Goal: Transaction & Acquisition: Purchase product/service

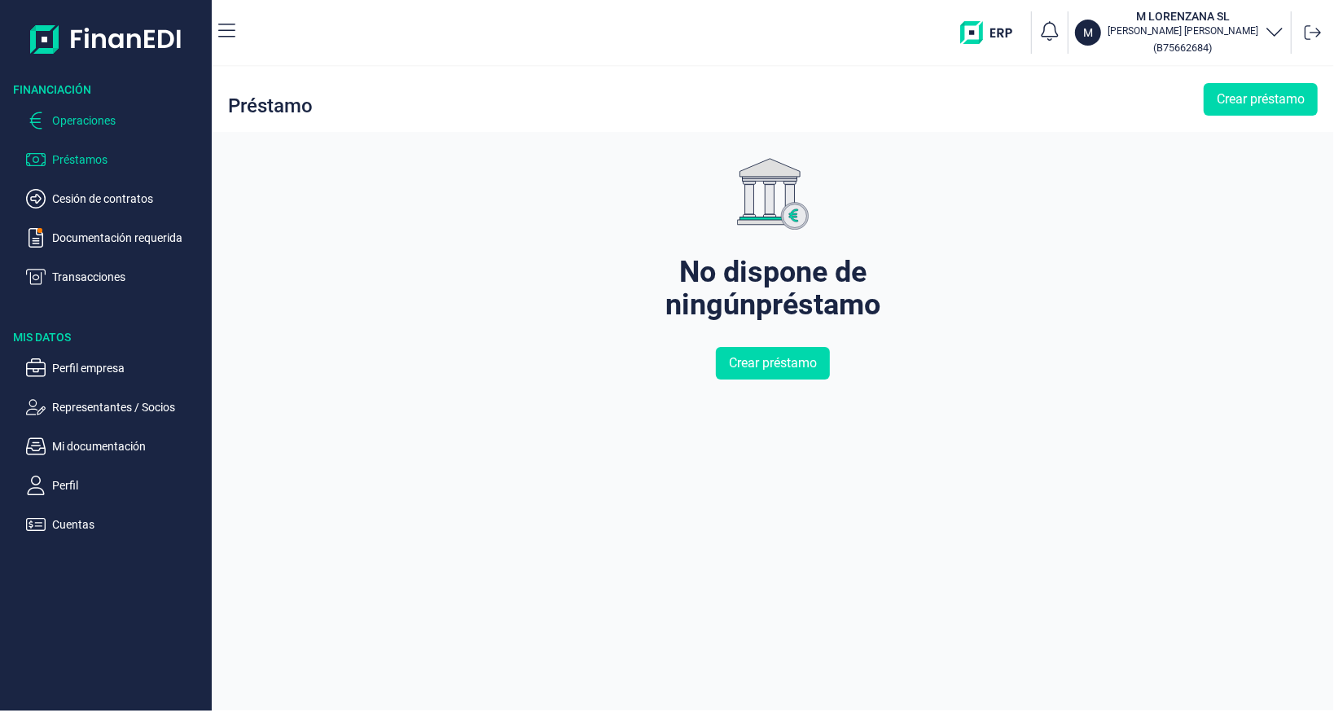
click at [88, 124] on p "Operaciones" at bounding box center [128, 121] width 153 height 20
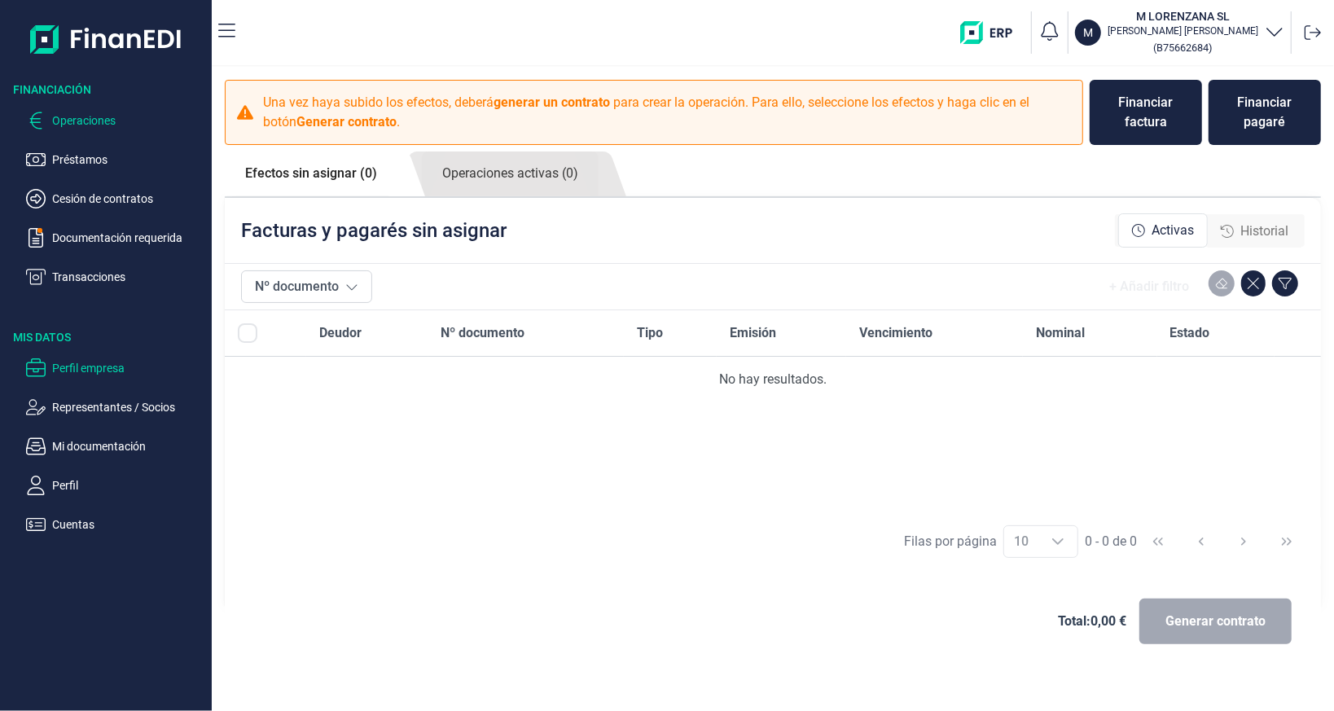
click at [107, 363] on p "Perfil empresa" at bounding box center [128, 368] width 153 height 20
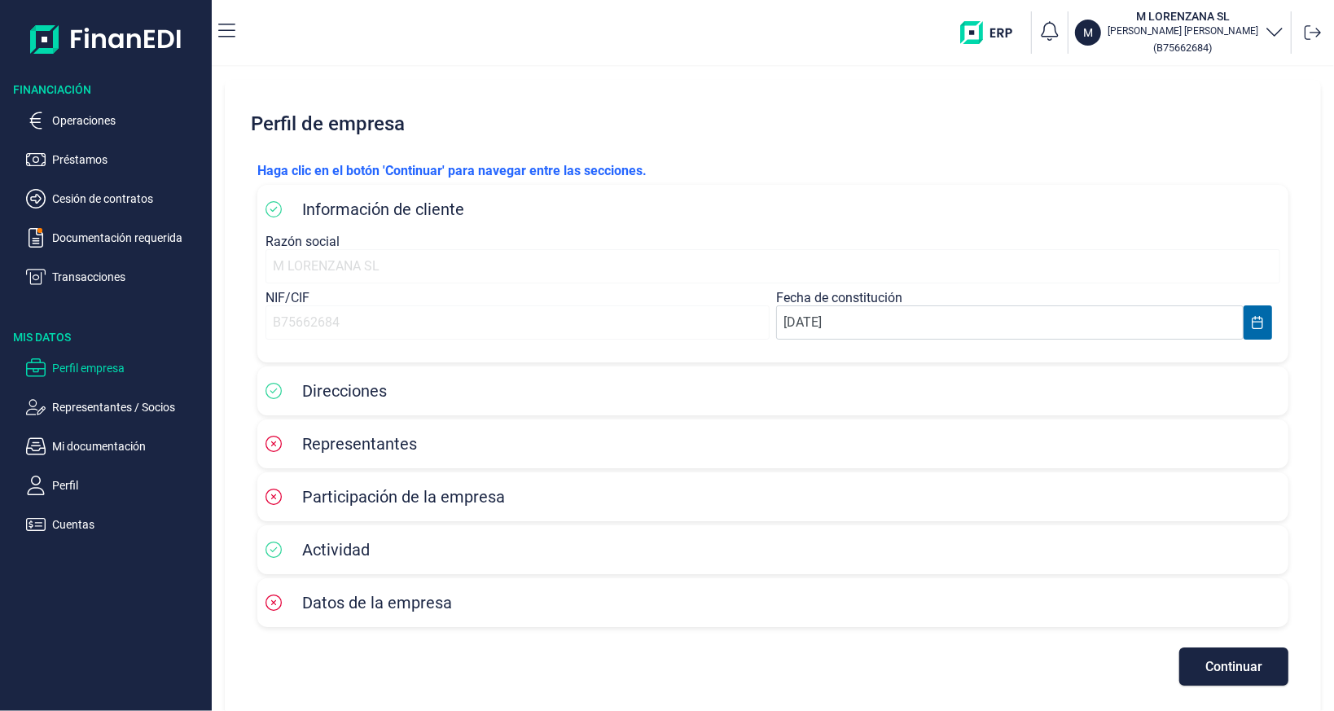
click at [368, 437] on span "Representantes" at bounding box center [359, 444] width 115 height 20
click at [290, 445] on span "Representantes" at bounding box center [340, 444] width 151 height 20
click at [291, 445] on span "Representantes" at bounding box center [340, 444] width 151 height 20
click at [146, 405] on p "Representantes / Socios" at bounding box center [128, 407] width 153 height 20
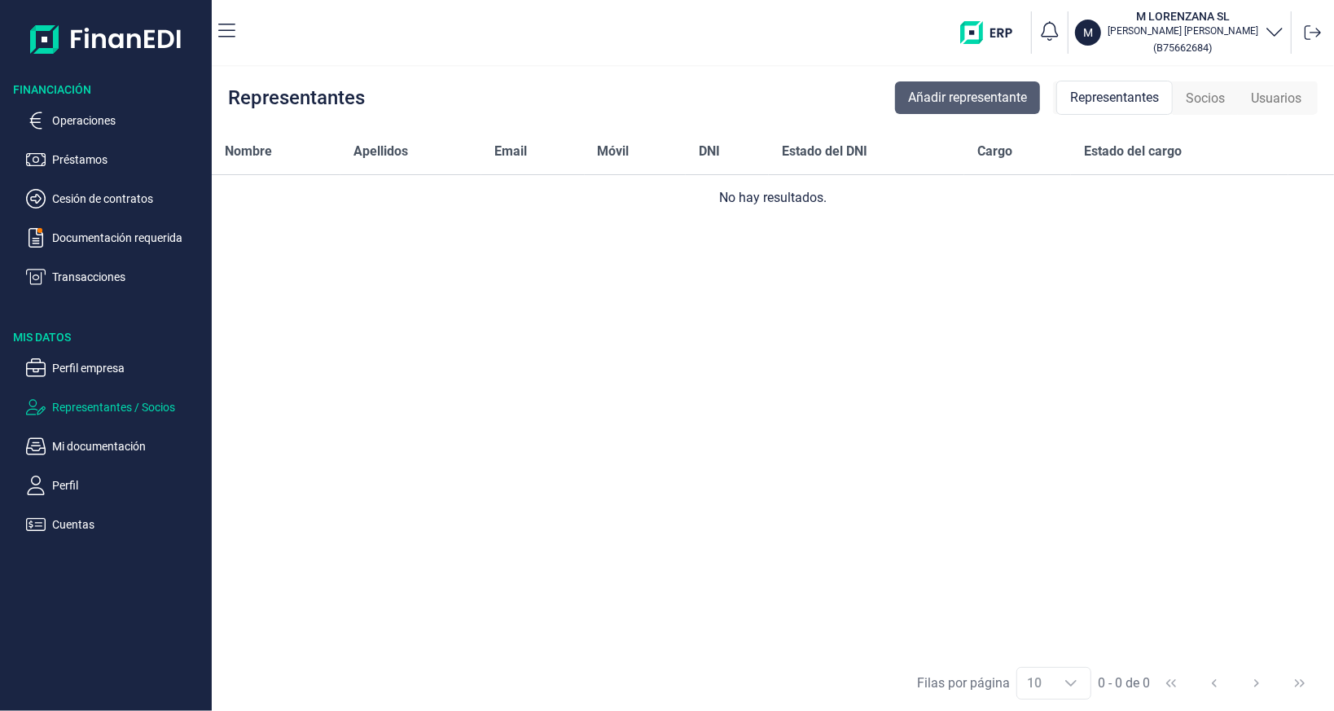
click at [934, 101] on span "Añadir representante" at bounding box center [967, 98] width 119 height 20
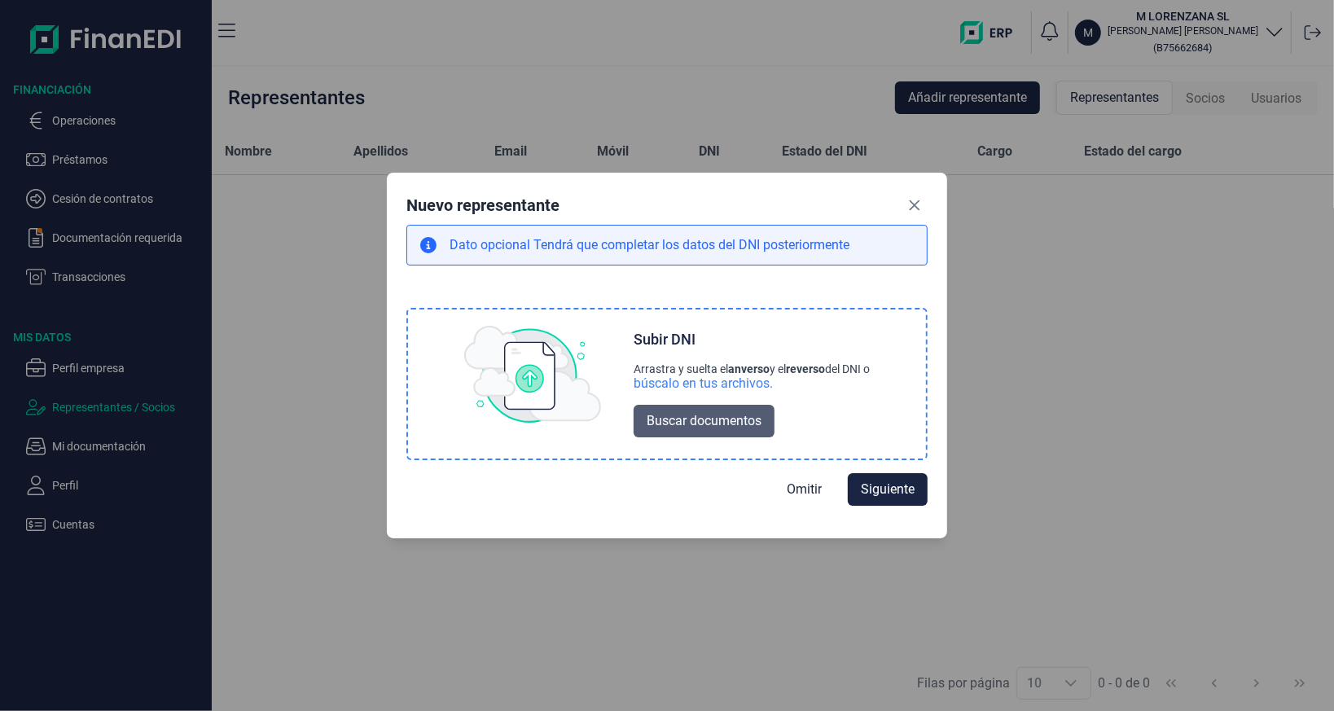
click at [690, 418] on span "Buscar documentos" at bounding box center [703, 421] width 115 height 20
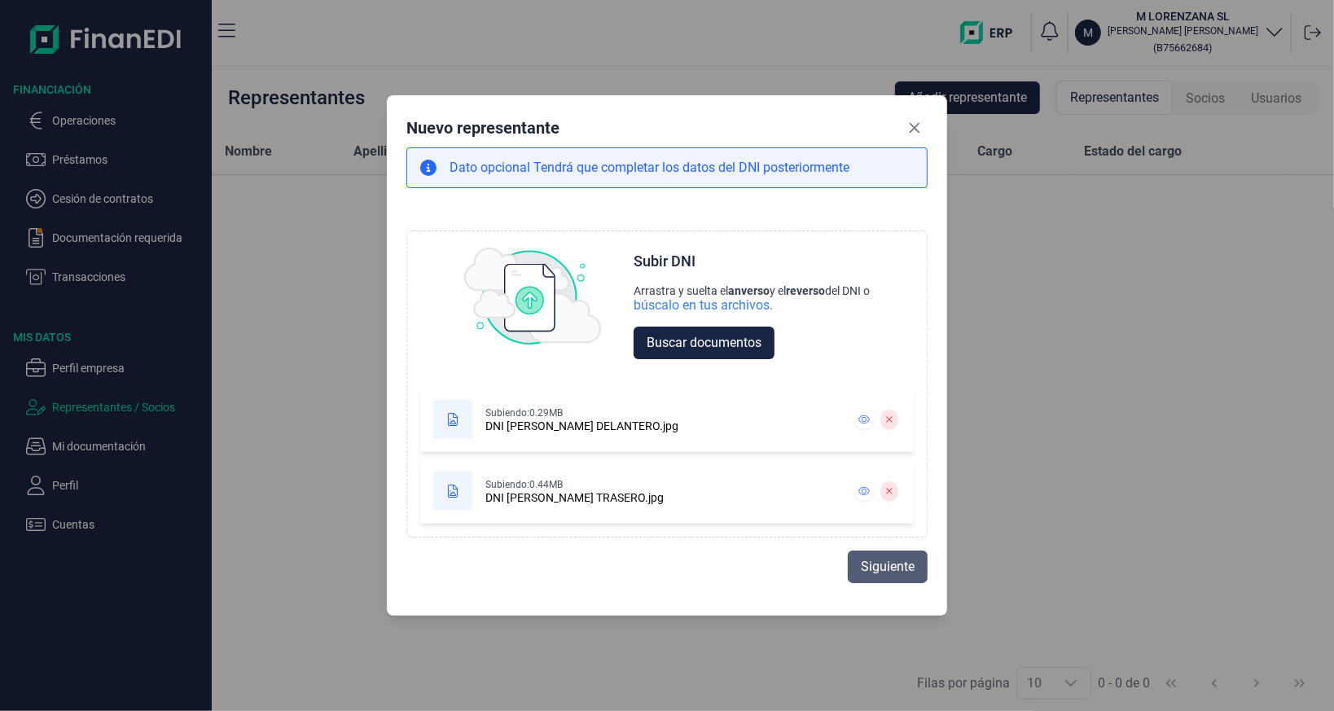
click at [883, 570] on span "Siguiente" at bounding box center [888, 567] width 54 height 20
select select "ES"
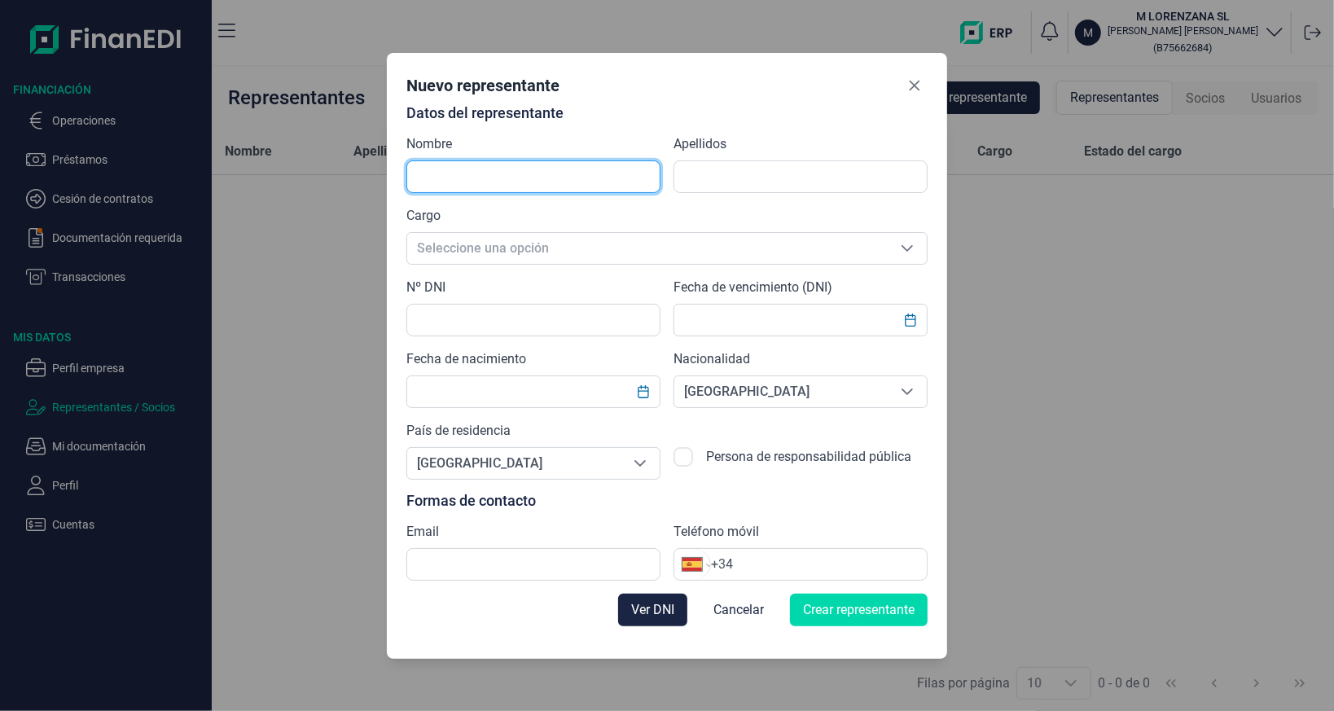
click at [506, 185] on input "text" at bounding box center [533, 176] width 254 height 33
type input "[PERSON_NAME]"
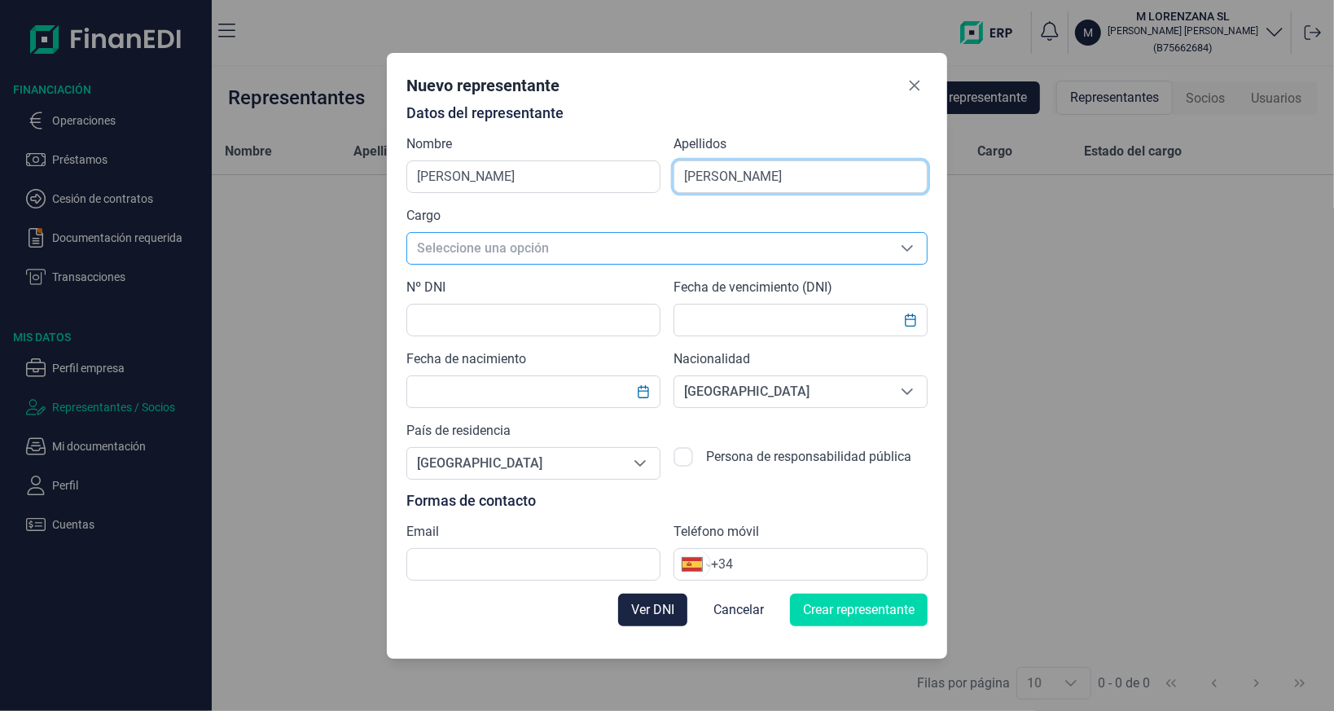
type input "[PERSON_NAME]"
click at [500, 242] on span "Seleccione una opción" at bounding box center [647, 248] width 480 height 31
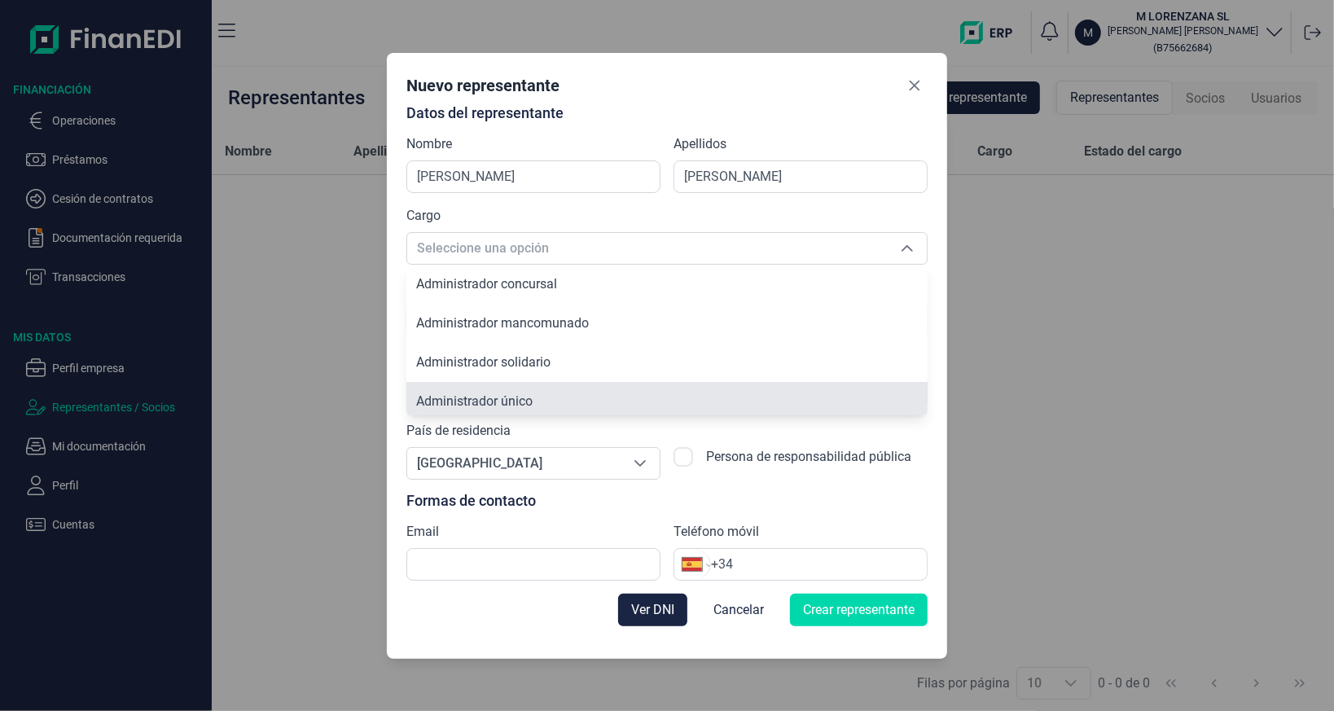
scroll to position [5, 0]
click at [511, 394] on span "Administrador único" at bounding box center [474, 395] width 116 height 15
type input "Administrador único"
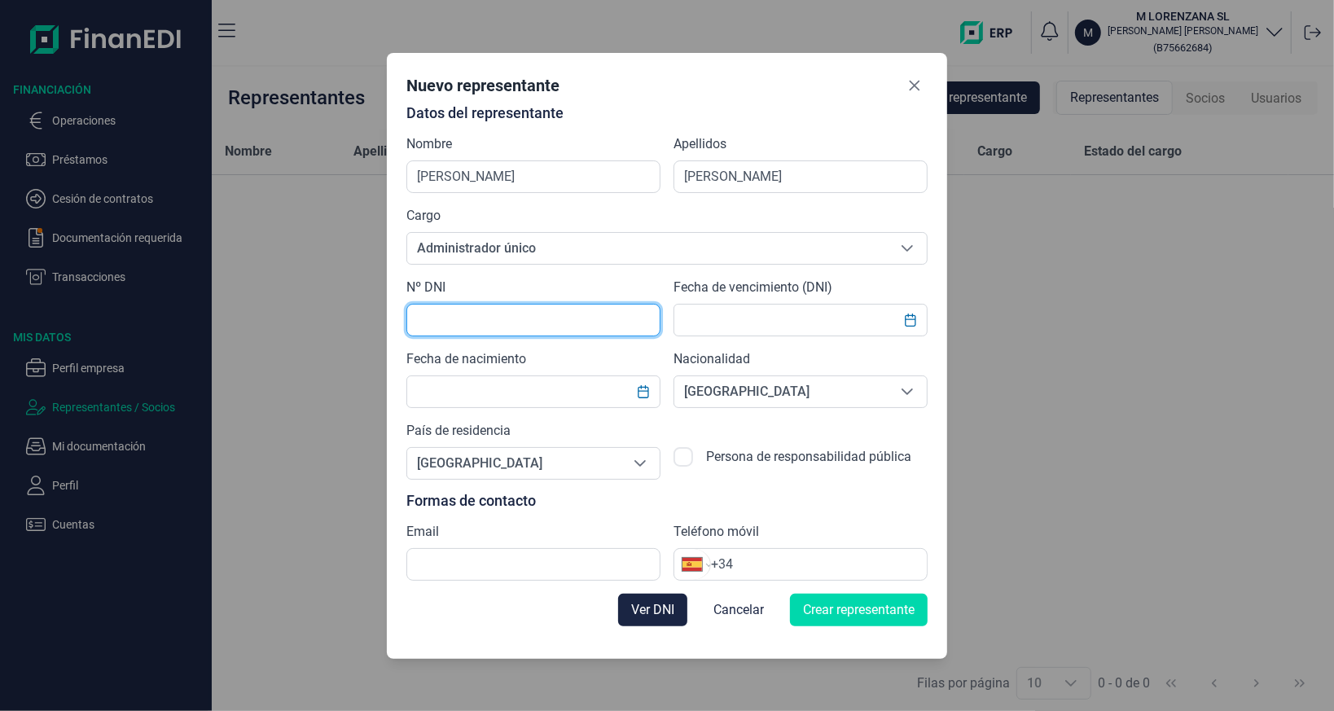
click at [476, 309] on input "text" at bounding box center [533, 320] width 254 height 33
type input "02255340Y"
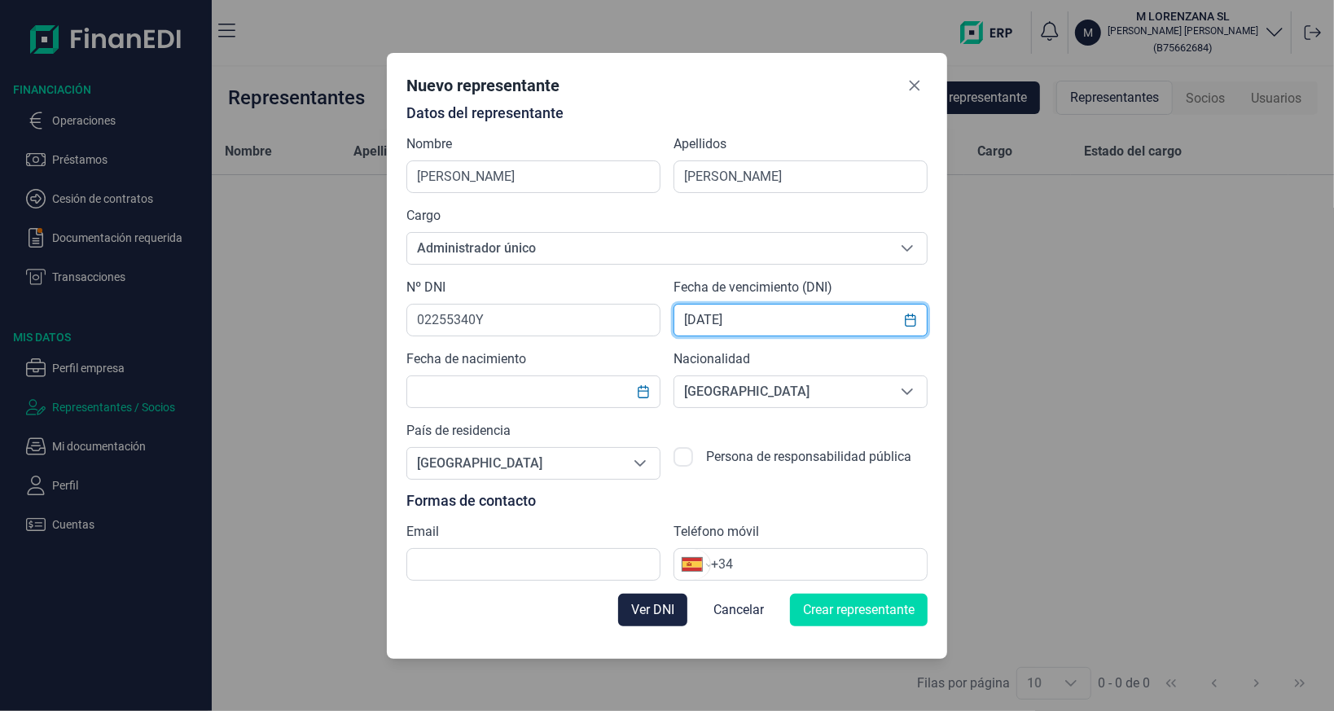
type input "01/10/2029"
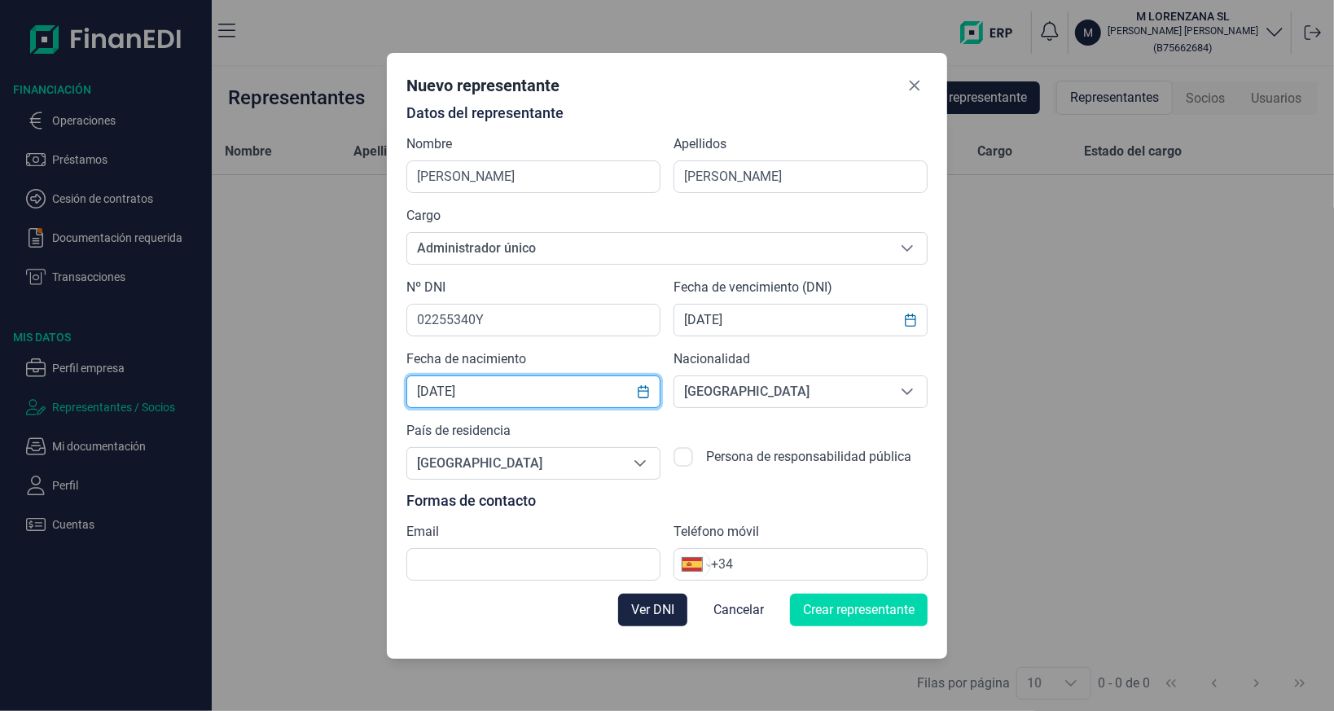
type input "21/12/1975"
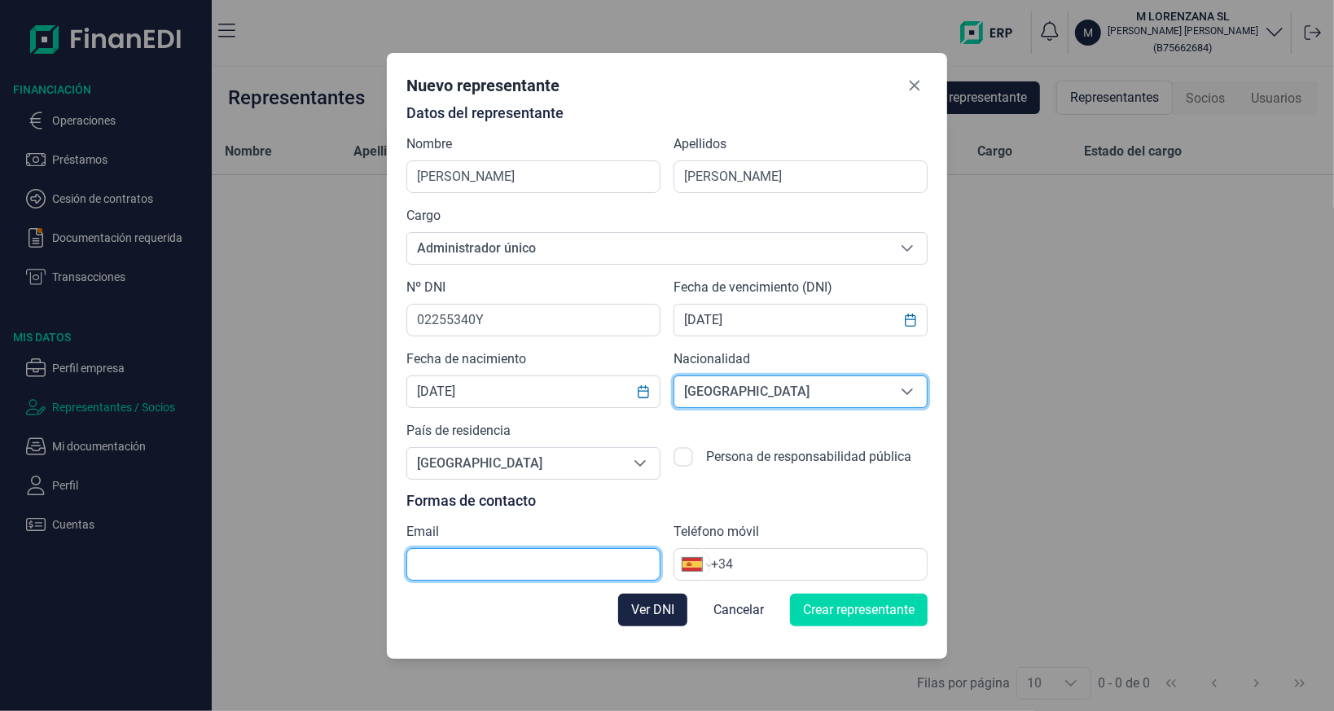
click at [517, 562] on input "text" at bounding box center [533, 564] width 254 height 33
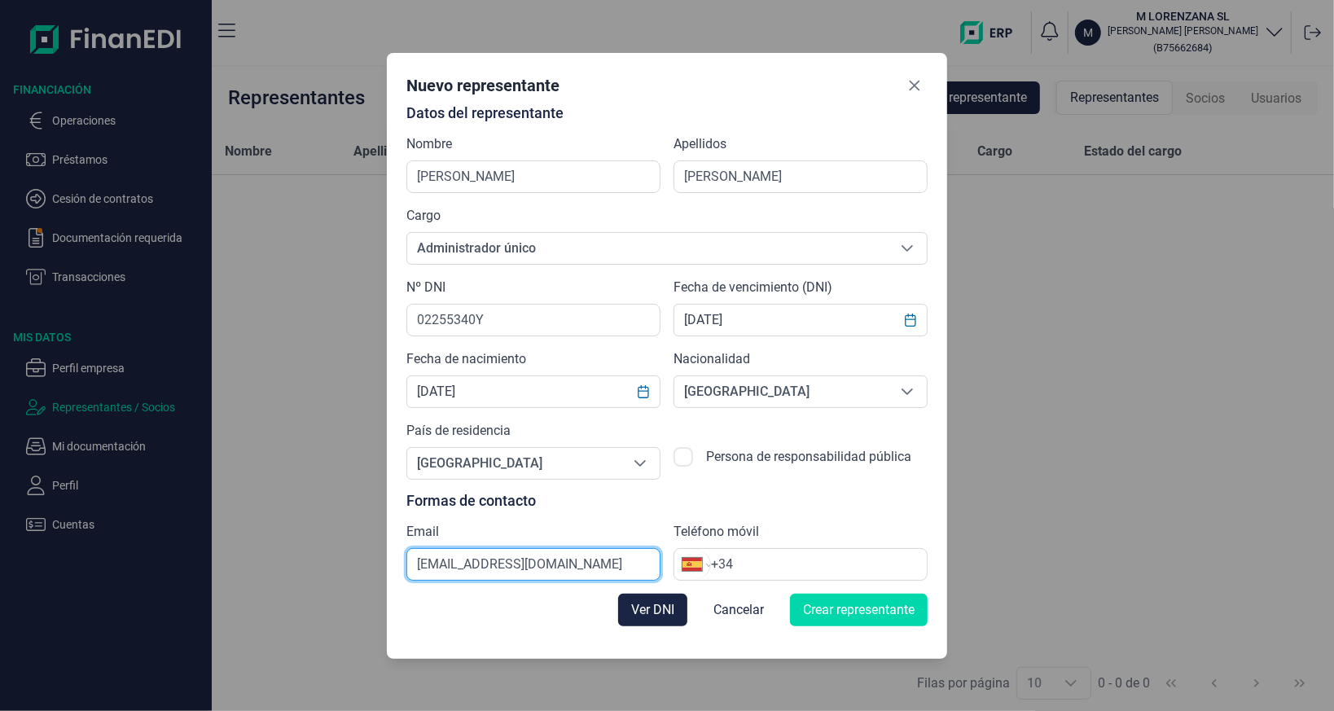
drag, startPoint x: 452, startPoint y: 562, endPoint x: 536, endPoint y: 566, distance: 84.0
click at [536, 566] on input "info@rehinesl.es" at bounding box center [533, 564] width 254 height 33
type input "info@mlorenzana.com"
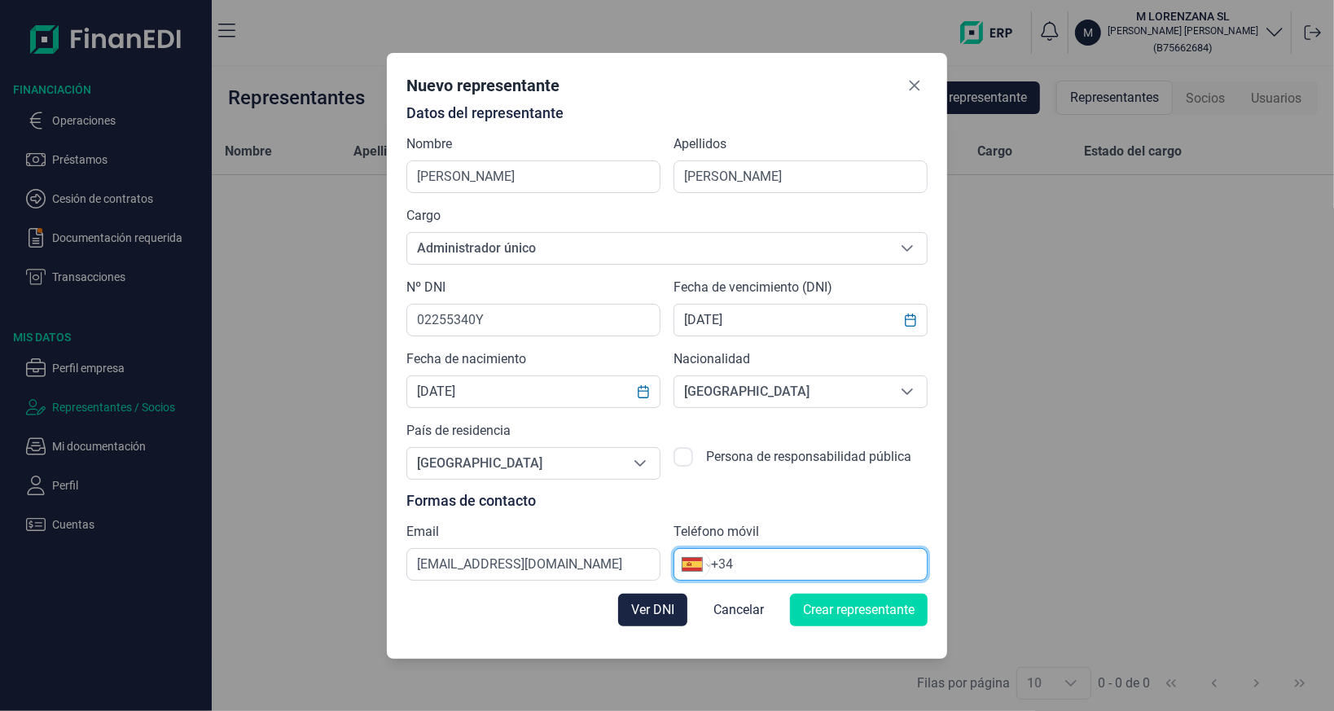
click at [756, 568] on input "+34" at bounding box center [819, 564] width 216 height 20
type input "+34 608 52 66 21"
drag, startPoint x: 806, startPoint y: 611, endPoint x: 680, endPoint y: 603, distance: 126.4
click at [681, 603] on div "Ver DNI Cancelar Crear representante" at bounding box center [666, 609] width 521 height 59
click at [651, 604] on span "Ver DNI" at bounding box center [652, 610] width 43 height 20
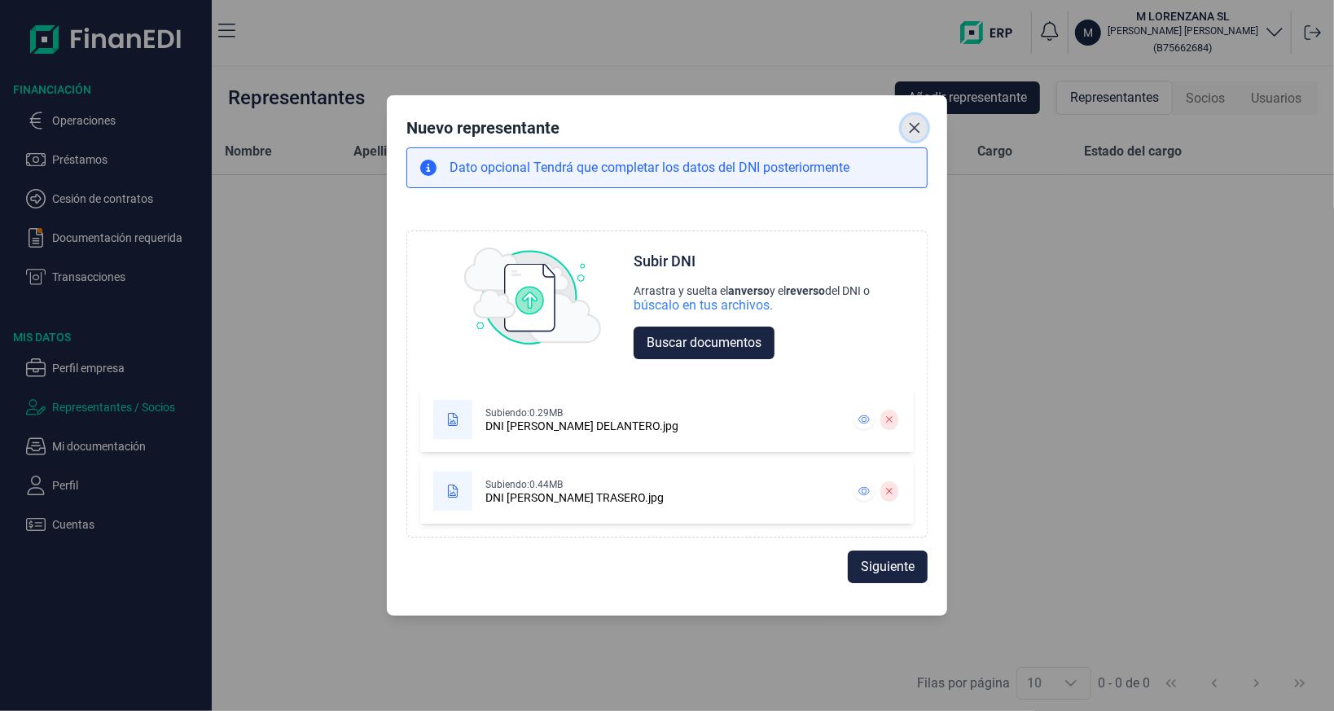
click at [909, 122] on icon "Close" at bounding box center [914, 127] width 13 height 13
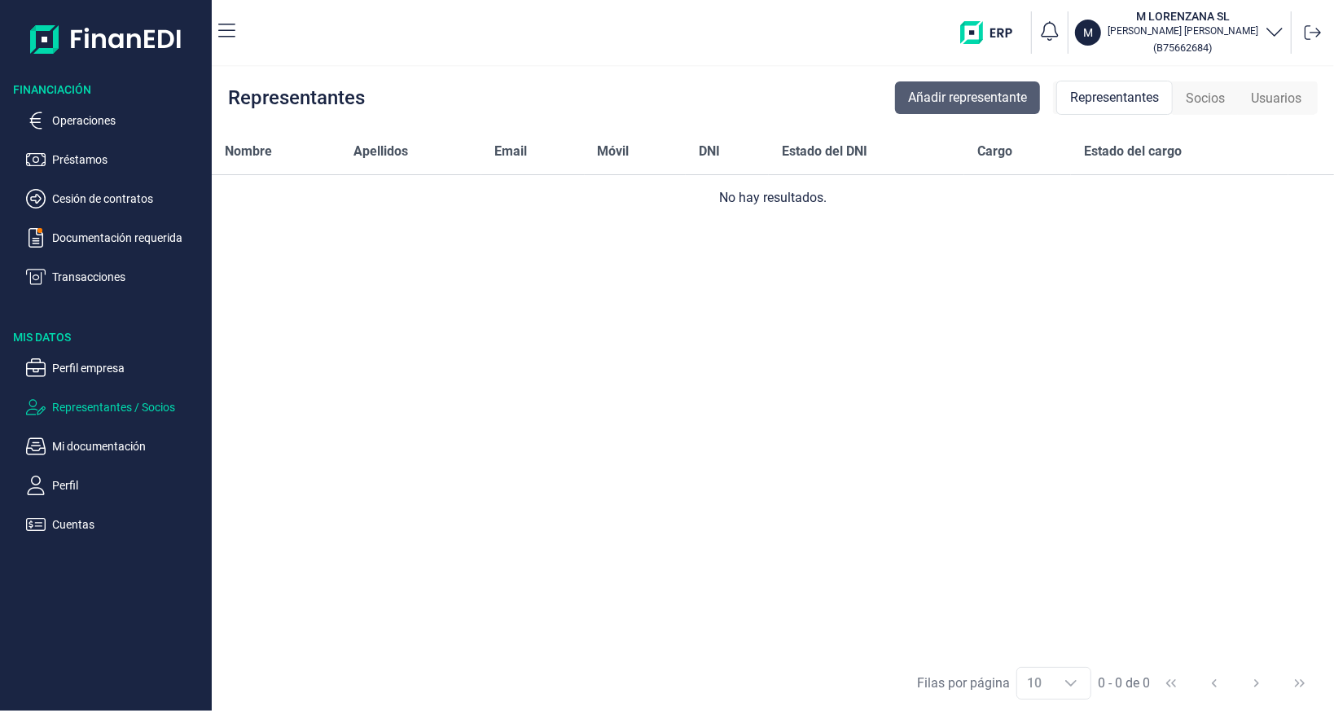
click at [935, 108] on button "Añadir representante" at bounding box center [967, 97] width 145 height 33
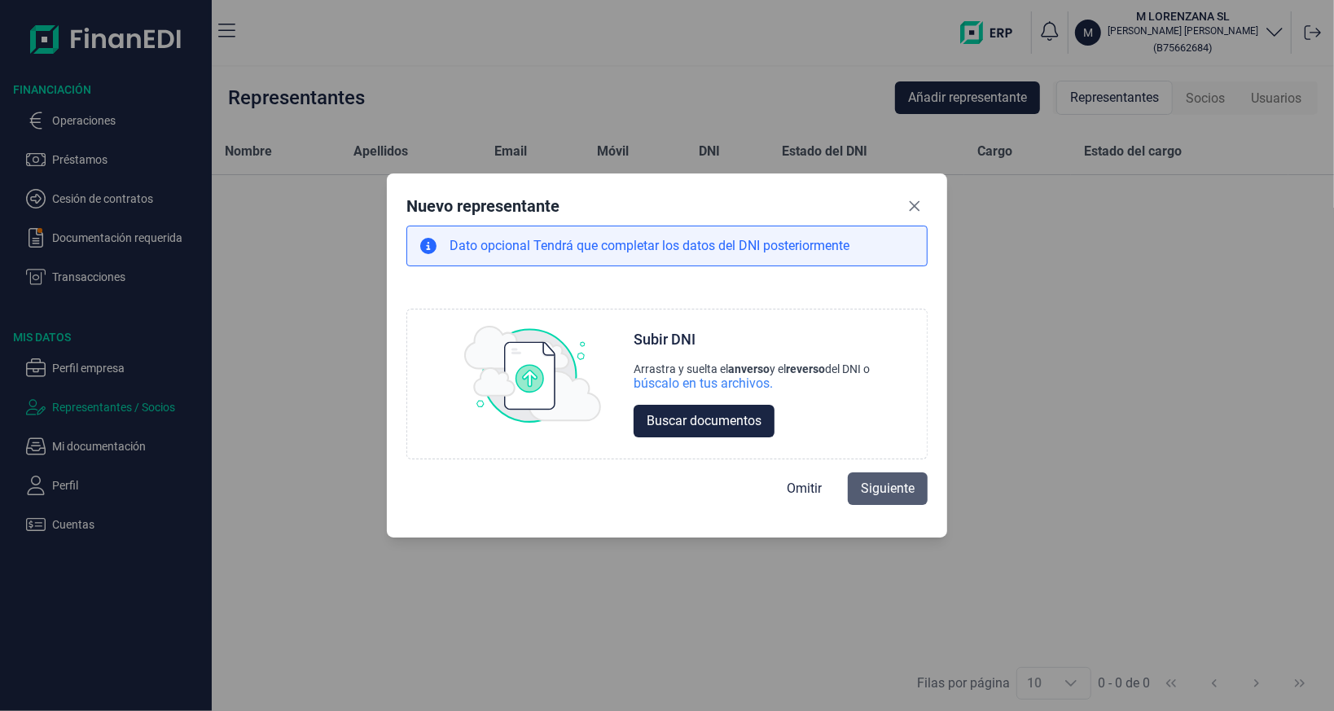
click at [861, 483] on span "Siguiente" at bounding box center [888, 489] width 54 height 20
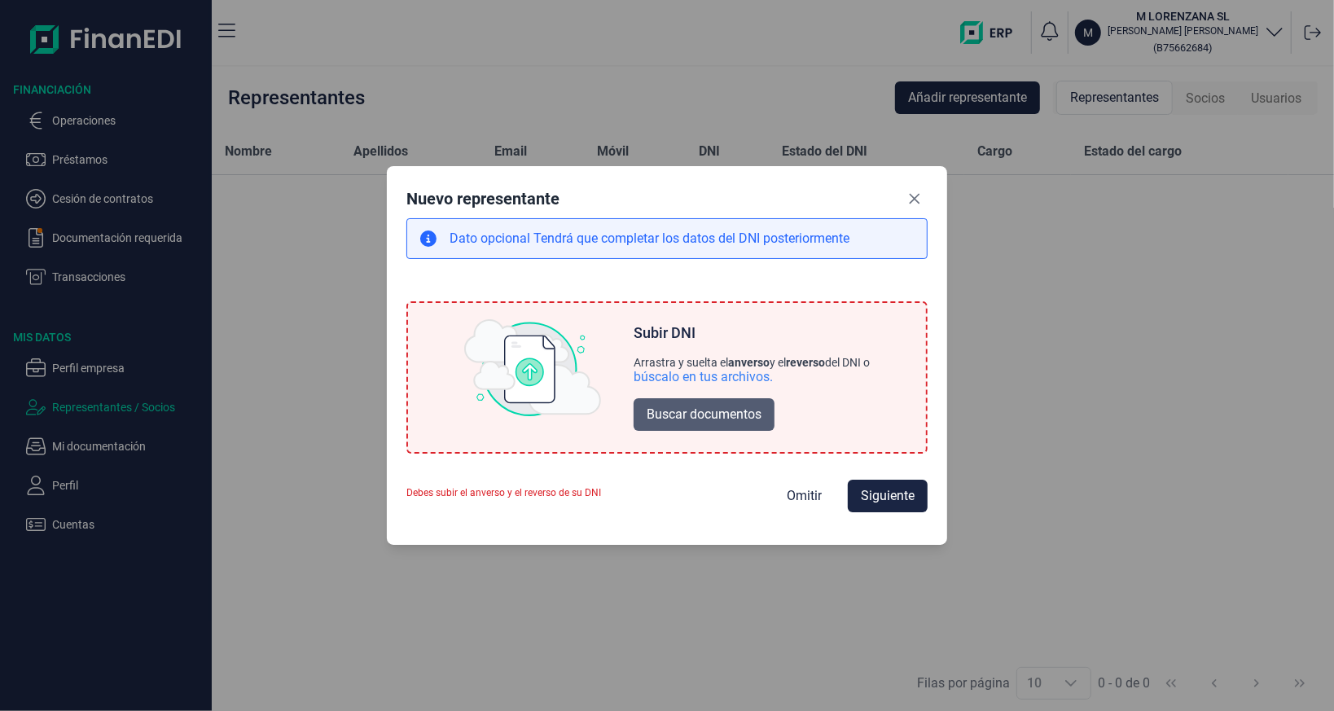
click at [738, 414] on span "Buscar documentos" at bounding box center [703, 415] width 115 height 20
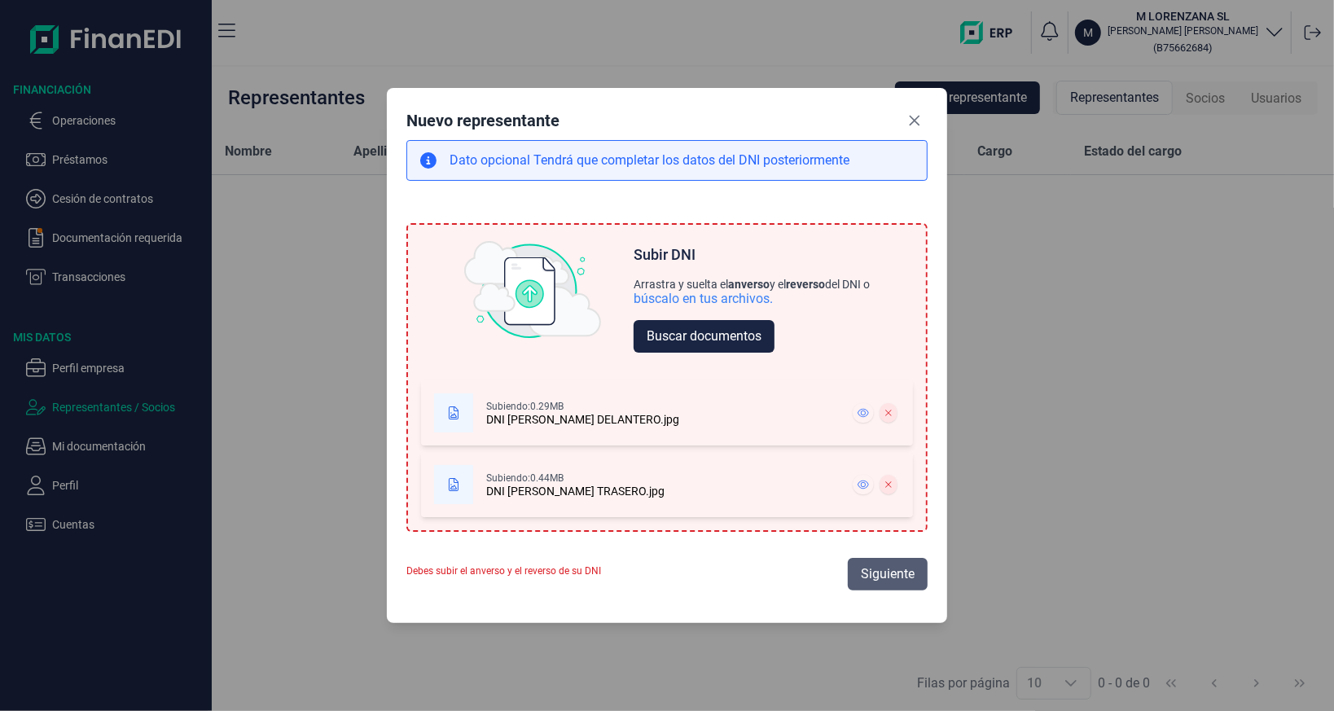
click at [859, 578] on button "Siguiente" at bounding box center [887, 574] width 80 height 33
select select "ES"
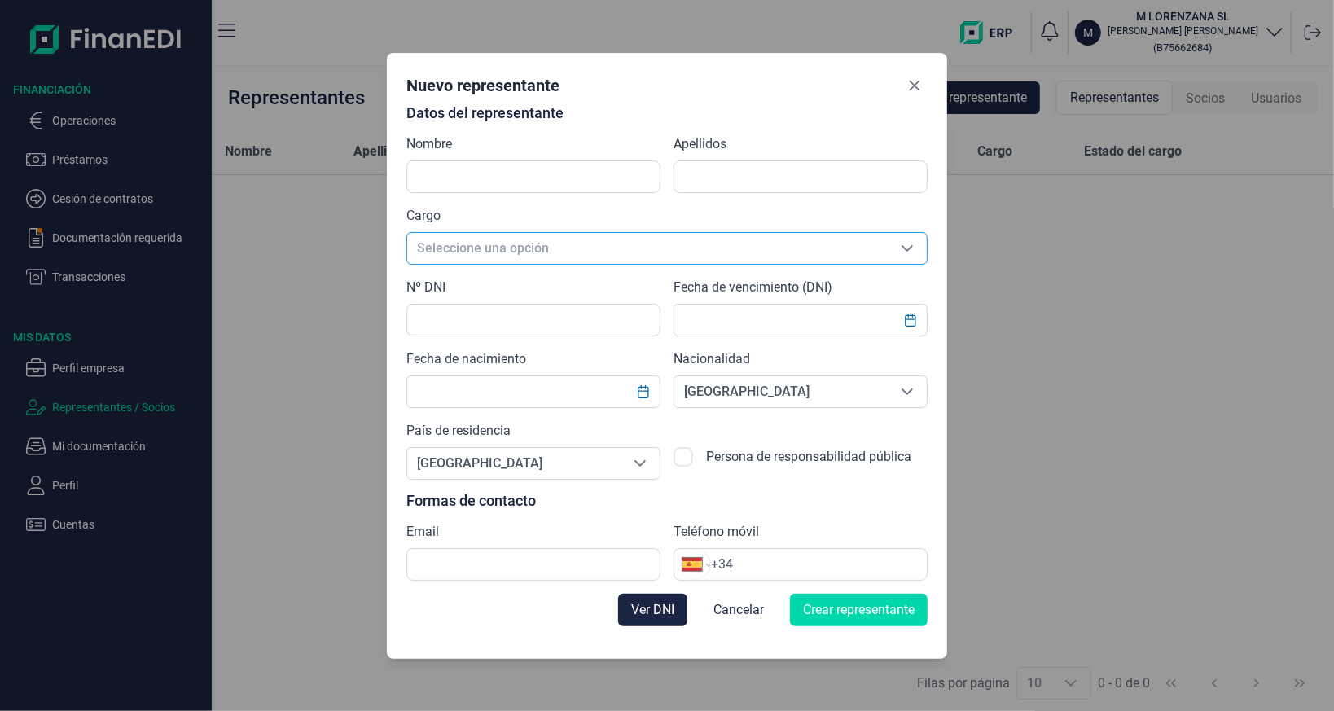
click at [503, 243] on span "Seleccione una opción" at bounding box center [647, 248] width 480 height 31
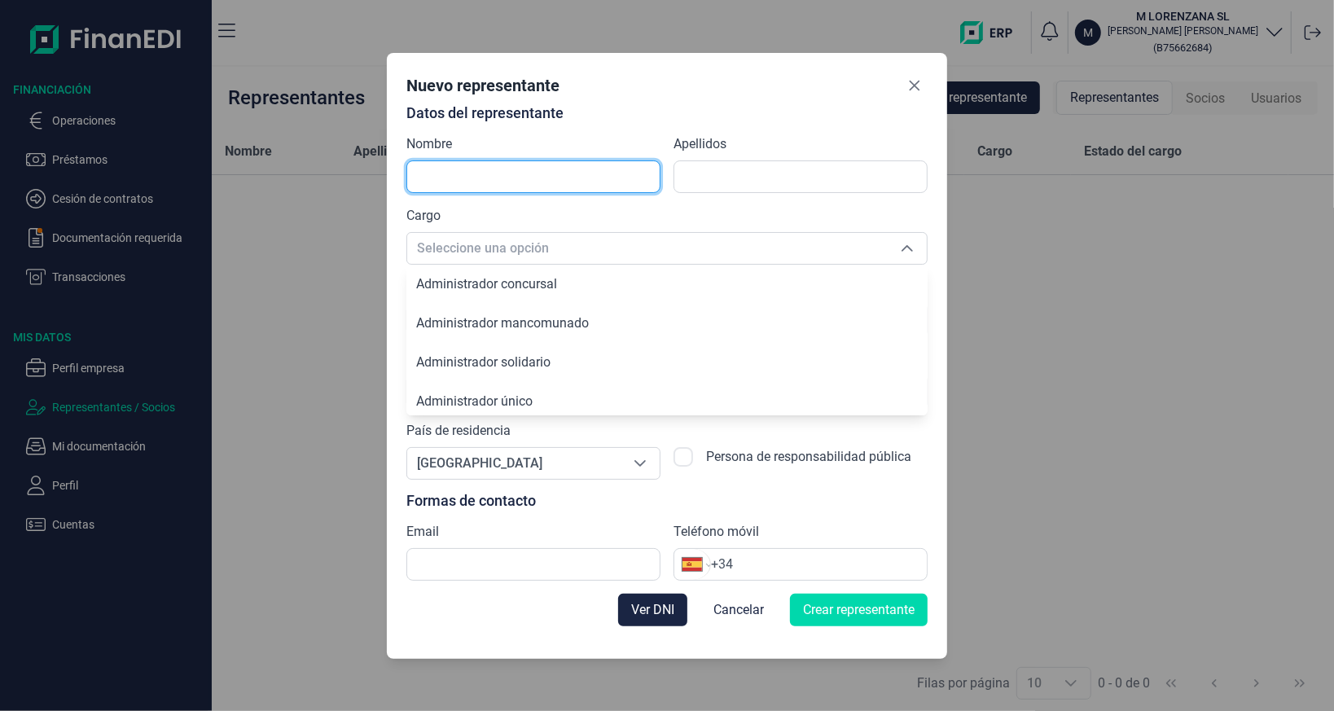
click at [497, 184] on input "text" at bounding box center [533, 176] width 254 height 33
type input "[PERSON_NAME]"
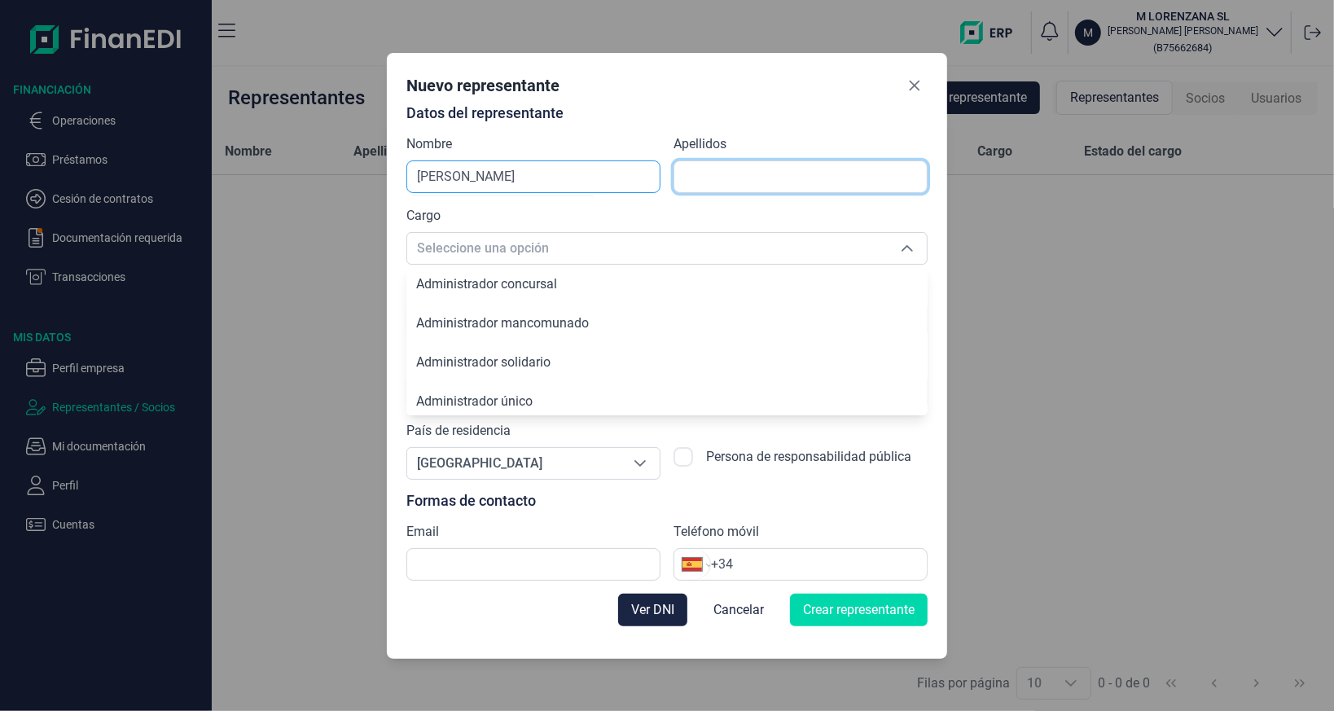
type input "[PERSON_NAME]"
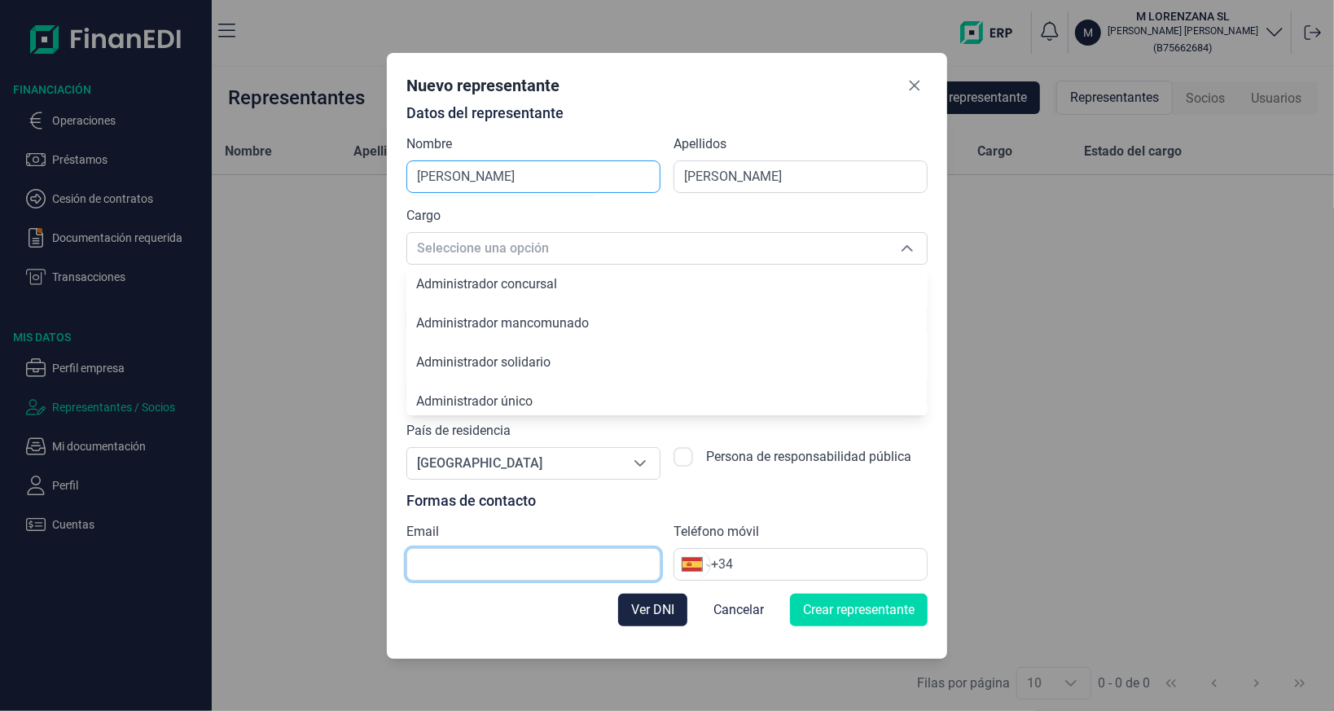
type input "info@mlorenzana.com"
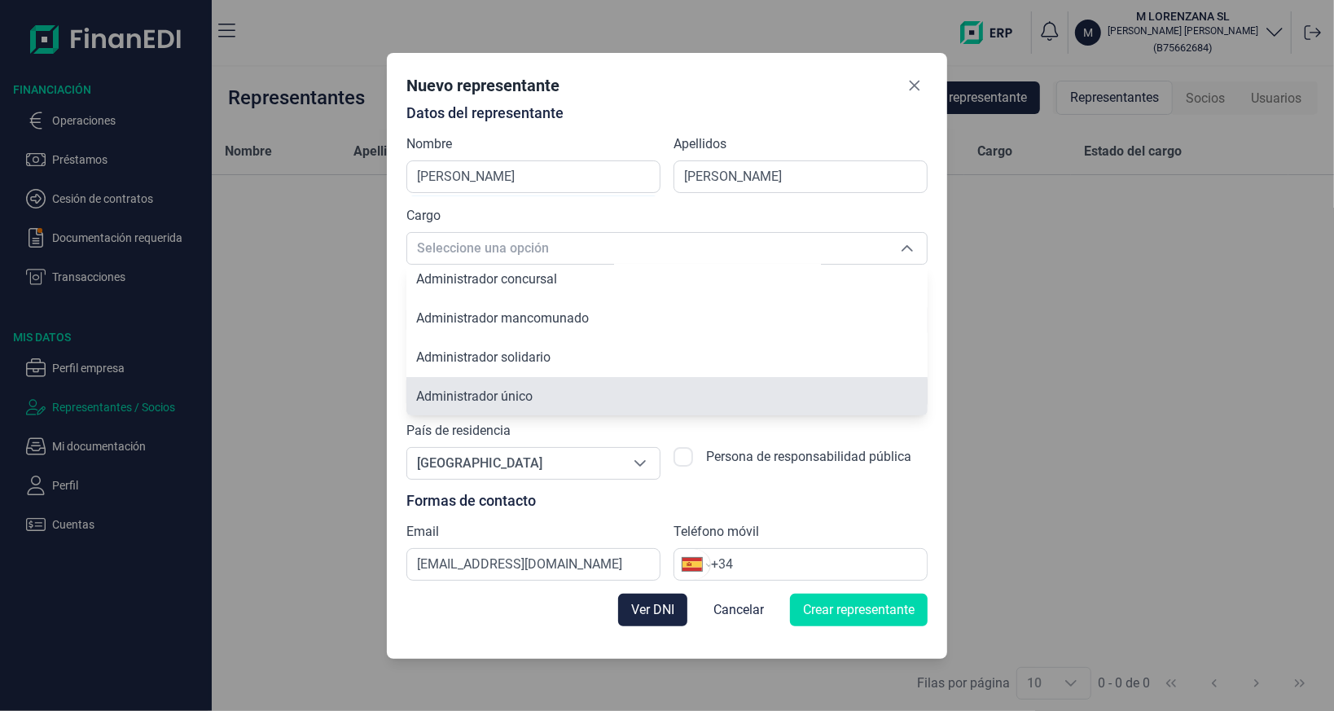
click at [518, 399] on span "Administrador único" at bounding box center [474, 395] width 116 height 15
type input "Administrador único"
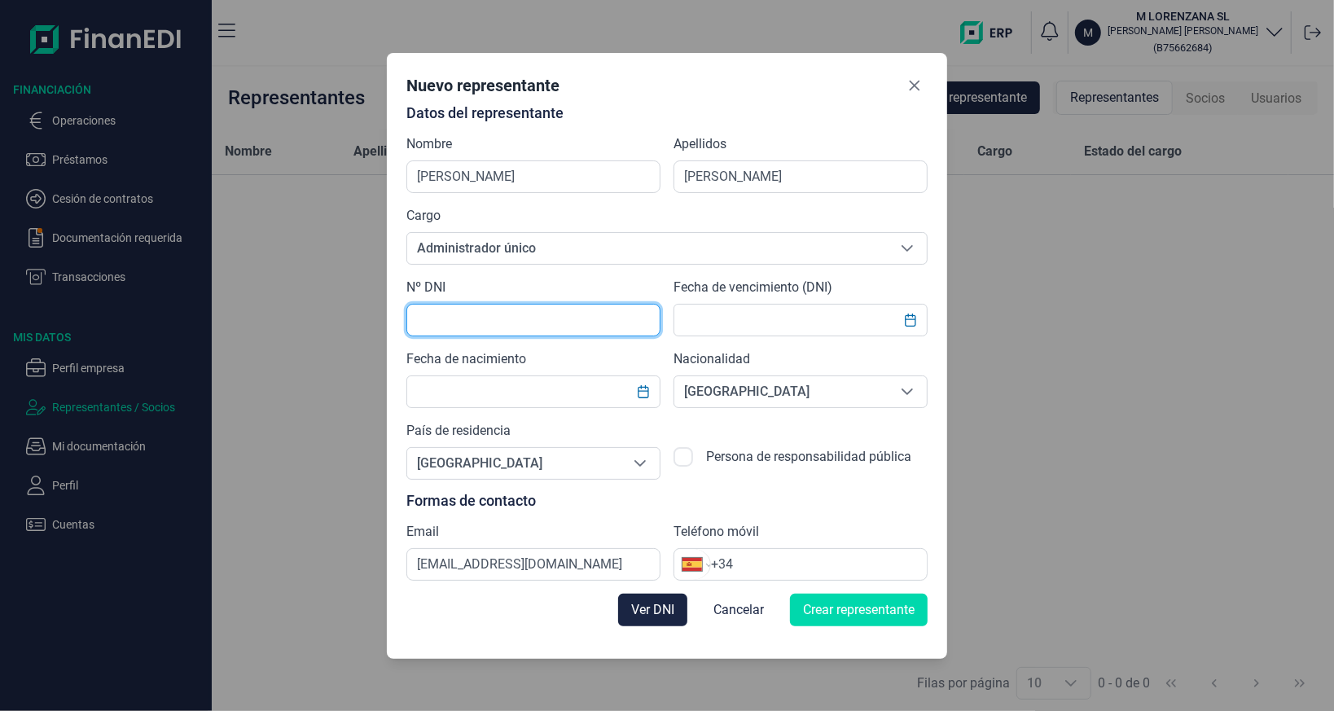
click at [501, 324] on input "text" at bounding box center [533, 320] width 254 height 33
type input "02255340Y"
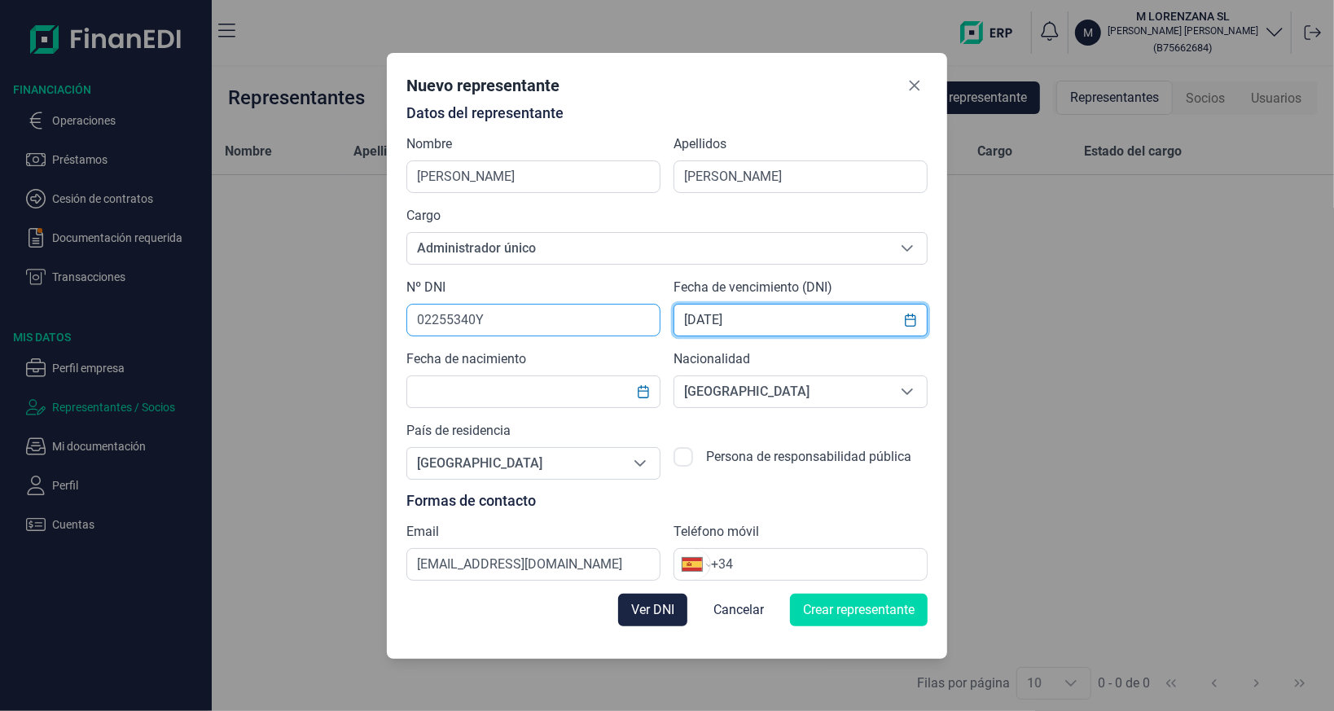
type input "01/10/2029"
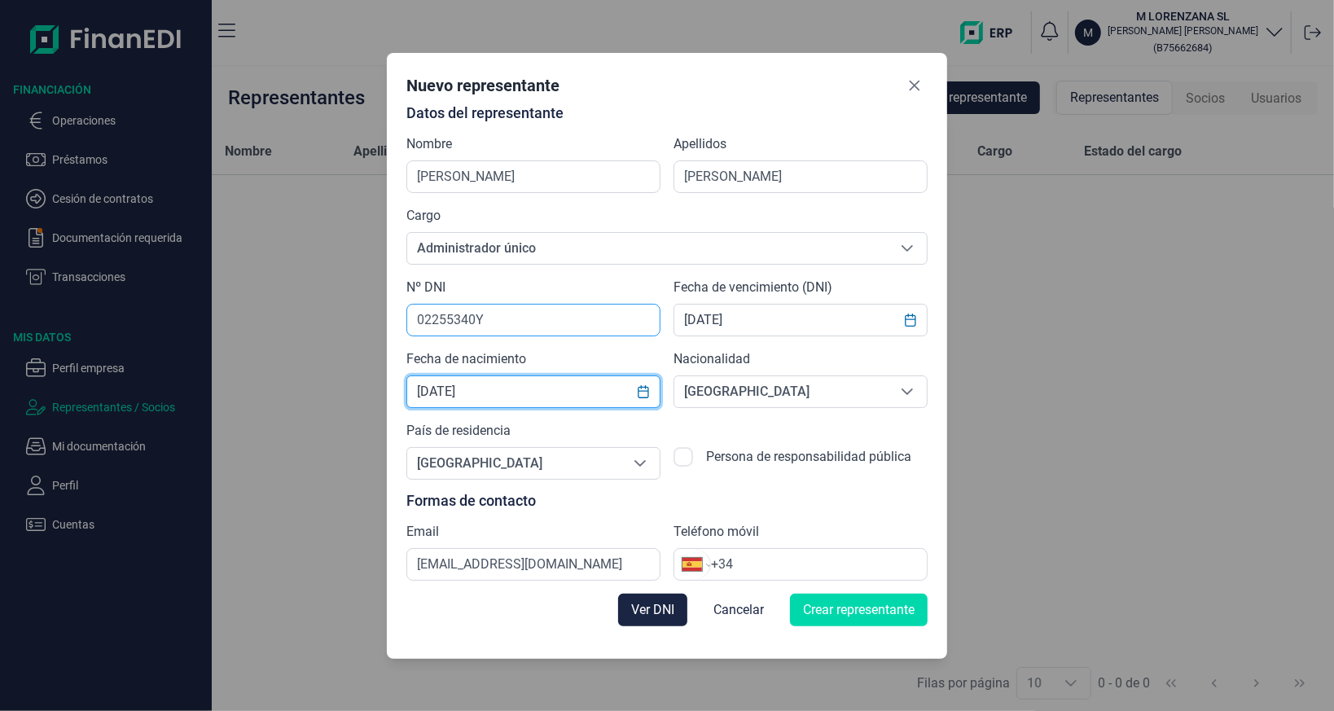
type input "21/12/1975"
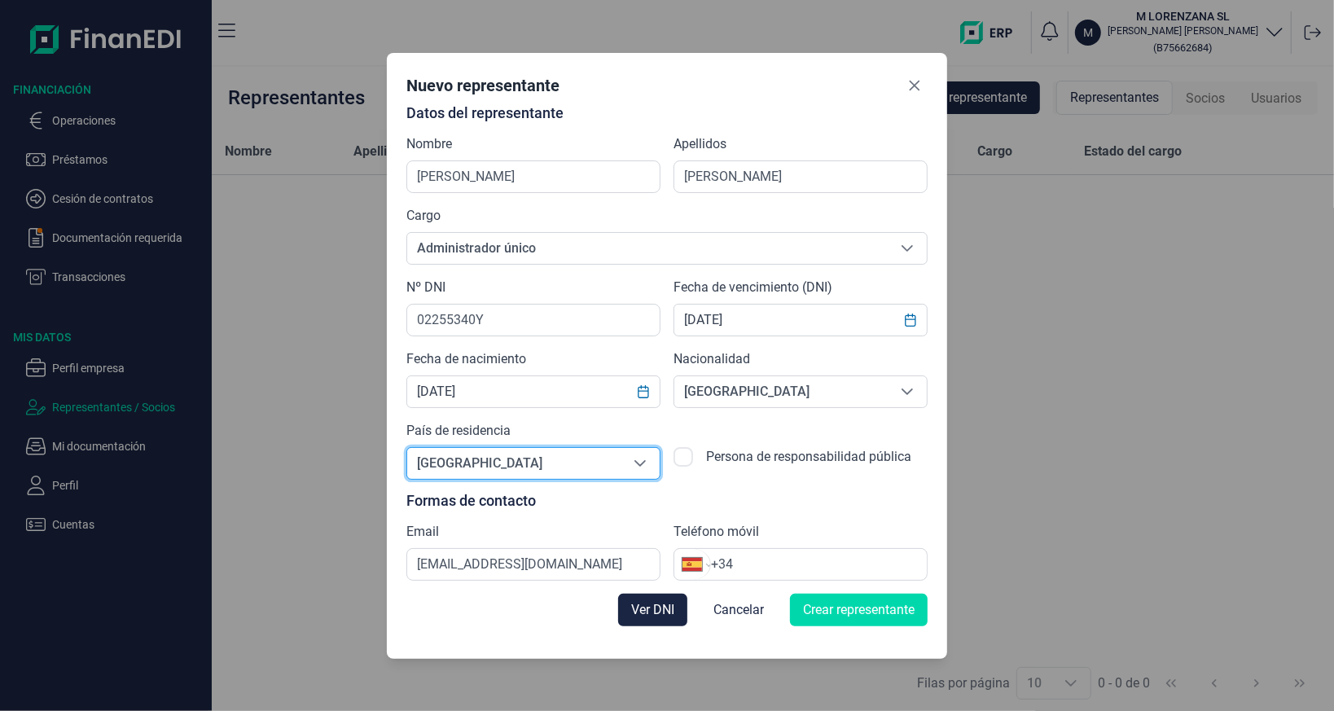
click at [750, 567] on input "+34" at bounding box center [819, 564] width 216 height 20
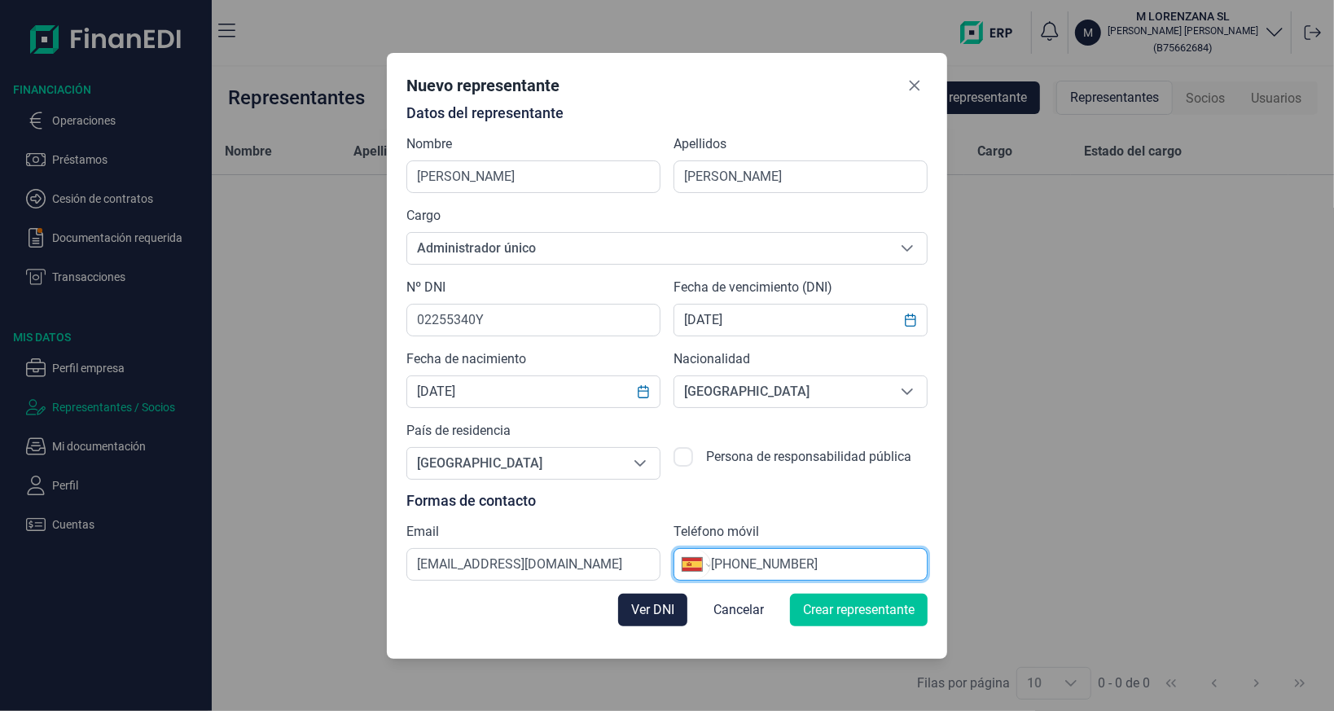
type input "+34 608 52 66 21"
click at [839, 622] on button "Crear representante" at bounding box center [859, 609] width 138 height 33
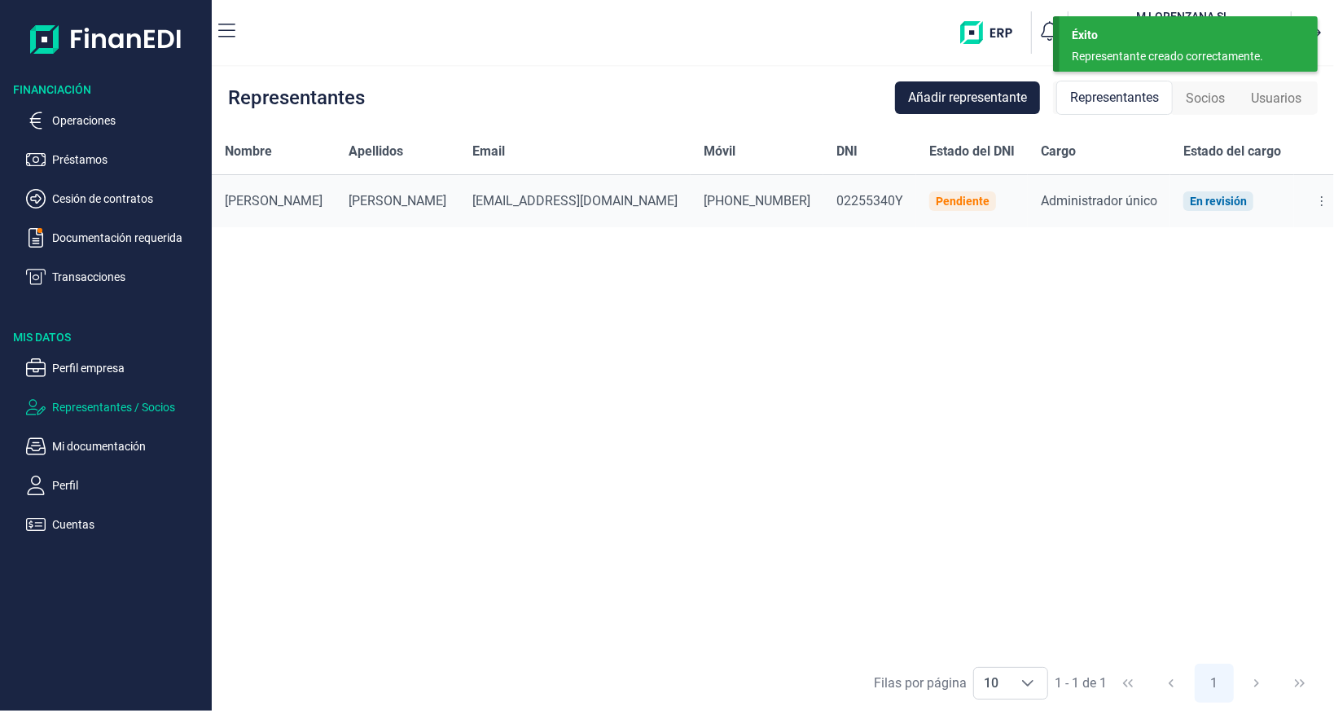
click at [1198, 95] on span "Socios" at bounding box center [1204, 99] width 39 height 20
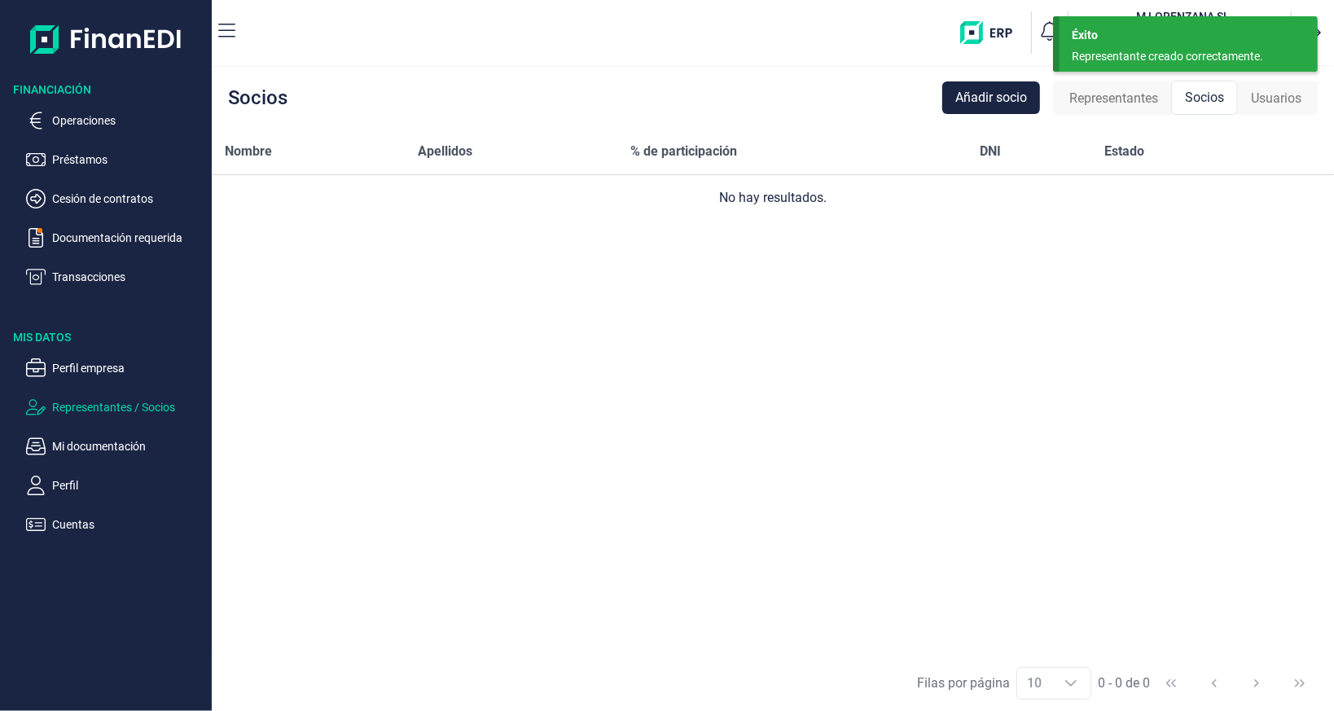
click at [1254, 94] on span "Usuarios" at bounding box center [1275, 99] width 50 height 20
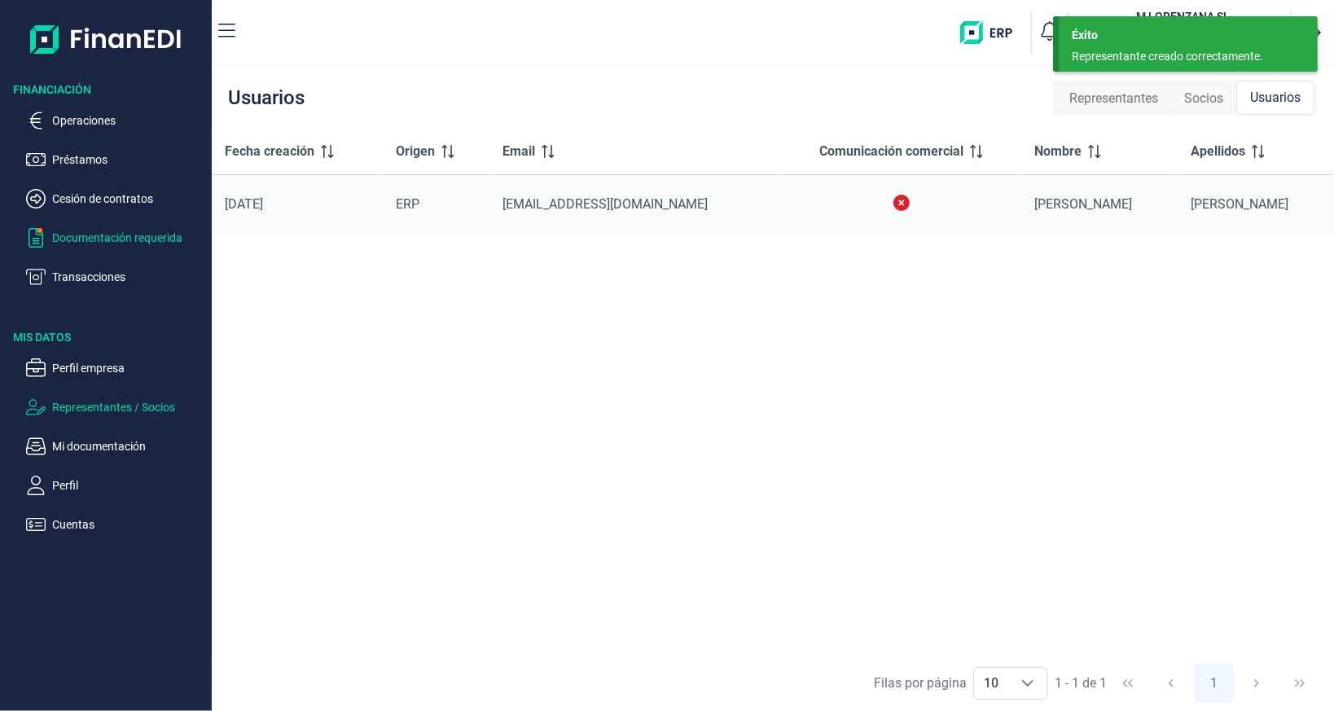
click at [98, 239] on p "Documentación requerida" at bounding box center [128, 238] width 153 height 20
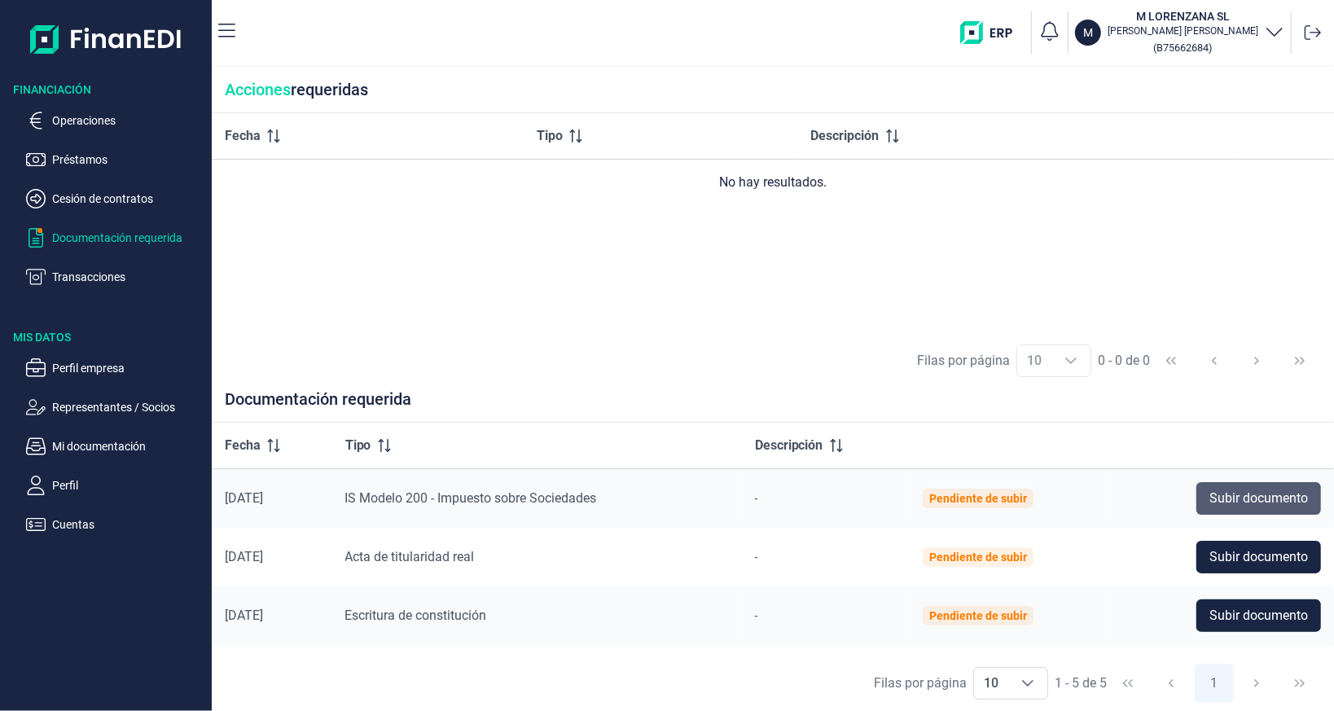
click at [1199, 499] on button "Subir documento" at bounding box center [1258, 498] width 125 height 33
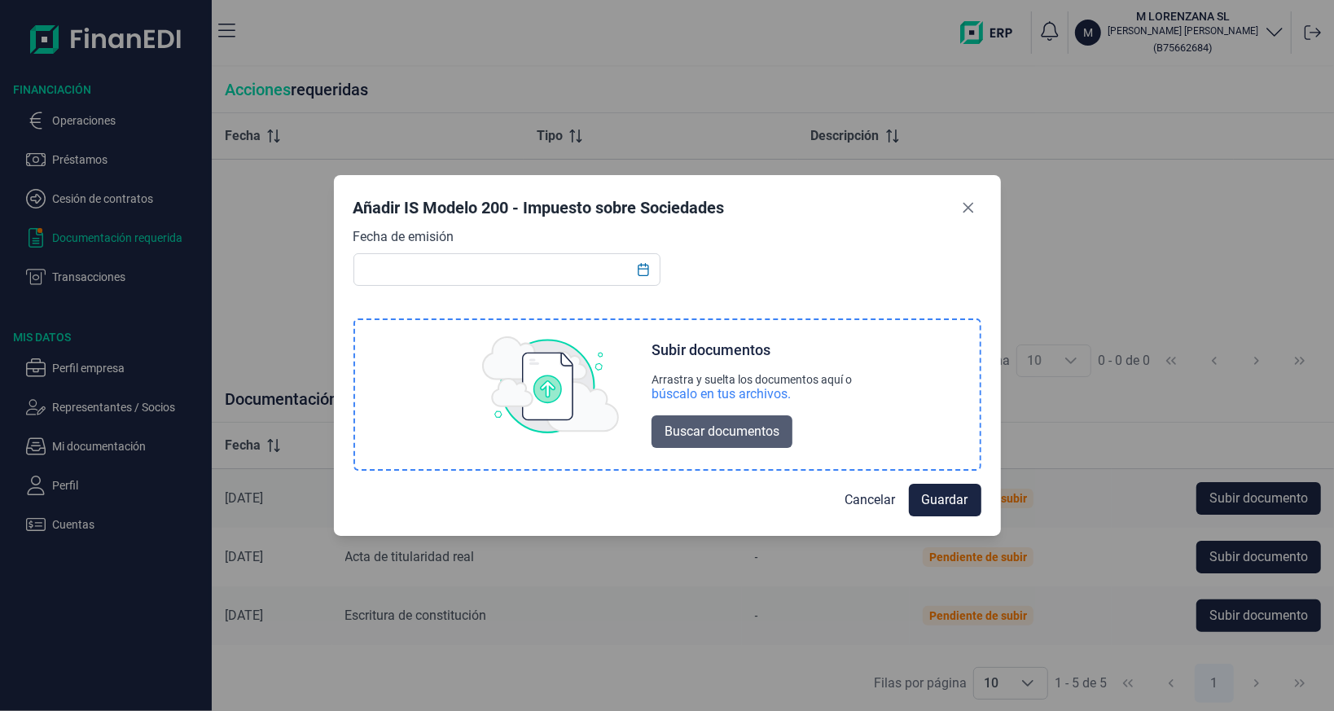
click at [715, 416] on button "Buscar documentos" at bounding box center [721, 431] width 141 height 33
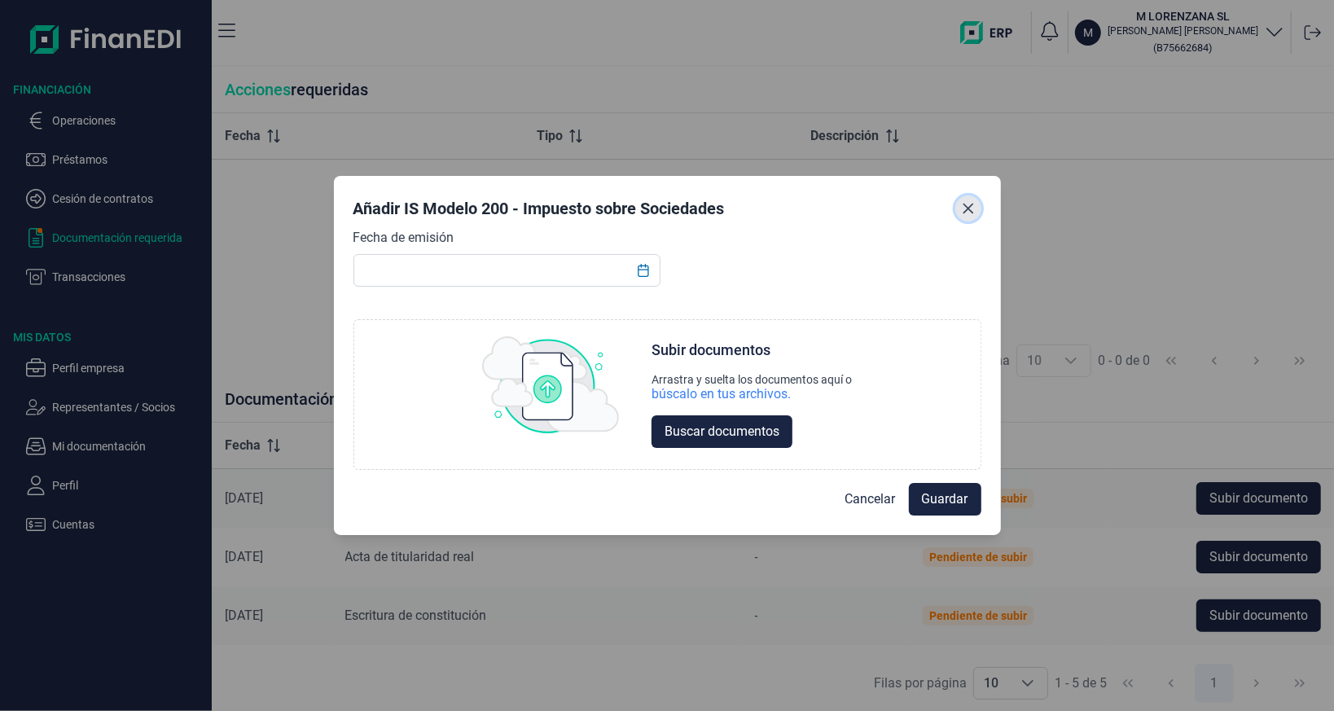
click at [976, 202] on button "Close" at bounding box center [968, 208] width 26 height 26
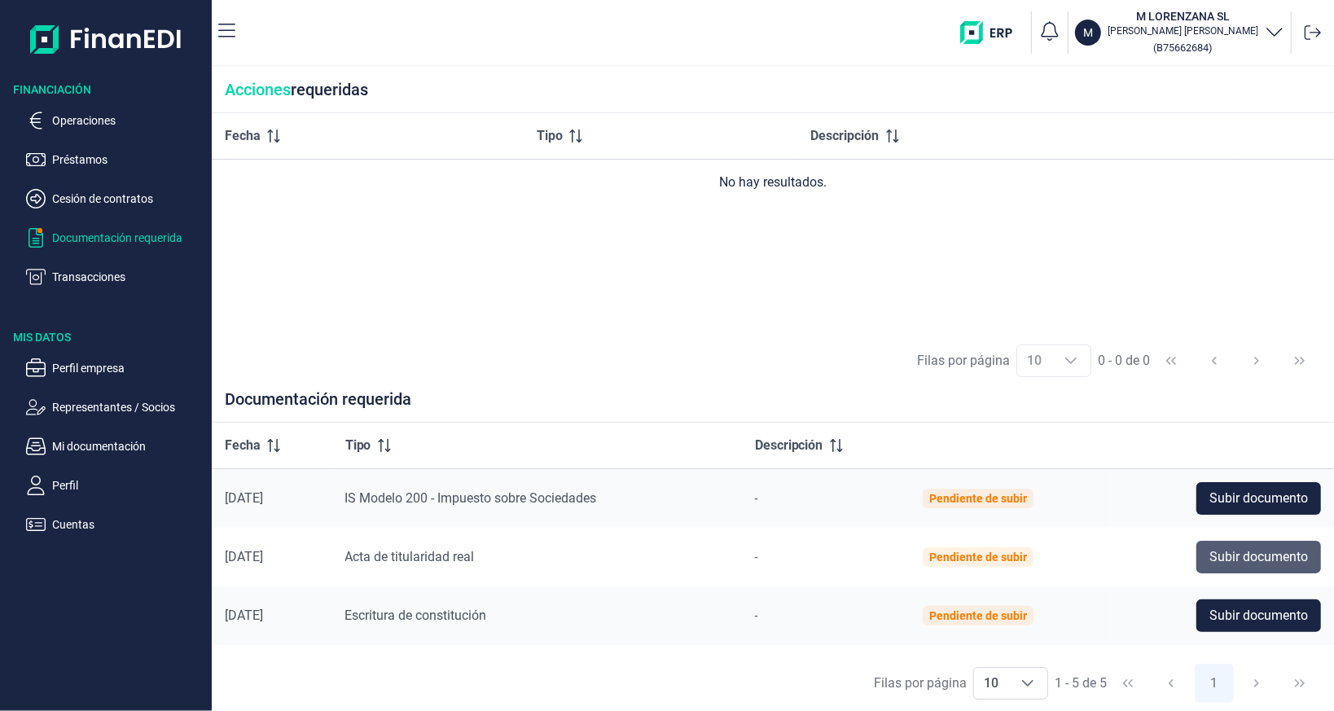
click at [1209, 554] on span "Subir documento" at bounding box center [1258, 557] width 99 height 20
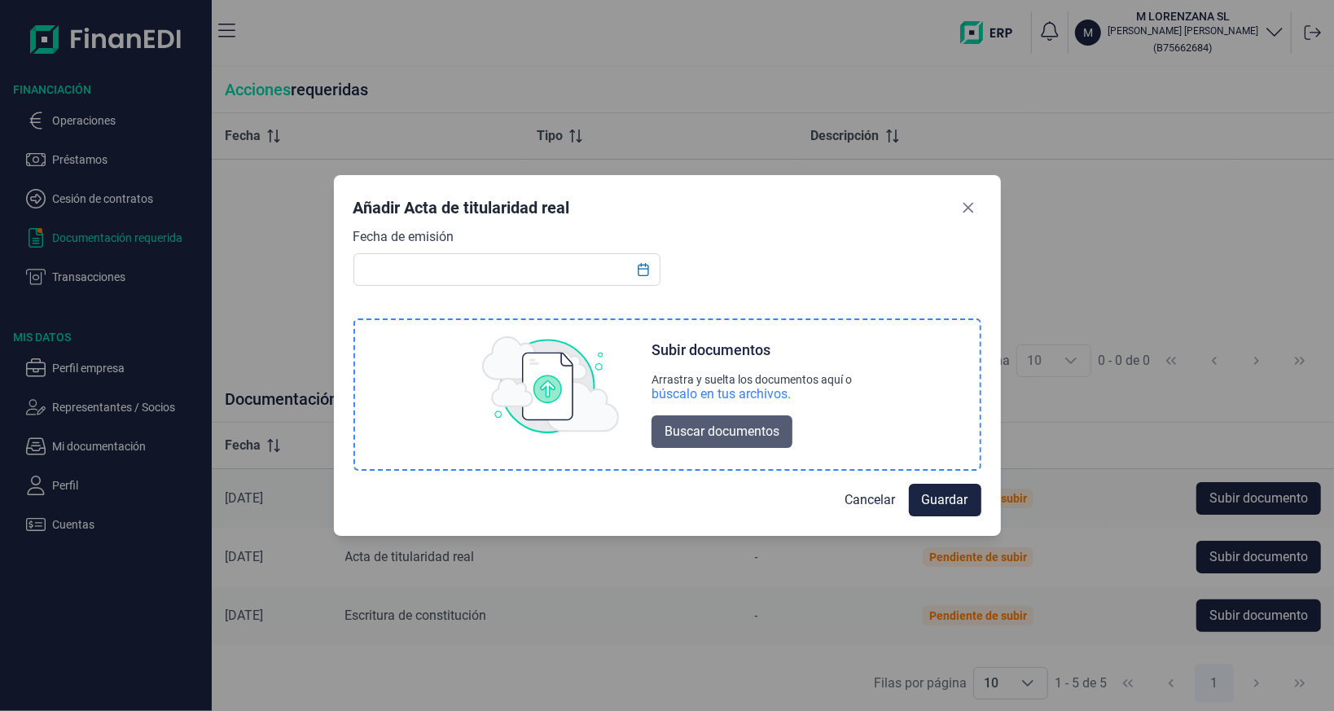
click at [725, 426] on span "Buscar documentos" at bounding box center [721, 432] width 115 height 20
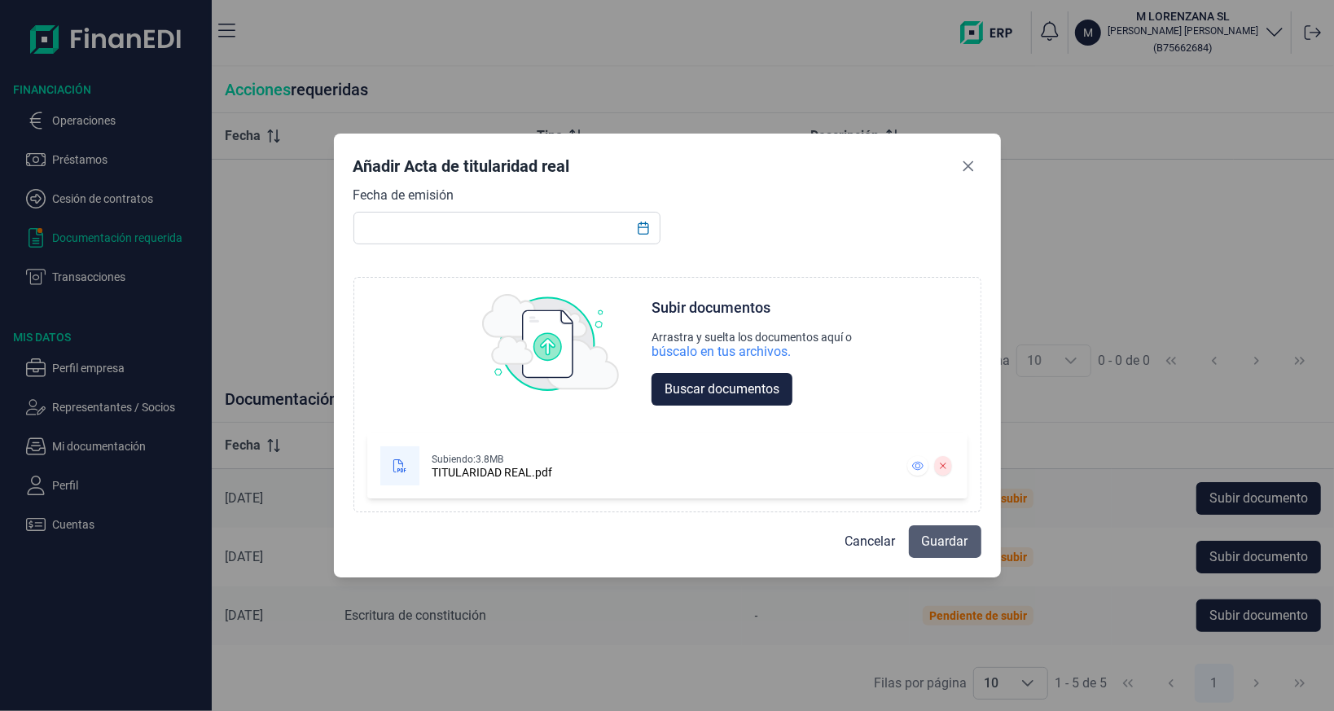
click at [945, 535] on span "Guardar" at bounding box center [945, 542] width 46 height 20
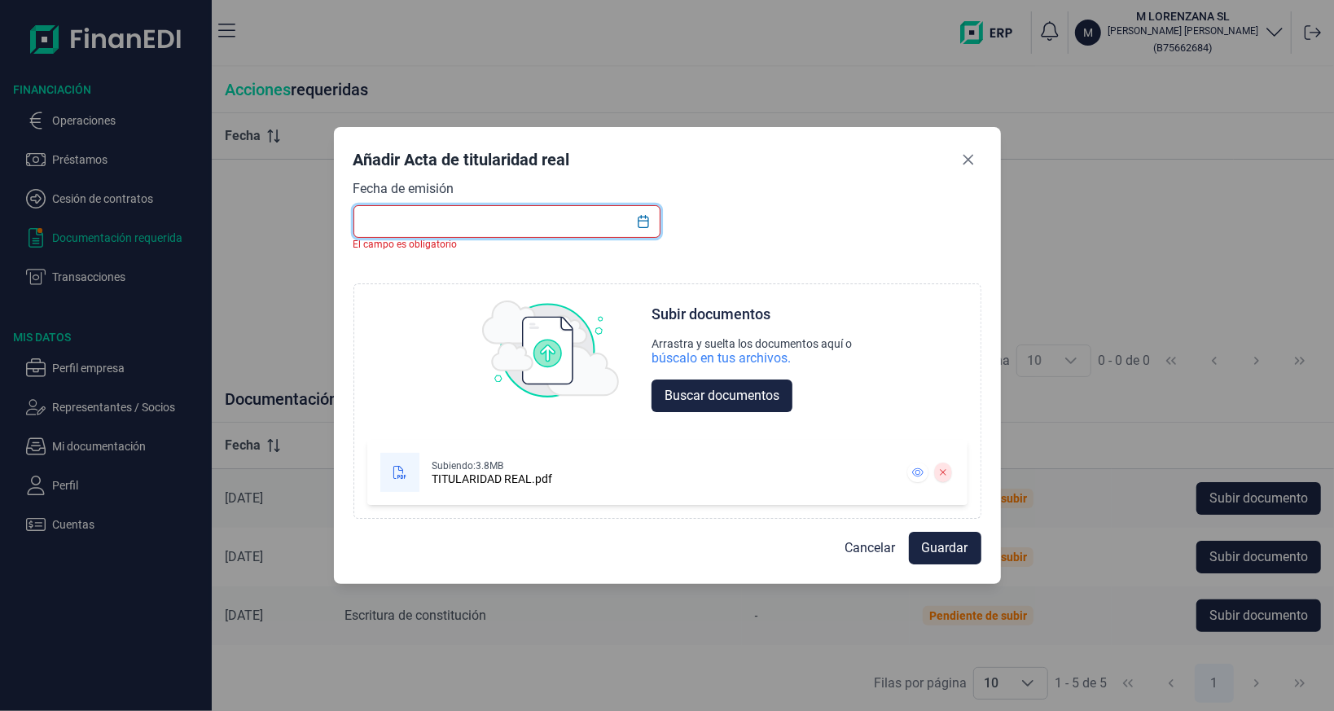
click at [493, 226] on input "text" at bounding box center [507, 221] width 308 height 33
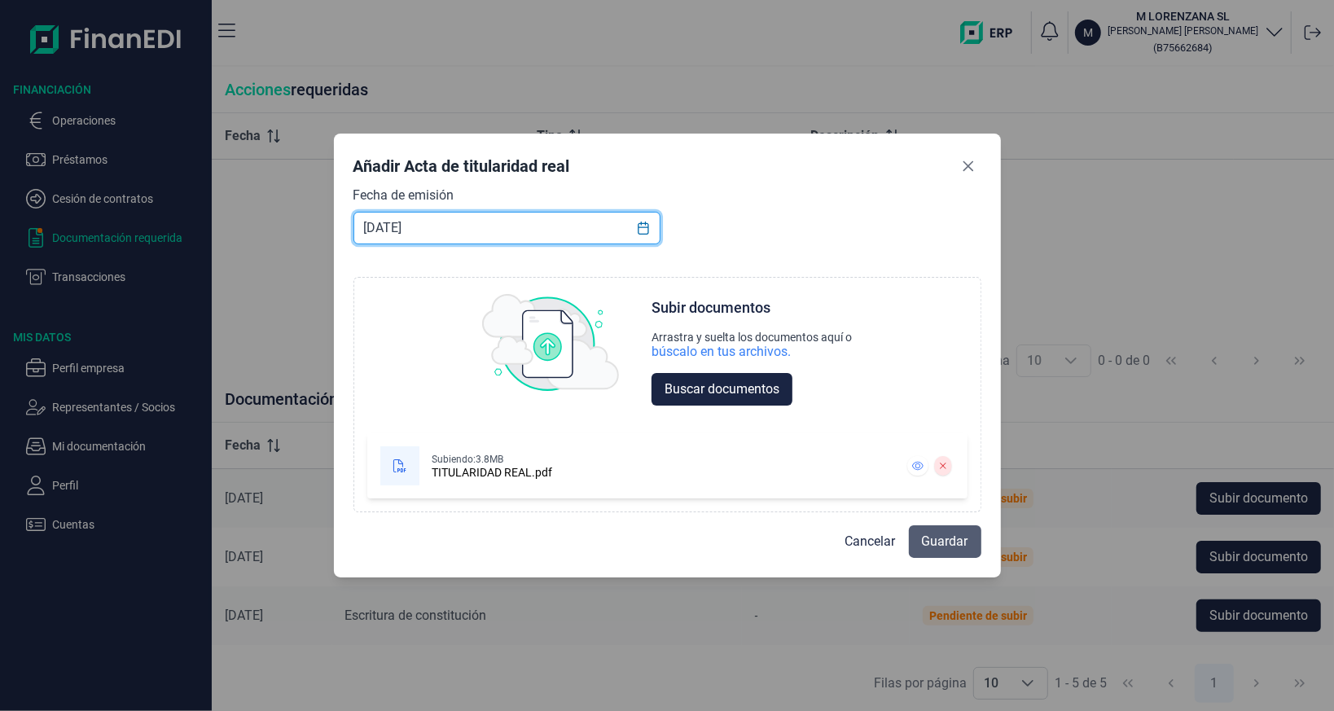
type input "19/12/2024"
click at [918, 545] on button "Guardar" at bounding box center [945, 541] width 72 height 33
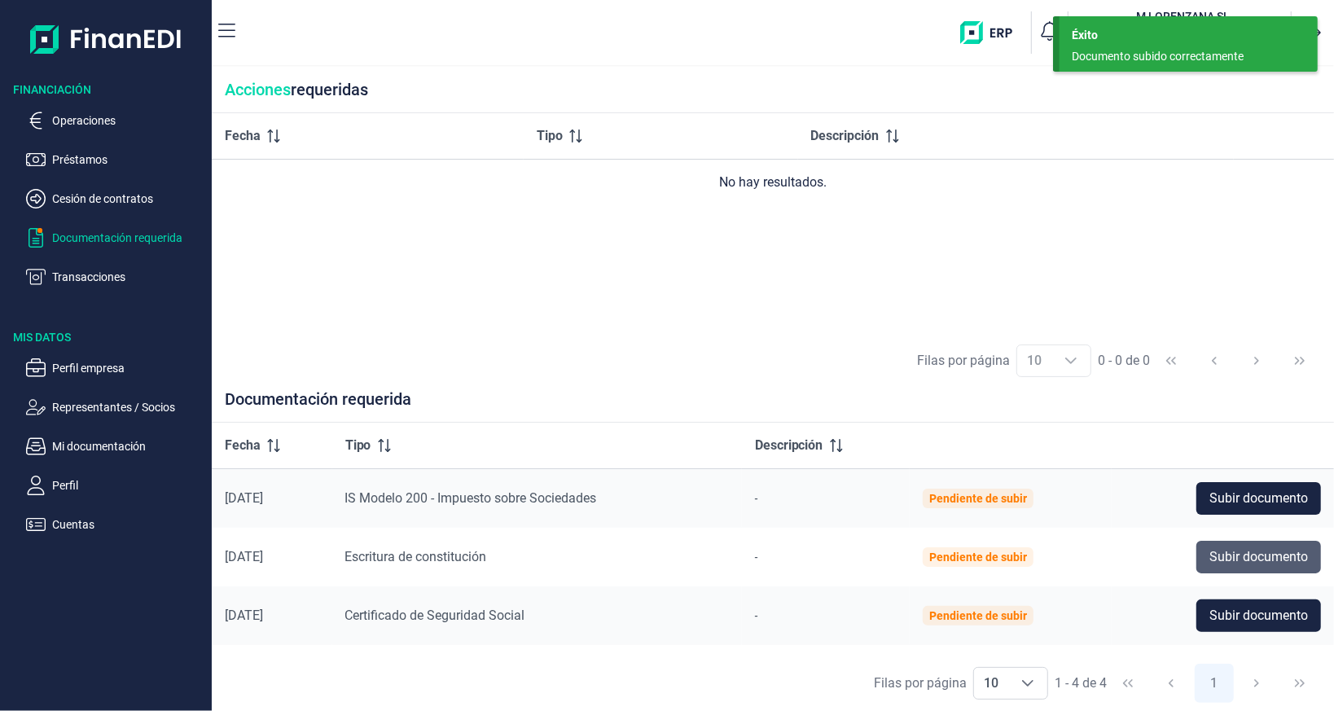
click at [1220, 562] on span "Subir documento" at bounding box center [1258, 557] width 99 height 20
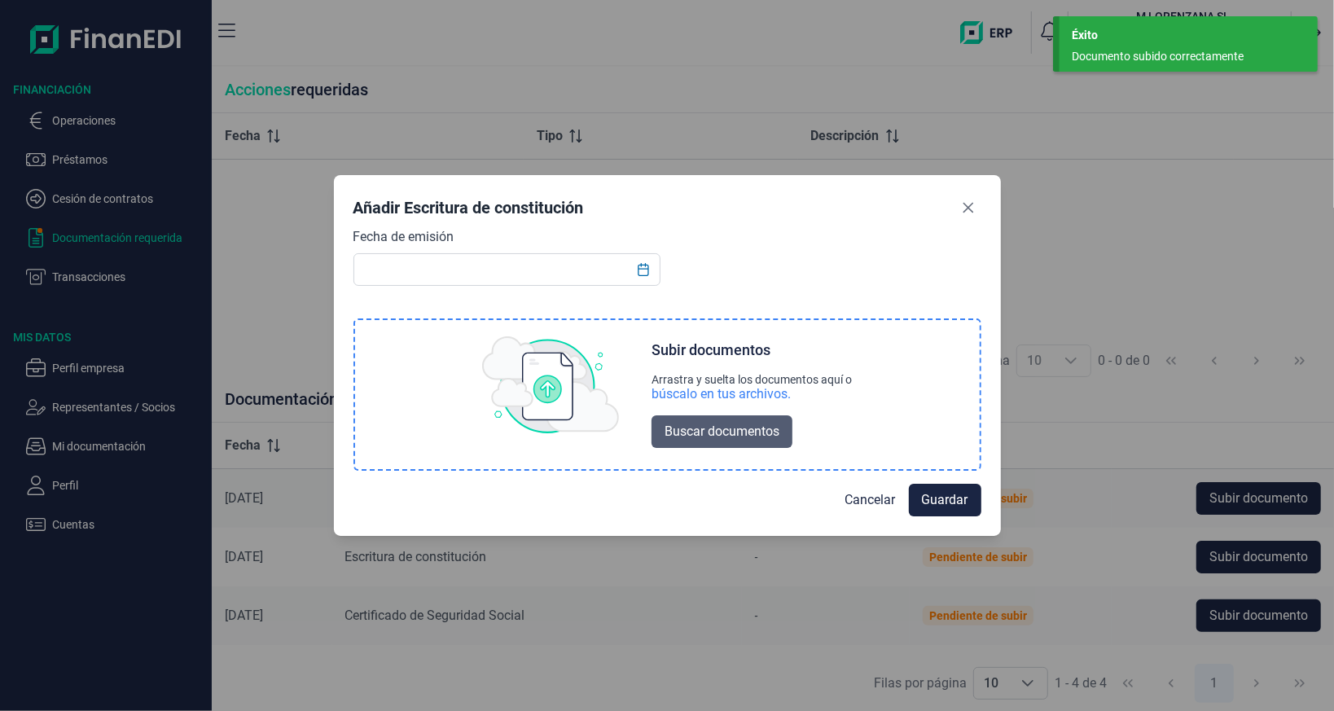
click at [752, 444] on button "Buscar documentos" at bounding box center [721, 431] width 141 height 33
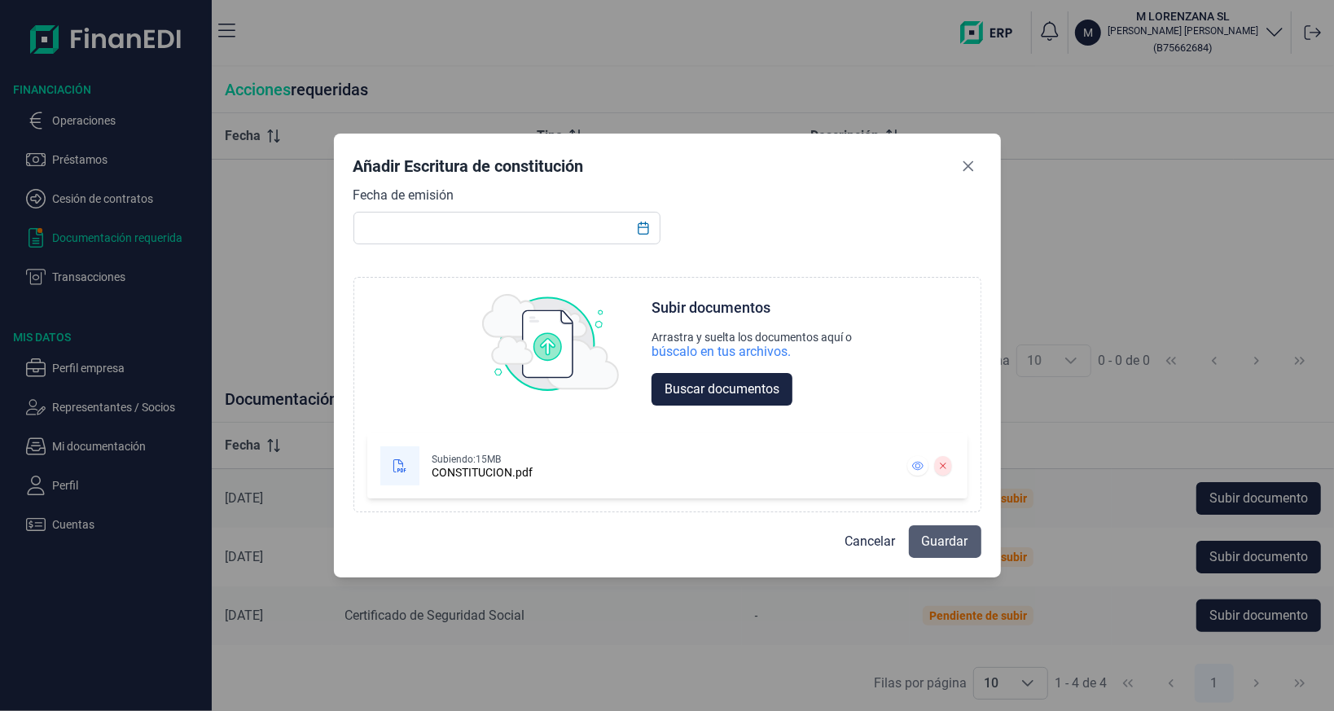
click at [936, 541] on span "Guardar" at bounding box center [945, 542] width 46 height 20
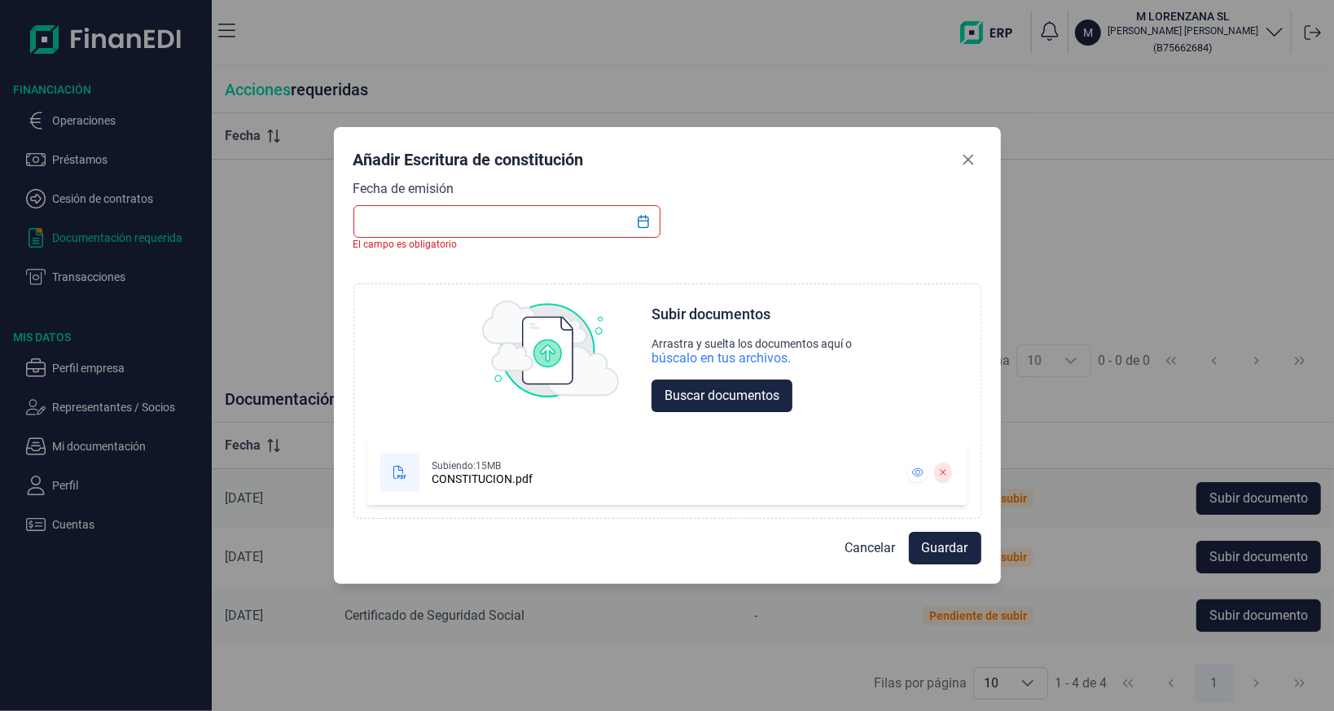
click at [519, 221] on input "text" at bounding box center [507, 221] width 308 height 33
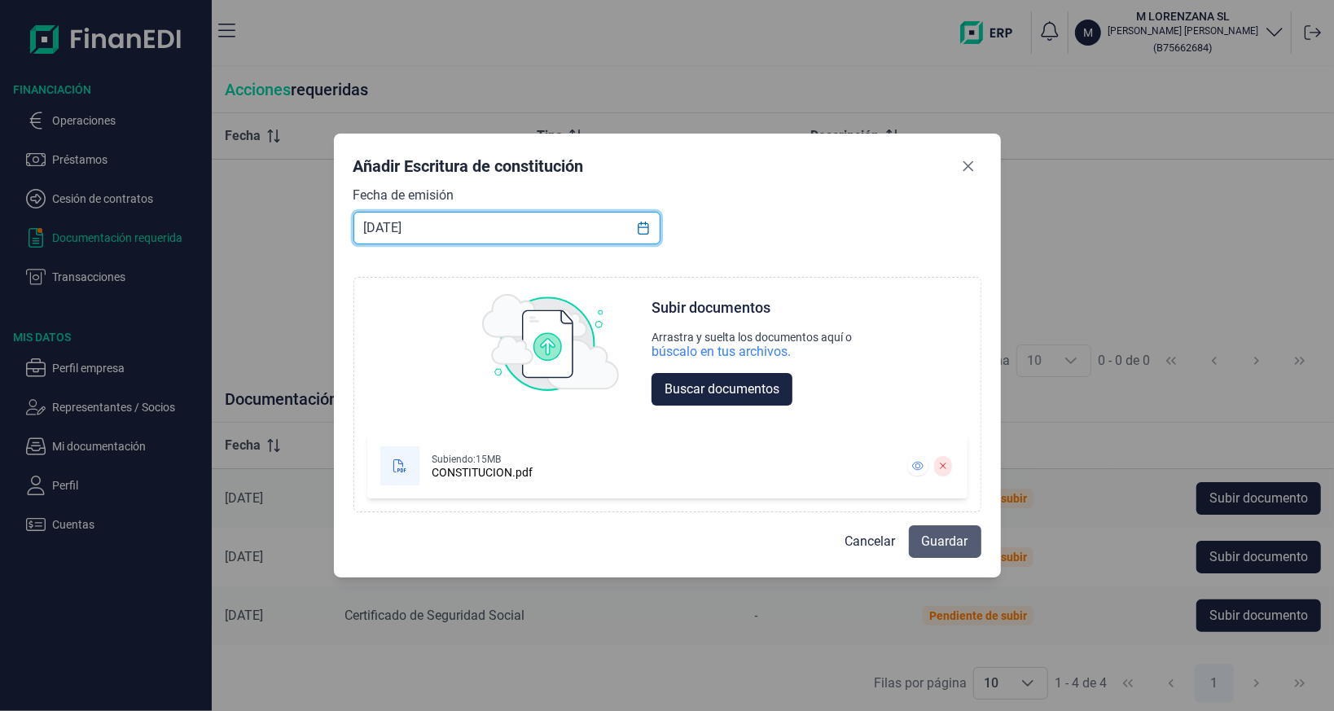
type input "19/12/2024"
click at [935, 541] on span "Guardar" at bounding box center [945, 542] width 46 height 20
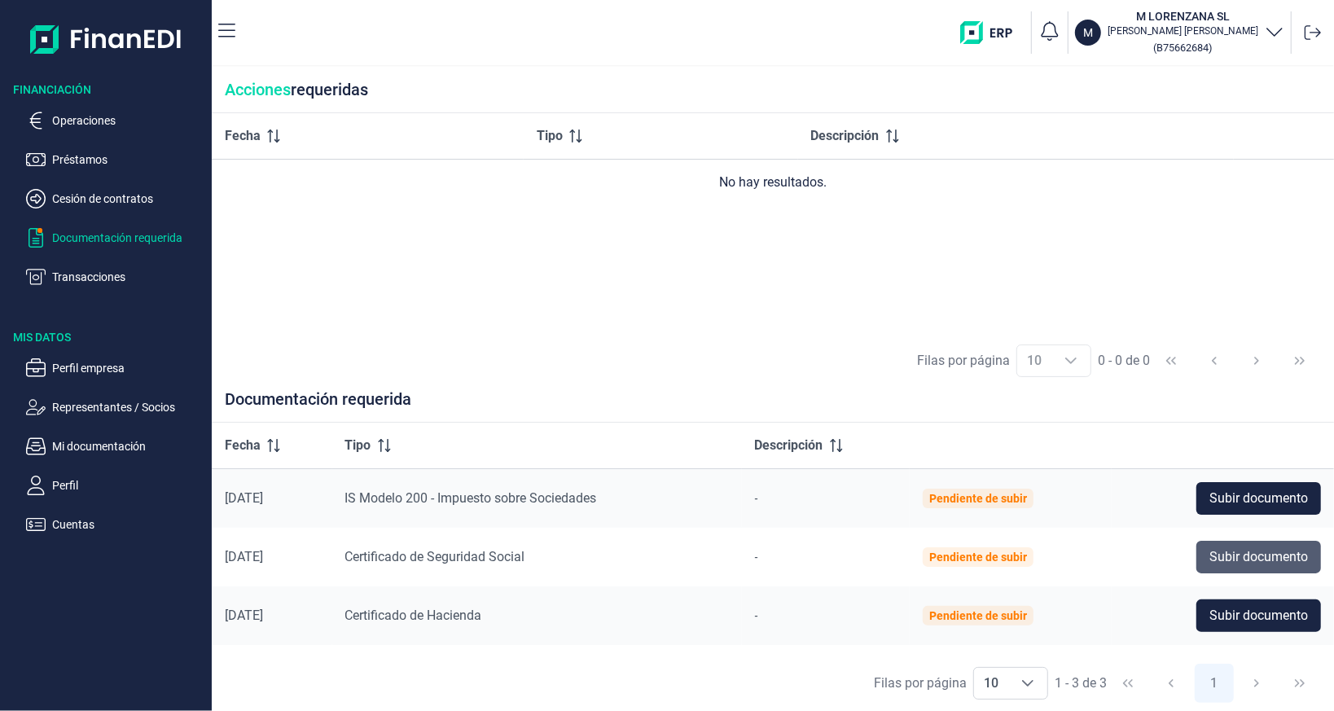
click at [1225, 554] on span "Subir documento" at bounding box center [1258, 557] width 99 height 20
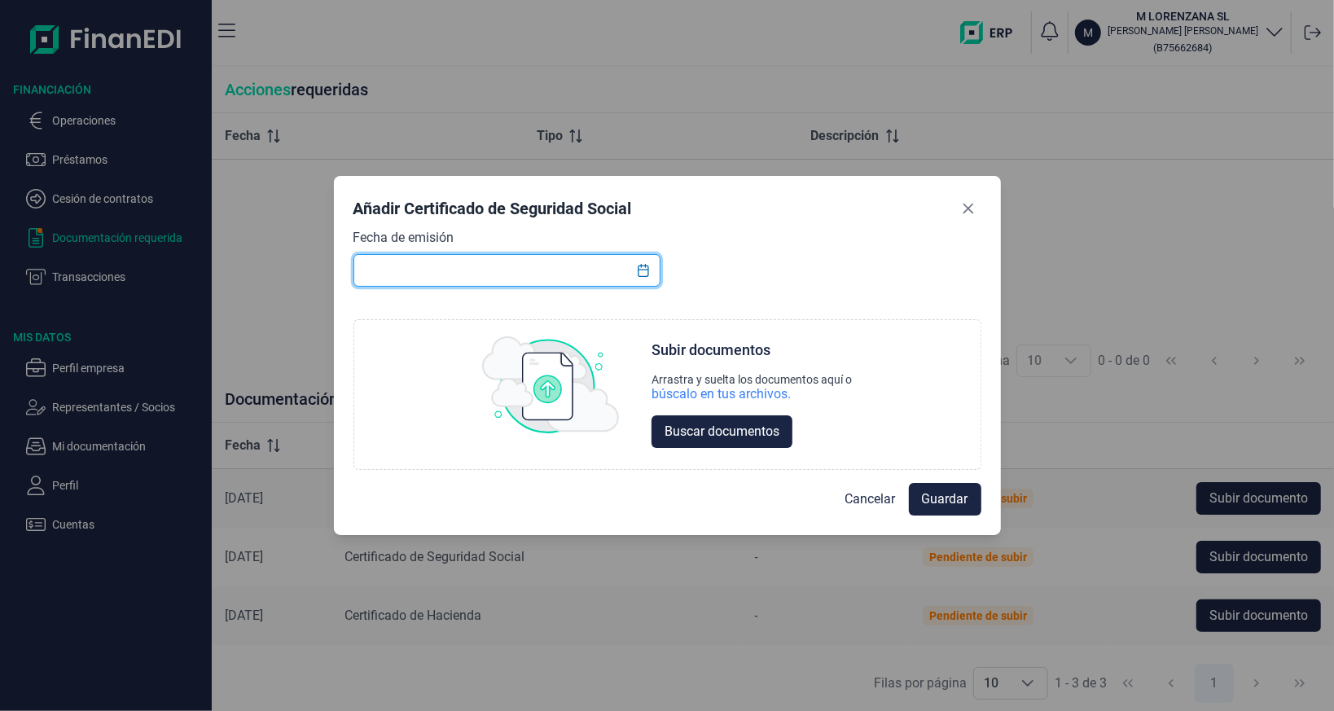
click at [550, 271] on input "text" at bounding box center [507, 270] width 308 height 33
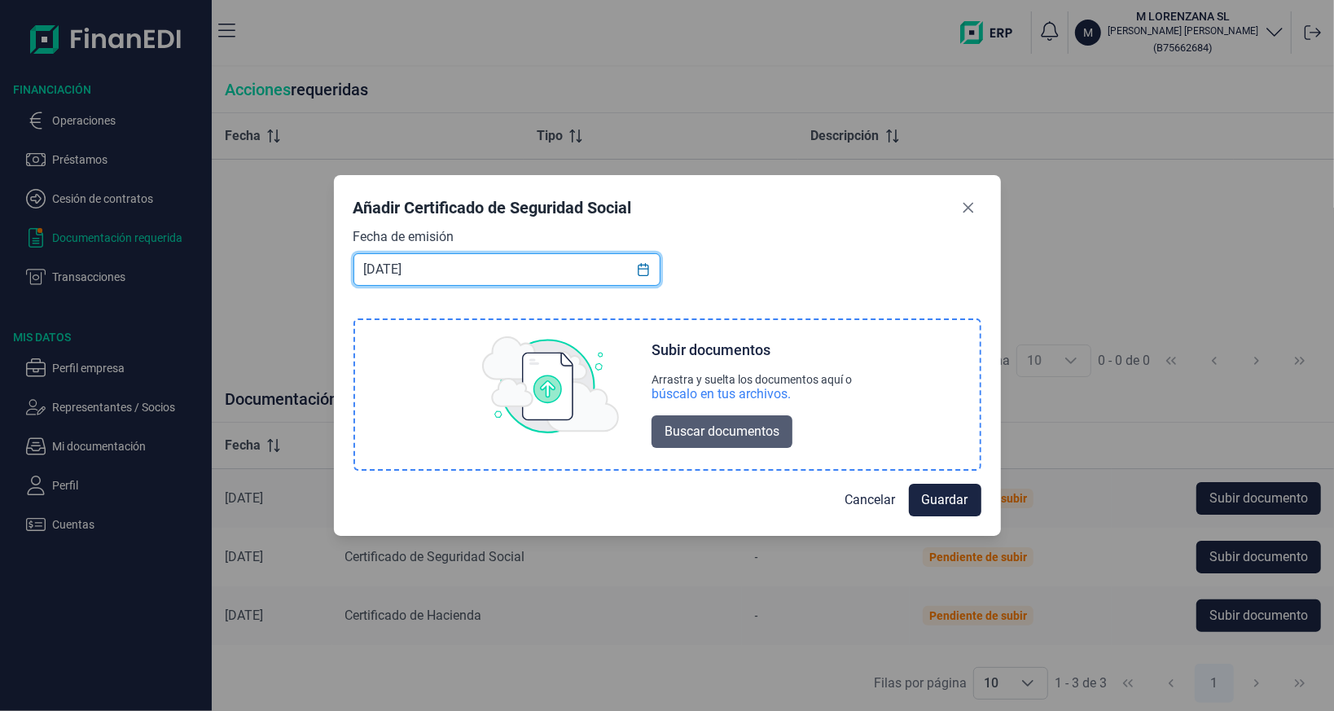
type input "11-08-2025"
click at [707, 431] on span "Buscar documentos" at bounding box center [721, 432] width 115 height 20
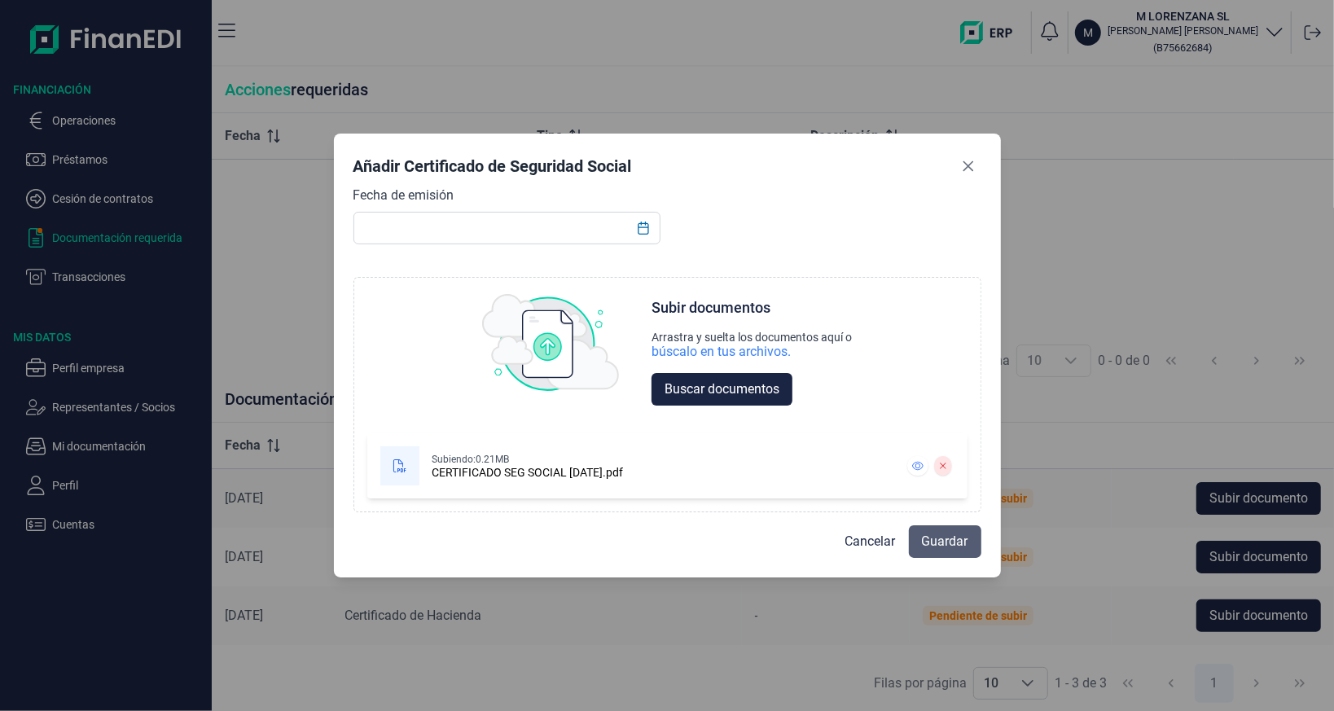
click at [928, 541] on span "Guardar" at bounding box center [945, 542] width 46 height 20
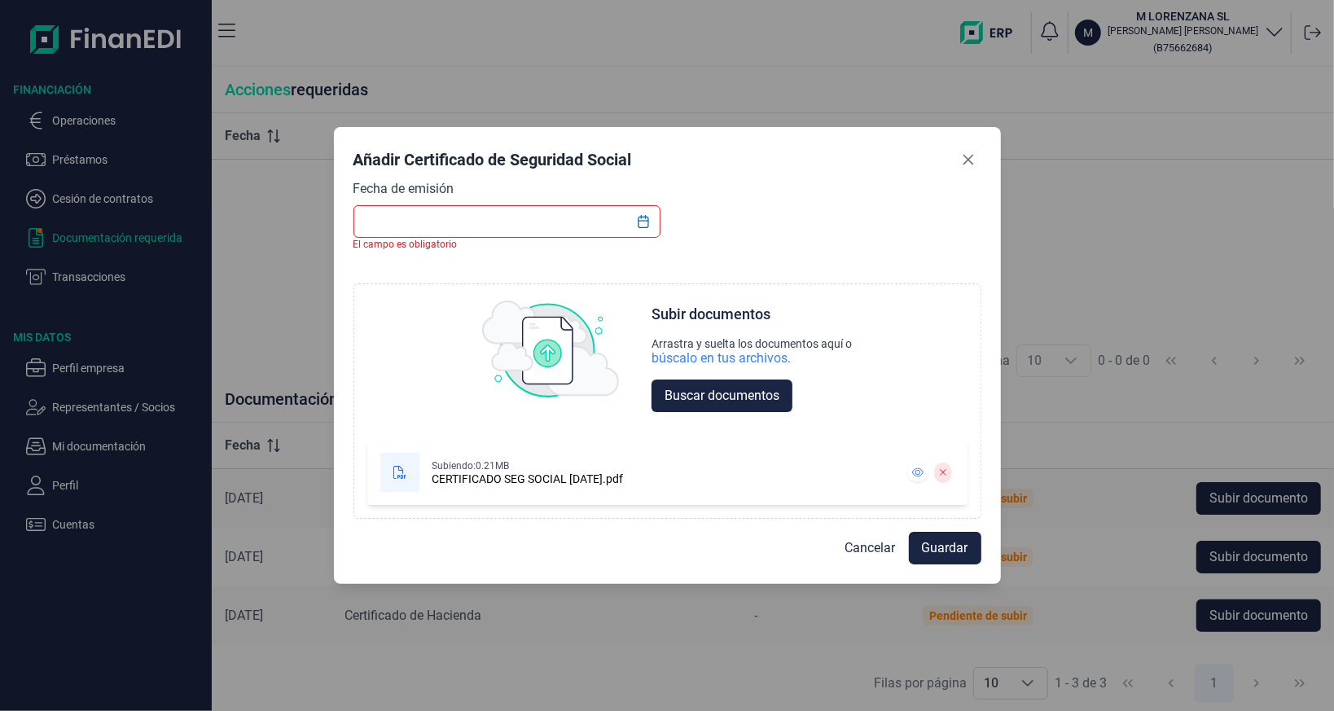
click at [490, 213] on input "text" at bounding box center [507, 221] width 308 height 33
type input "11-08-2025"
click at [938, 541] on span "Guardar" at bounding box center [945, 548] width 46 height 20
click at [503, 208] on input "text" at bounding box center [507, 221] width 308 height 33
type input "11"
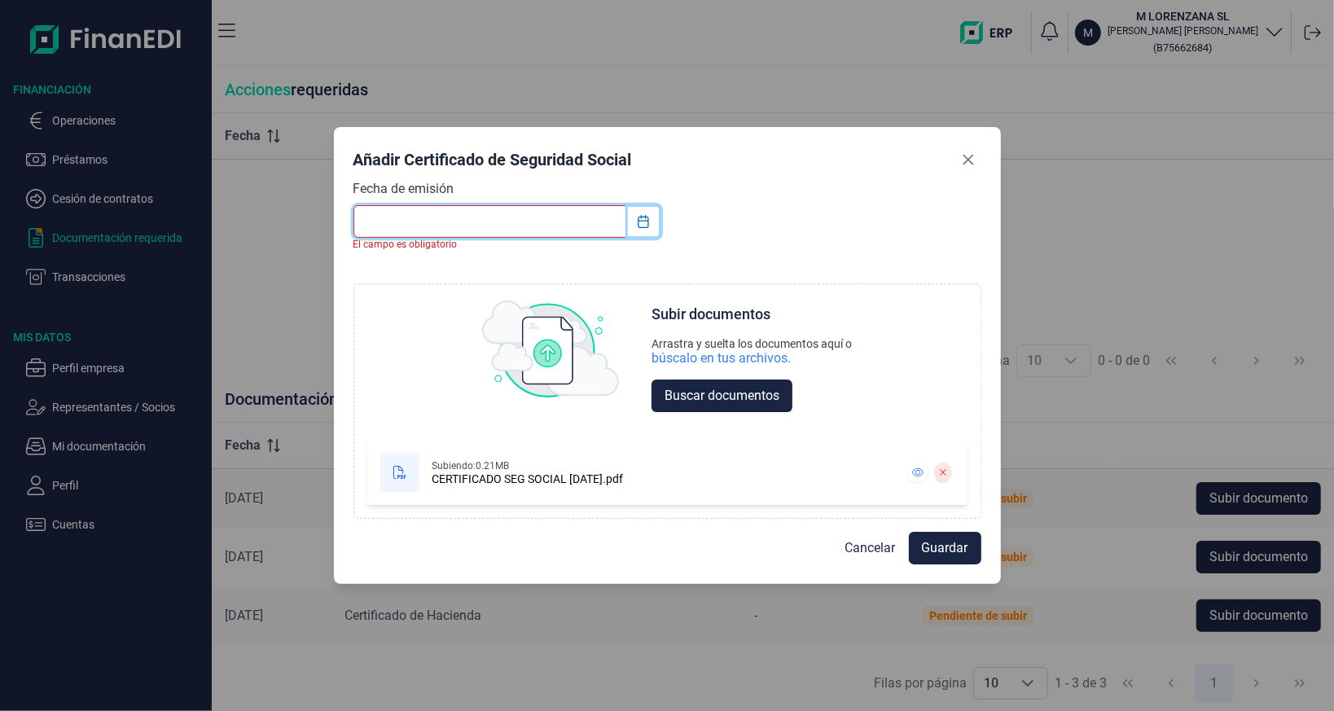
click at [644, 223] on icon "Choose Date" at bounding box center [643, 221] width 13 height 13
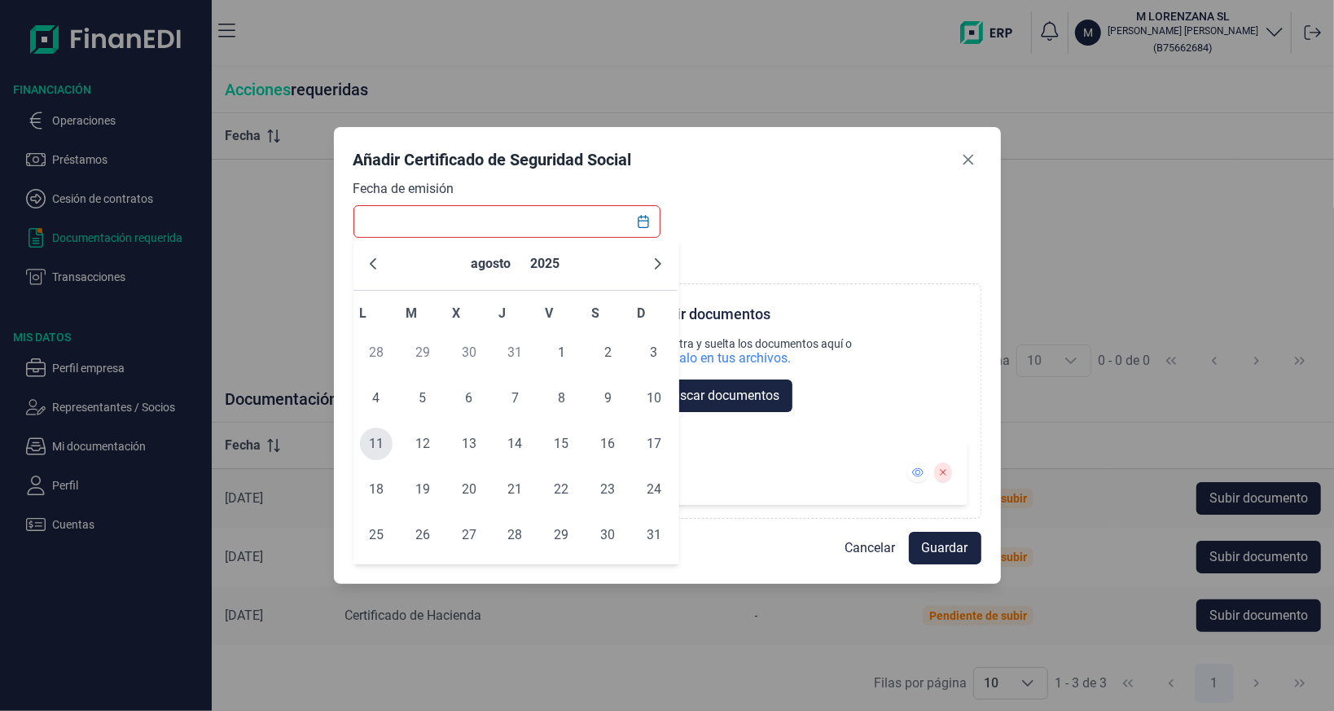
click at [368, 439] on span "11" at bounding box center [376, 443] width 33 height 33
type input "11/08/2025"
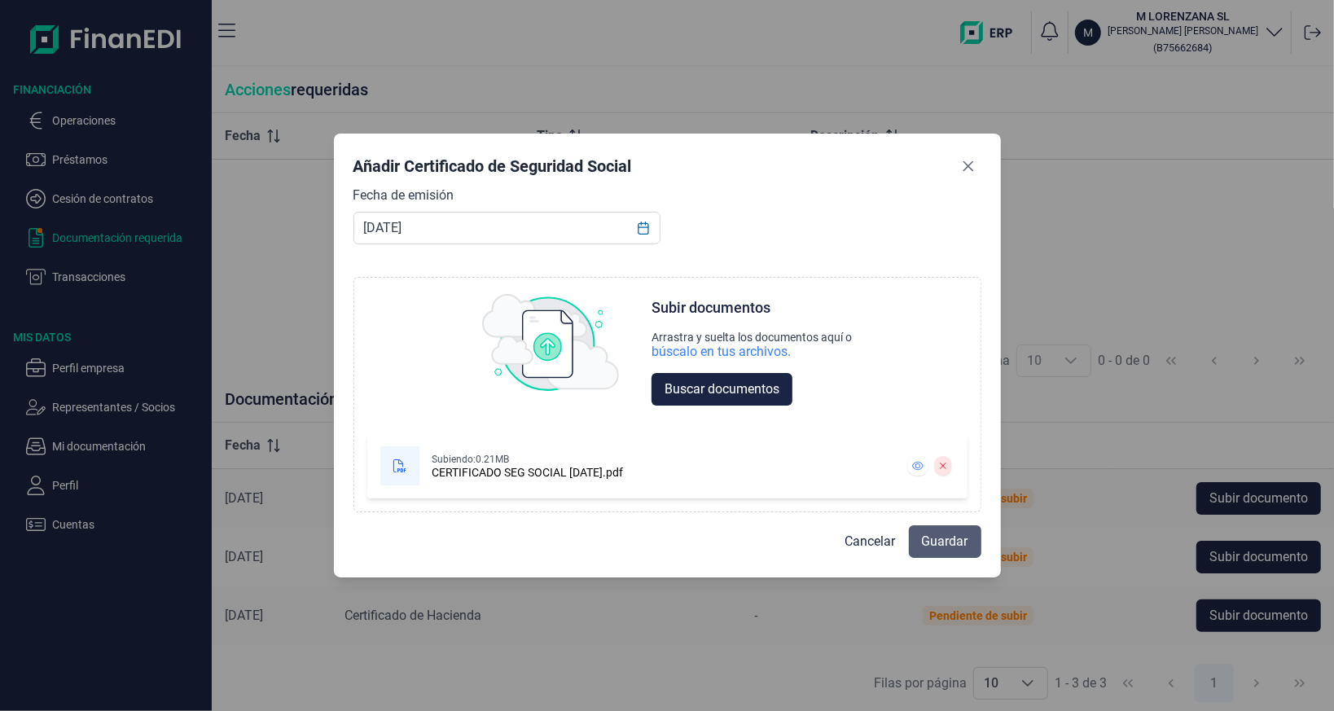
click at [939, 535] on span "Guardar" at bounding box center [945, 542] width 46 height 20
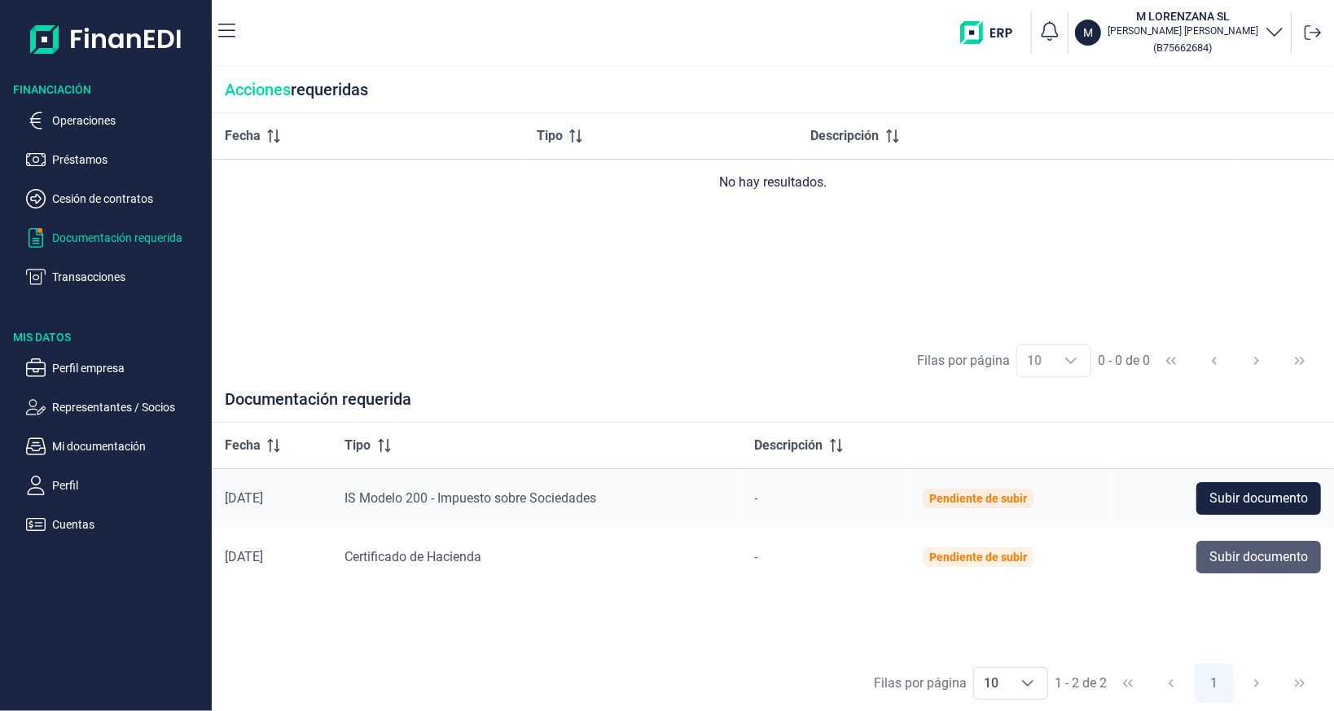
click at [1231, 550] on span "Subir documento" at bounding box center [1258, 557] width 99 height 20
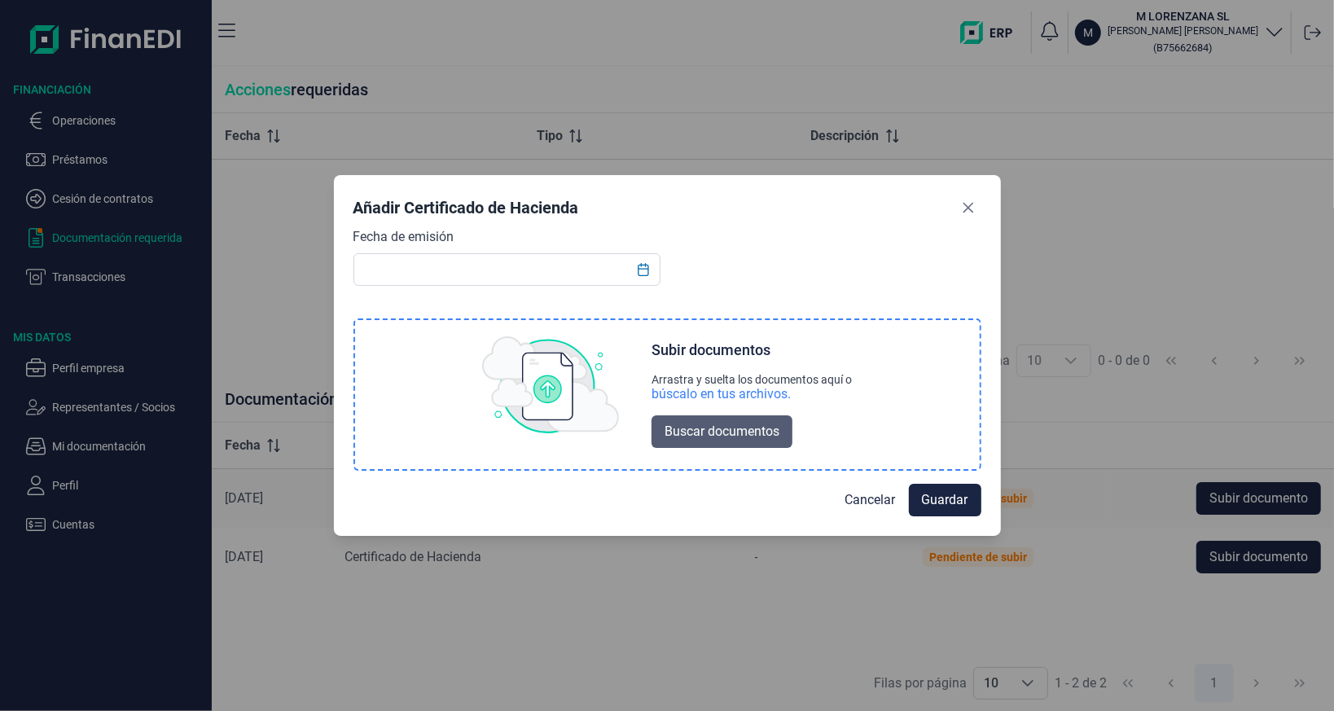
click at [705, 434] on span "Buscar documentos" at bounding box center [721, 432] width 115 height 20
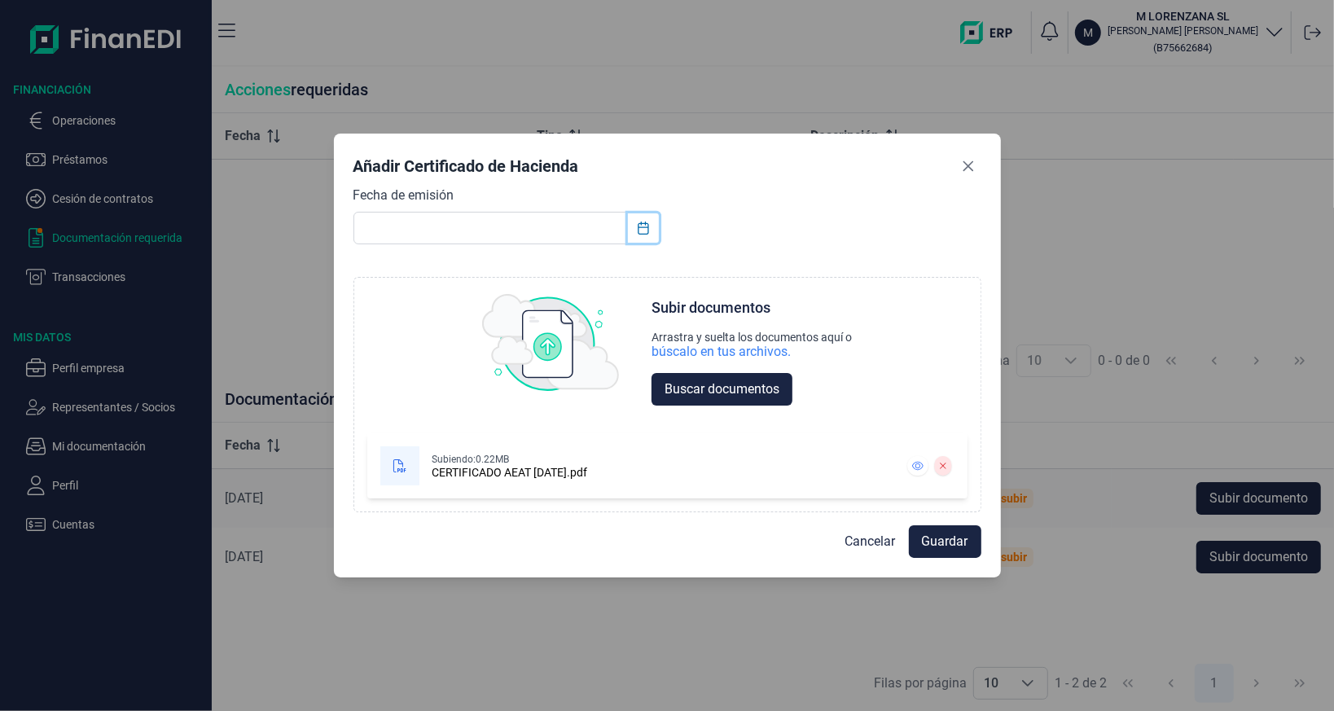
click at [651, 230] on button "Choose Date" at bounding box center [643, 227] width 31 height 29
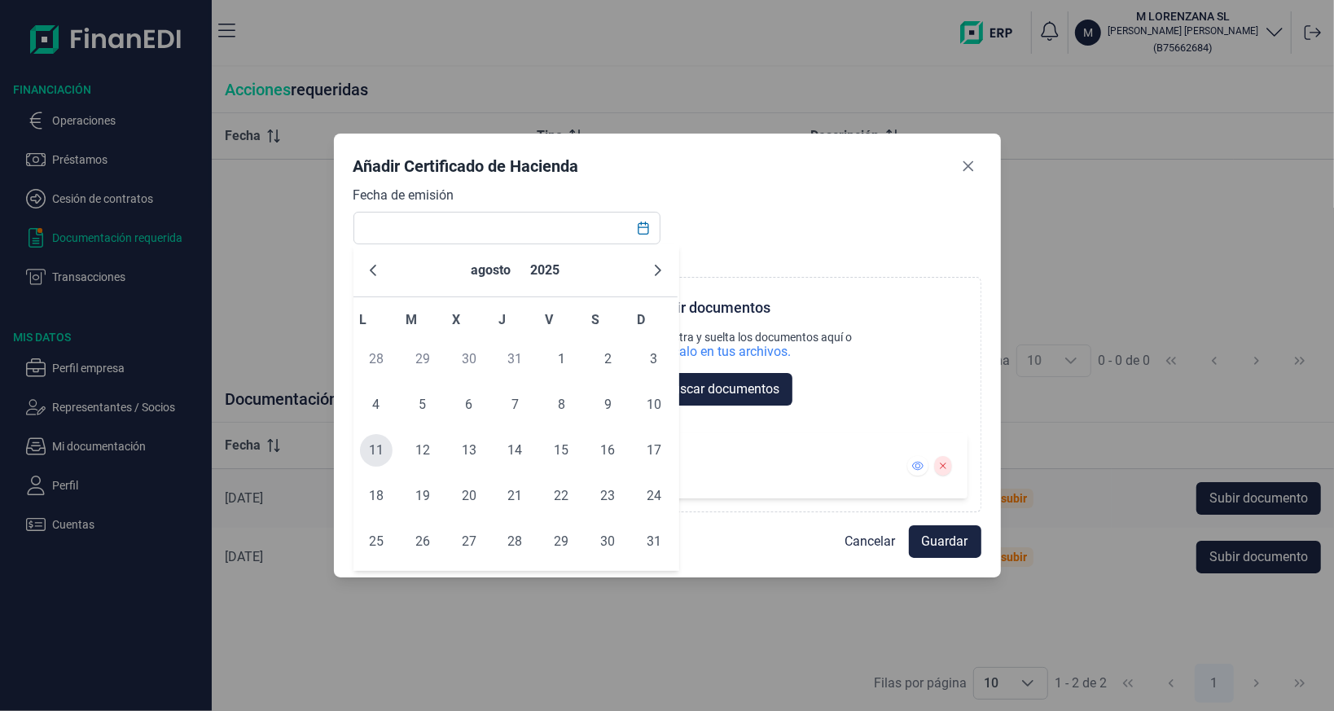
click at [379, 449] on span "11" at bounding box center [376, 450] width 33 height 33
type input "11/08/2025"
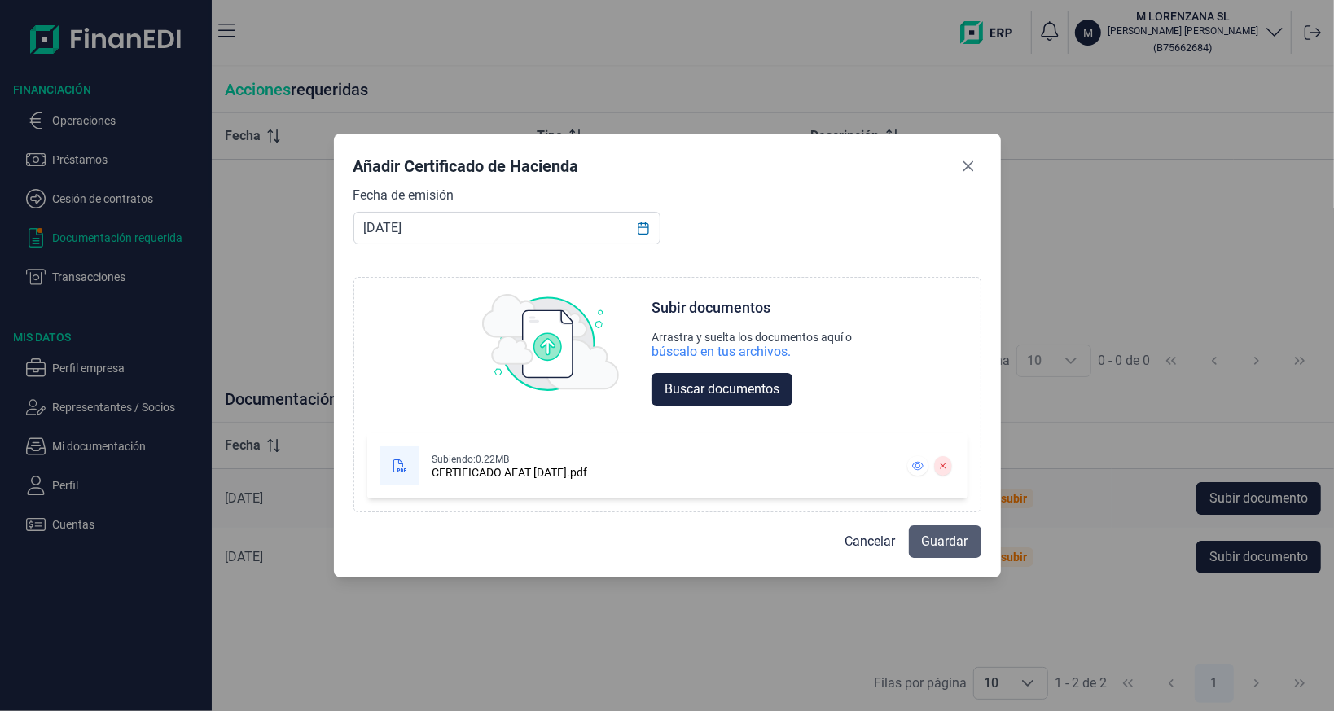
click at [948, 546] on span "Guardar" at bounding box center [945, 542] width 46 height 20
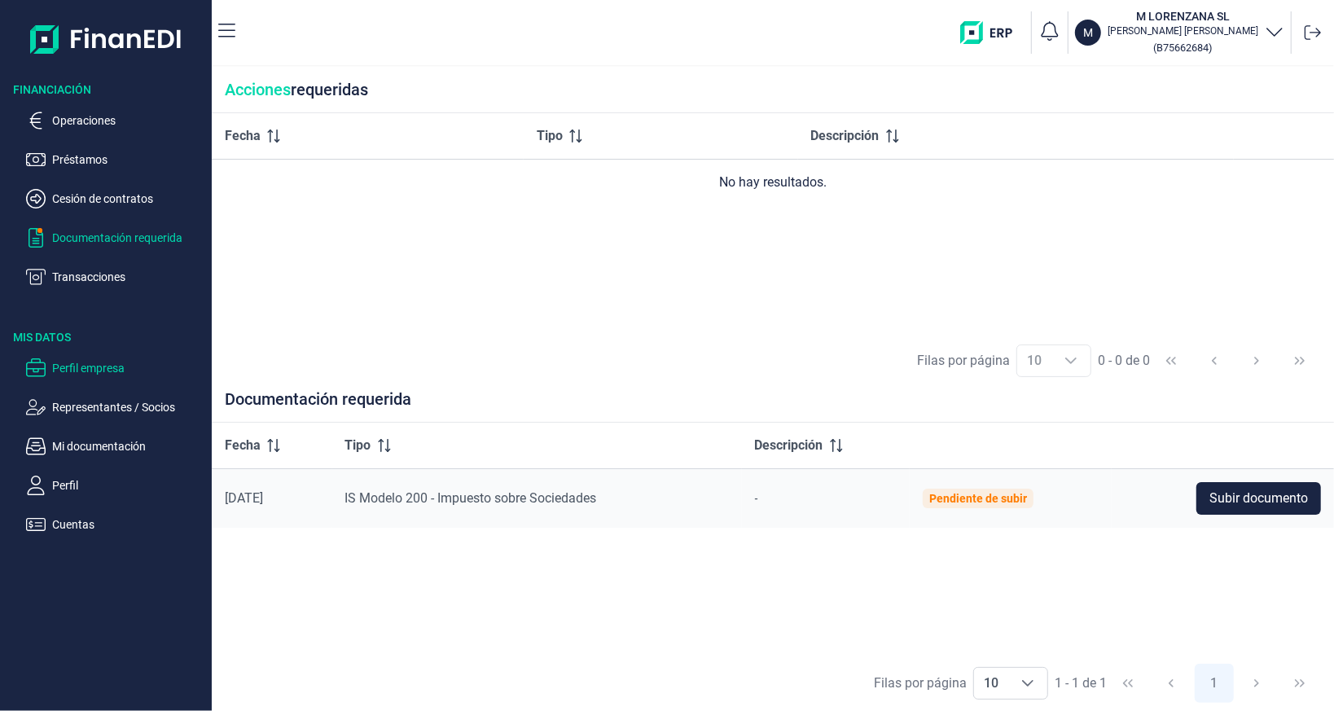
click at [114, 368] on p "Perfil empresa" at bounding box center [128, 368] width 153 height 20
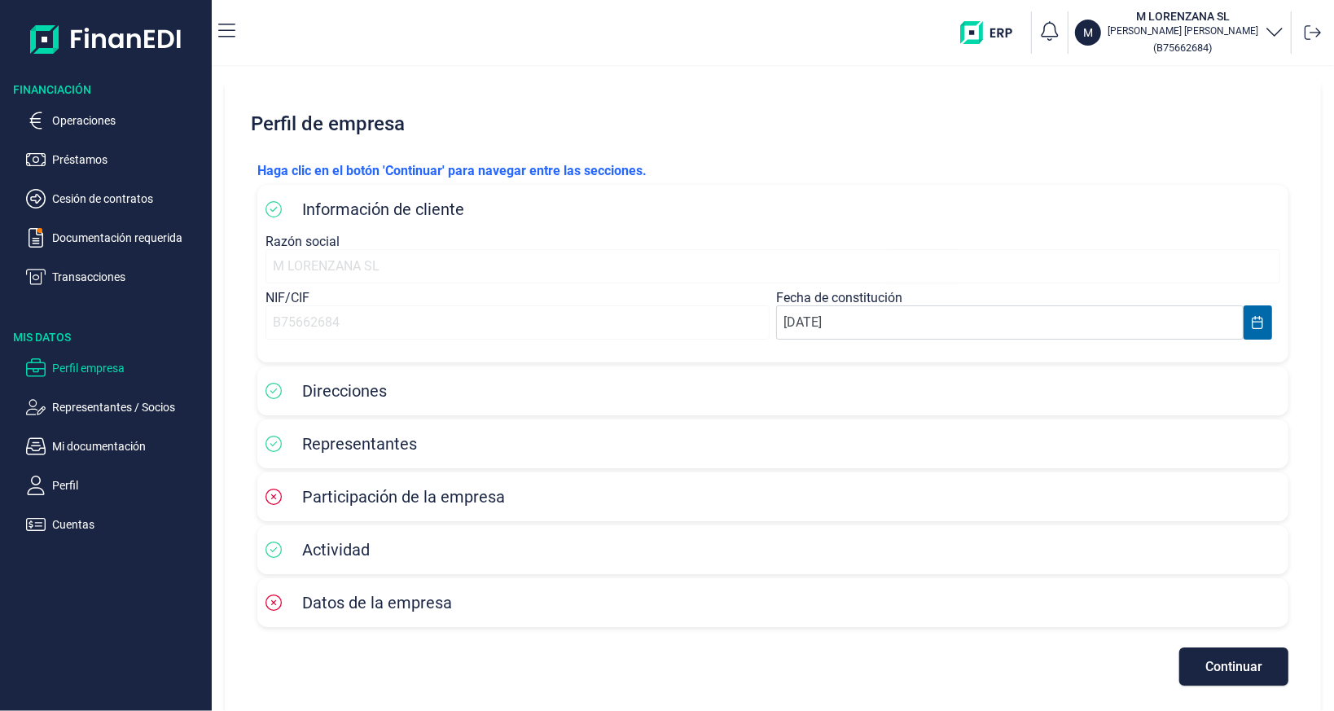
click at [477, 500] on span "Participación de la empresa" at bounding box center [403, 497] width 203 height 20
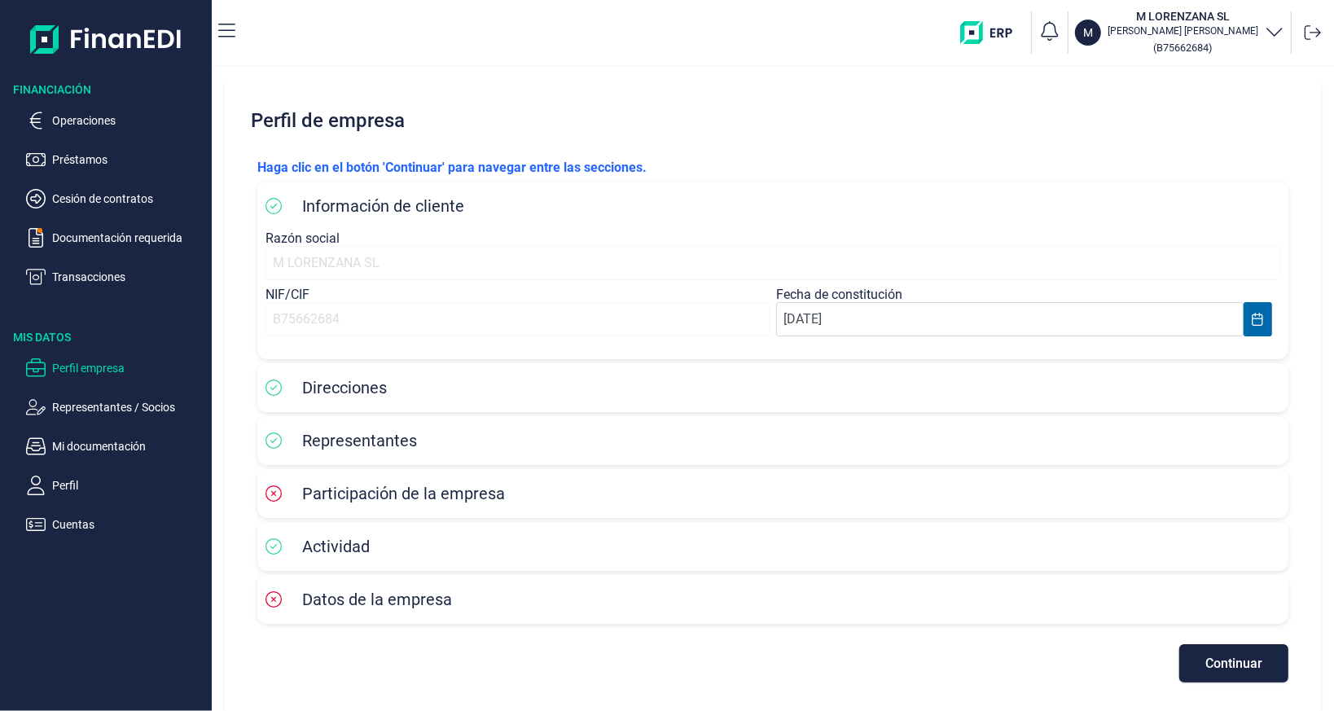
scroll to position [5, 0]
click at [66, 482] on p "Perfil" at bounding box center [128, 485] width 153 height 20
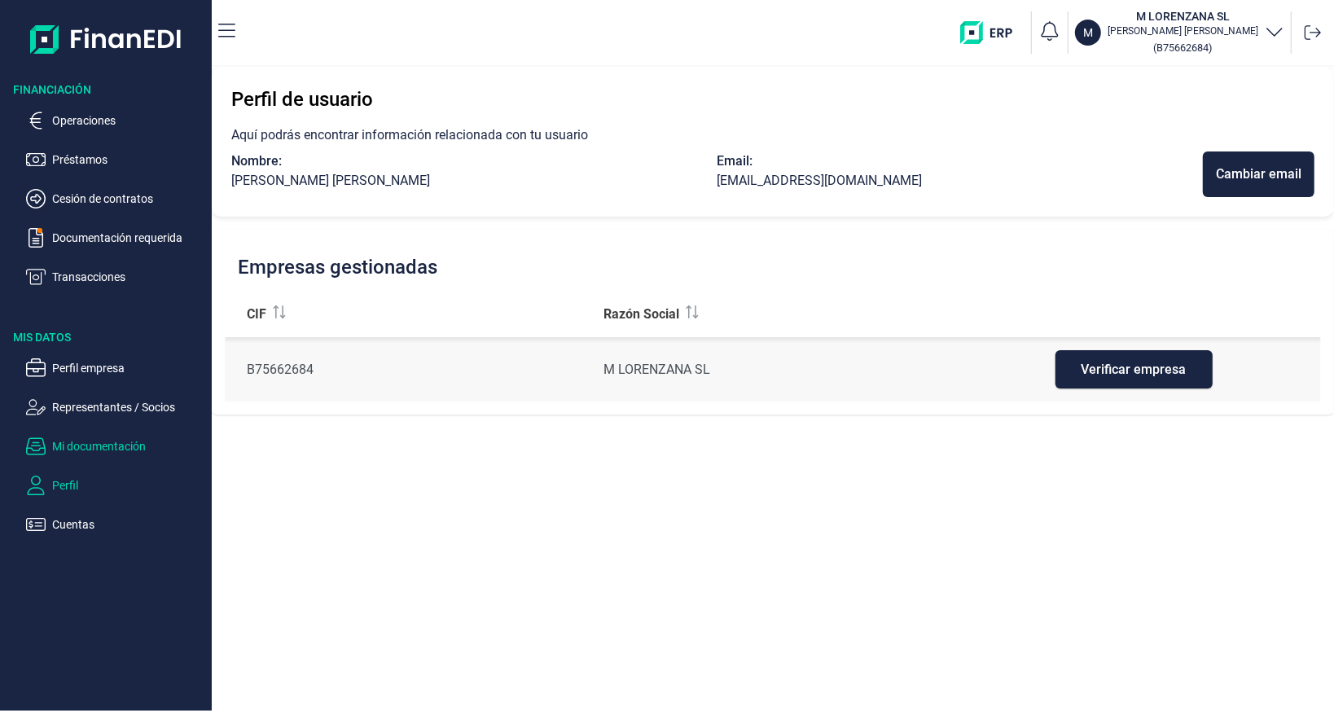
click at [74, 440] on p "Mi documentación" at bounding box center [128, 446] width 153 height 20
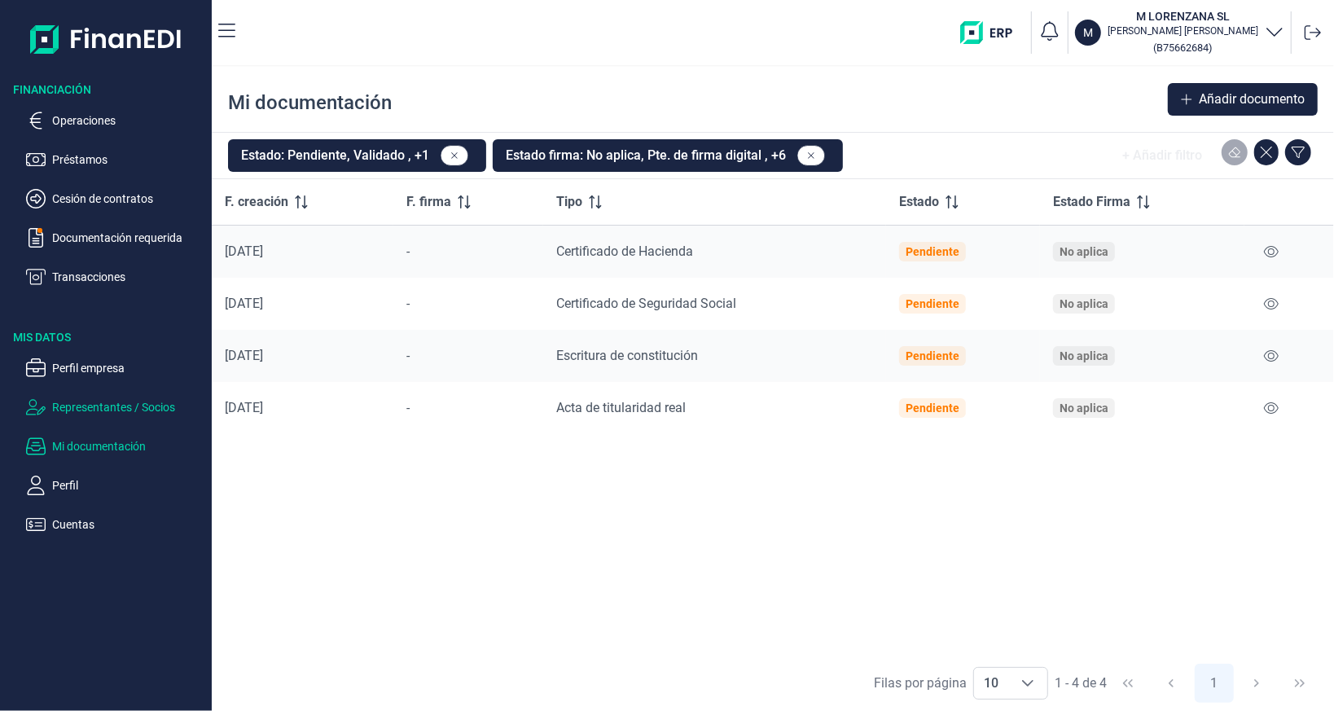
click at [119, 402] on p "Representantes / Socios" at bounding box center [128, 407] width 153 height 20
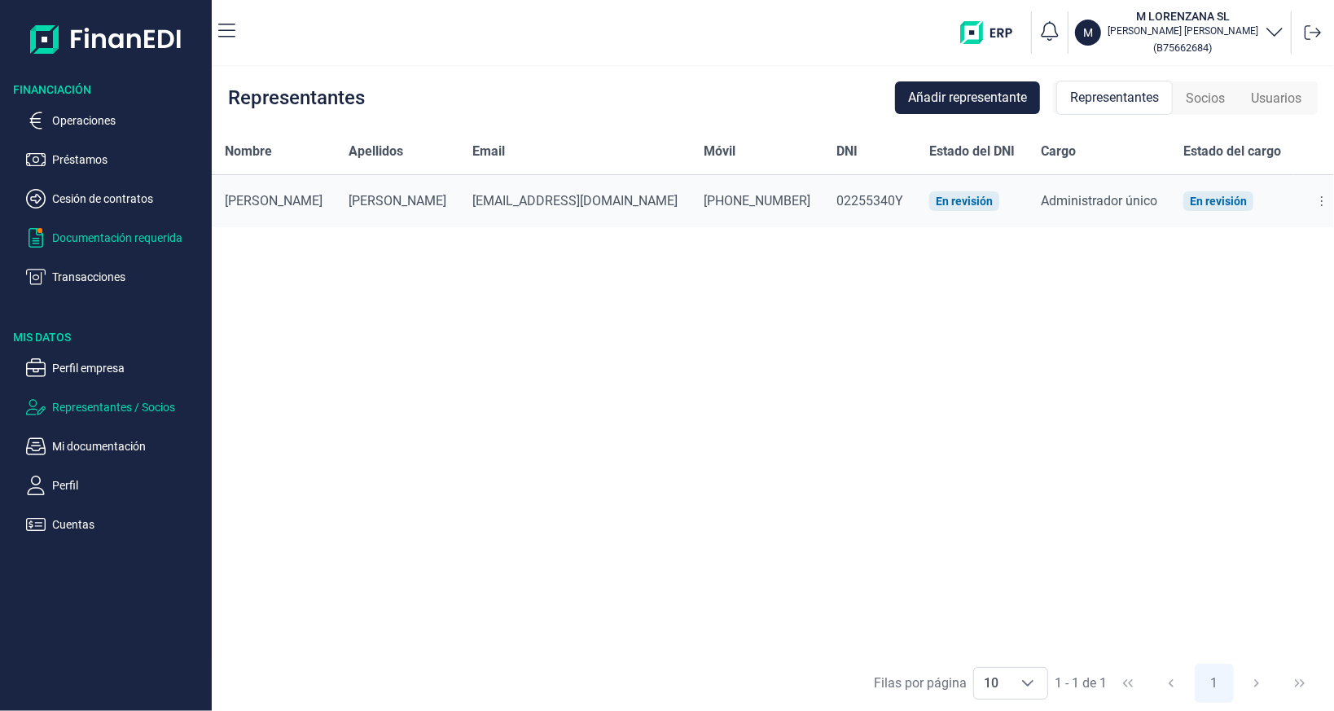
click at [144, 242] on p "Documentación requerida" at bounding box center [128, 238] width 153 height 20
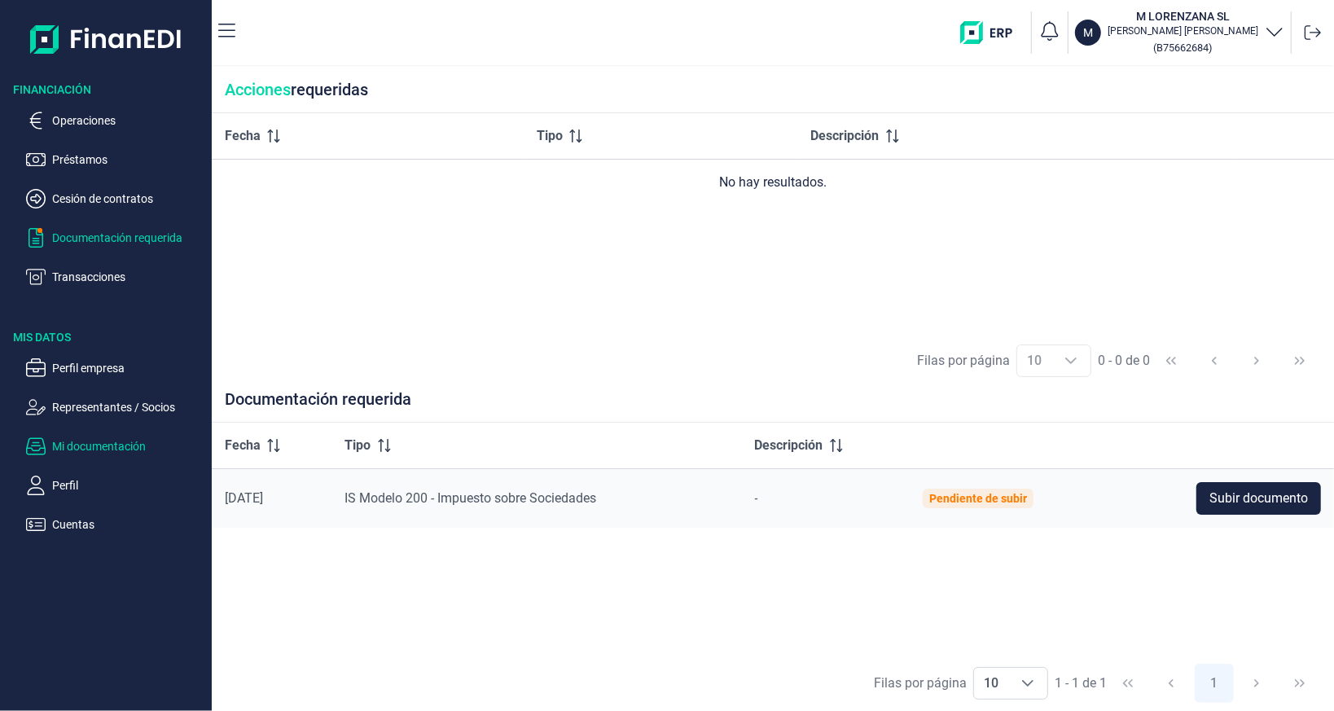
click at [99, 445] on p "Mi documentación" at bounding box center [128, 446] width 153 height 20
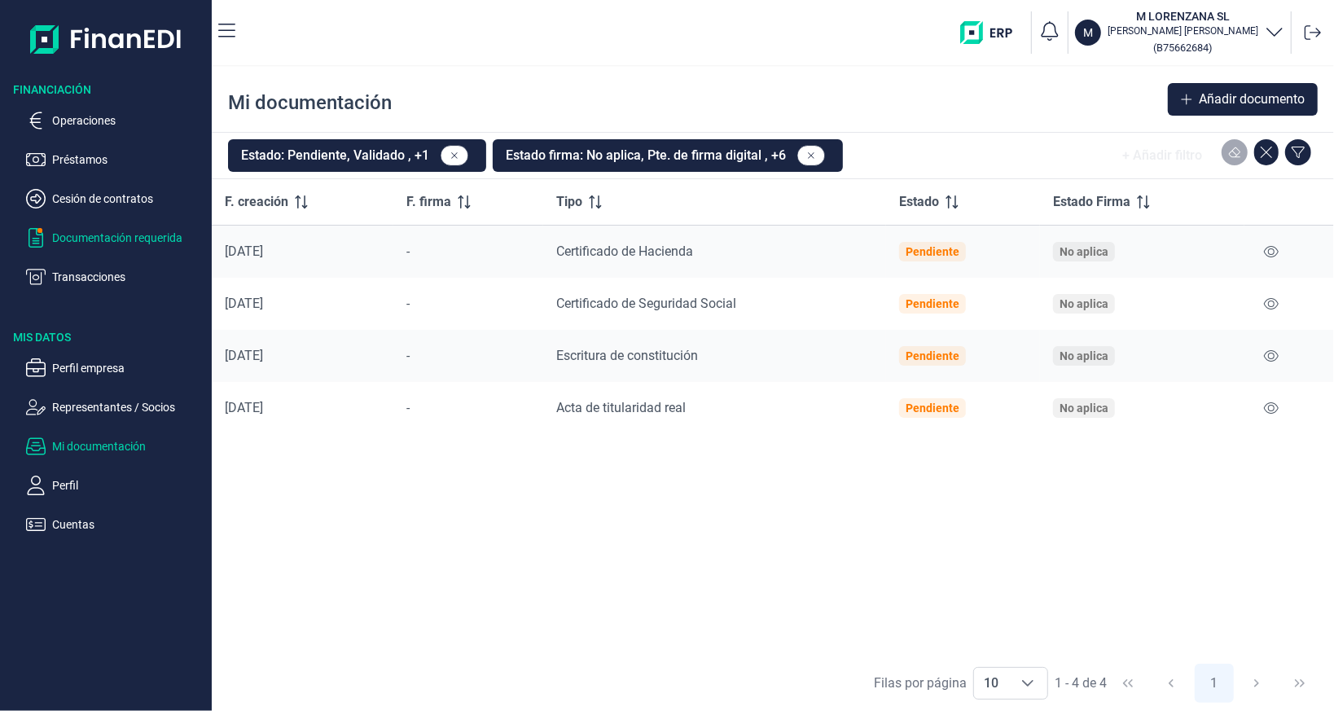
click at [80, 234] on p "Documentación requerida" at bounding box center [128, 238] width 153 height 20
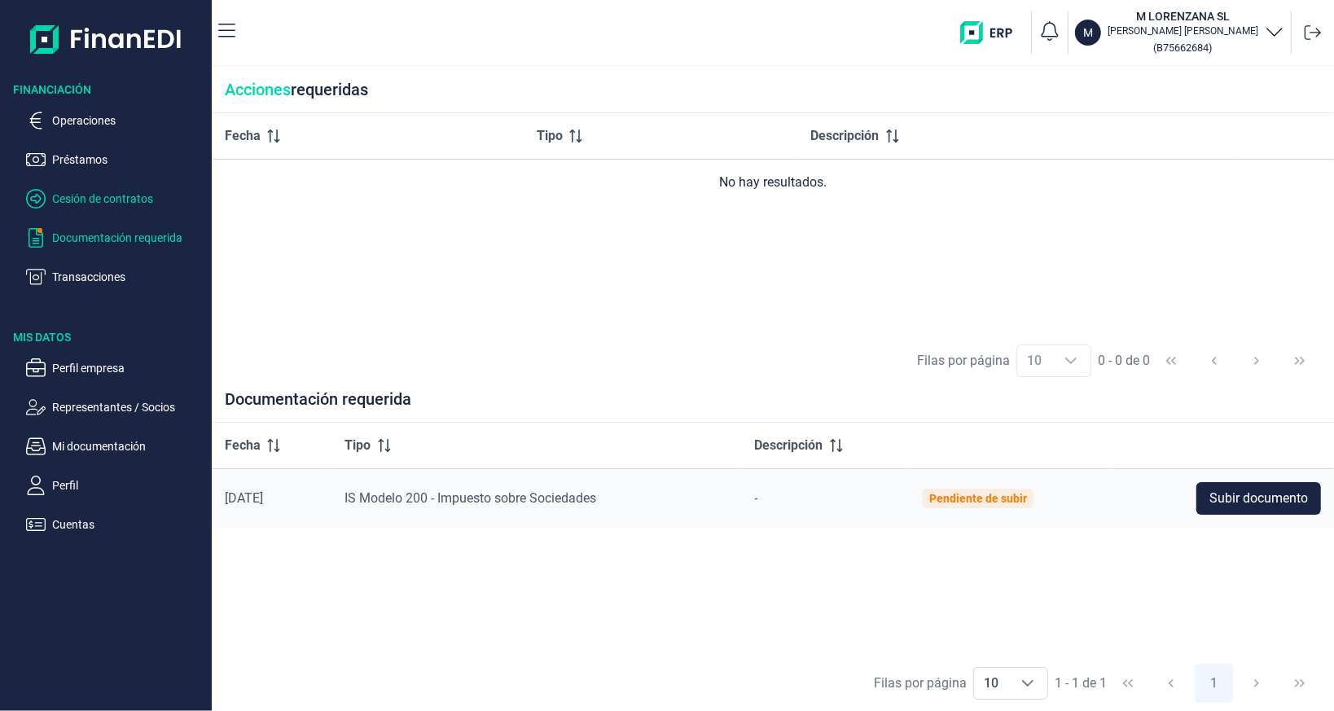
click at [79, 205] on p "Cesión de contratos" at bounding box center [128, 199] width 153 height 20
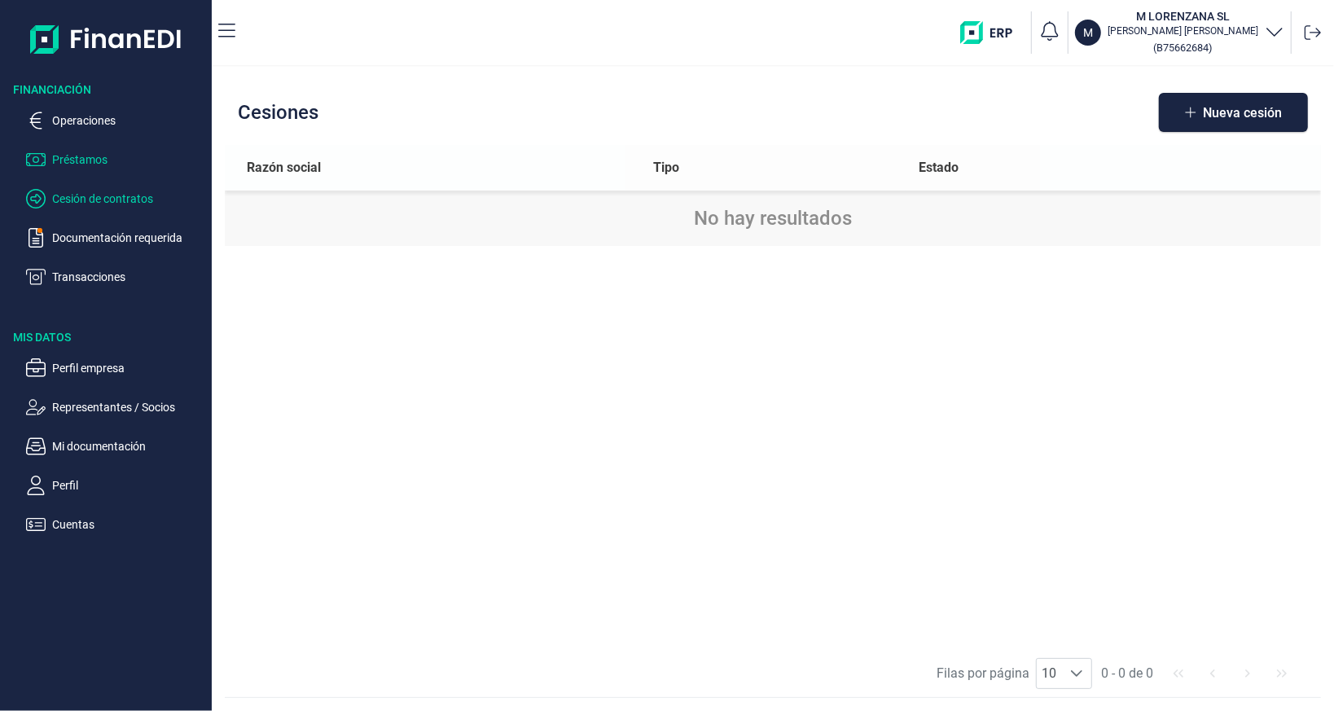
click at [84, 155] on p "Préstamos" at bounding box center [128, 160] width 153 height 20
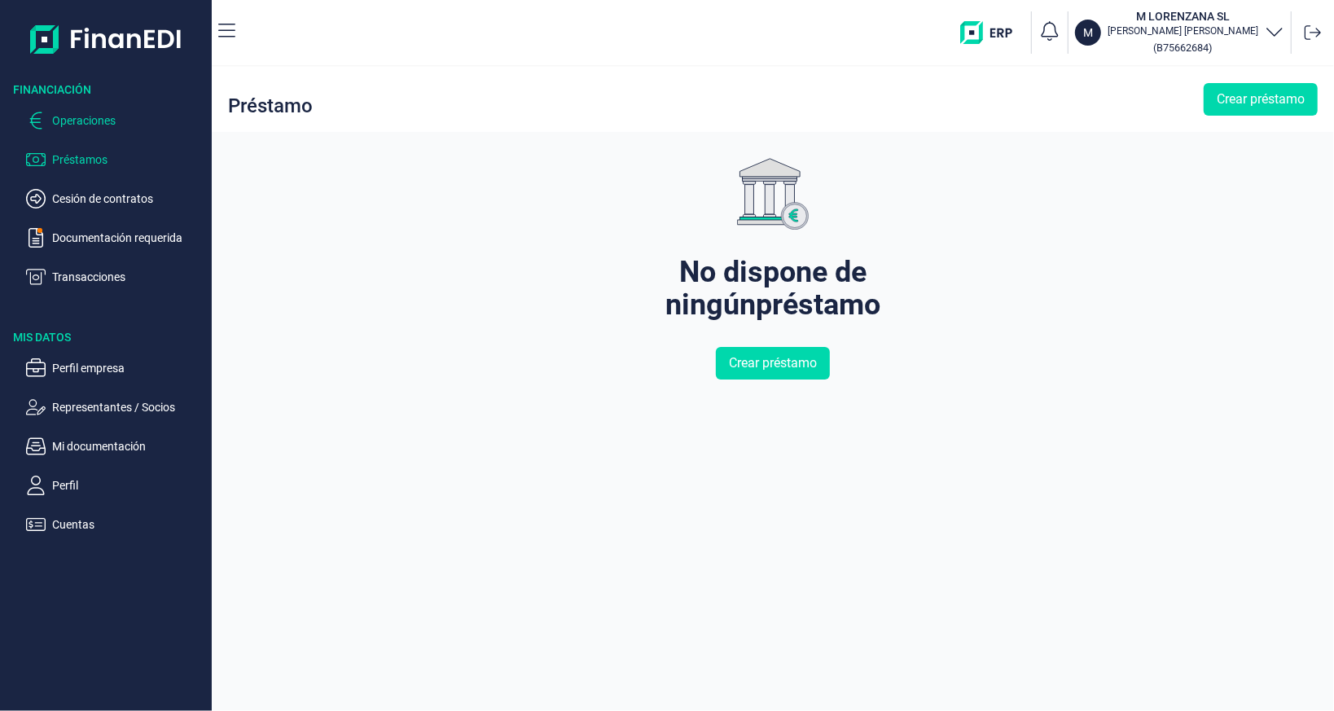
click at [83, 129] on p "Operaciones" at bounding box center [128, 121] width 153 height 20
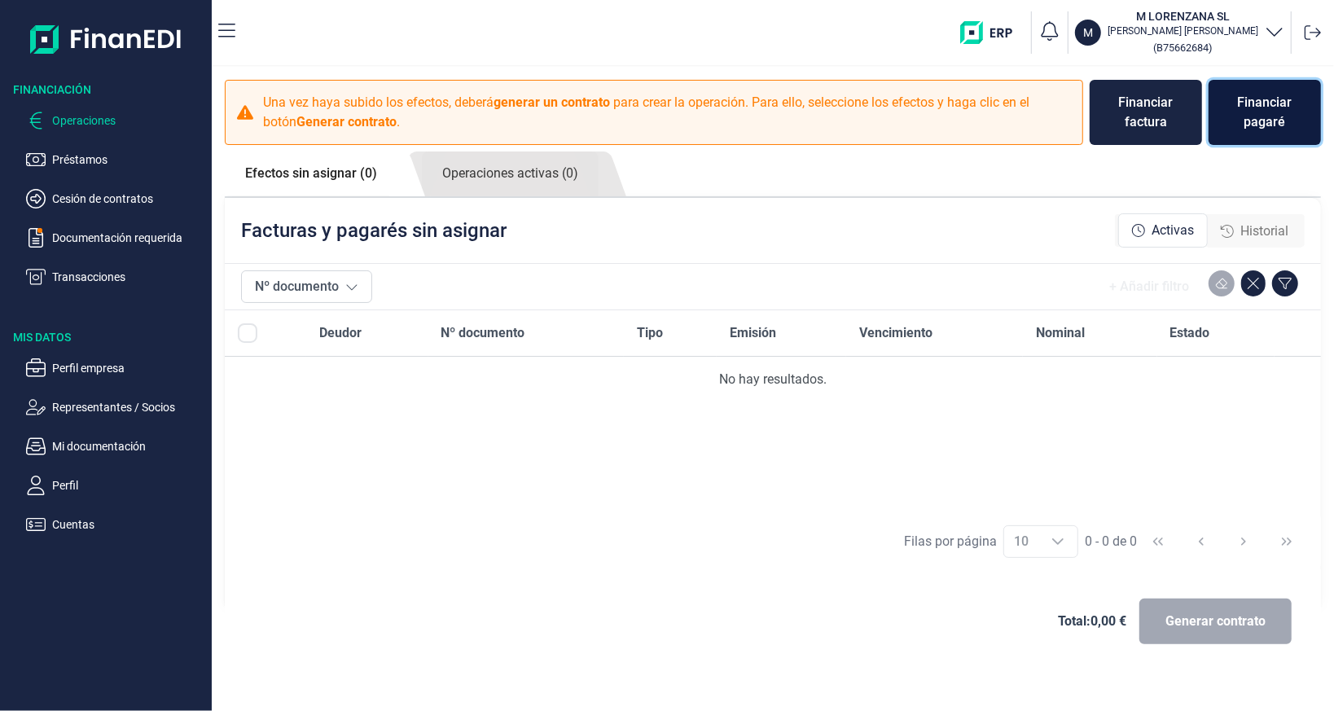
click at [1242, 122] on div "Financiar pagaré" at bounding box center [1264, 112] width 86 height 39
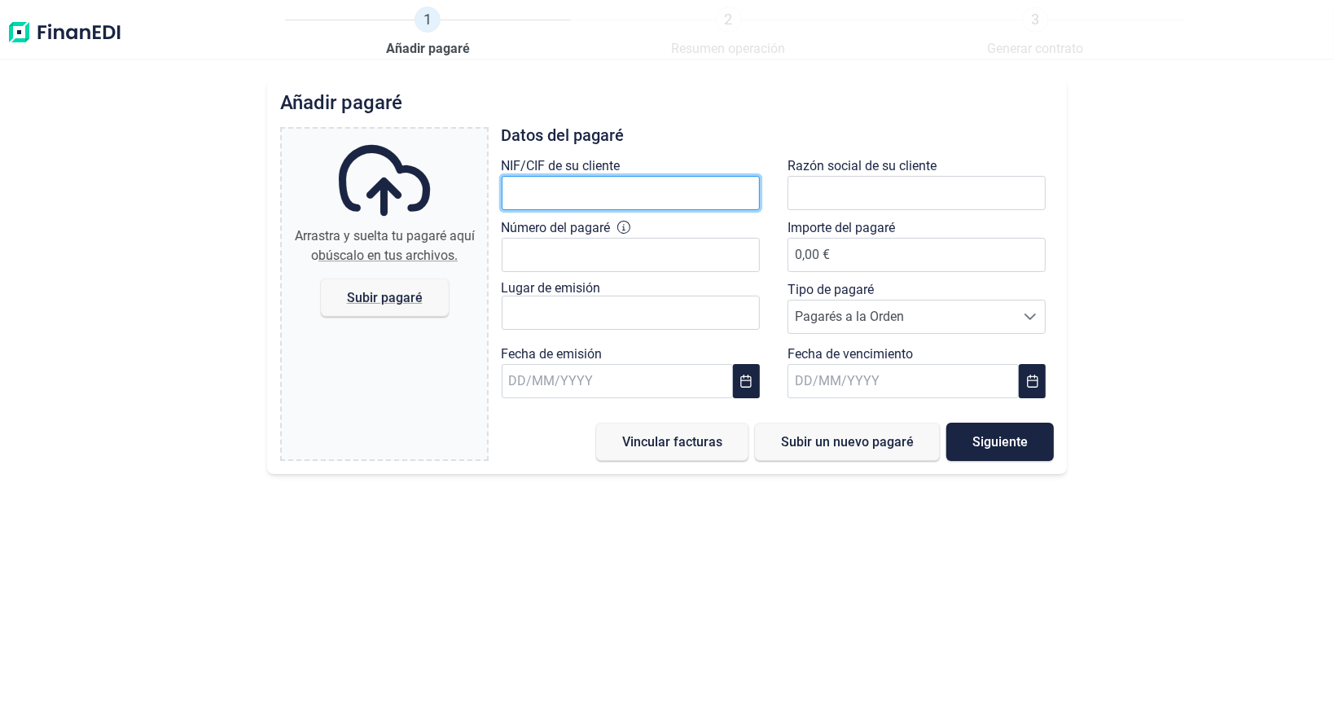
click at [655, 199] on input "text" at bounding box center [630, 193] width 258 height 34
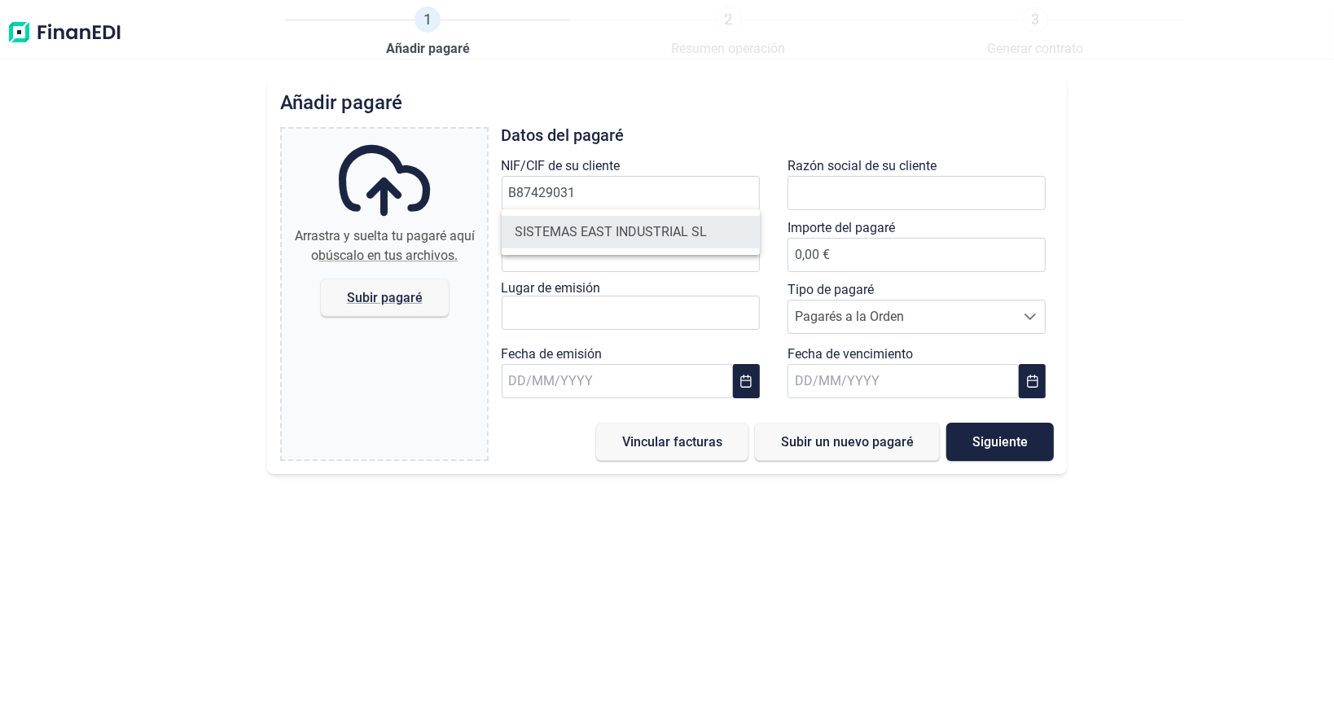
click at [637, 234] on li "SISTEMAS EAST INDUSTRIAL SL" at bounding box center [630, 232] width 258 height 33
type input "B87429031"
type input "SISTEMAS EAST INDUSTRIAL SL"
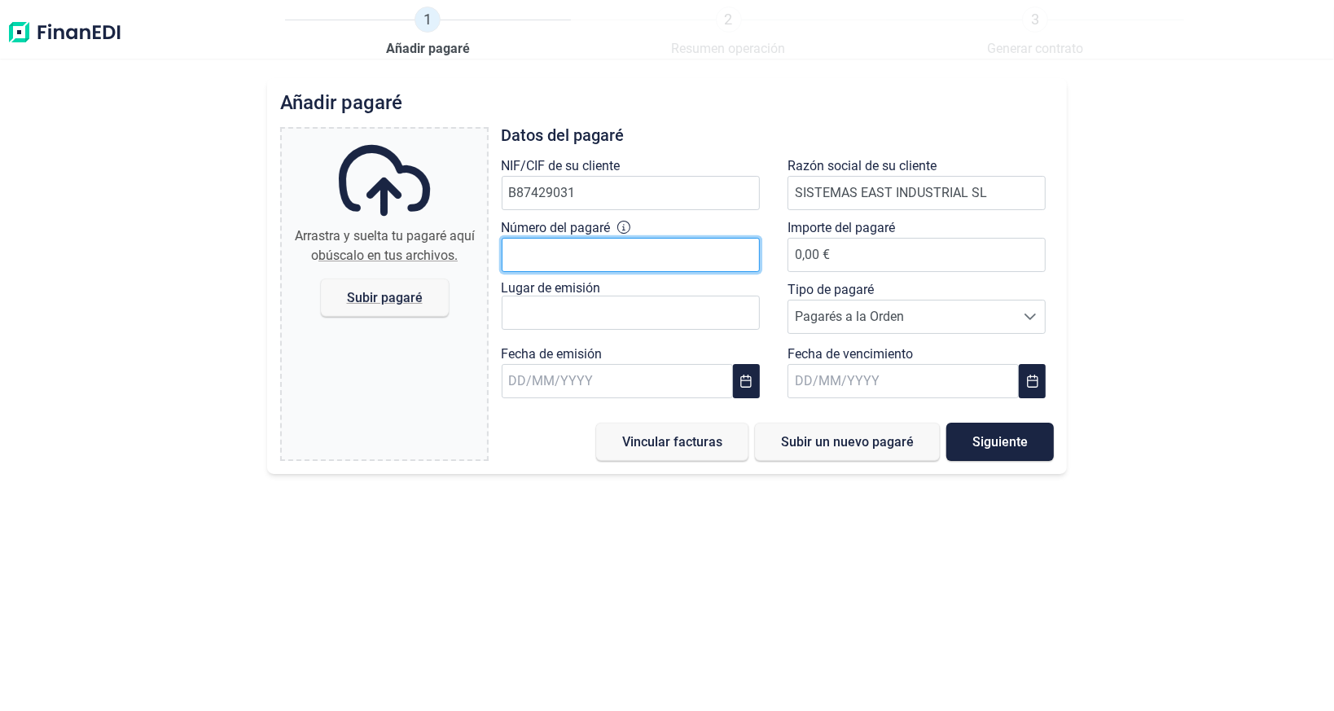
click at [632, 247] on input "Número del pagaré" at bounding box center [630, 255] width 258 height 34
type input "4"
type input "4.737.500 0 8200 3"
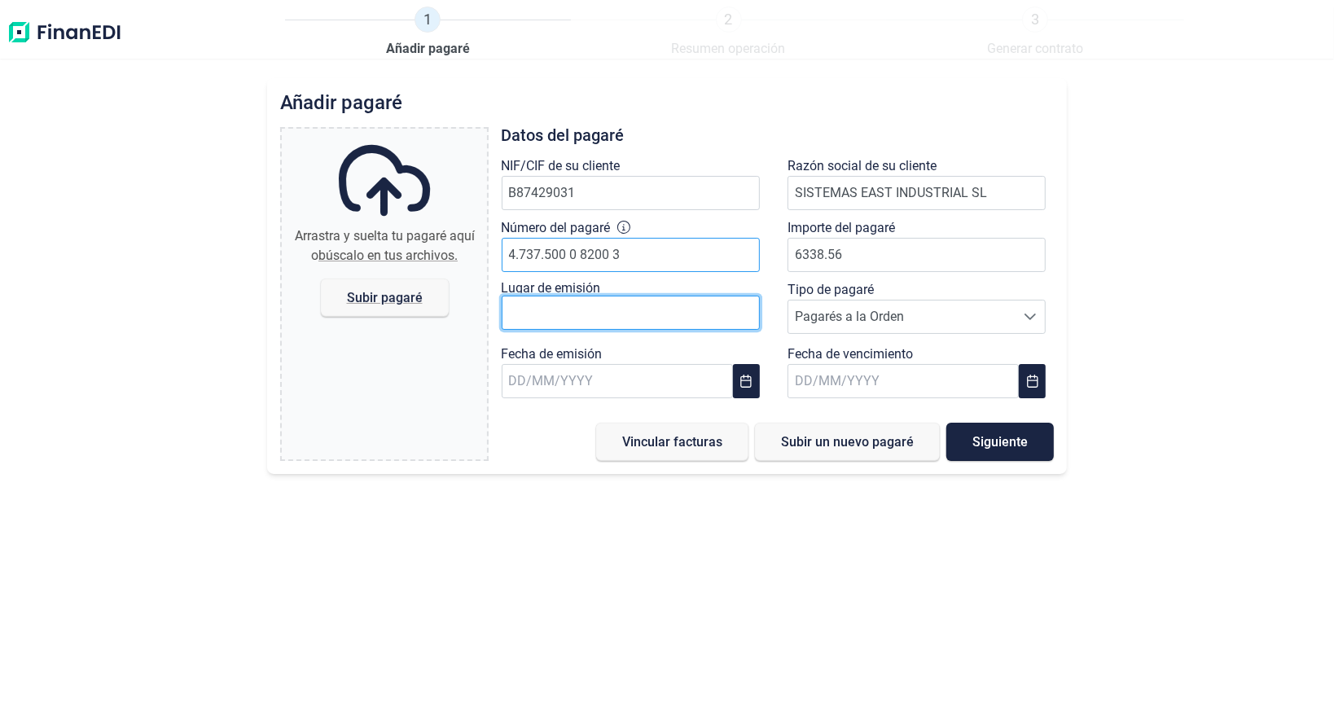
type input "6.338,56 €"
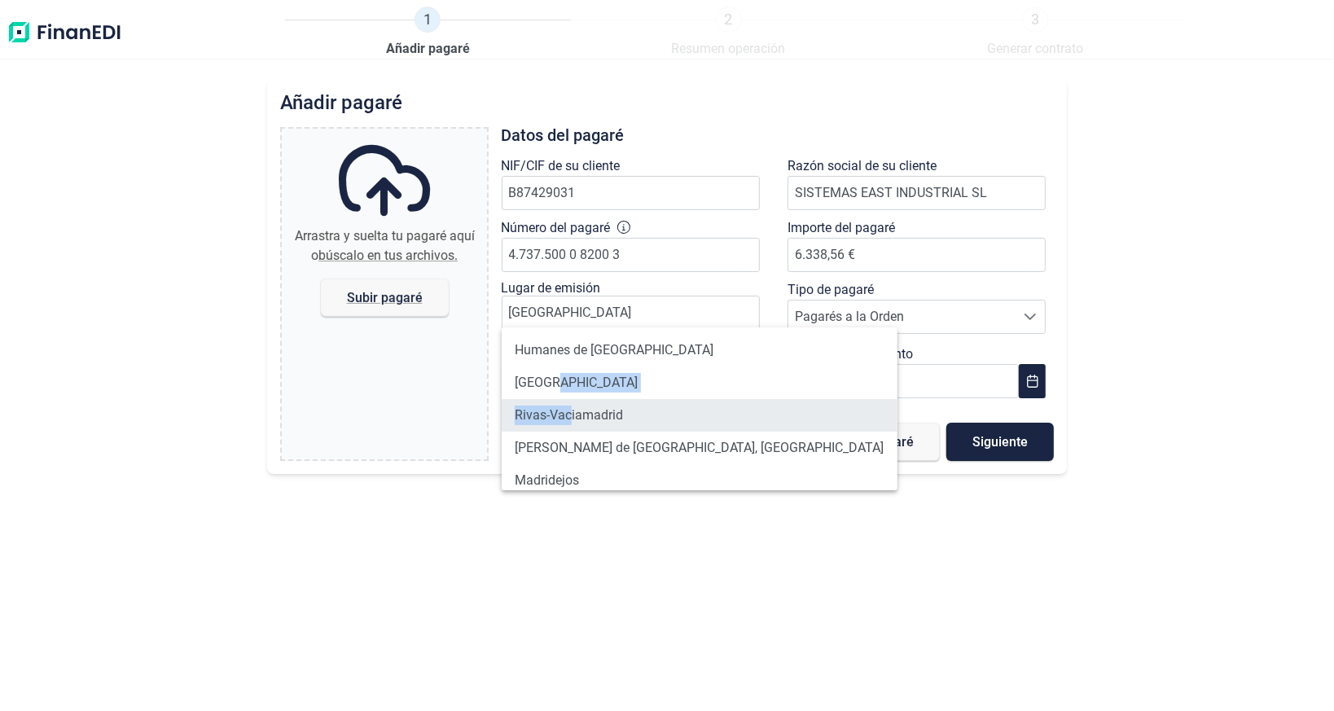
drag, startPoint x: 570, startPoint y: 381, endPoint x: 570, endPoint y: 409, distance: 28.5
click at [570, 409] on ul "Humanes de Madrid Madrid Rivas-Vaciamadrid Rozas de Madrid, Las Madridejos Madr…" at bounding box center [699, 447] width 396 height 241
click at [570, 409] on li "Rivas-Vaciamadrid" at bounding box center [699, 415] width 396 height 33
type input "Rivas-Vaciamadrid"
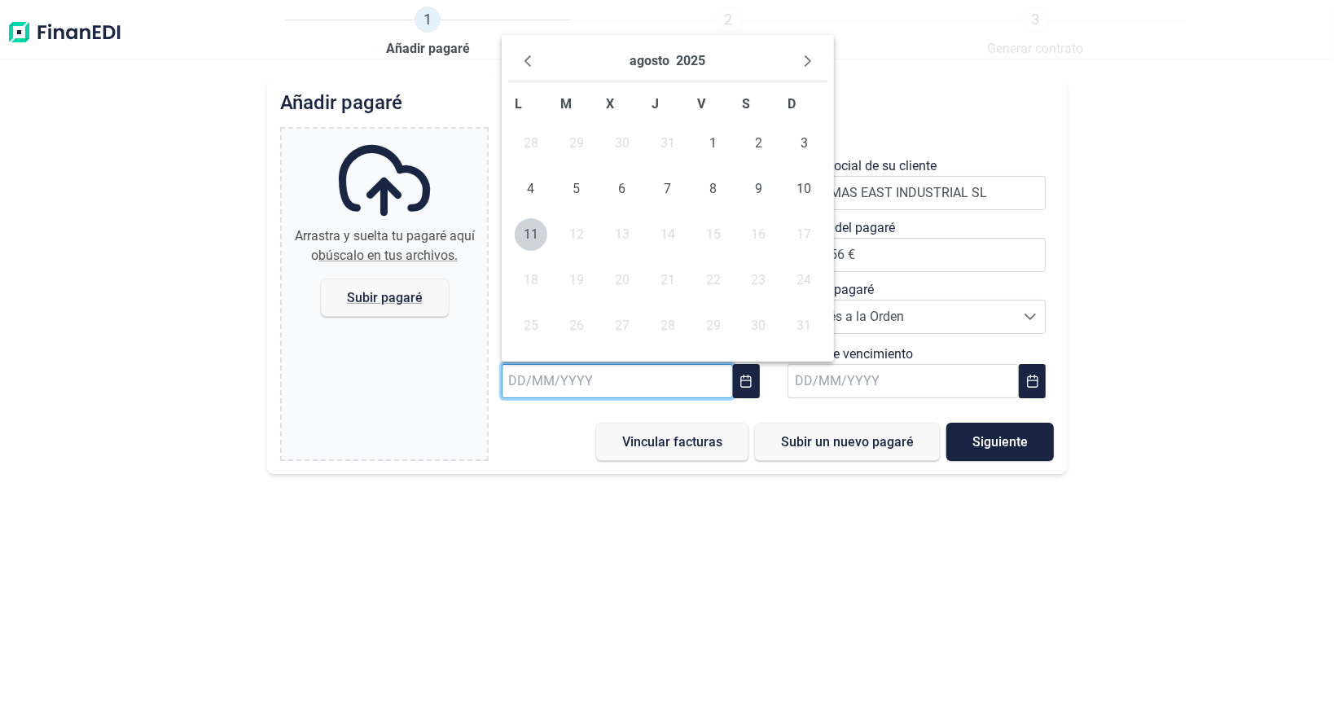
click at [597, 383] on input "text" at bounding box center [616, 381] width 231 height 34
click at [705, 190] on span "8" at bounding box center [713, 189] width 33 height 33
type input "[DATE]"
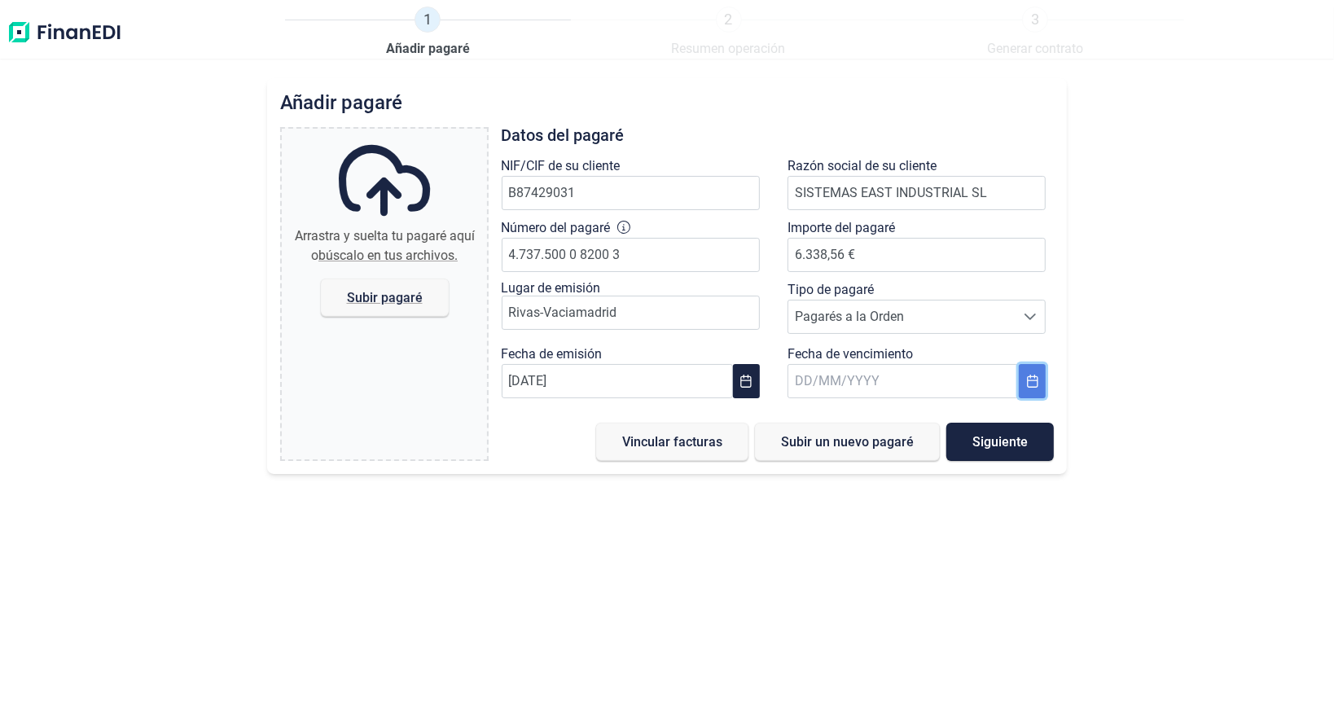
click at [1030, 379] on icon "Choose Date" at bounding box center [1032, 380] width 13 height 13
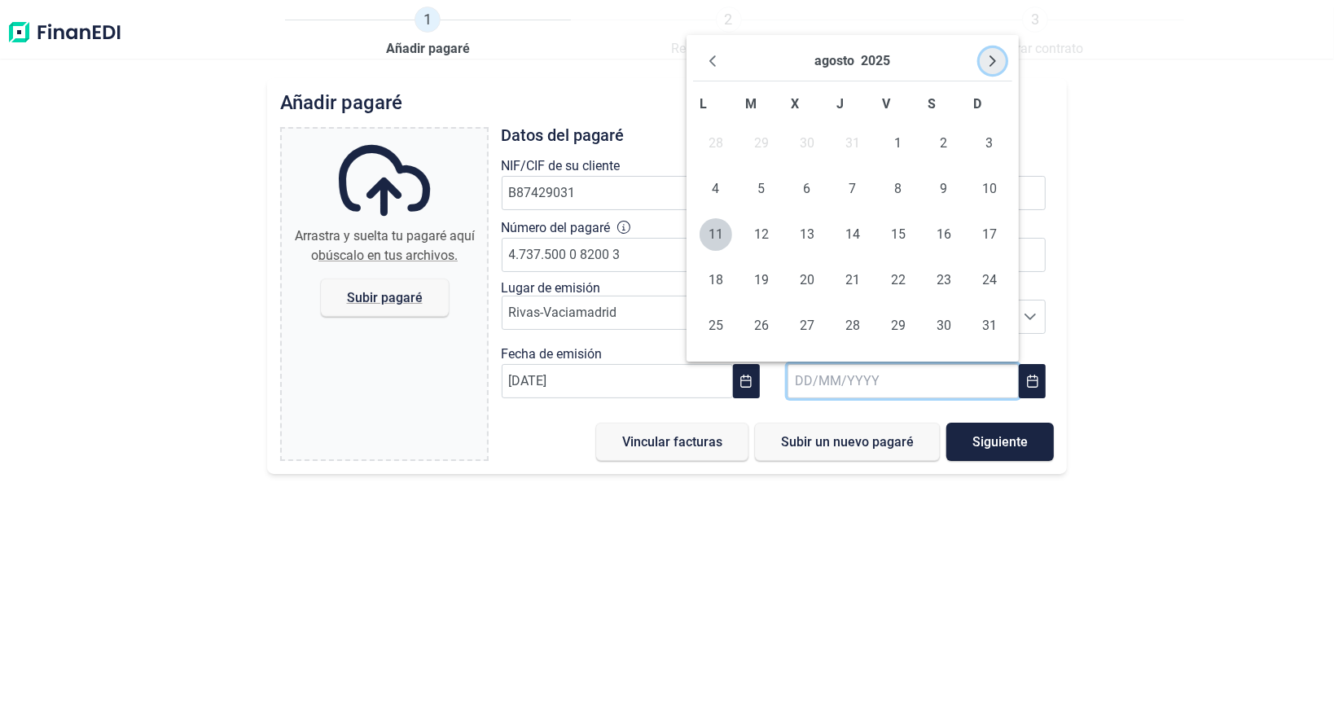
click at [998, 55] on icon "Next Month" at bounding box center [992, 61] width 13 height 13
click at [754, 329] on span "30" at bounding box center [761, 325] width 33 height 33
type input "[DATE]"
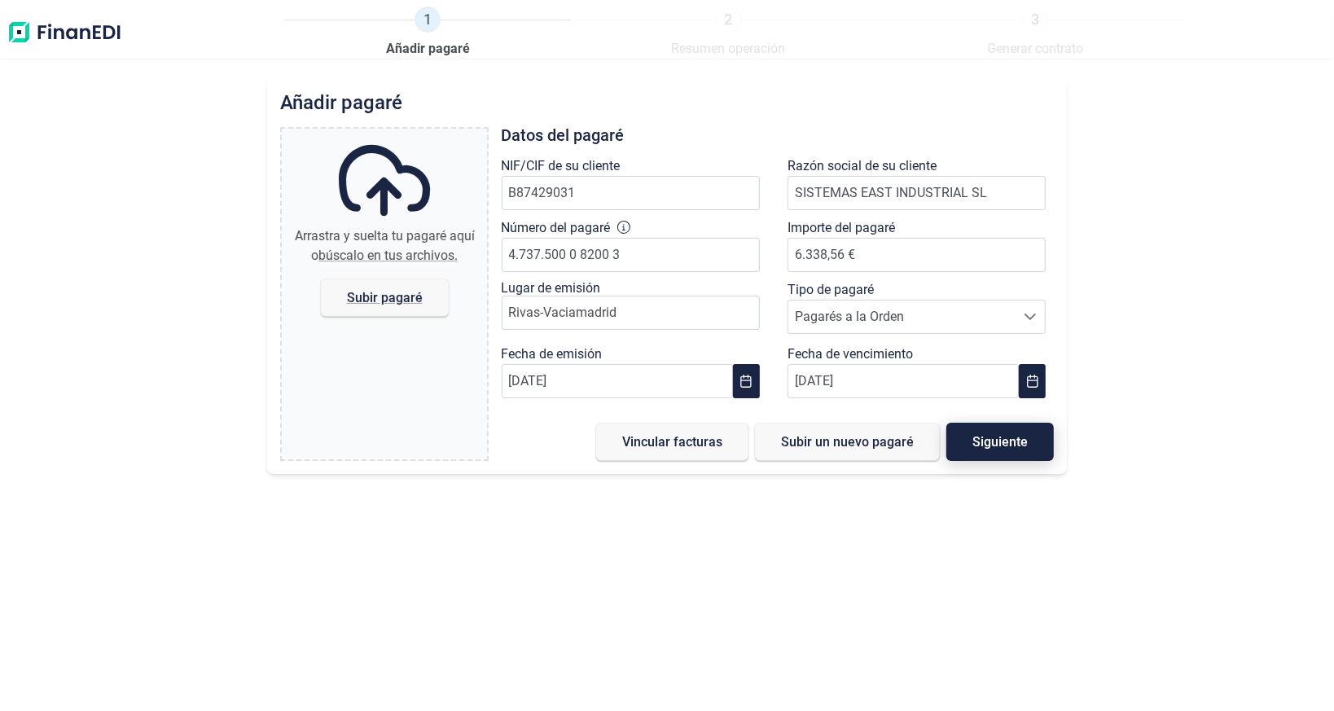
click at [966, 440] on button "Siguiente" at bounding box center [999, 442] width 107 height 38
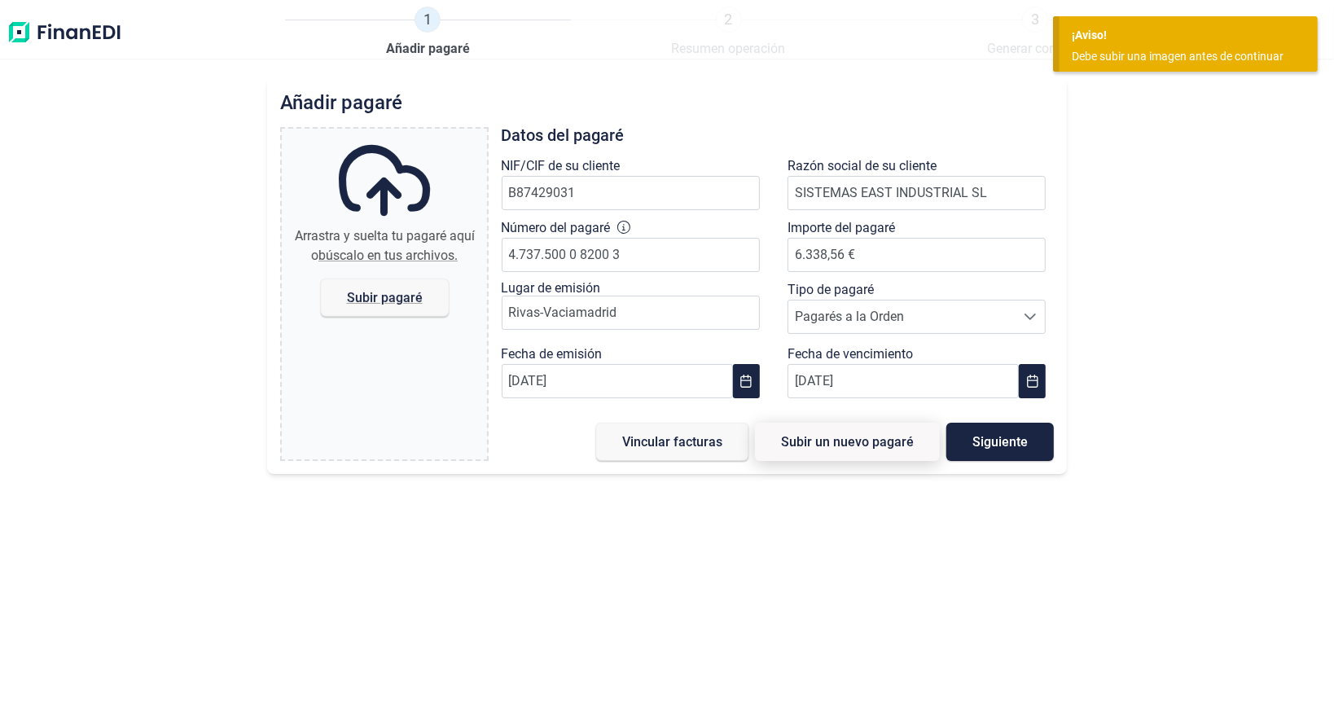
click at [791, 443] on span "Subir un nuevo pagaré" at bounding box center [847, 442] width 133 height 12
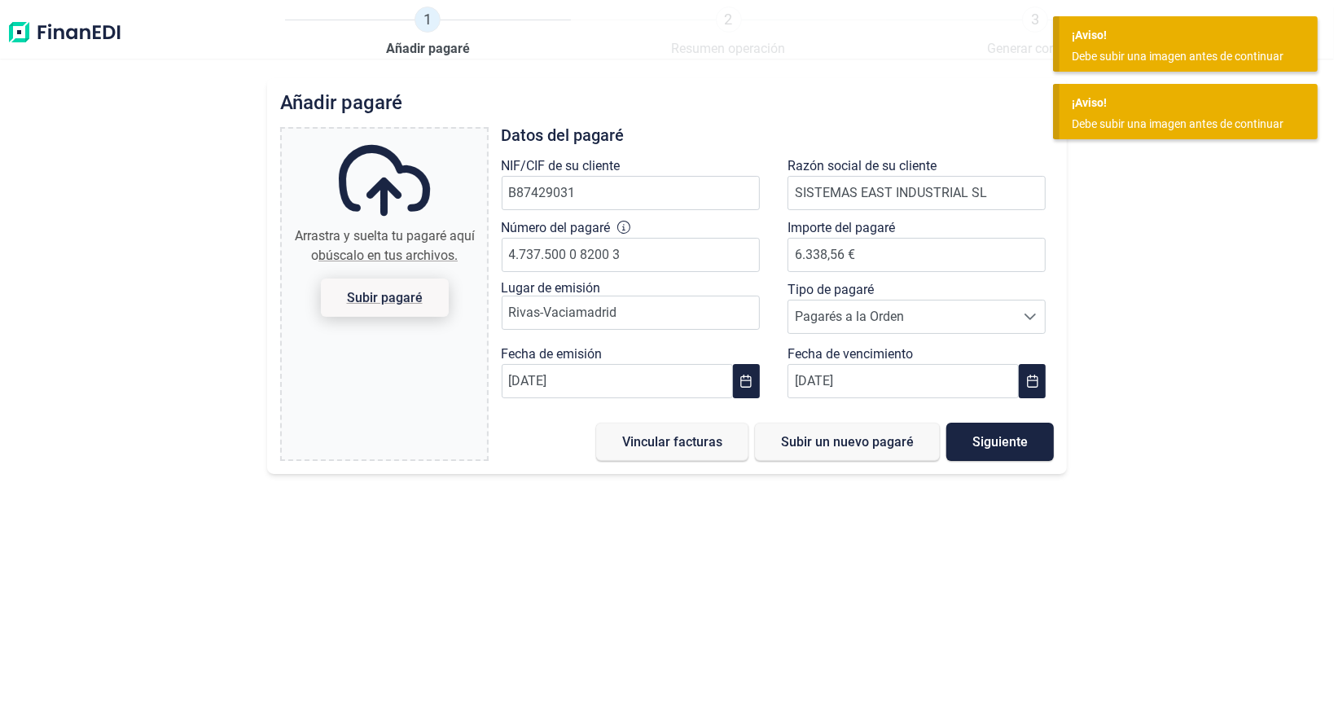
click at [405, 288] on span "Subir pagaré" at bounding box center [384, 297] width 128 height 38
click at [405, 134] on input "Arrastra y suelta tu pagaré aquí o búscalo en tus archivos. Subir pagaré" at bounding box center [384, 131] width 205 height 5
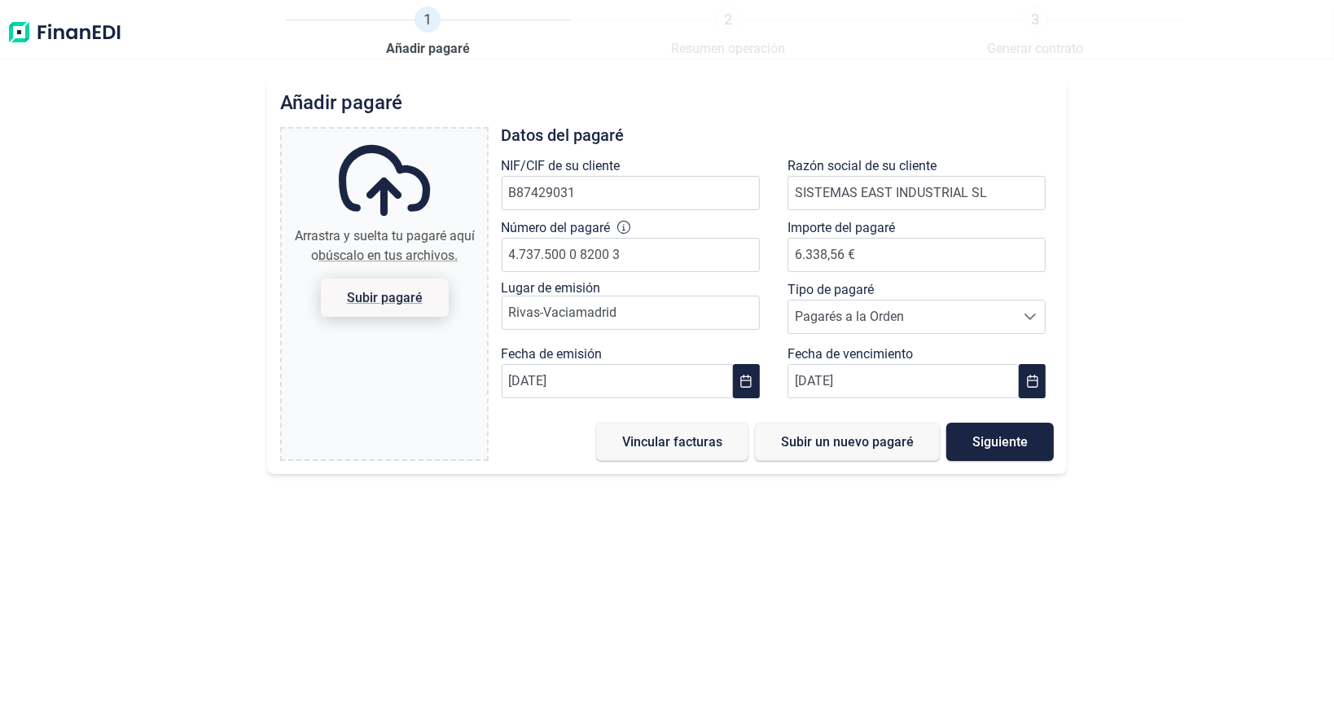
type input "C:\fakepath\Pagaré SEI_000029.pdf"
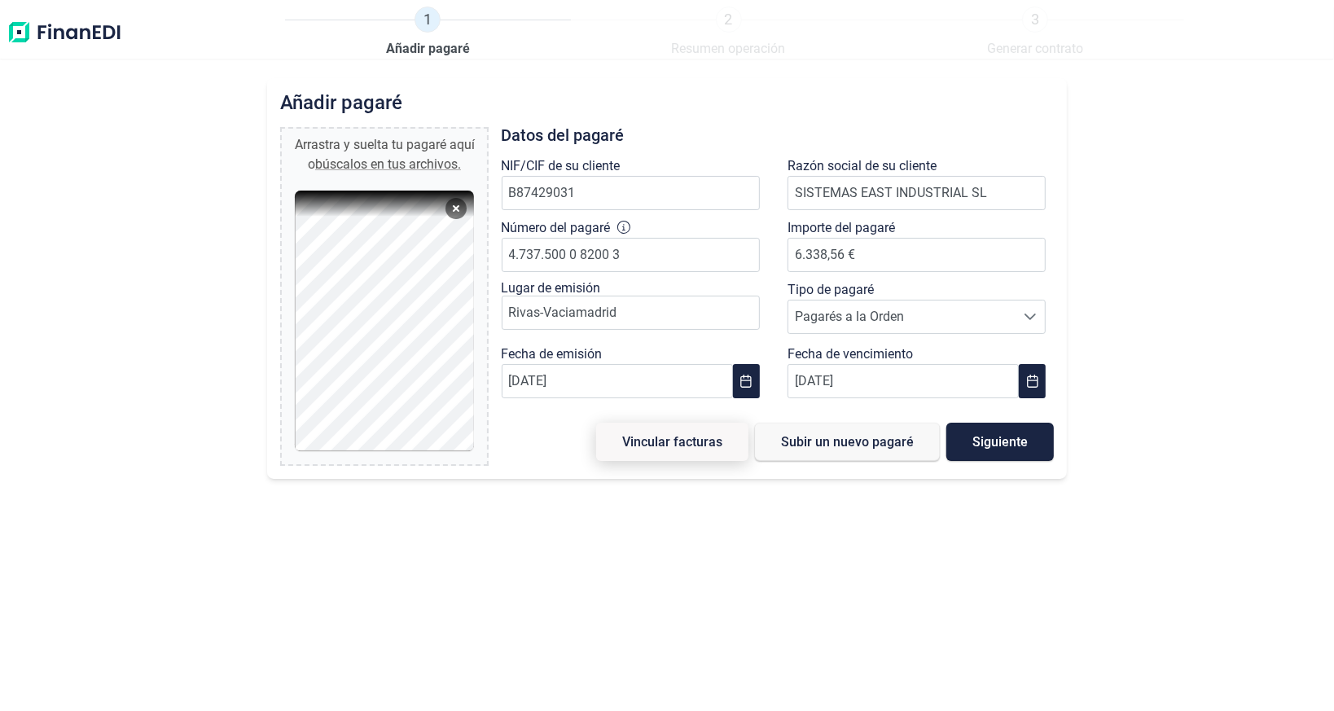
click at [702, 441] on span "Vincular facturas" at bounding box center [672, 442] width 100 height 12
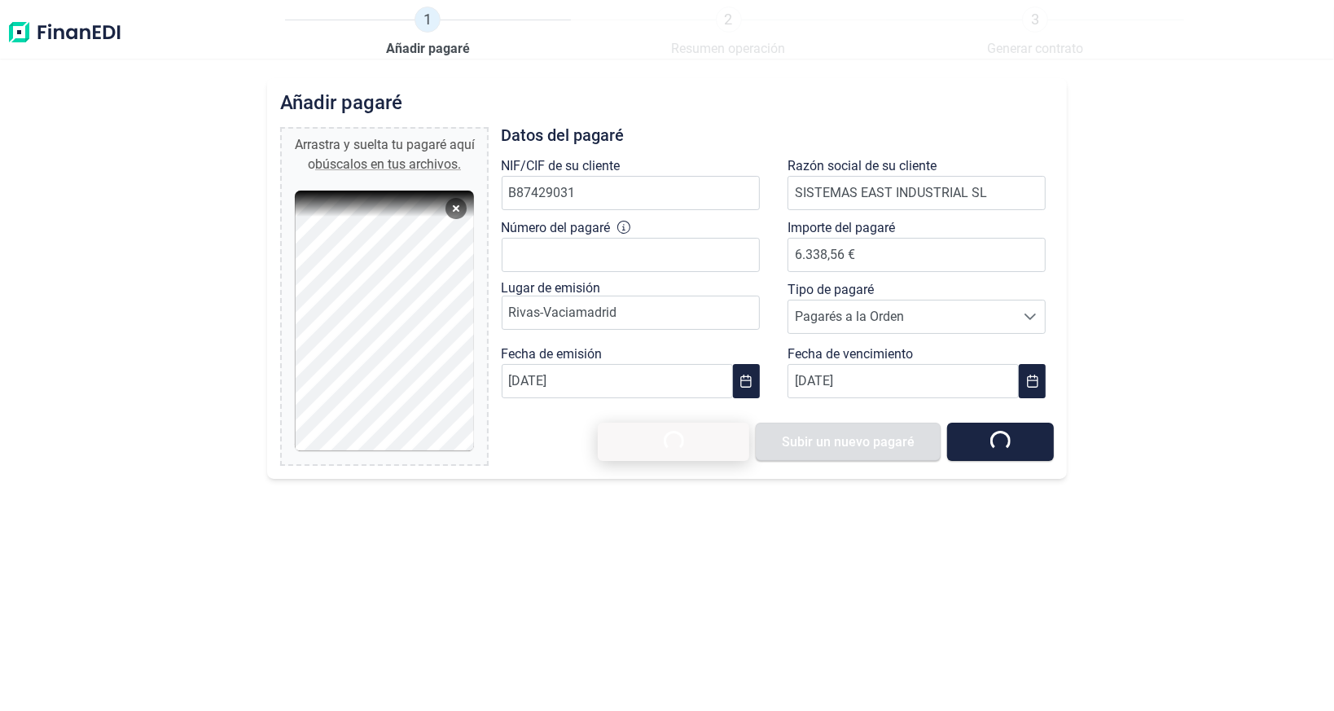
type input "0,00 €"
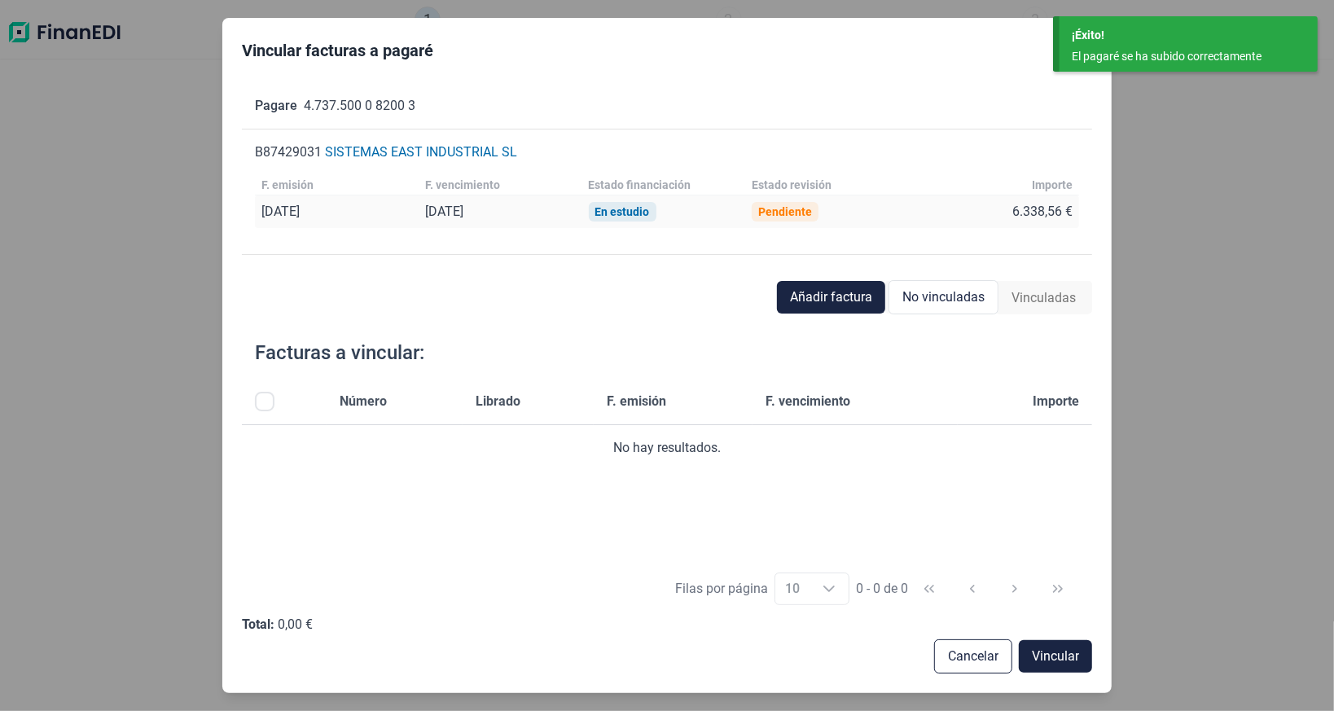
click at [1167, 102] on div "Vincular facturas a pagaré Pagare 4.737.500 0 8200 3 B87429031 SISTEMAS EAST IN…" at bounding box center [667, 355] width 1334 height 711
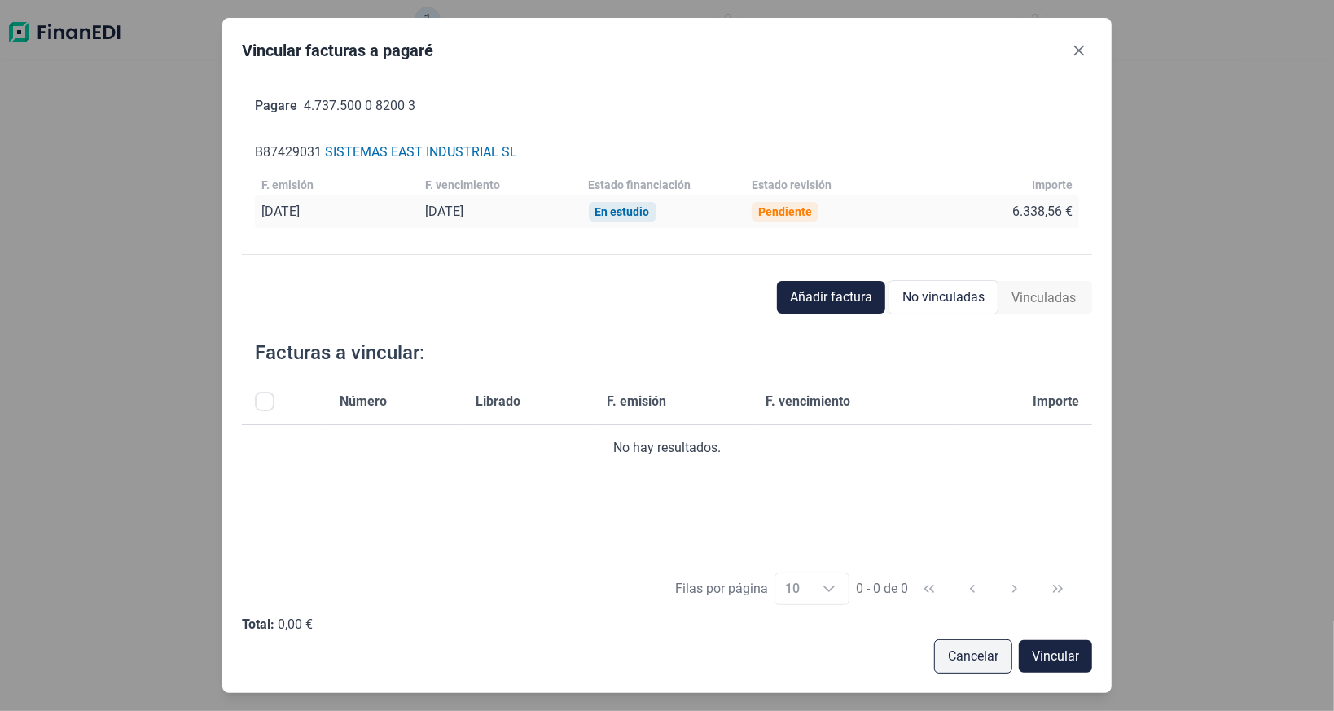
click at [992, 659] on span "Cancelar" at bounding box center [973, 656] width 50 height 20
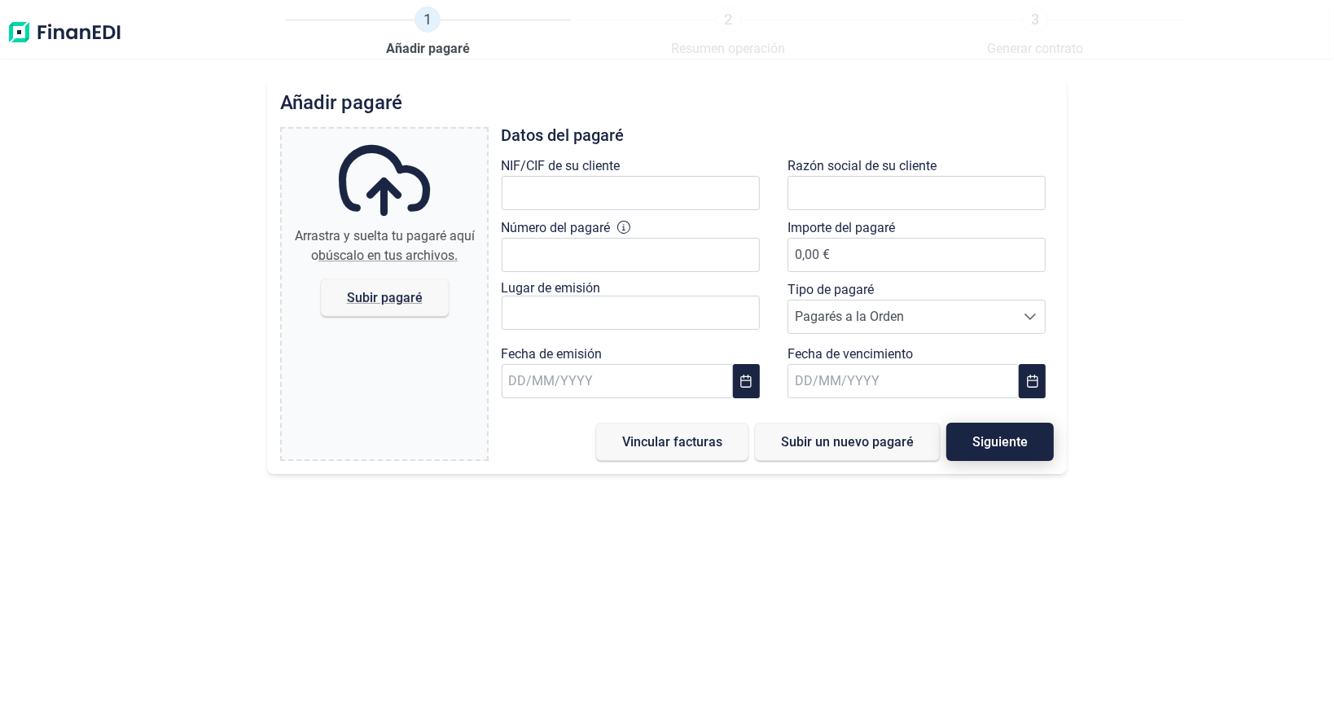
click at [974, 442] on span "Siguiente" at bounding box center [999, 442] width 55 height 12
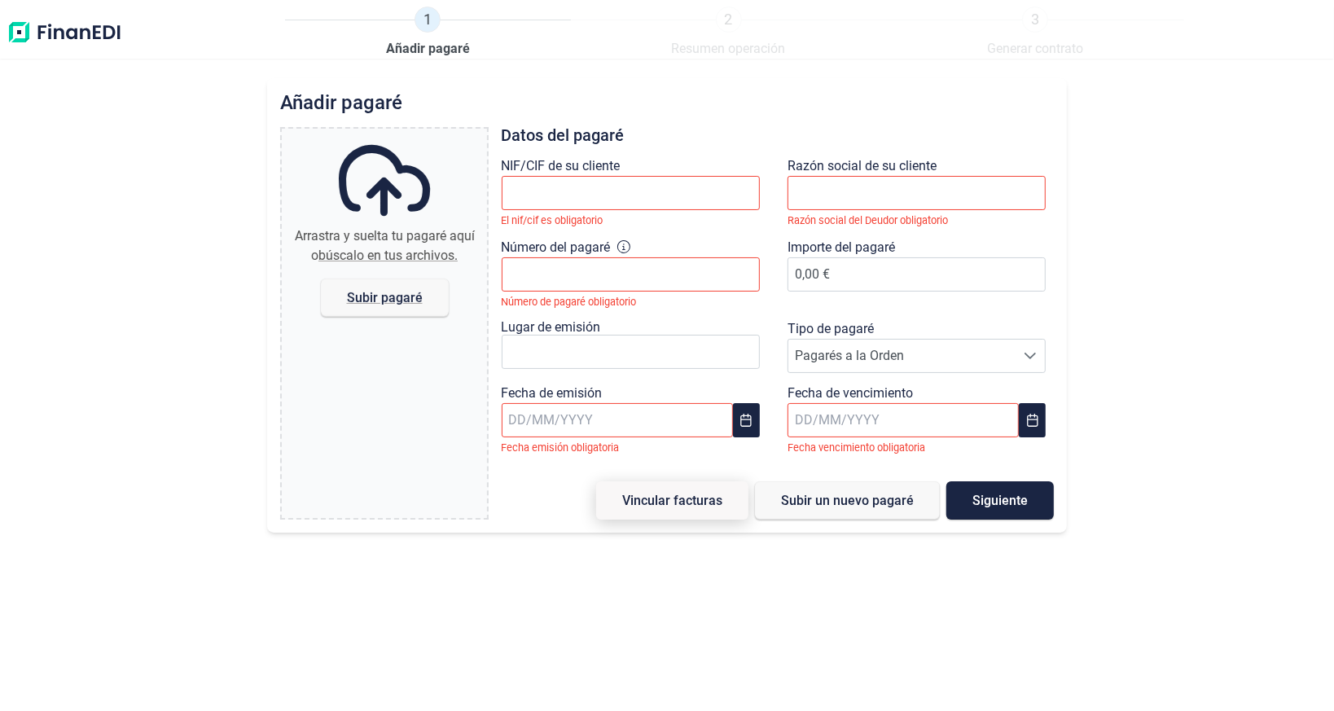
click at [740, 500] on button "Vincular facturas" at bounding box center [672, 500] width 152 height 38
click at [731, 496] on button "Vincular facturas" at bounding box center [672, 500] width 152 height 38
click at [375, 295] on span "Subir pagaré" at bounding box center [384, 297] width 76 height 12
click at [375, 134] on input "Arrastra y suelta tu pagaré aquí o búscalo en tus archivos. Subir pagaré" at bounding box center [384, 131] width 205 height 5
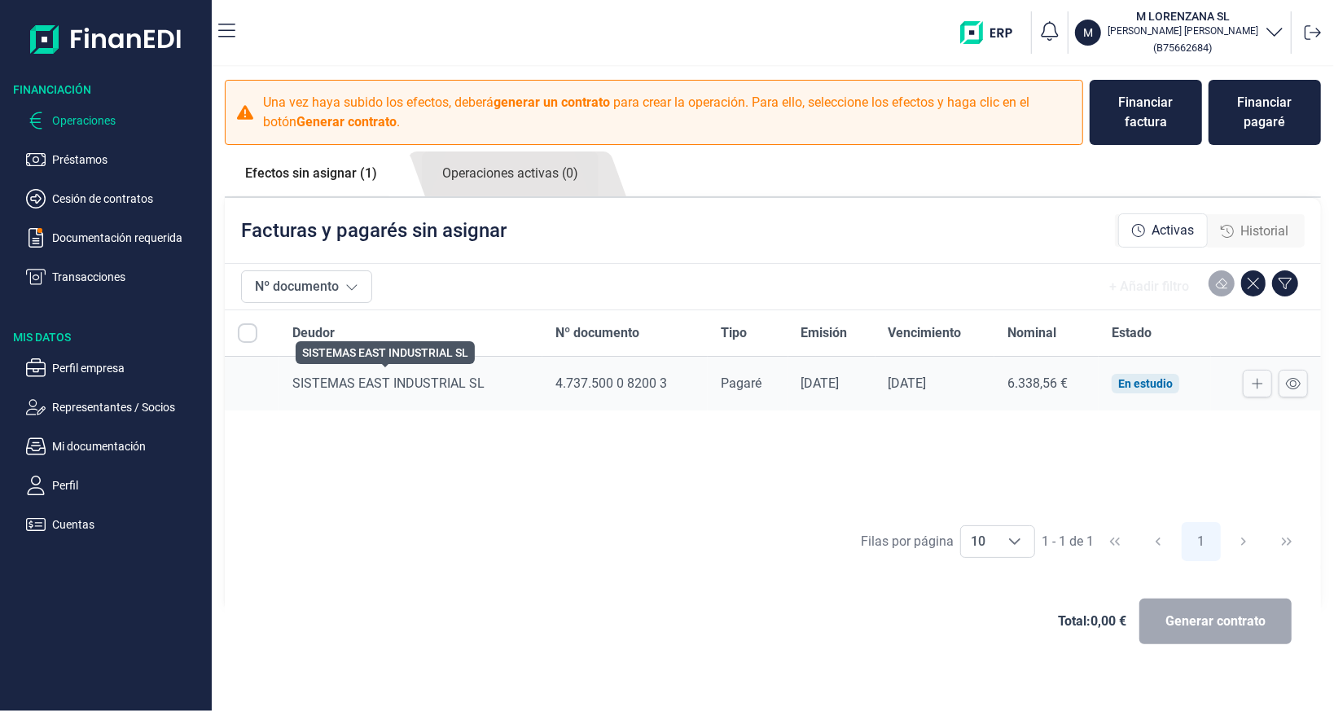
click at [464, 384] on span "SISTEMAS EAST INDUSTRIAL SL" at bounding box center [388, 382] width 192 height 15
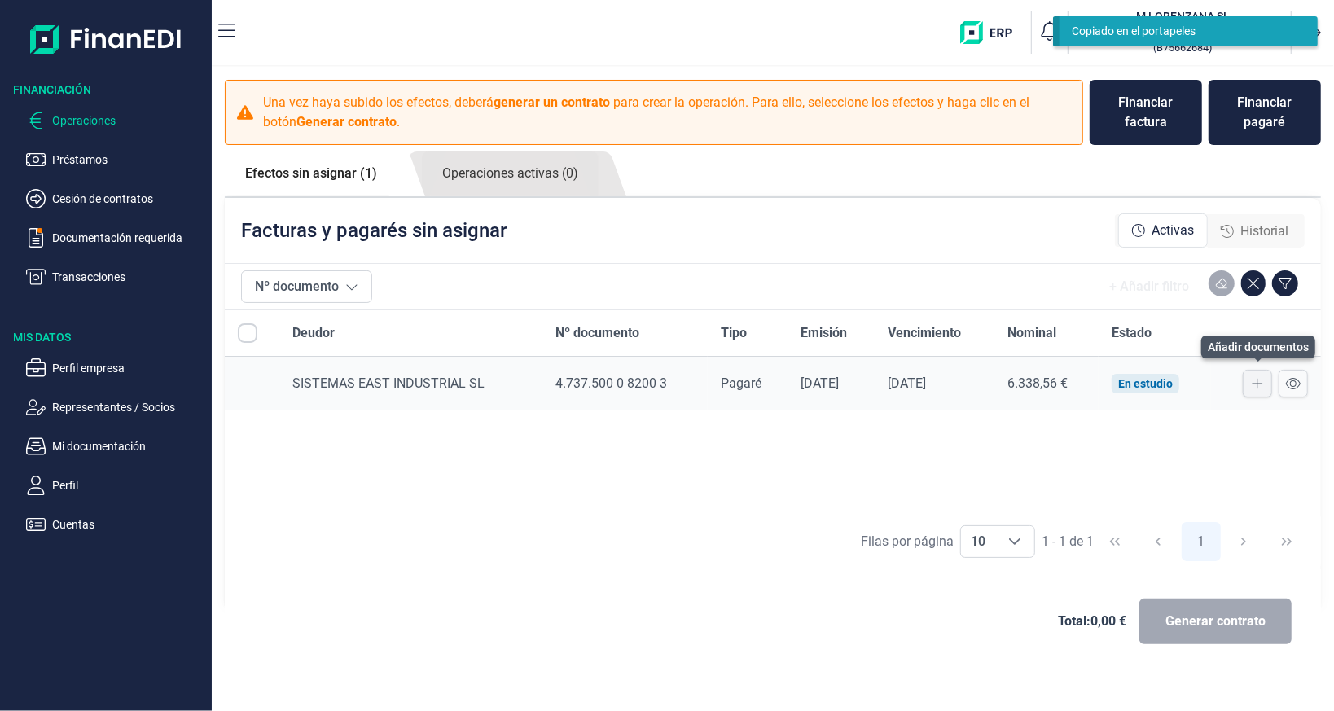
click at [1265, 385] on button at bounding box center [1256, 384] width 29 height 28
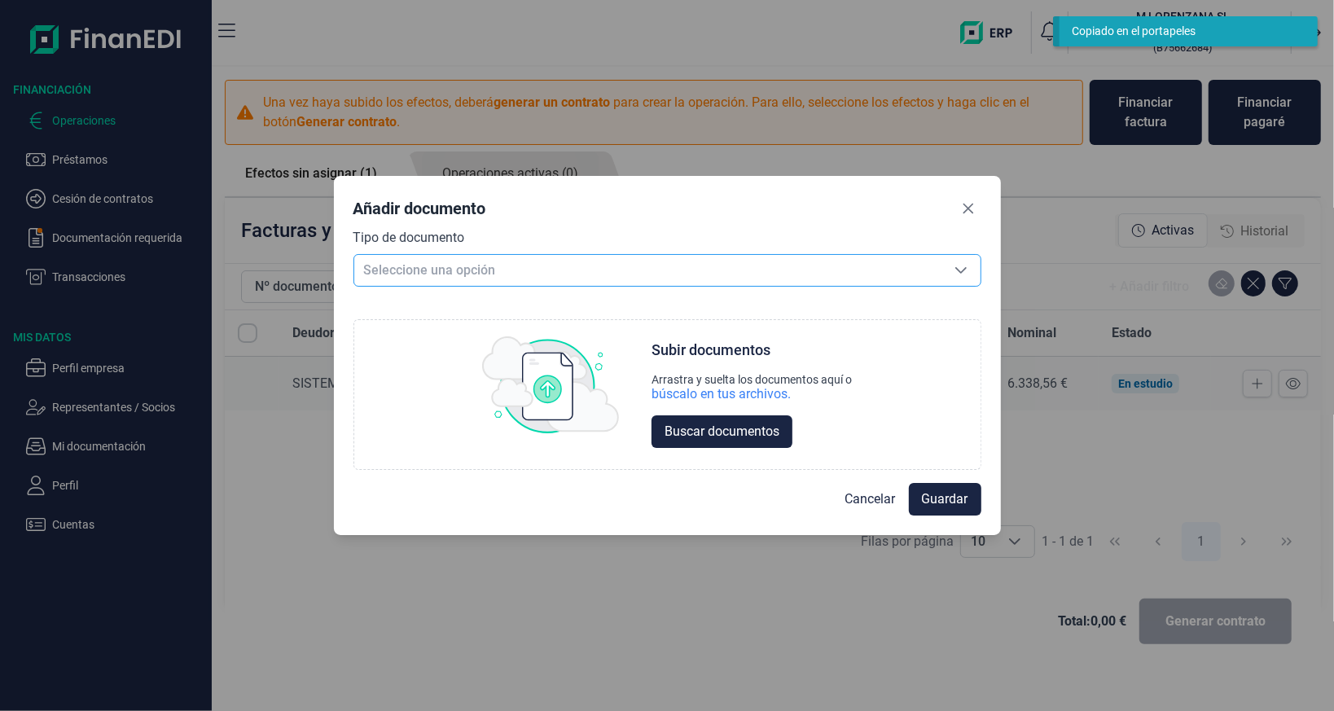
click at [495, 279] on span "Seleccione una opción" at bounding box center [647, 270] width 587 height 31
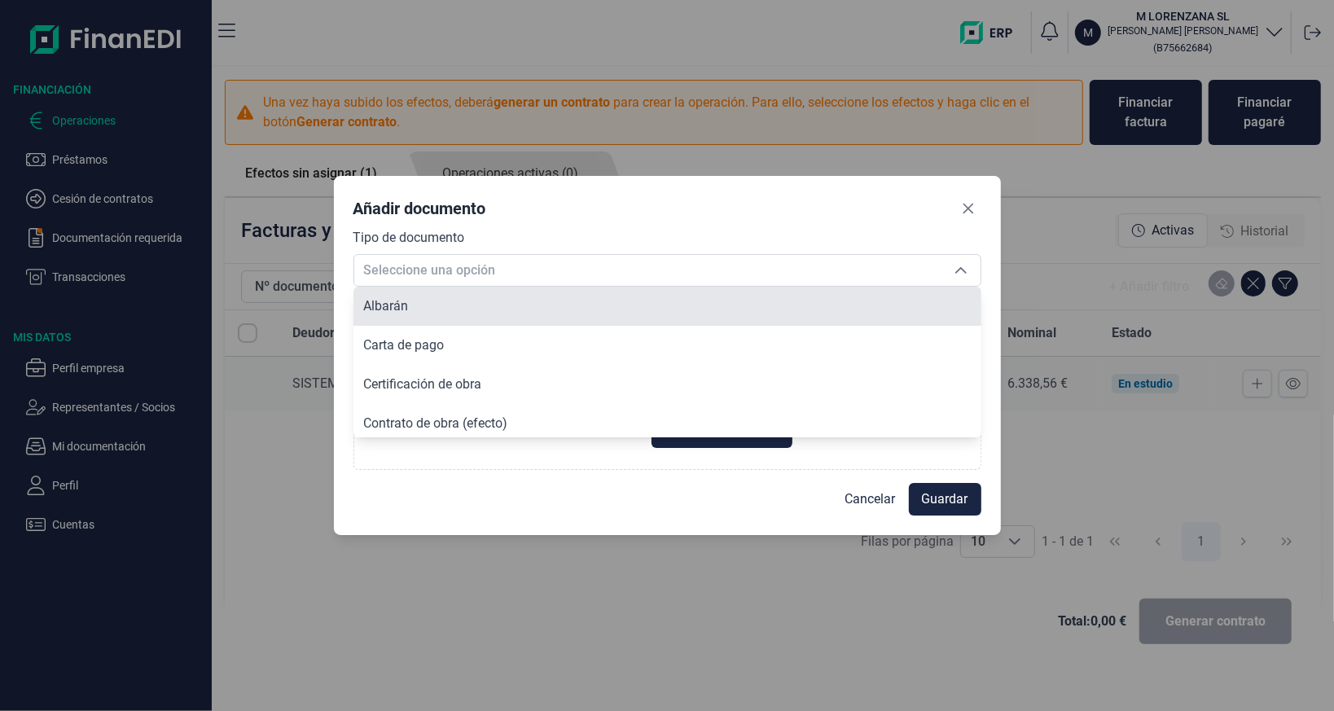
click at [423, 311] on li "Albarán" at bounding box center [667, 306] width 628 height 39
type input "Albarán"
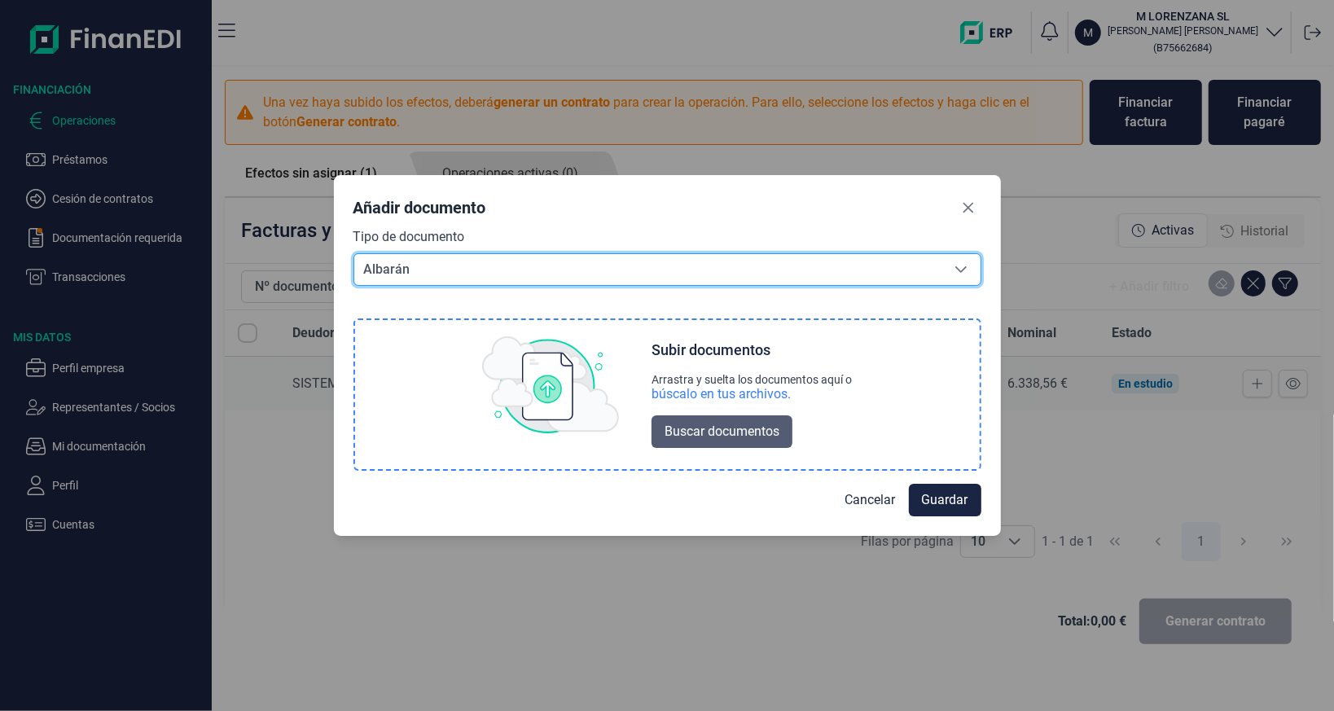
click at [741, 441] on span "Buscar documentos" at bounding box center [721, 432] width 115 height 20
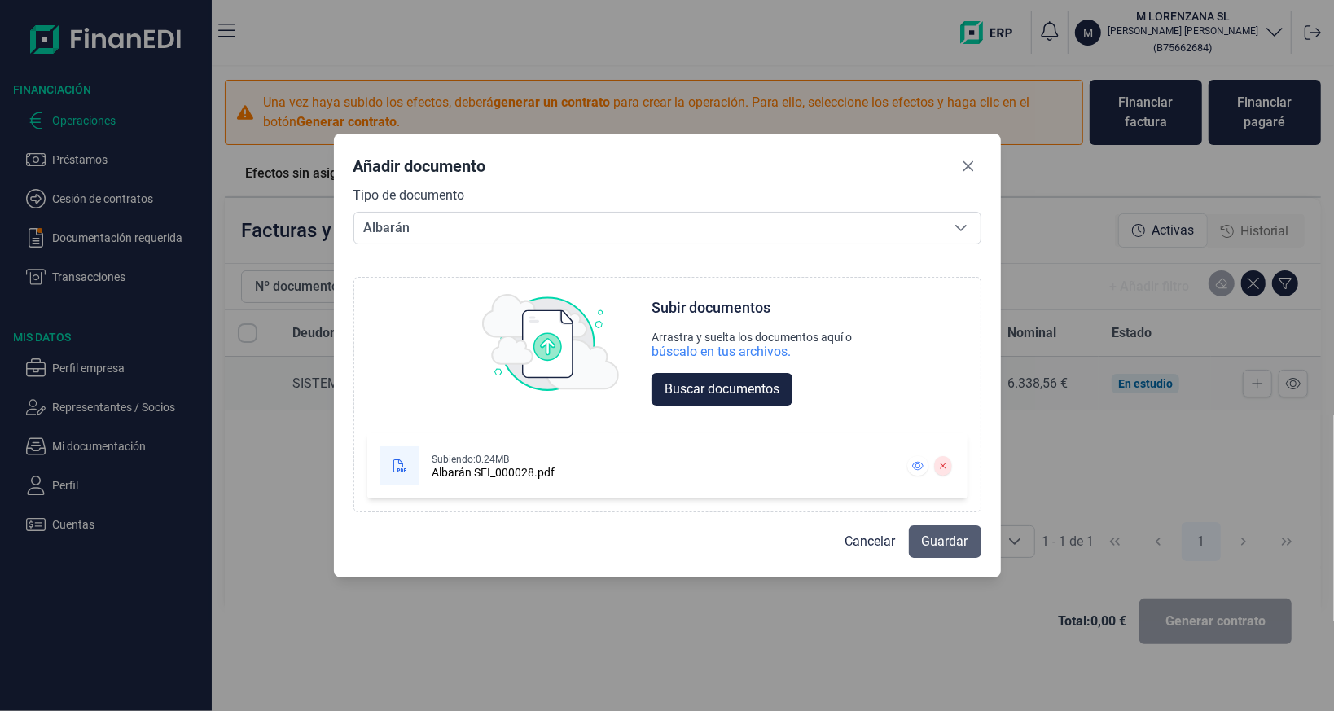
click at [933, 540] on span "Guardar" at bounding box center [945, 542] width 46 height 20
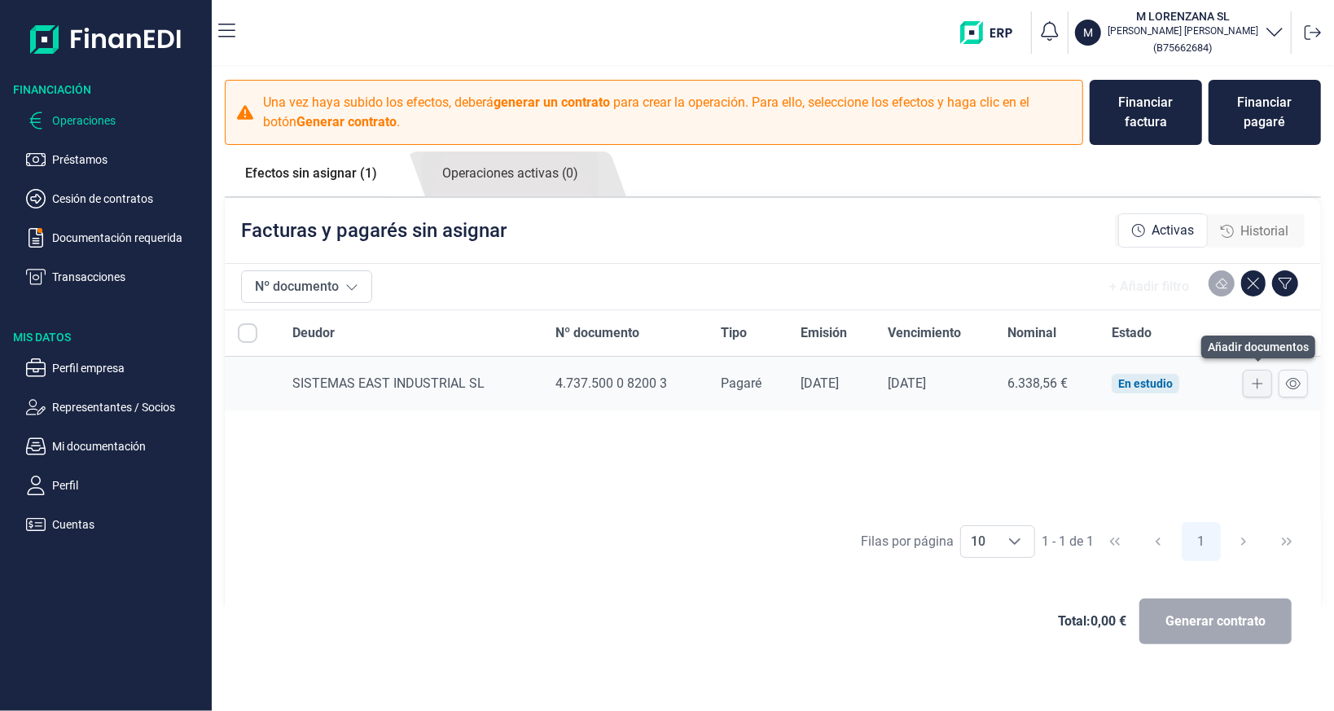
click at [1258, 384] on icon at bounding box center [1256, 383] width 11 height 13
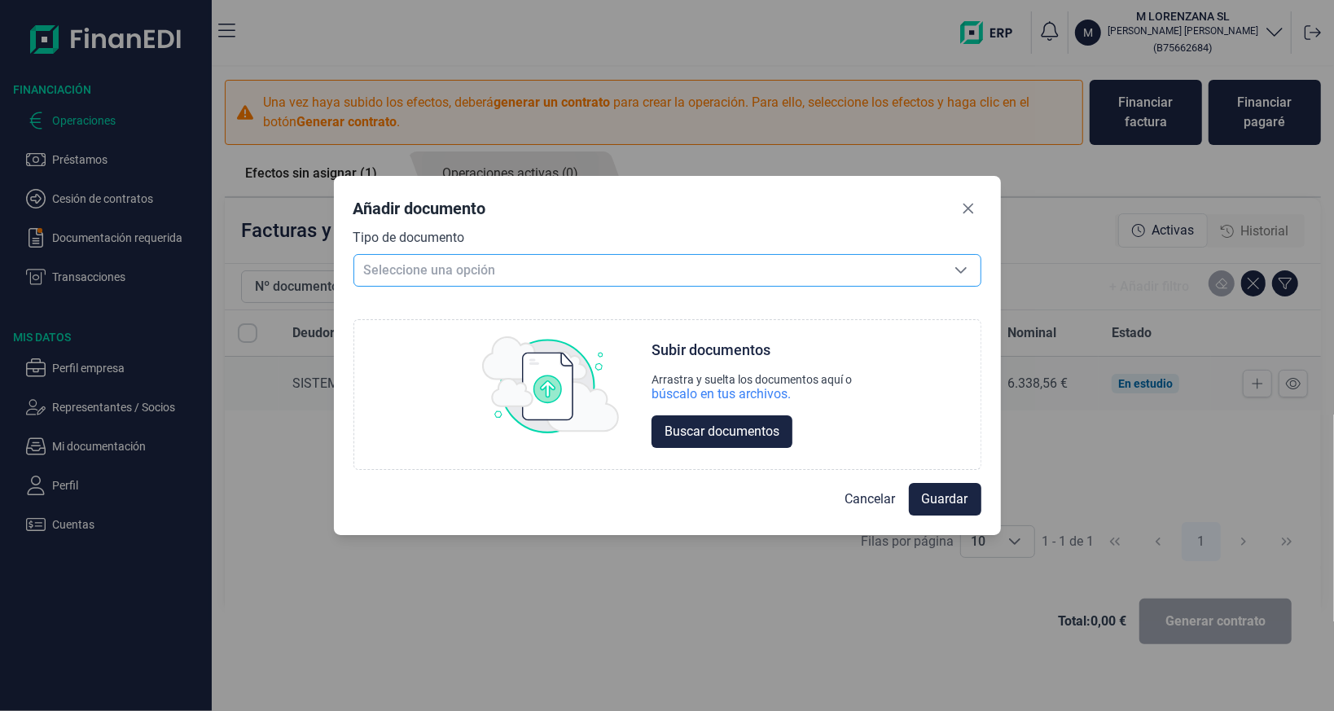
click at [646, 277] on span "Seleccione una opción" at bounding box center [647, 270] width 587 height 31
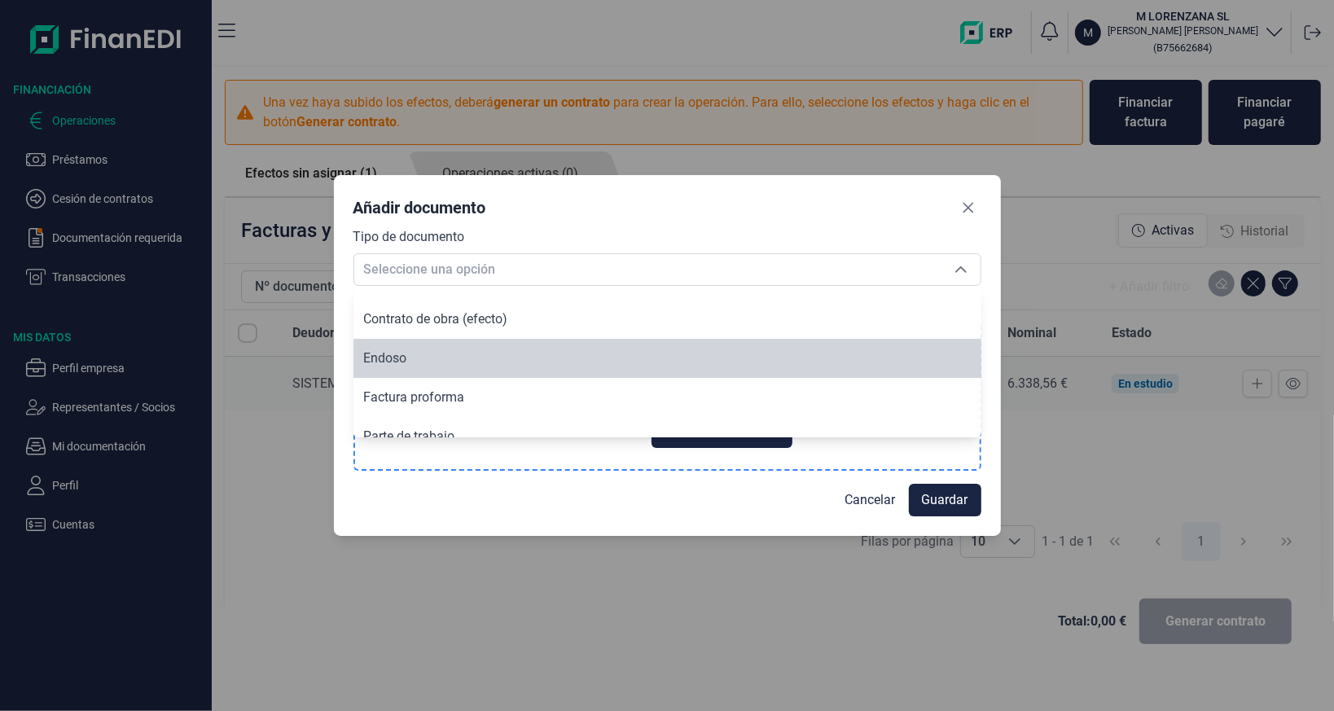
scroll to position [122, 0]
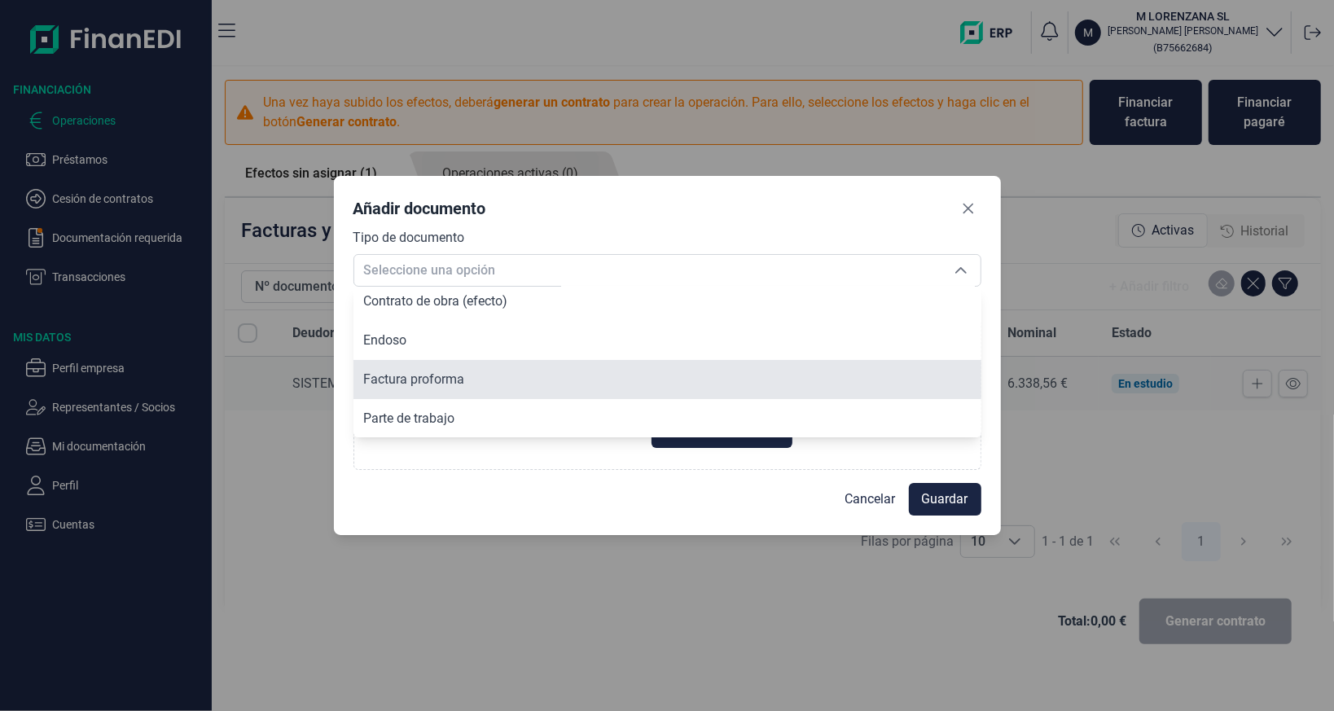
click at [405, 374] on span "Factura proforma" at bounding box center [413, 378] width 101 height 15
type input "Factura proforma"
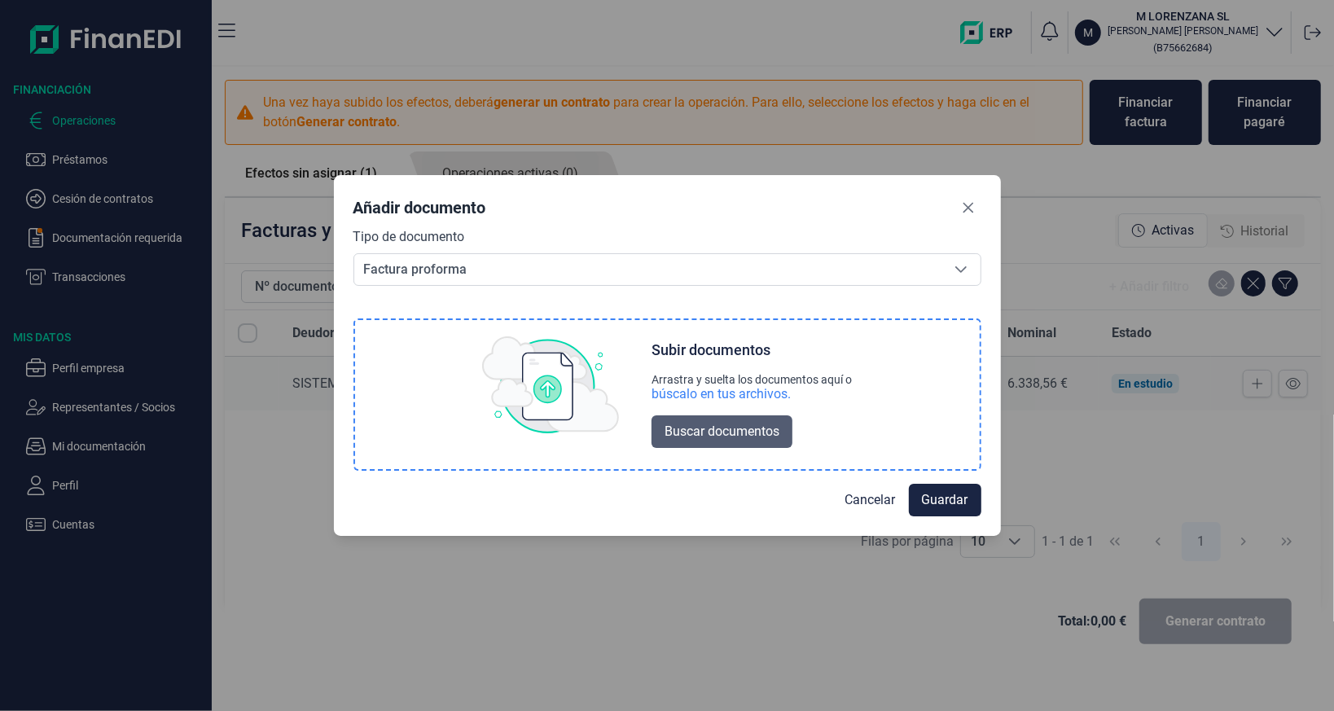
click at [681, 431] on span "Buscar documentos" at bounding box center [721, 432] width 115 height 20
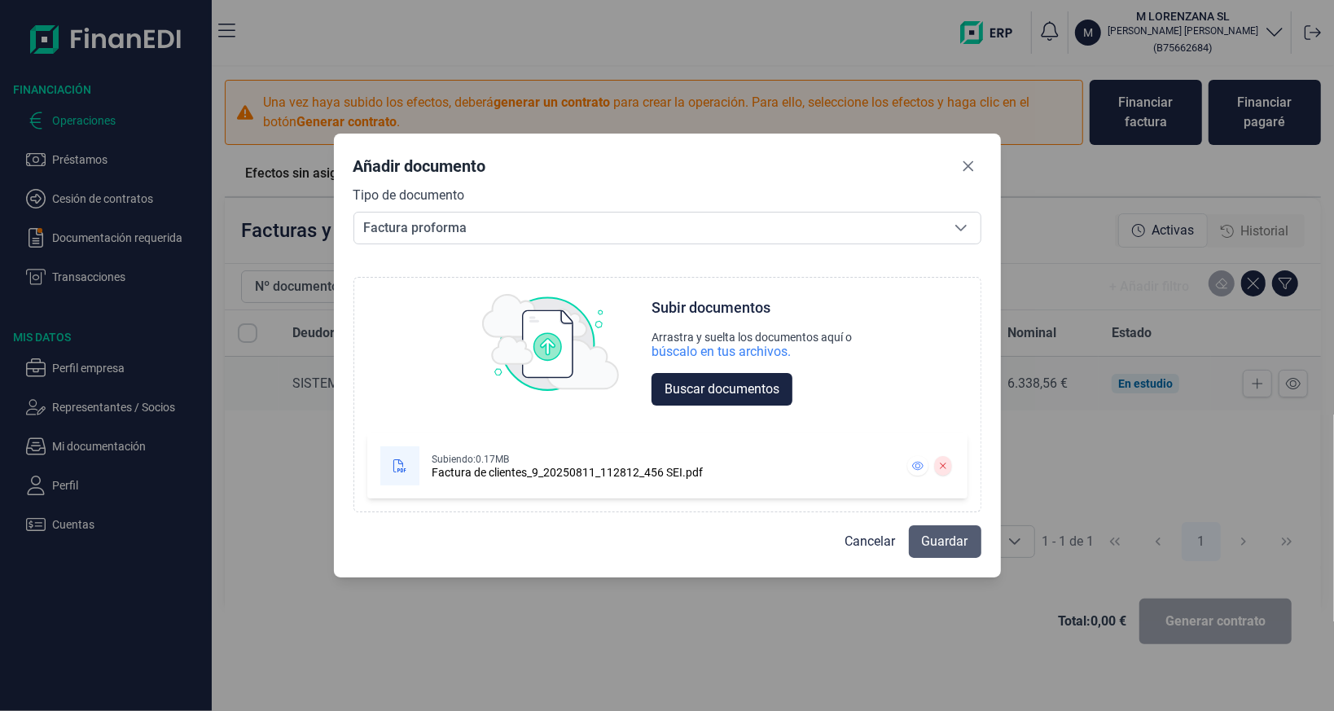
click at [938, 546] on span "Guardar" at bounding box center [945, 542] width 46 height 20
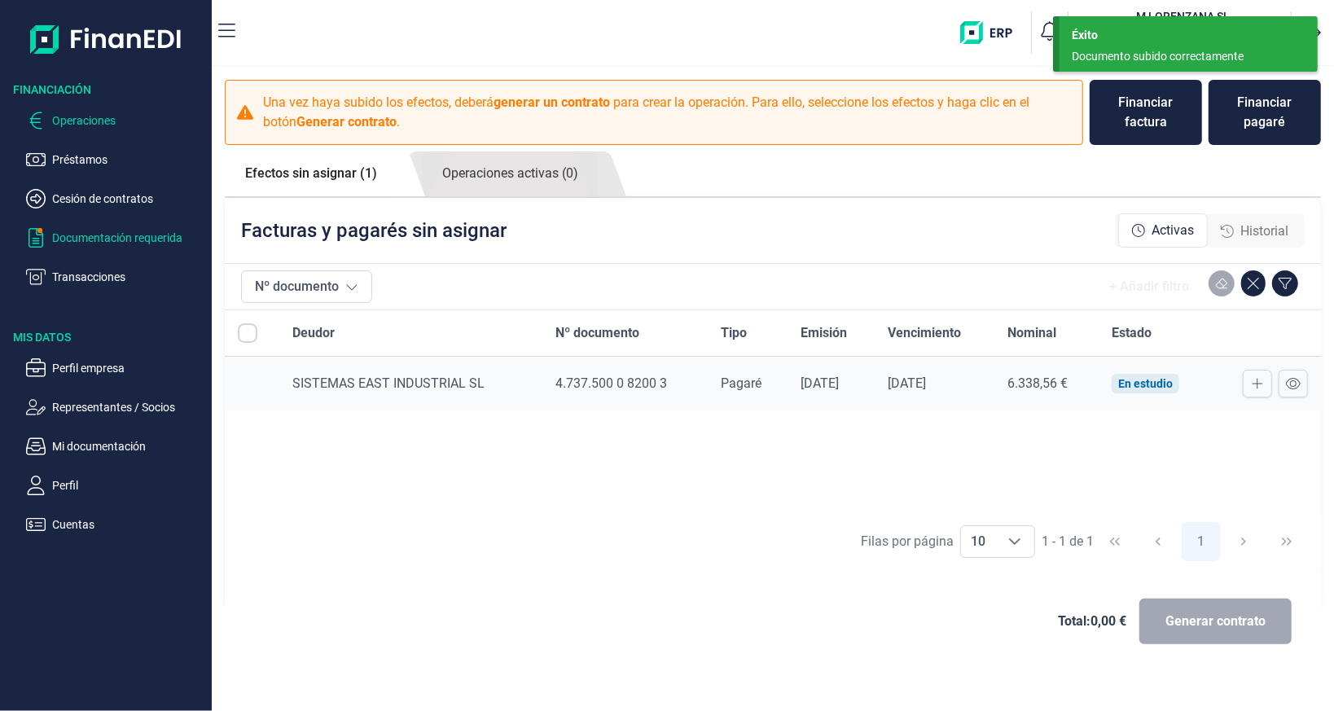
click at [141, 236] on p "Documentación requerida" at bounding box center [128, 238] width 153 height 20
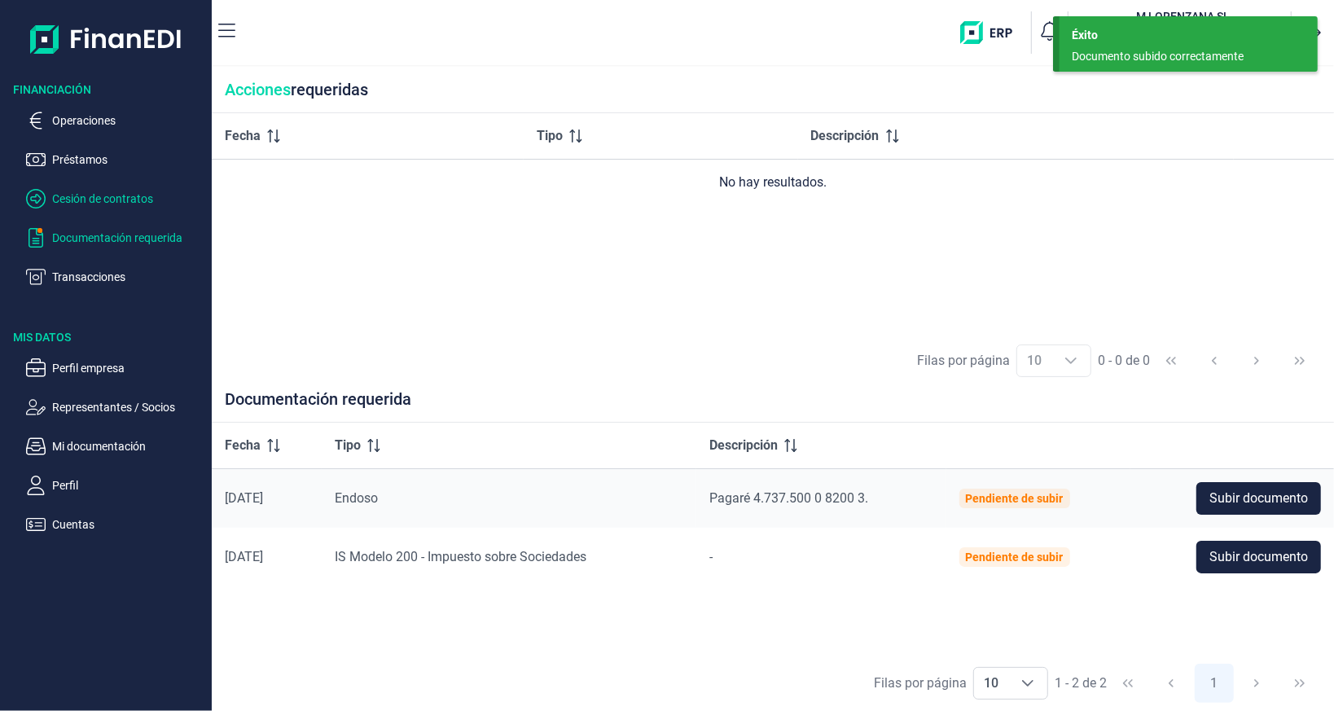
click at [89, 203] on p "Cesión de contratos" at bounding box center [128, 199] width 153 height 20
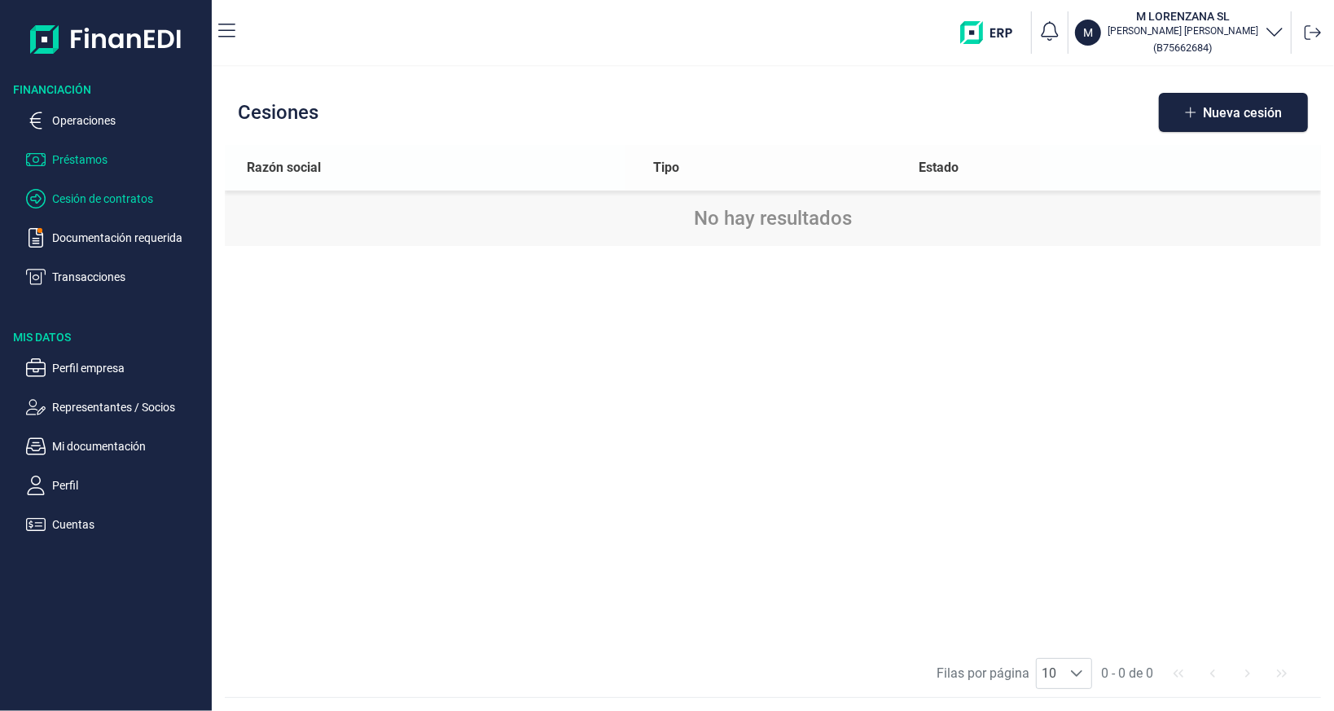
click at [81, 168] on p "Préstamos" at bounding box center [128, 160] width 153 height 20
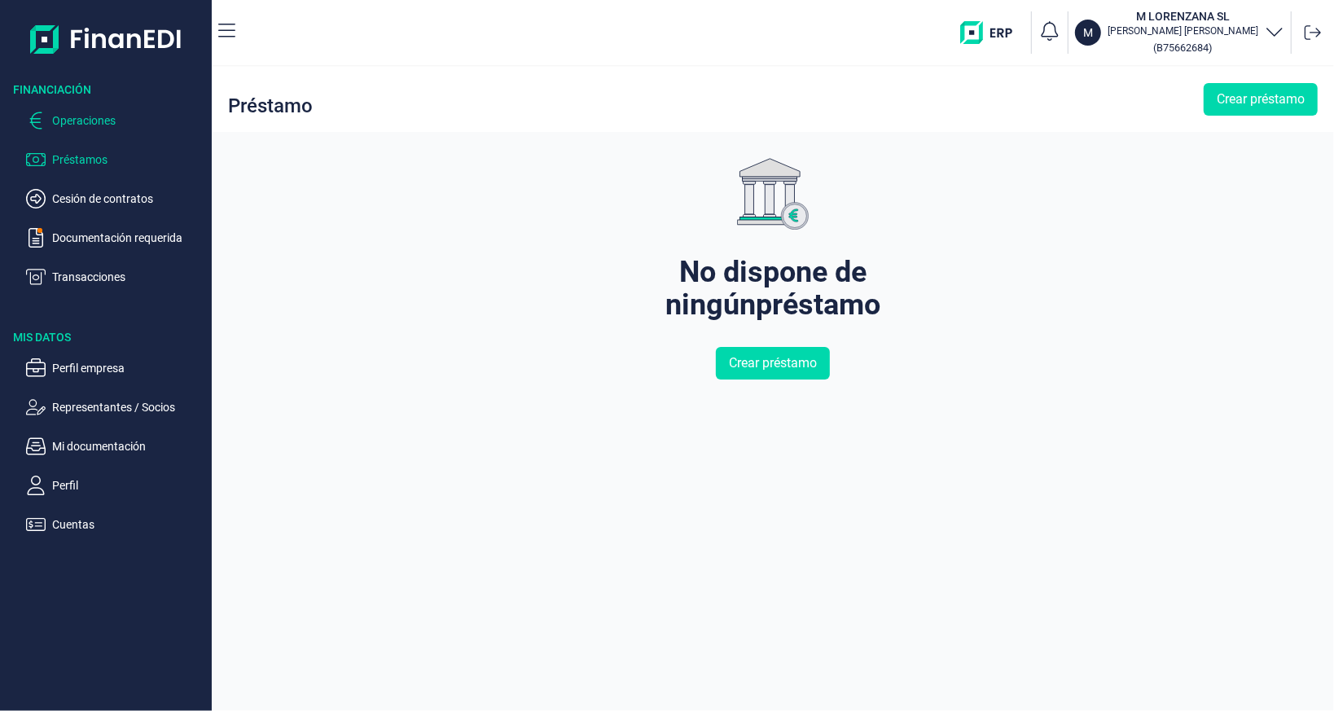
click at [81, 125] on p "Operaciones" at bounding box center [128, 121] width 153 height 20
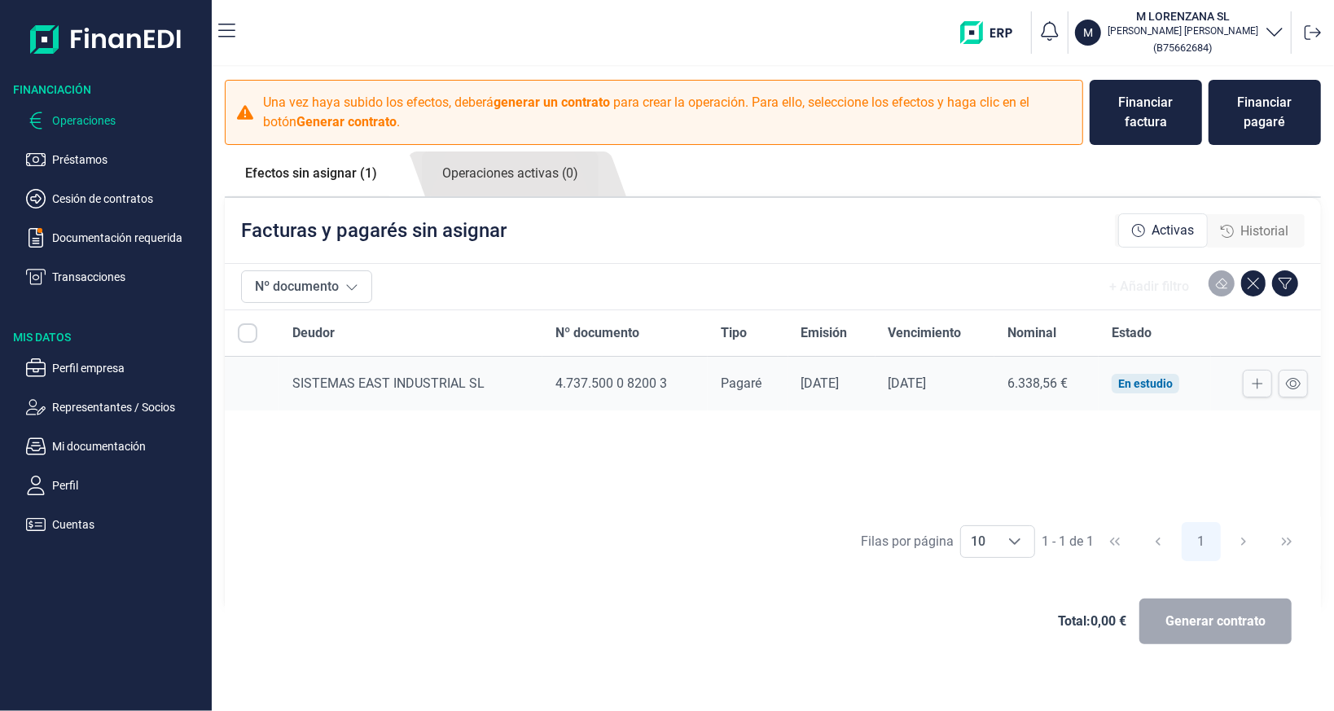
click at [255, 335] on input "All items unselected" at bounding box center [248, 333] width 20 height 20
click at [249, 327] on input "All items unselected" at bounding box center [248, 333] width 20 height 20
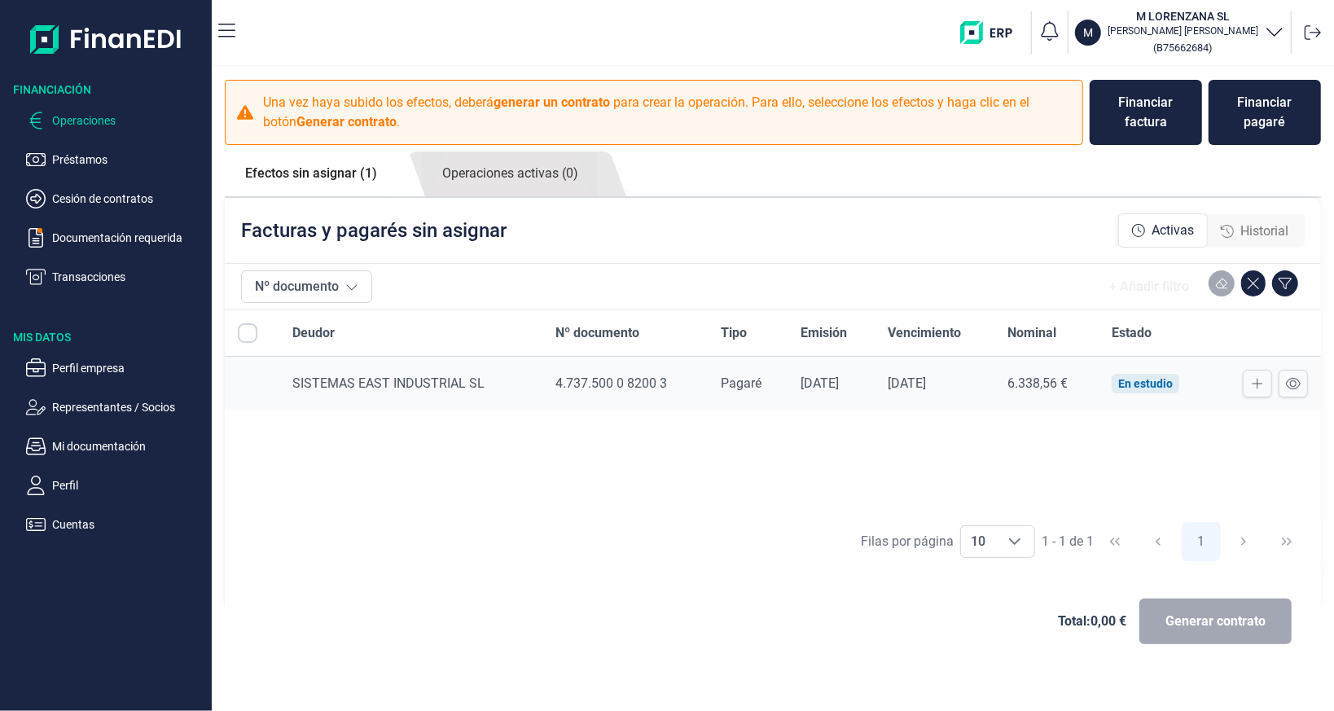
checkbox input "false"
click at [482, 177] on link "Operaciones activas (0)" at bounding box center [510, 173] width 177 height 45
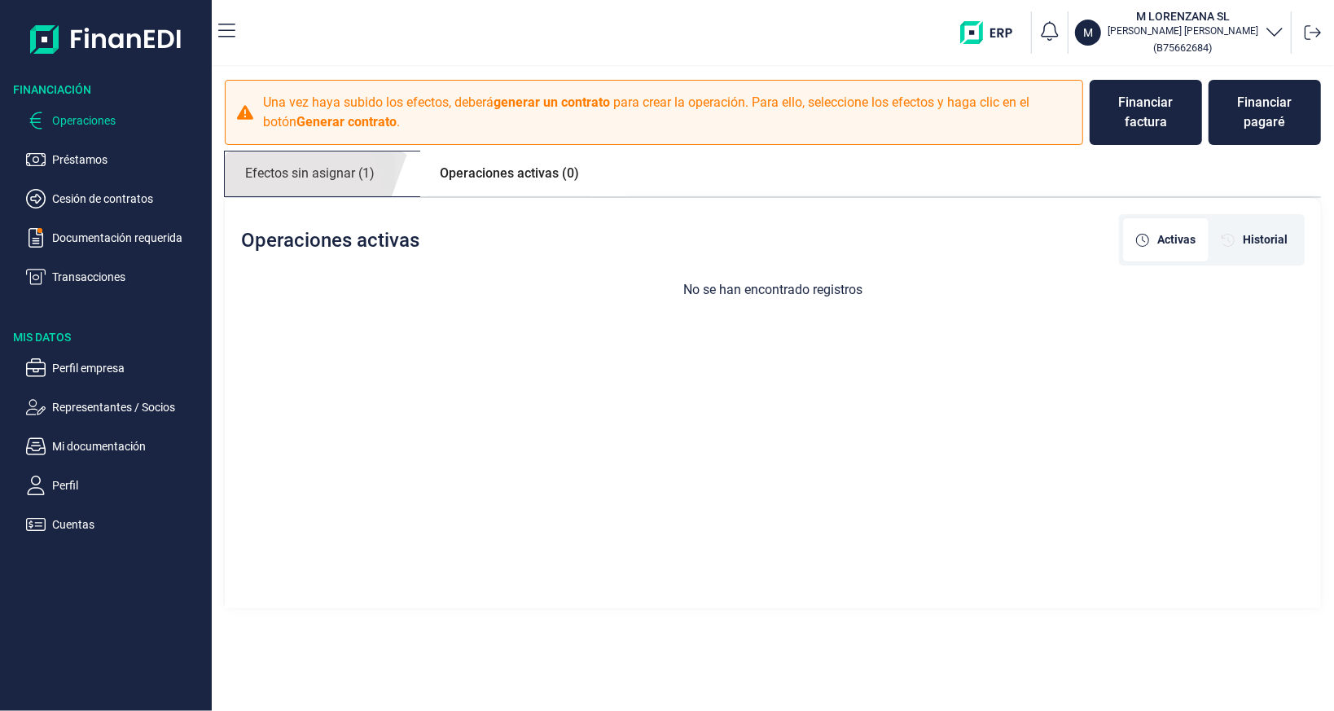
click at [393, 168] on link "Efectos sin asignar (1)" at bounding box center [310, 173] width 170 height 45
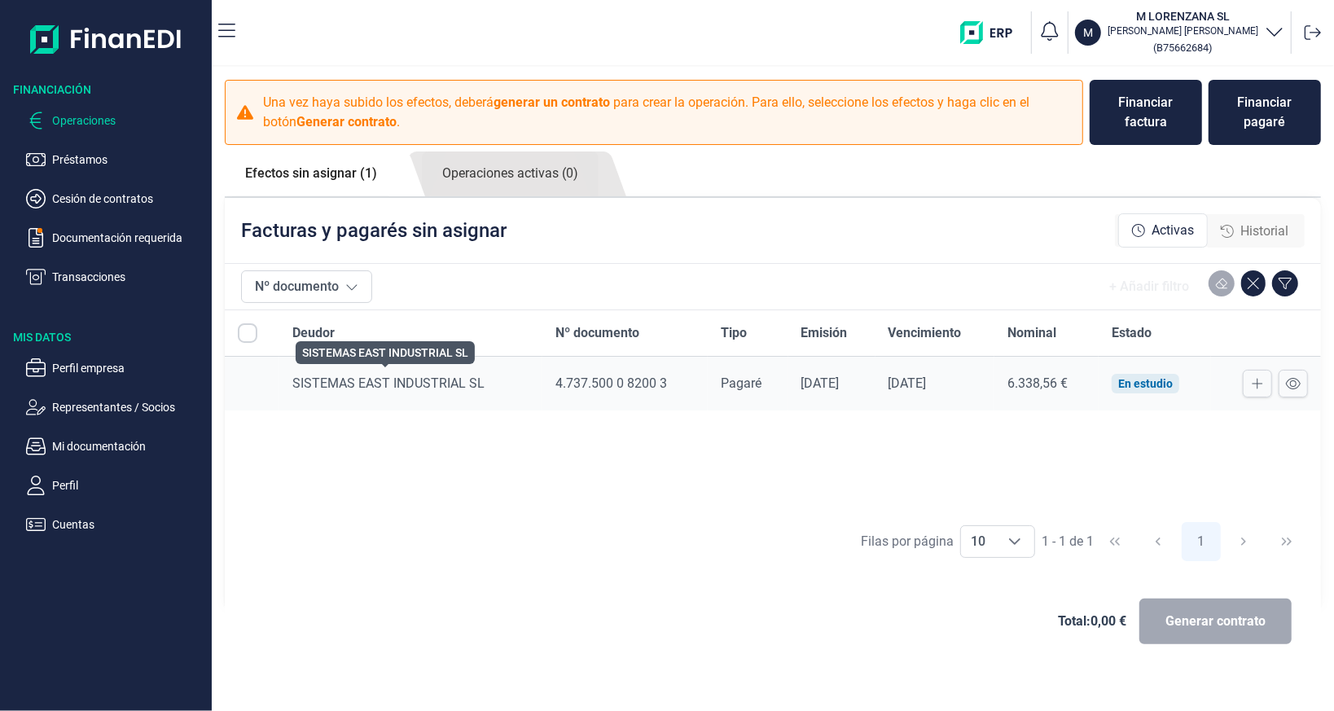
click at [395, 380] on span "SISTEMAS EAST INDUSTRIAL SL" at bounding box center [388, 382] width 192 height 15
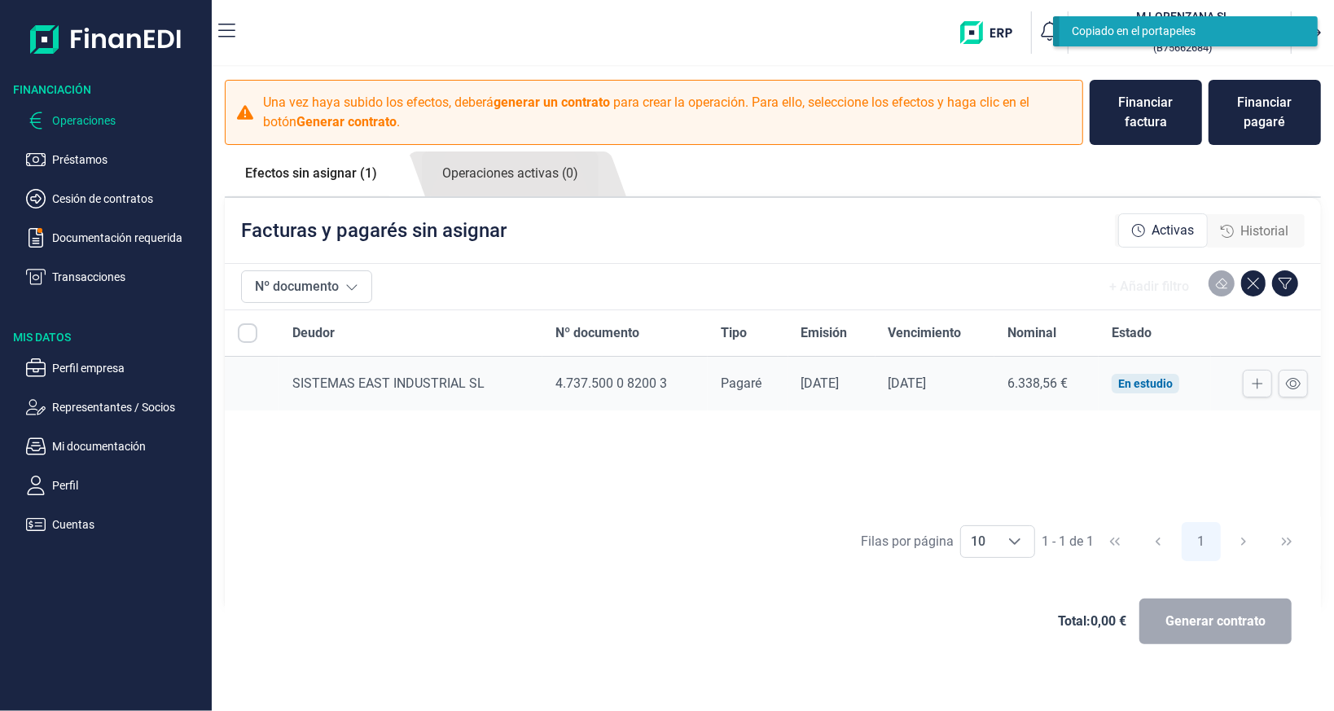
click at [577, 382] on span "4.737.500 0 8200 3" at bounding box center [611, 382] width 112 height 15
click at [752, 380] on div "Pagaré" at bounding box center [747, 384] width 55 height 20
click at [741, 379] on span "Pagaré" at bounding box center [740, 382] width 41 height 15
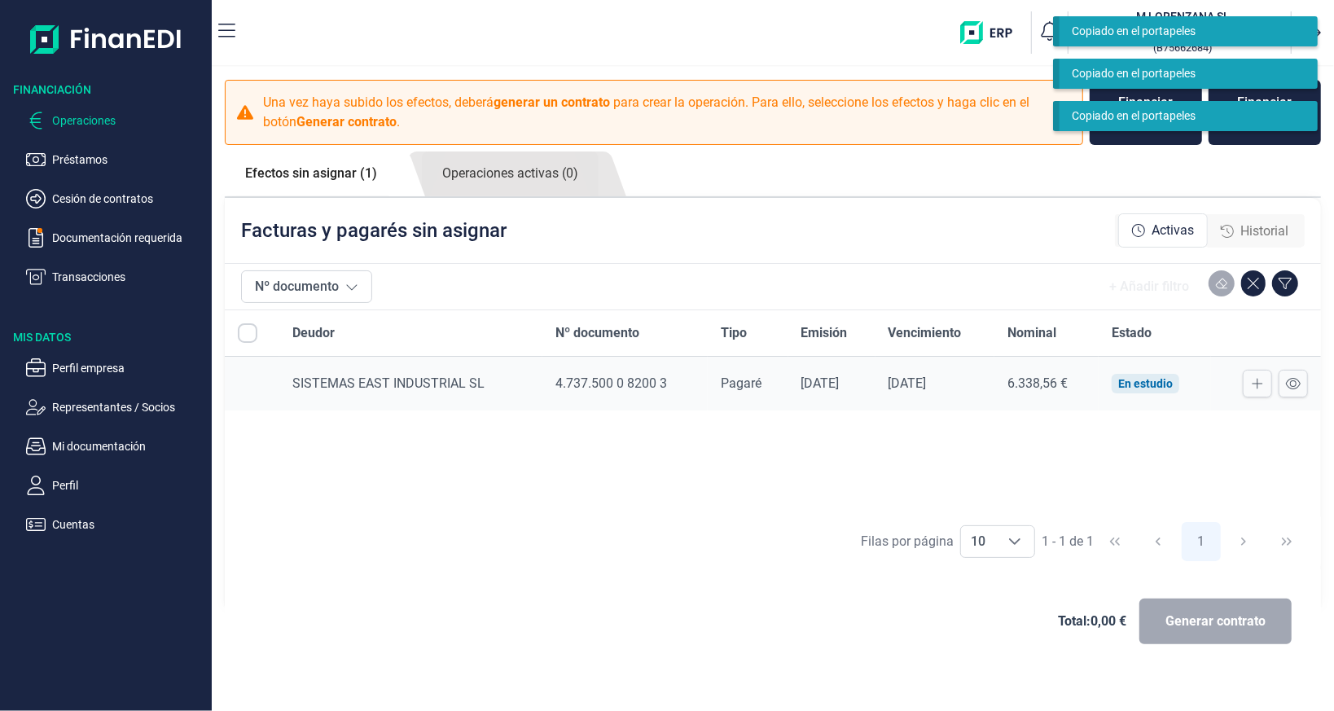
click at [862, 388] on div "[DATE]" at bounding box center [831, 383] width 61 height 16
click at [982, 382] on div "[DATE]" at bounding box center [935, 383] width 94 height 16
click at [1075, 388] on div "6.338,56 €" at bounding box center [1046, 383] width 78 height 16
click at [1150, 383] on div "En estudio" at bounding box center [1145, 383] width 55 height 13
click at [483, 171] on link "Operaciones activas (0)" at bounding box center [510, 173] width 177 height 45
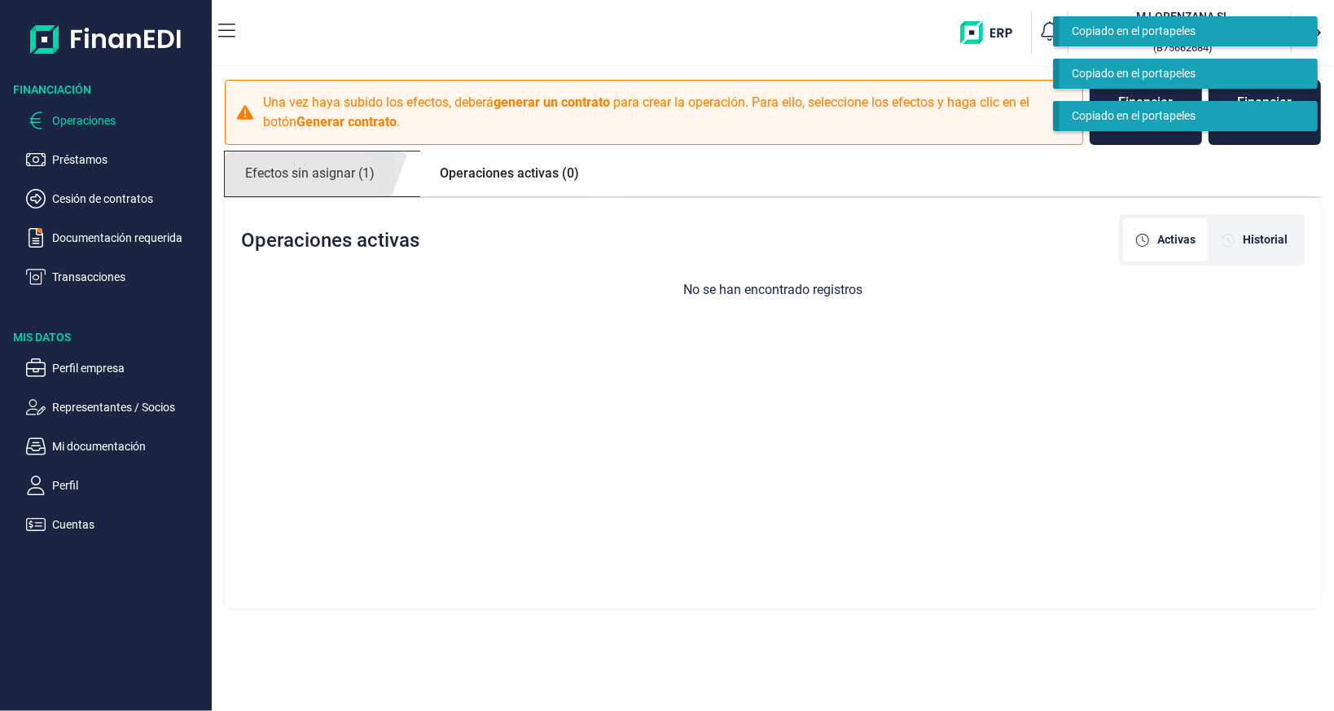
click at [355, 161] on link "Efectos sin asignar (1)" at bounding box center [310, 173] width 170 height 45
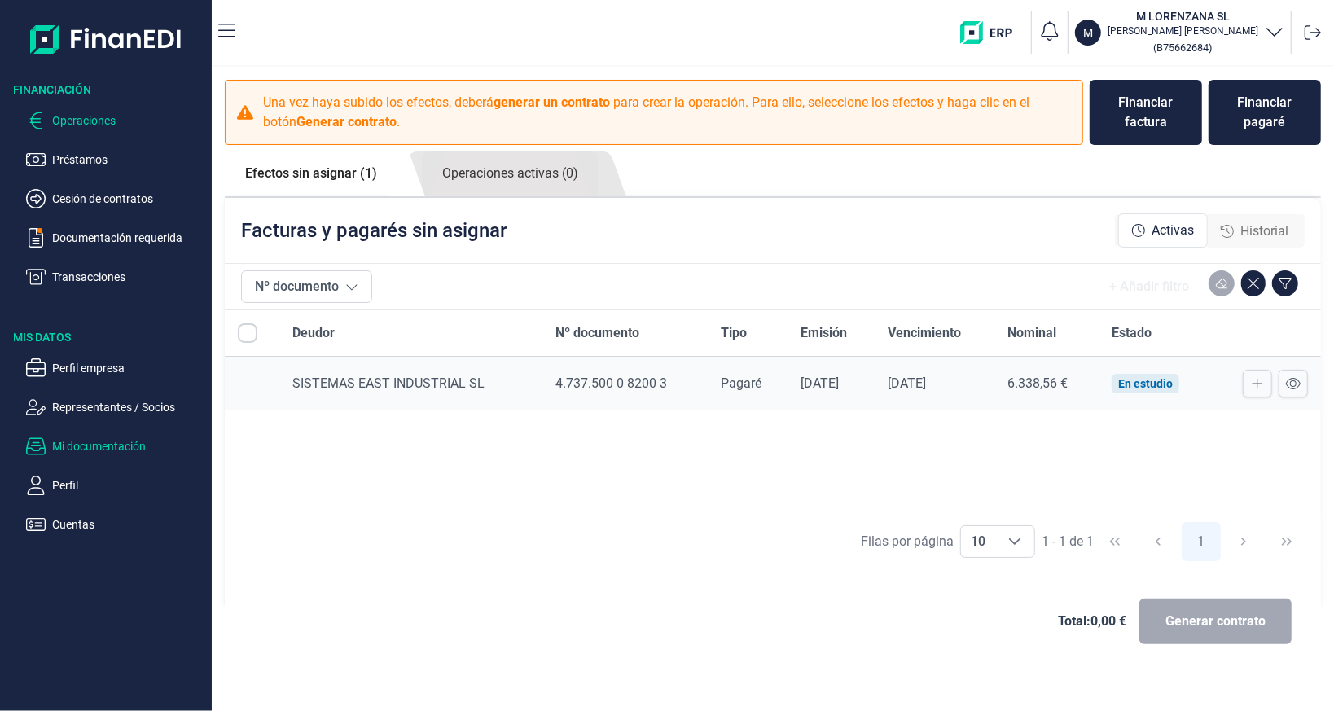
click at [84, 441] on p "Mi documentación" at bounding box center [128, 446] width 153 height 20
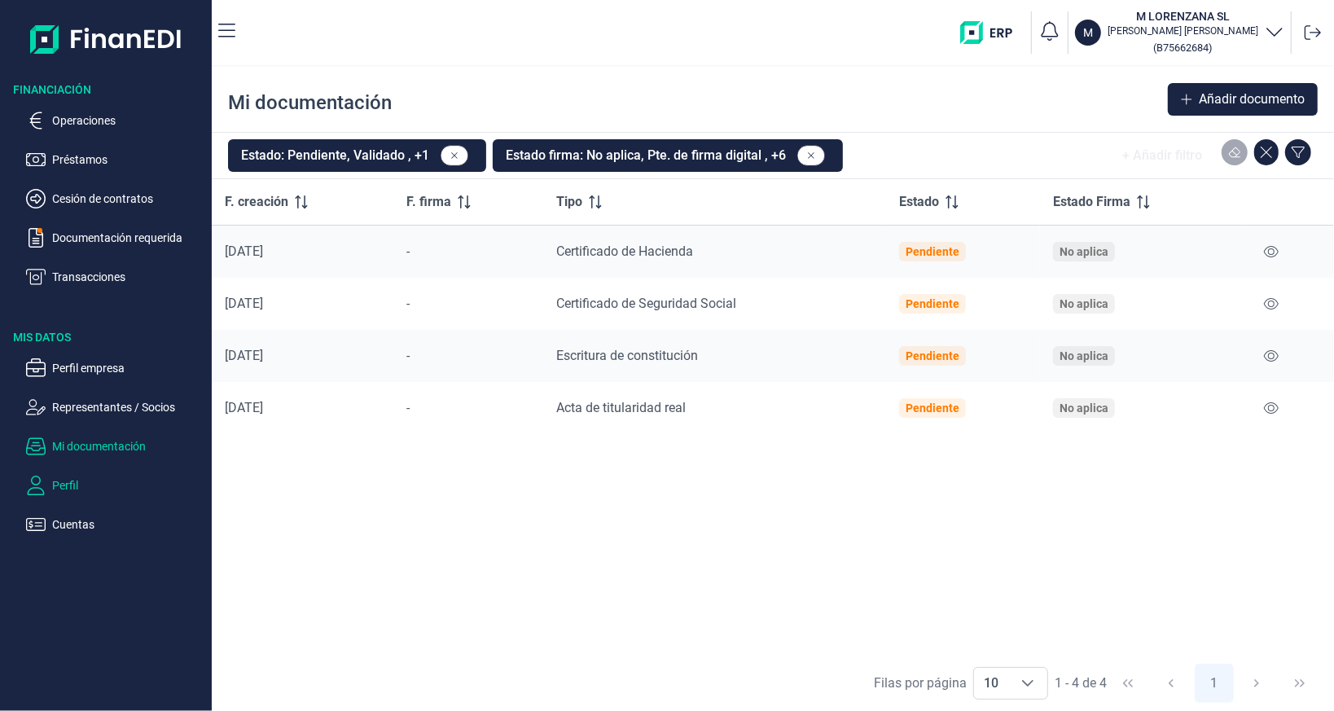
click at [91, 490] on p "Perfil" at bounding box center [128, 485] width 153 height 20
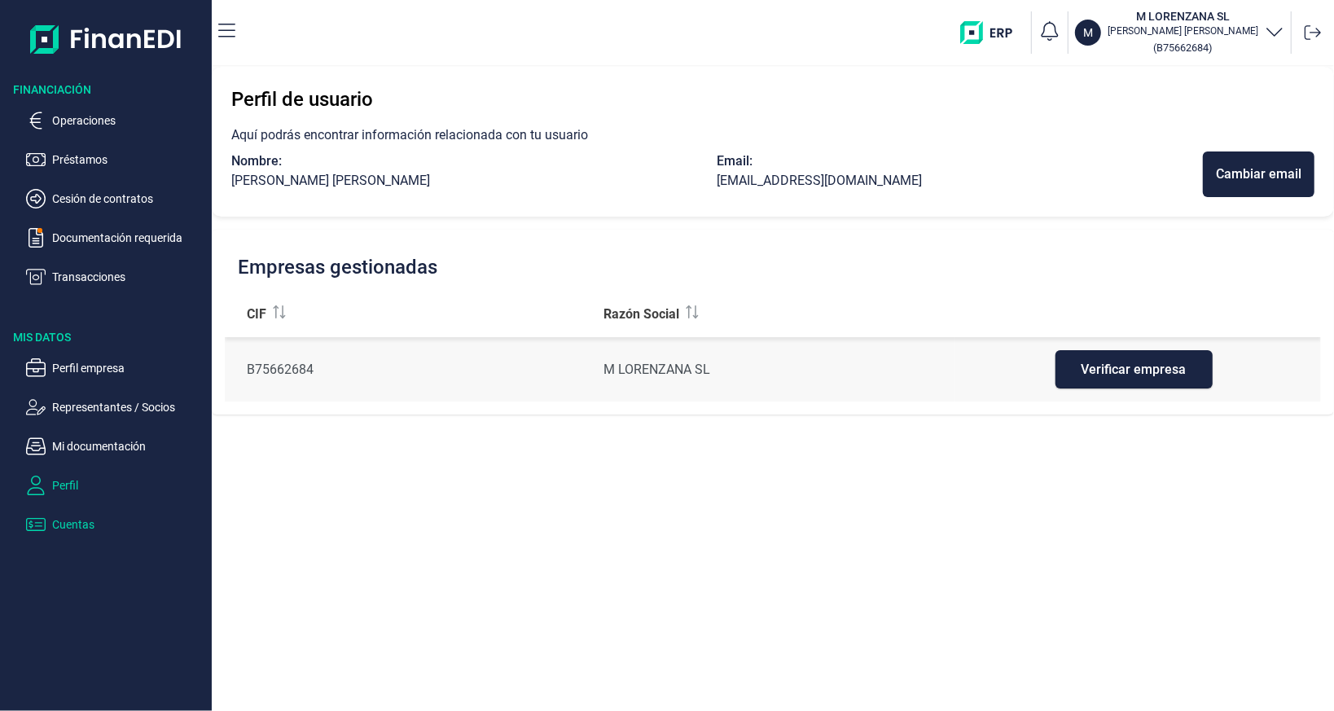
click at [83, 515] on p "Cuentas" at bounding box center [128, 525] width 153 height 20
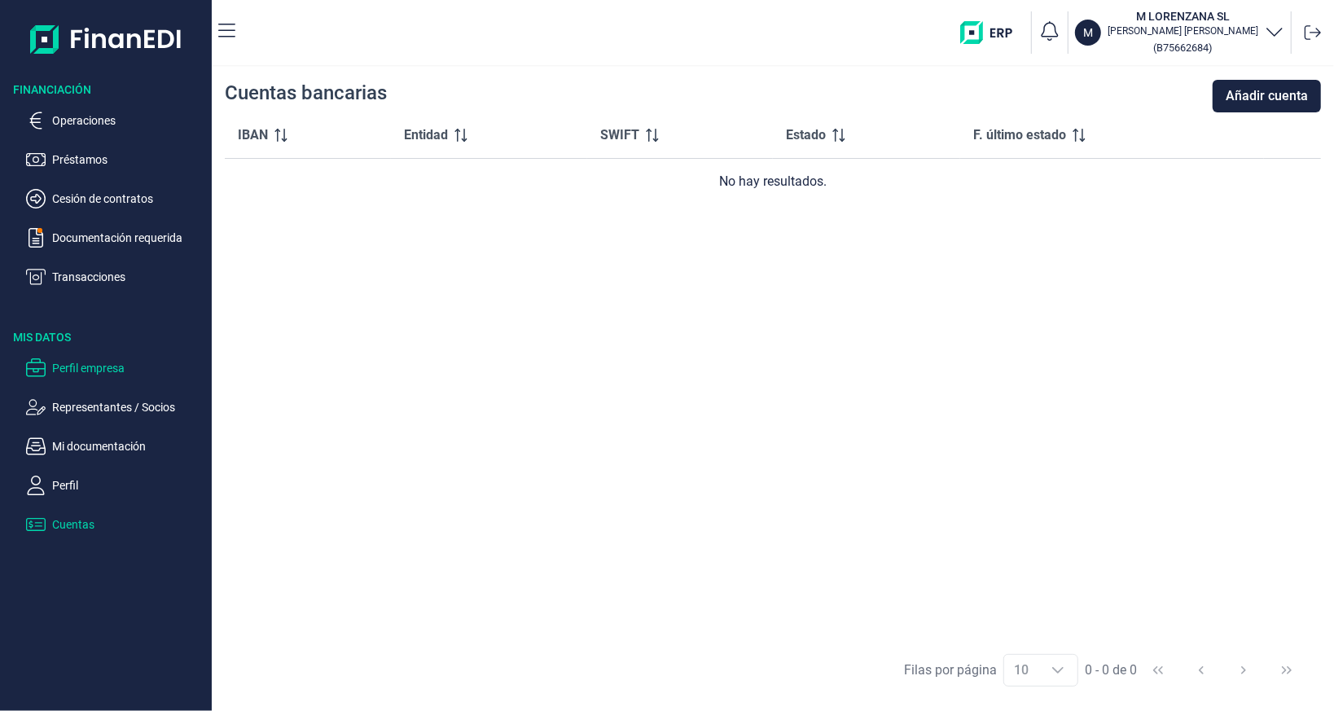
click at [82, 375] on p "Perfil empresa" at bounding box center [128, 368] width 153 height 20
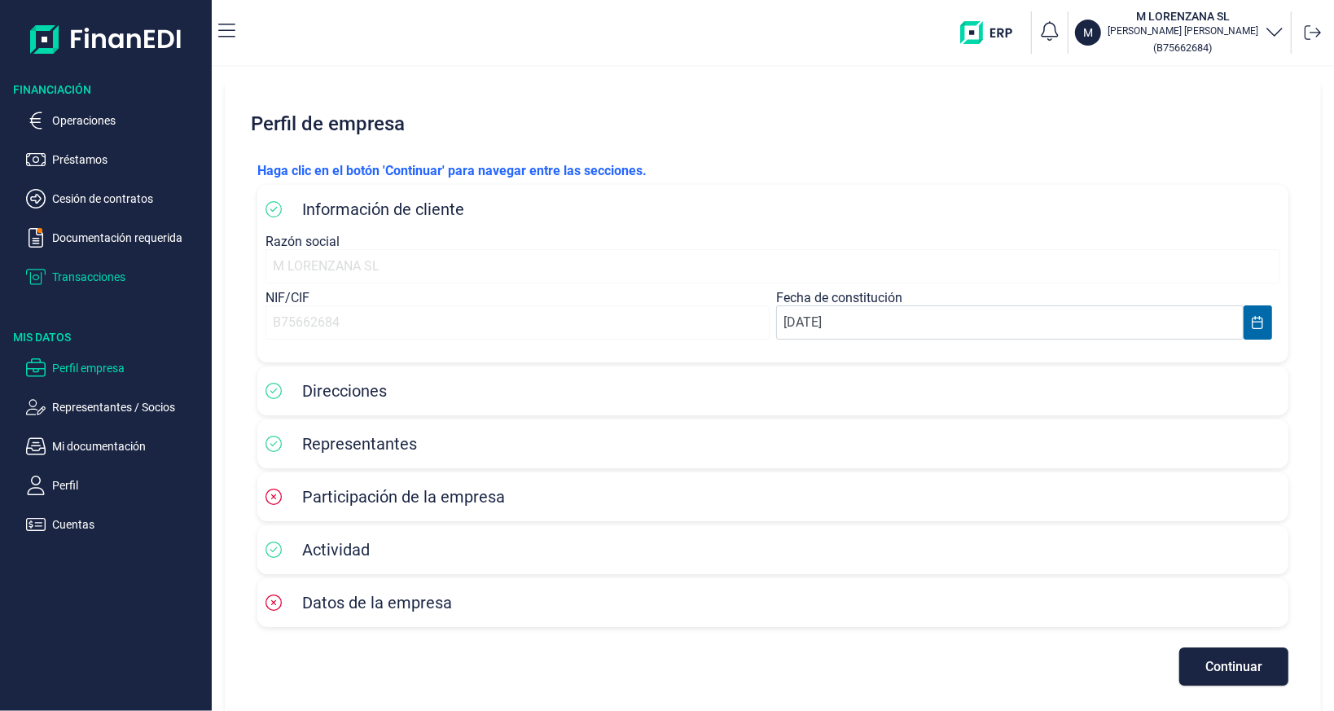
click at [83, 280] on p "Transacciones" at bounding box center [128, 277] width 153 height 20
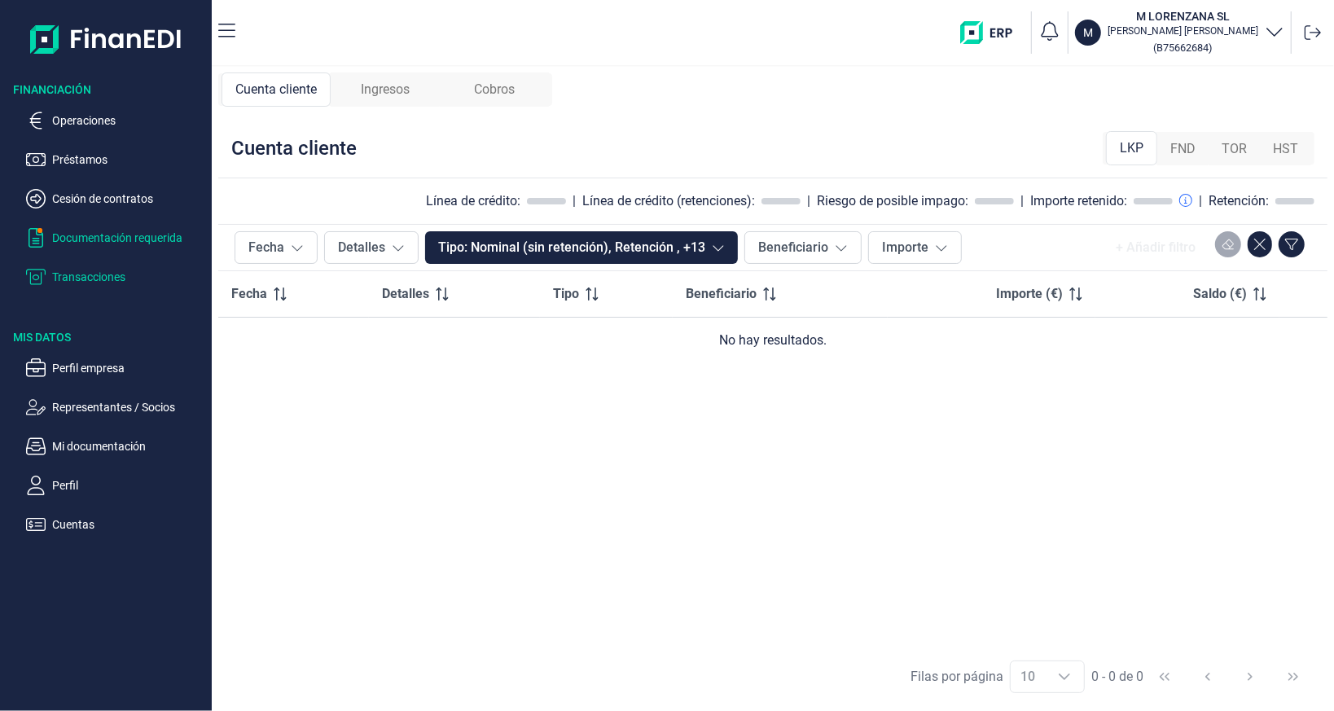
click at [93, 232] on p "Documentación requerida" at bounding box center [128, 238] width 153 height 20
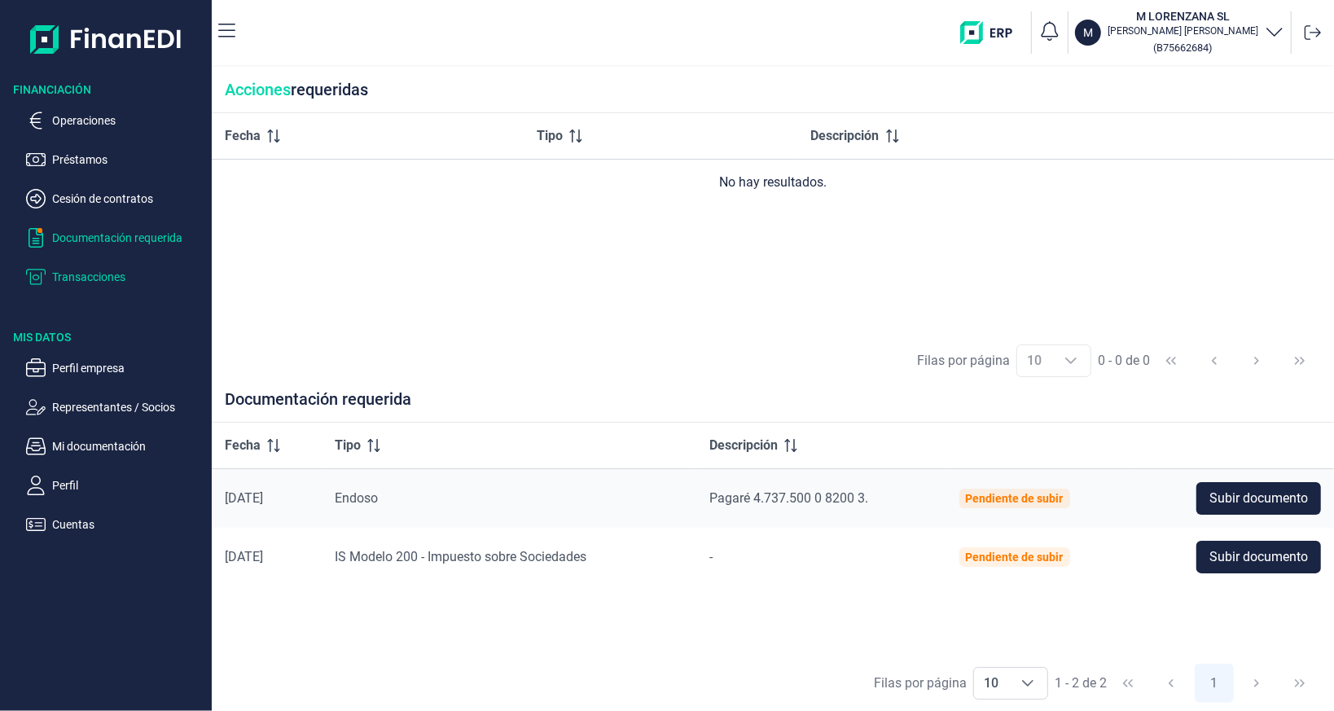
click at [100, 269] on p "Transacciones" at bounding box center [128, 277] width 153 height 20
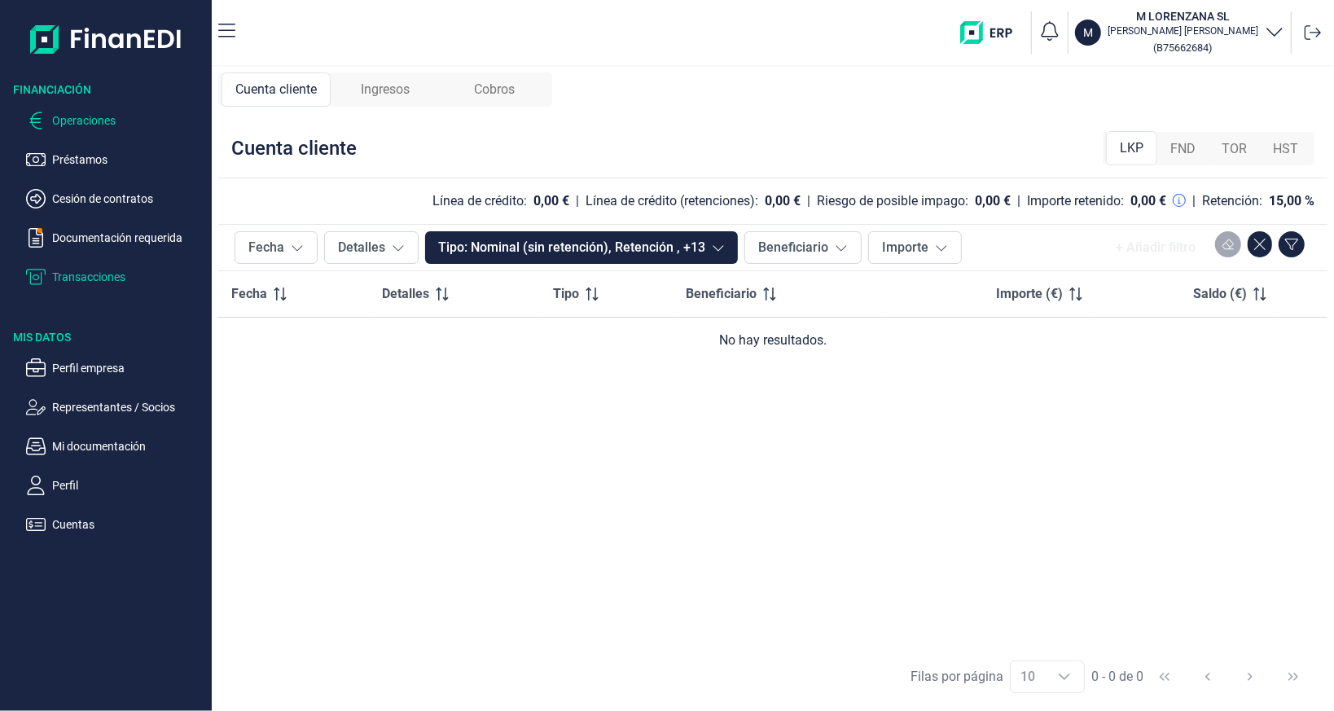
click at [81, 121] on p "Operaciones" at bounding box center [128, 121] width 153 height 20
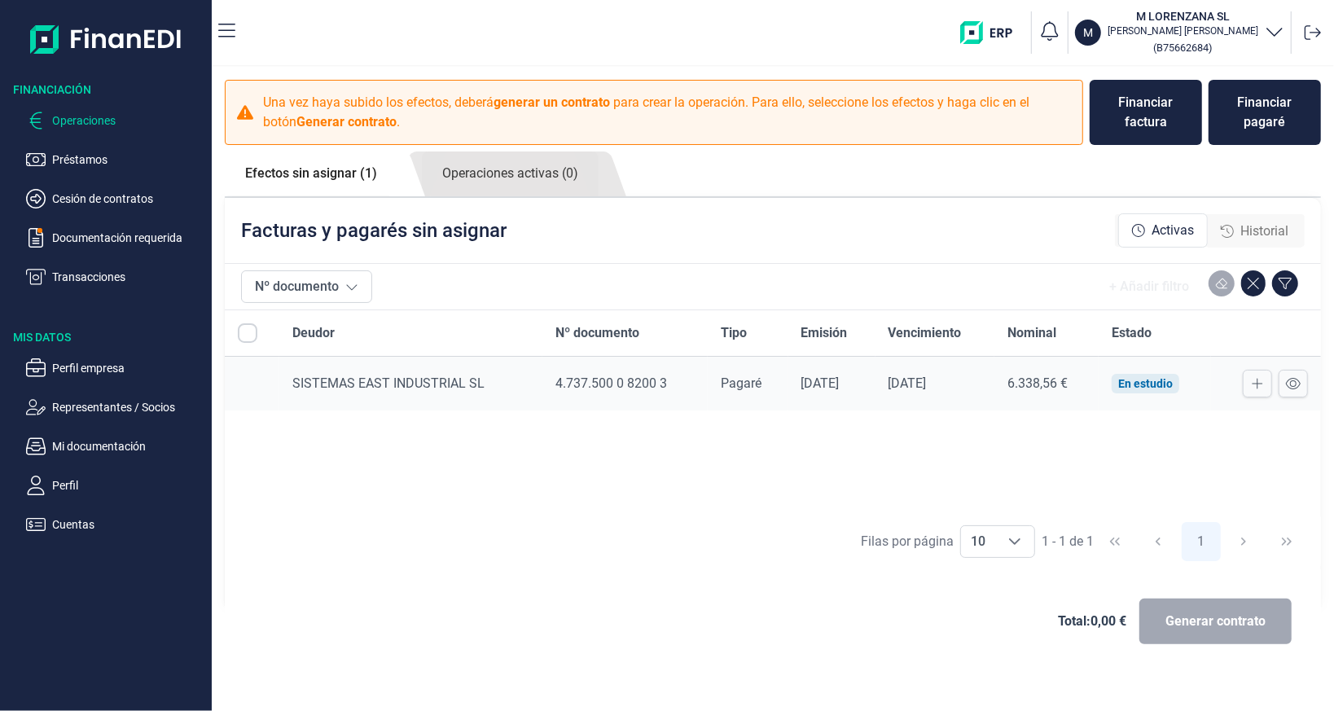
click at [247, 336] on input "All items unselected" at bounding box center [248, 333] width 20 height 20
checkbox input "false"
click at [347, 388] on span "SISTEMAS EAST INDUSTRIAL SL" at bounding box center [388, 382] width 192 height 15
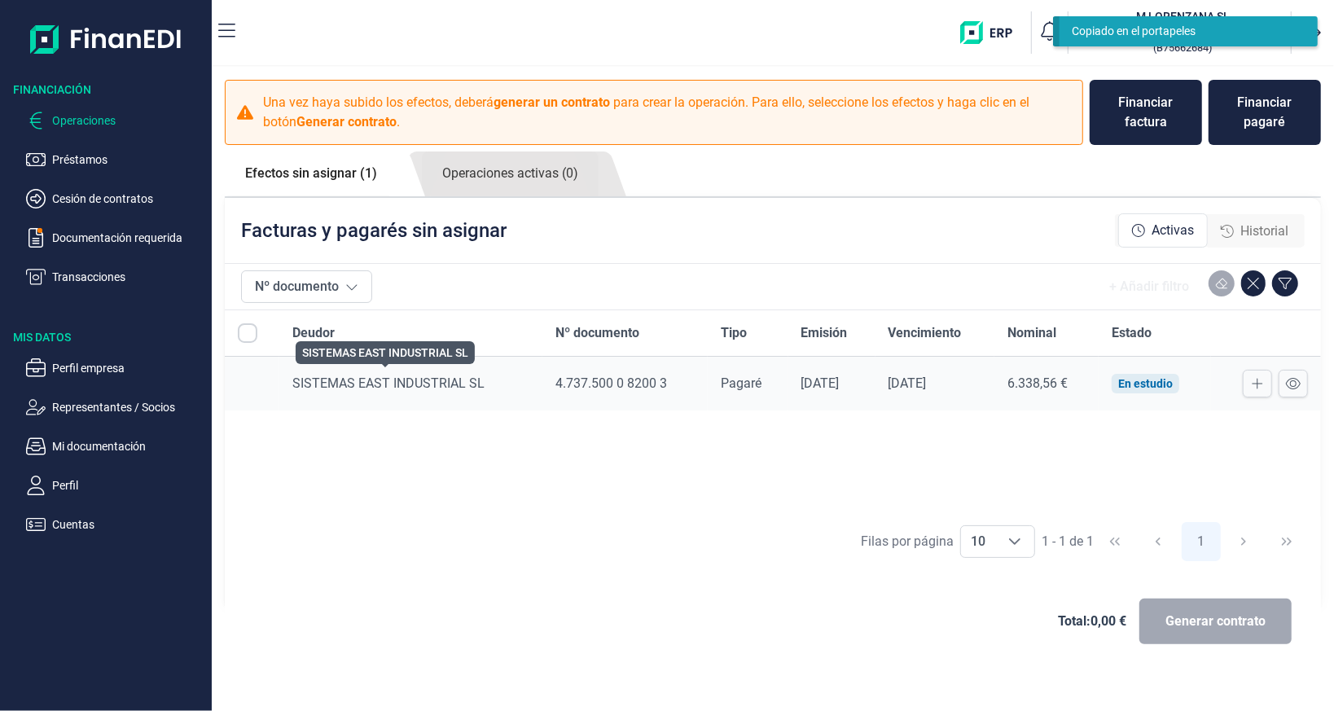
click at [348, 385] on span "SISTEMAS EAST INDUSTRIAL SL" at bounding box center [388, 382] width 192 height 15
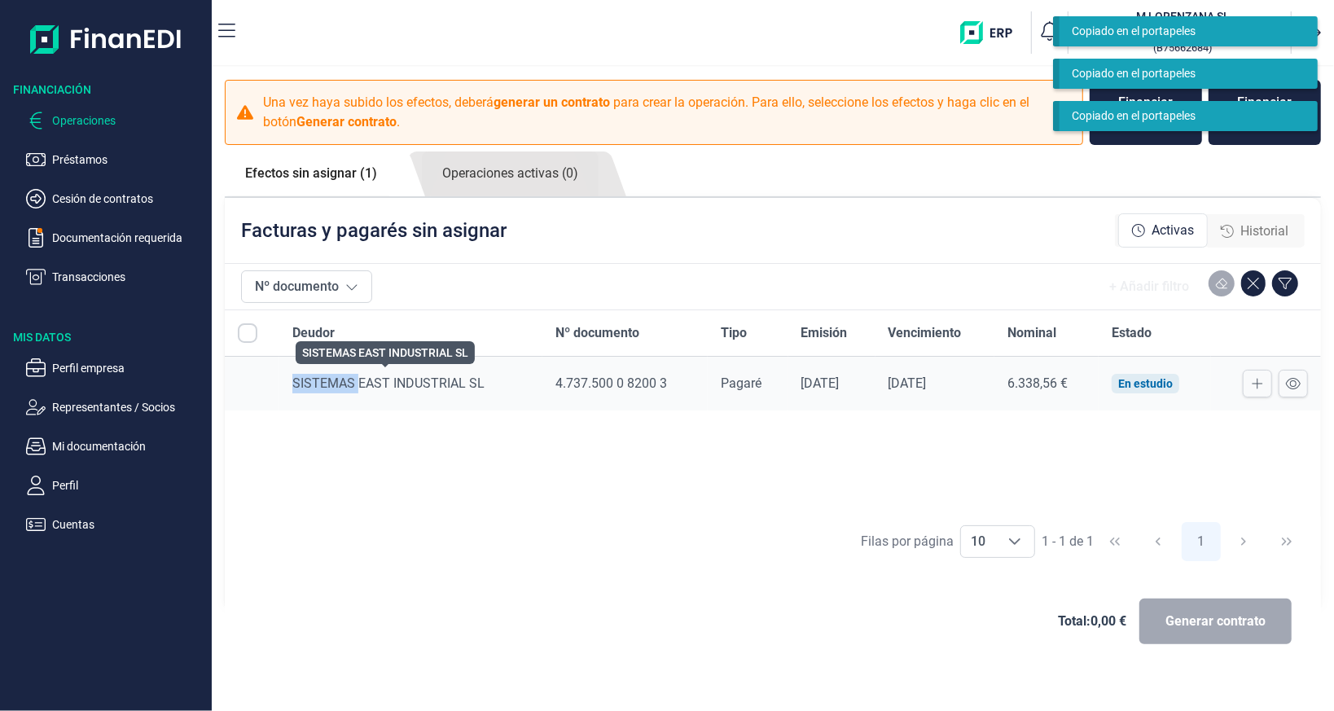
click at [348, 385] on span "SISTEMAS EAST INDUSTRIAL SL" at bounding box center [388, 382] width 192 height 15
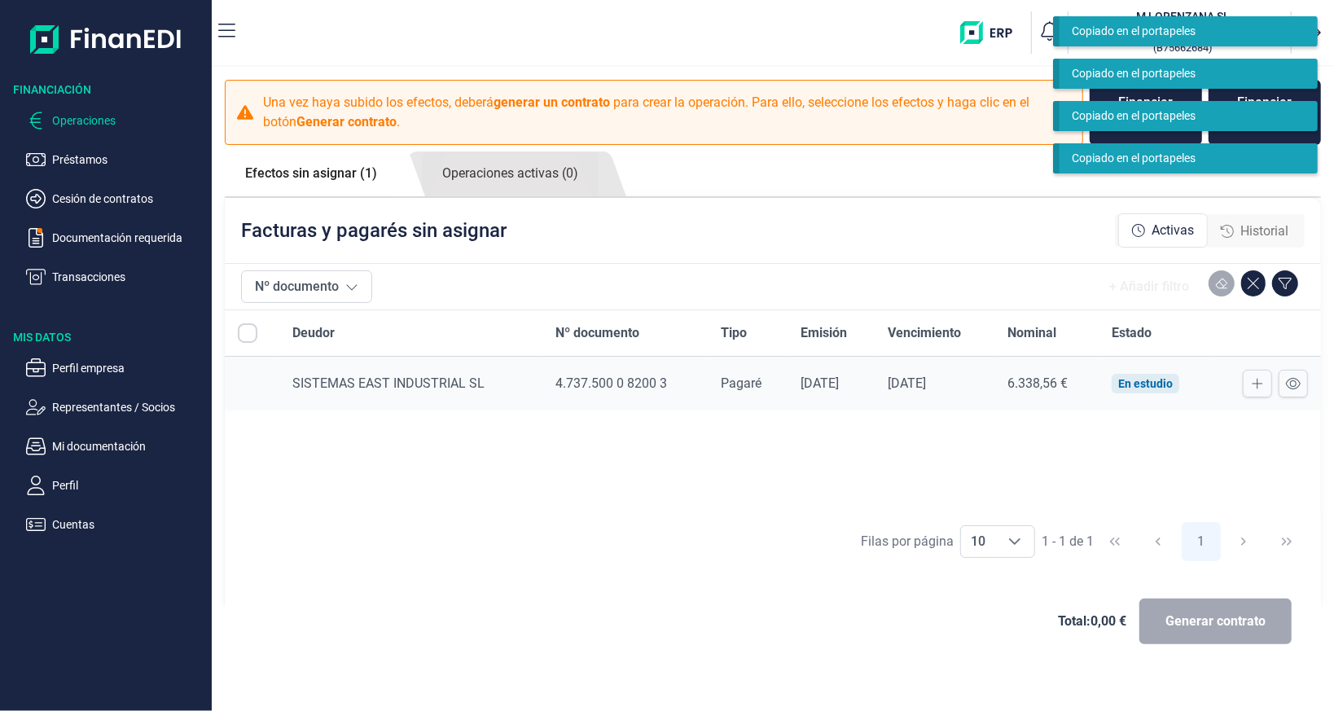
click at [1046, 175] on ul "Efectos sin asignar (1) Operaciones activas (0)" at bounding box center [773, 174] width 1096 height 46
click at [1020, 177] on ul "Efectos sin asignar (1) Operaciones activas (0)" at bounding box center [773, 174] width 1096 height 46
click at [1006, 63] on nav "M M [PERSON_NAME] SL [PERSON_NAME] ( B75662684 )" at bounding box center [773, 32] width 1122 height 65
click at [1184, 607] on div "Generar contrato" at bounding box center [1215, 621] width 152 height 46
click at [1160, 236] on span "Activas" at bounding box center [1172, 231] width 42 height 20
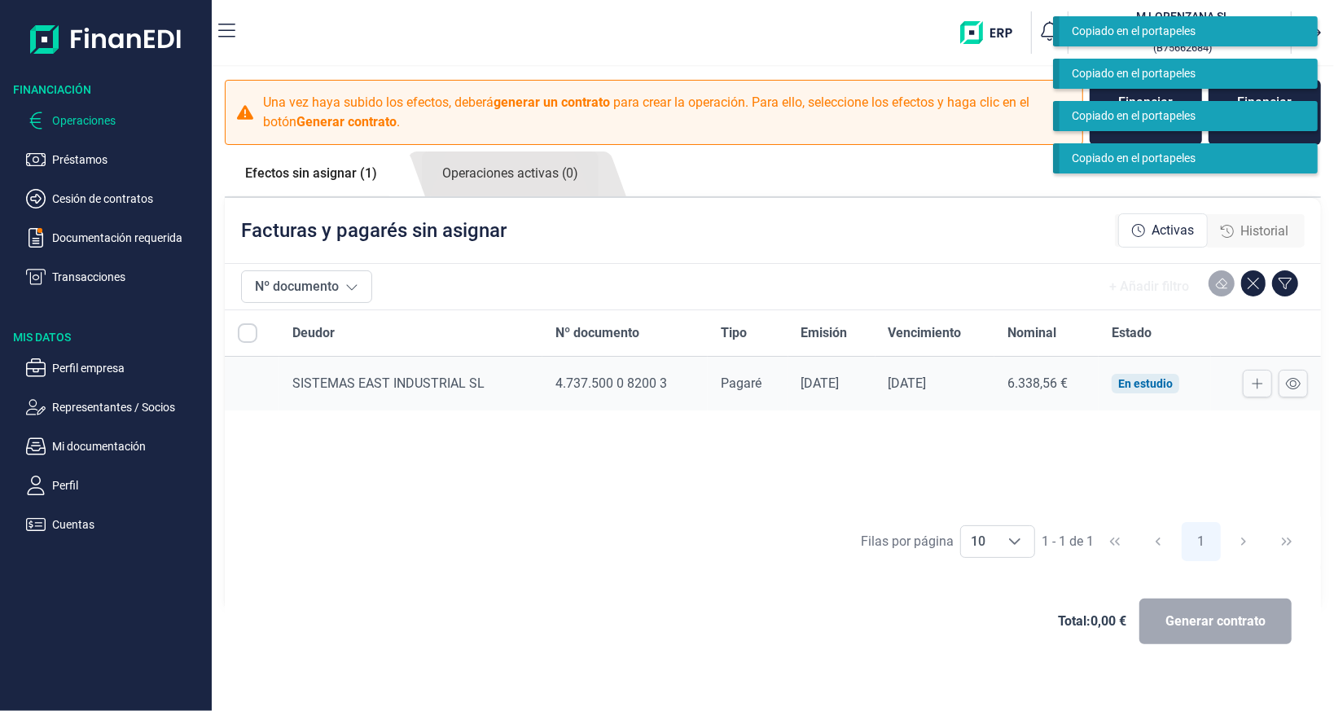
click at [1237, 236] on div "Historial" at bounding box center [1254, 231] width 68 height 20
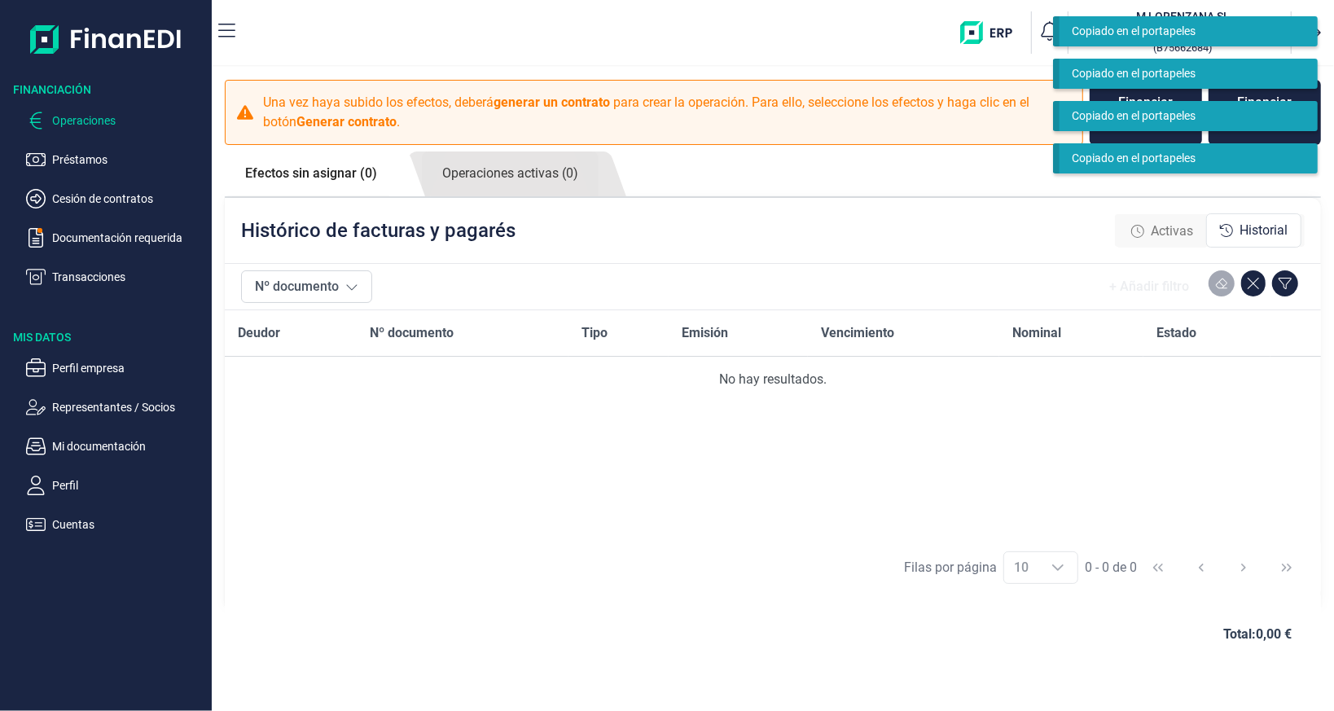
click at [1199, 230] on div "Activas" at bounding box center [1162, 231] width 88 height 33
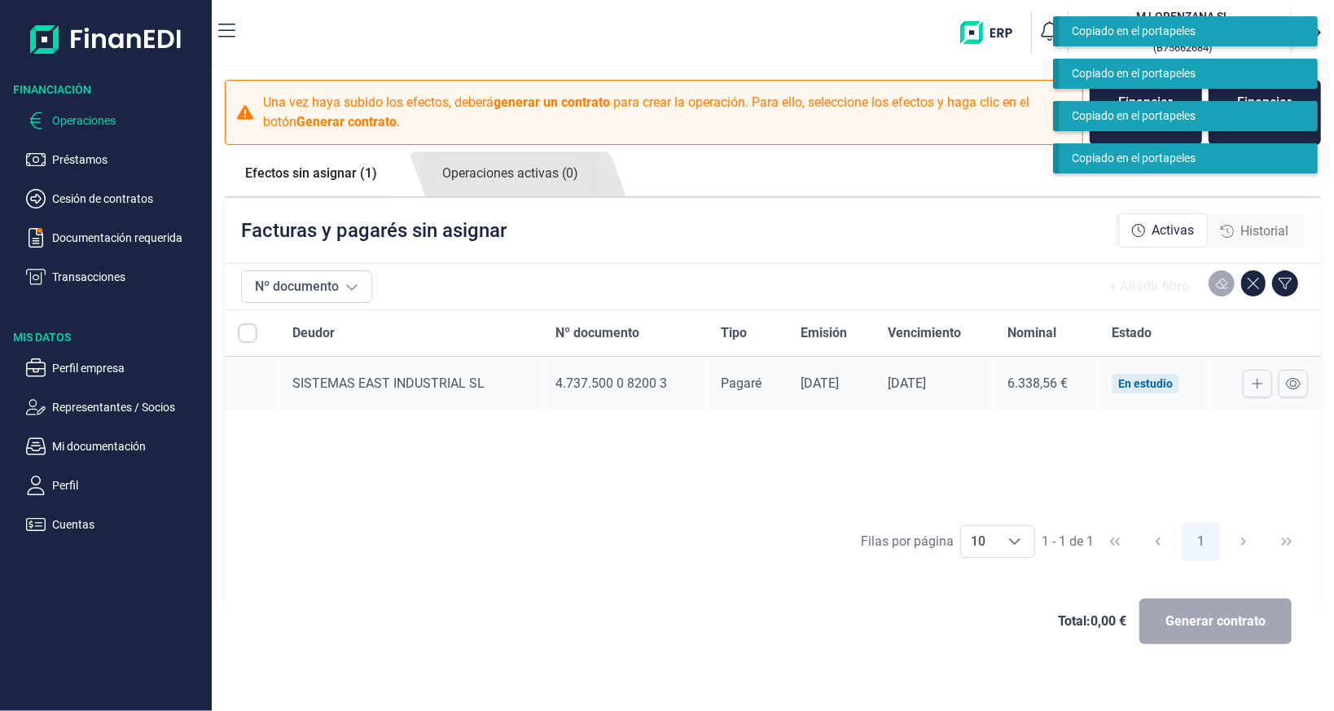
click at [1056, 213] on div "Facturas y pagarés sin asignar Activas Historial" at bounding box center [773, 230] width 1096 height 65
click at [1159, 104] on div "Copiado en el portapeles" at bounding box center [1188, 116] width 258 height 30
click at [1159, 103] on div "Financiar factura" at bounding box center [1145, 112] width 87 height 39
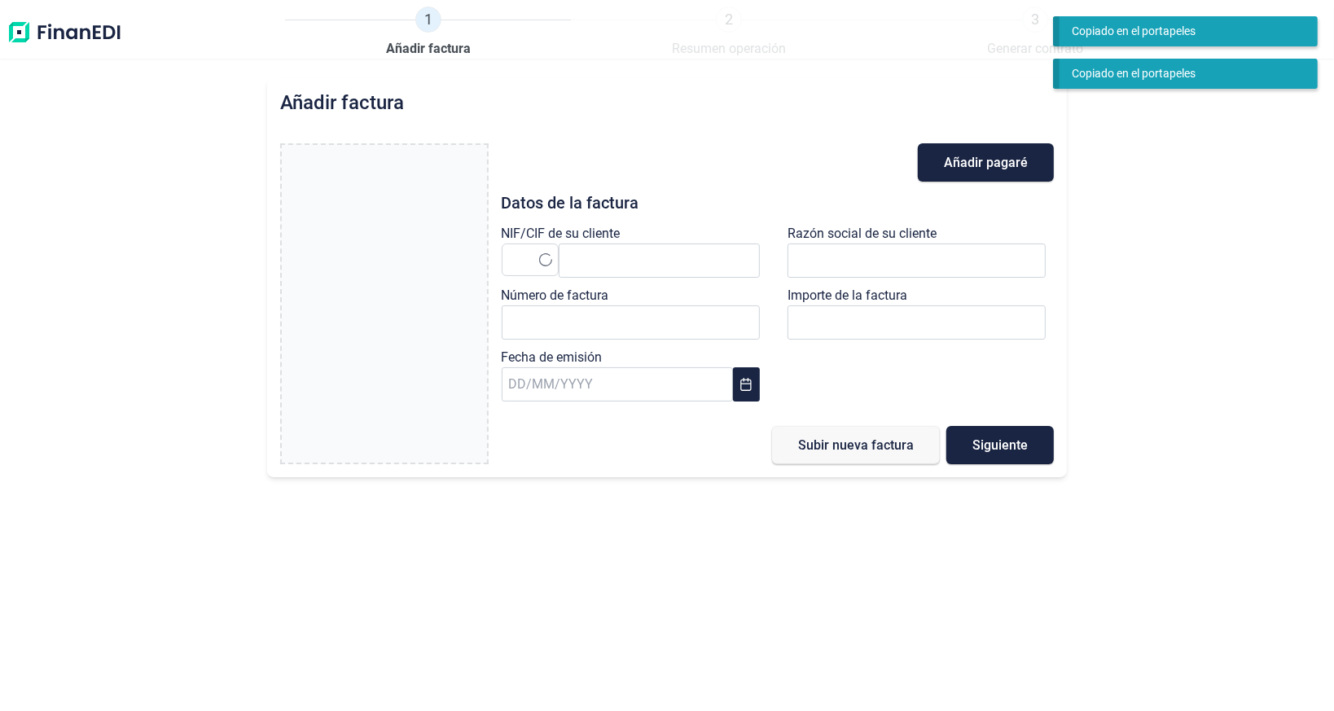
type input "0,00 €"
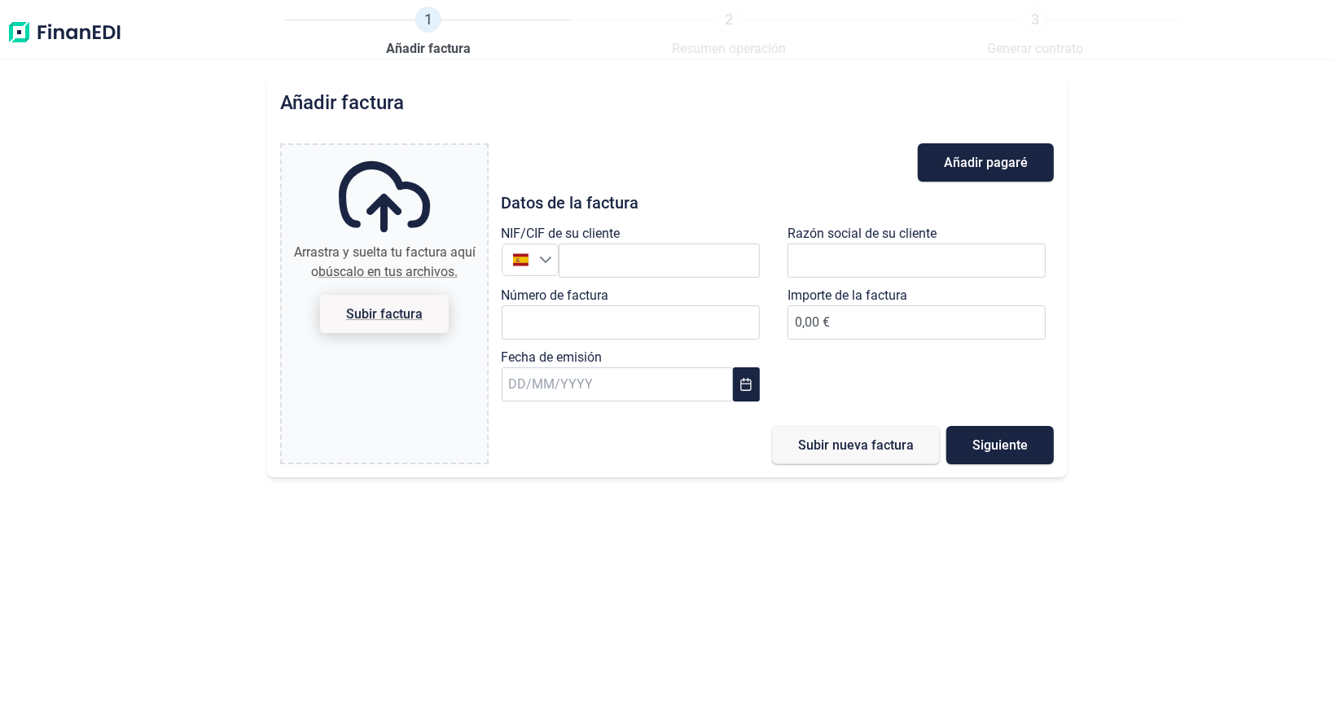
click at [393, 314] on span "Subir factura" at bounding box center [384, 314] width 77 height 12
click at [393, 150] on input "Arrastra y suelta tu factura aquí o búscalo en tus archivos. Subir factura" at bounding box center [384, 147] width 205 height 5
type input "C:\fakepath\Factura de clientes_9_20250811_112812_456 SEI.pdf"
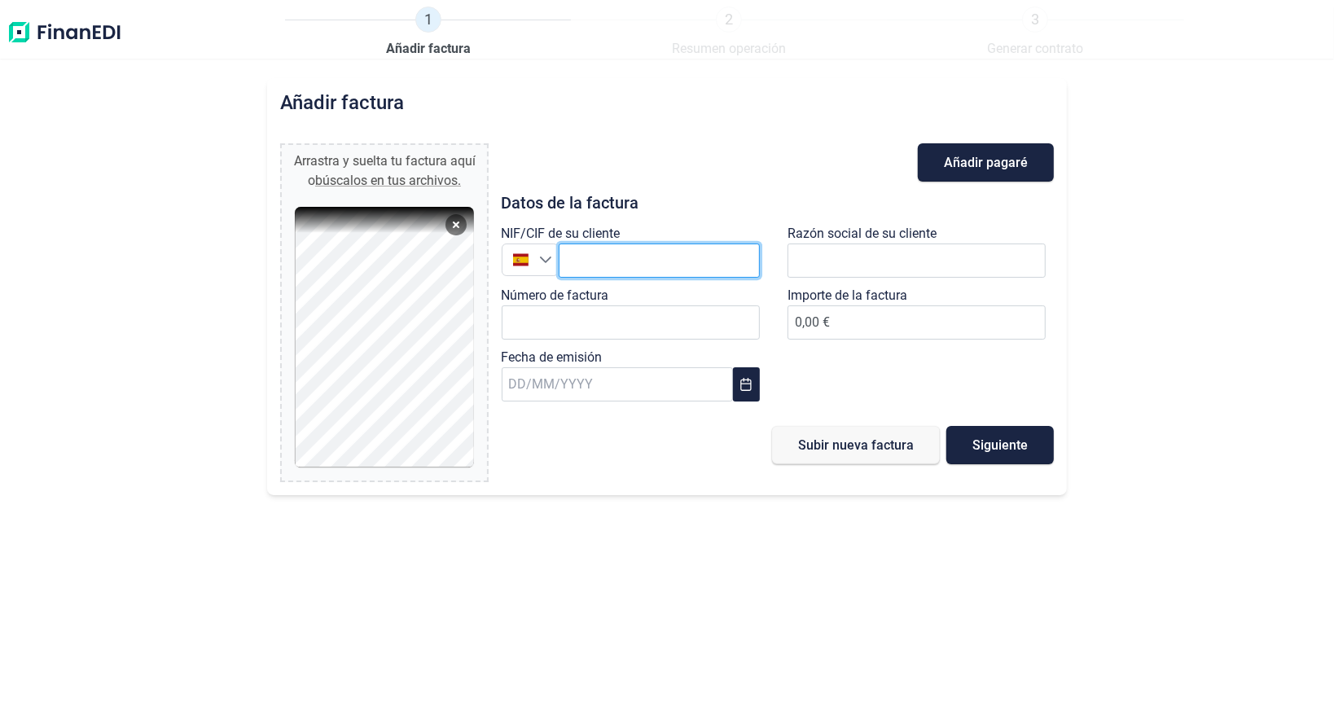
click at [594, 268] on input "text" at bounding box center [658, 260] width 201 height 34
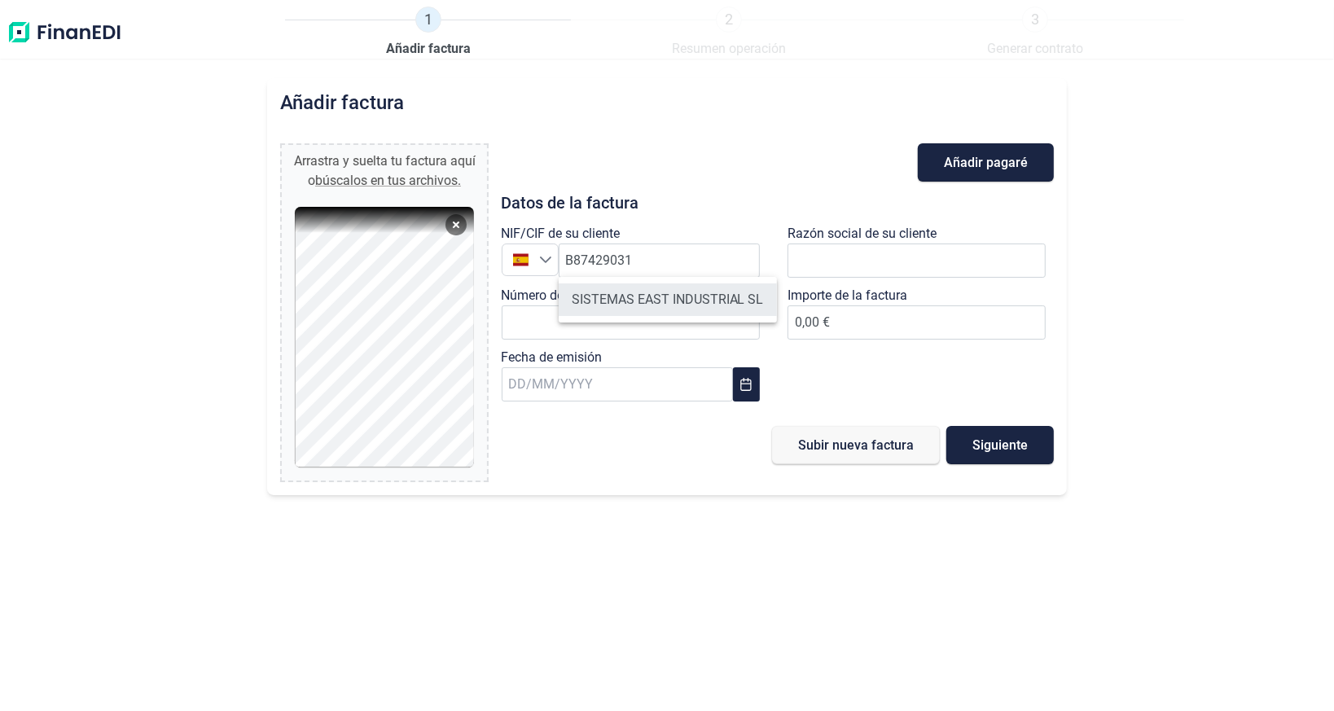
click at [609, 298] on li "SISTEMAS EAST INDUSTRIAL SL" at bounding box center [667, 299] width 218 height 33
type input "B87429031"
type input "SISTEMAS EAST INDUSTRIAL SL"
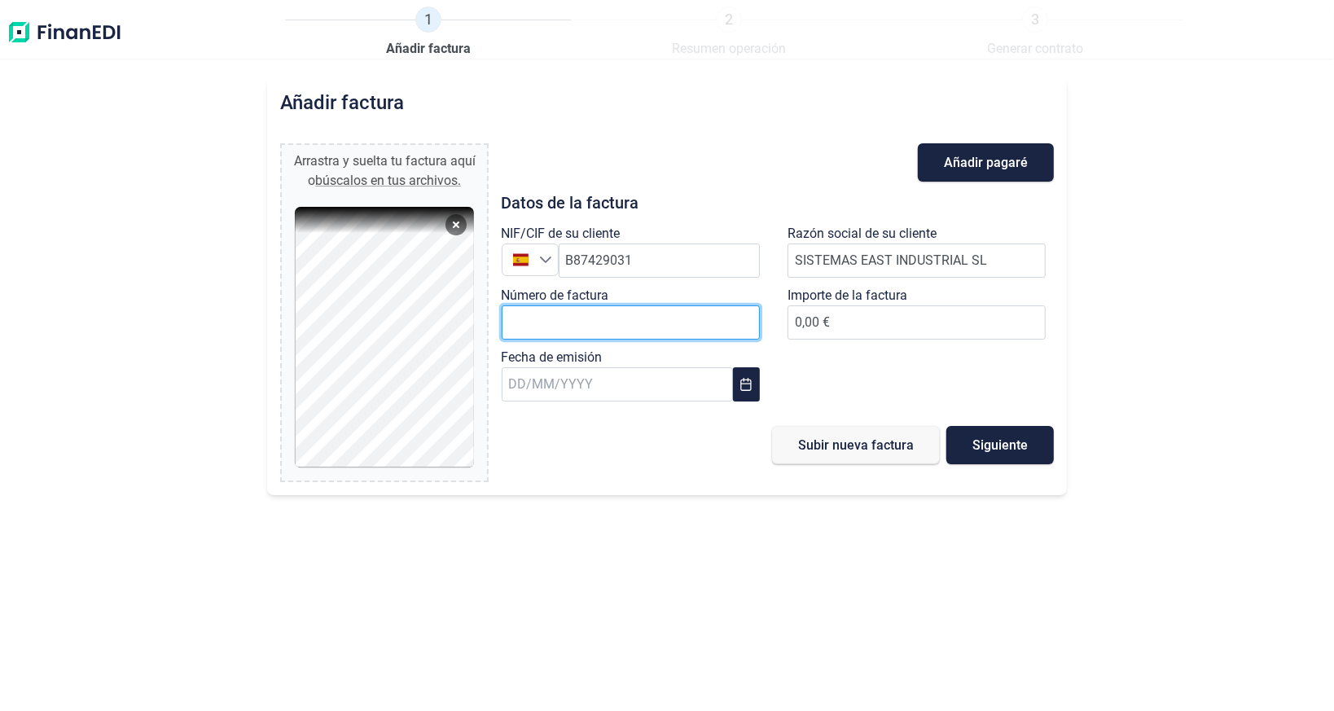
click at [556, 316] on input "Número de factura" at bounding box center [630, 322] width 258 height 34
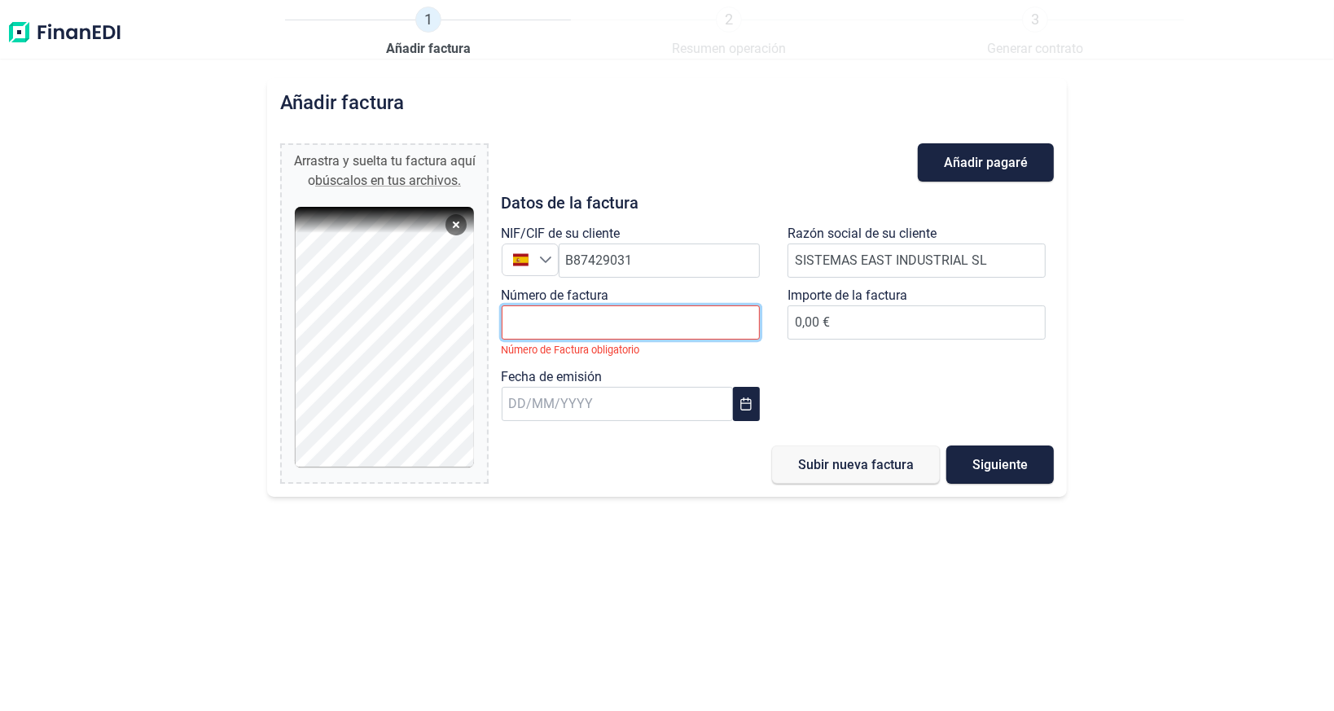
click at [637, 314] on input "Número de factura" at bounding box center [630, 322] width 258 height 34
type input "9"
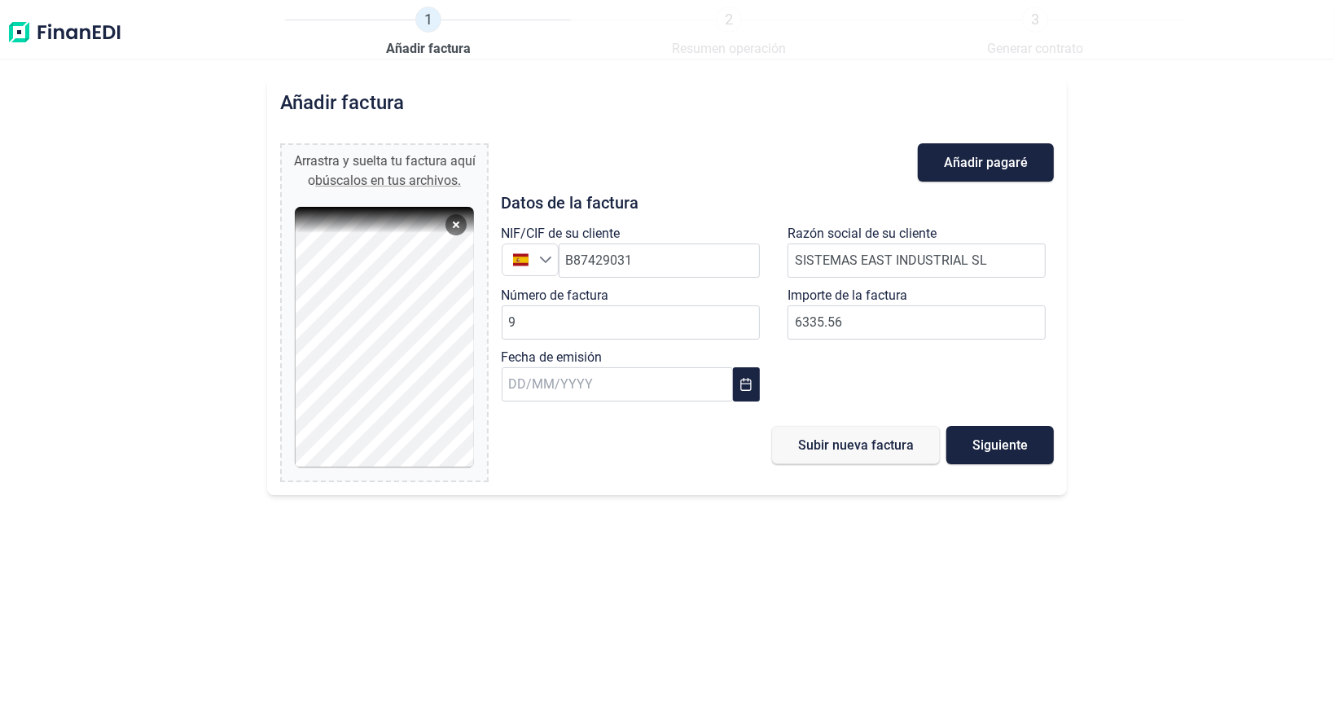
type input "6.335,56 €"
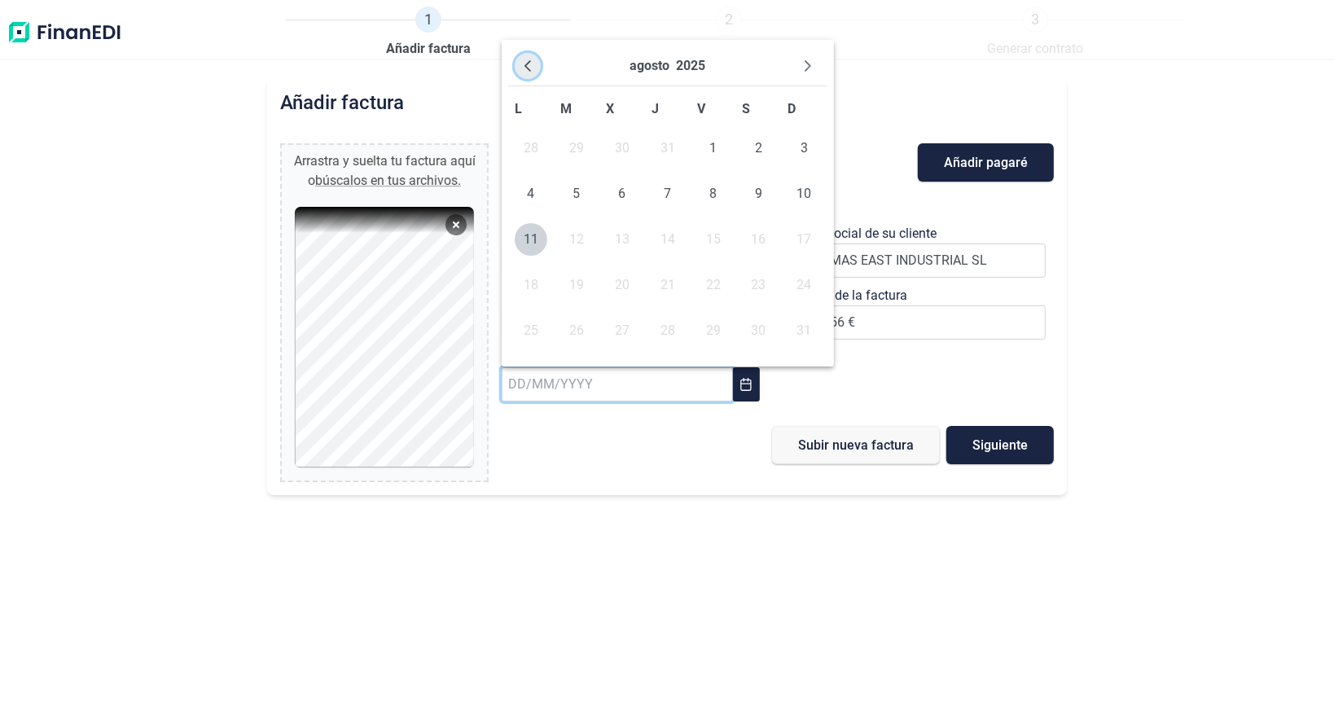
click at [527, 63] on icon "Previous Month" at bounding box center [527, 65] width 7 height 11
click at [624, 328] on span "30" at bounding box center [622, 330] width 33 height 33
type input "30/07/2025"
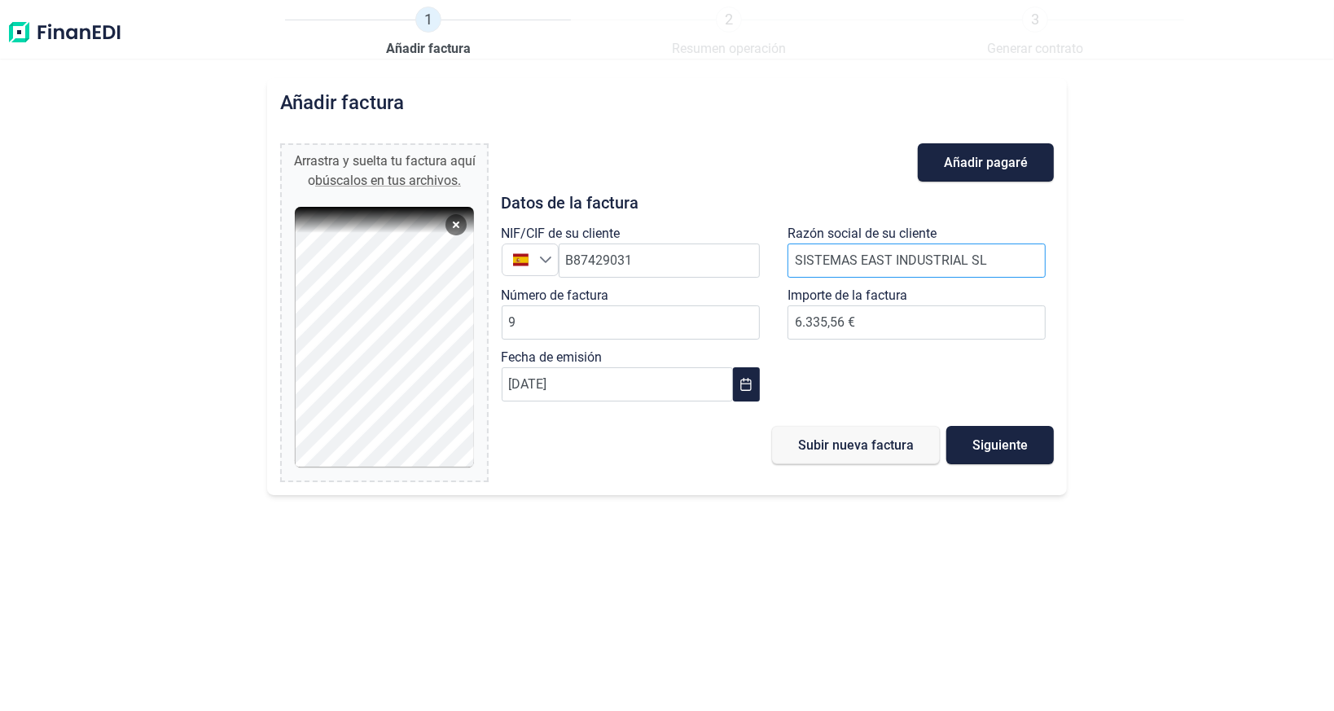
drag, startPoint x: 972, startPoint y: 447, endPoint x: 951, endPoint y: 277, distance: 171.5
click at [951, 284] on div "Añadir pagaré Datos de la factura NIF/CIF de su cliente España B87429031 Razón …" at bounding box center [777, 312] width 553 height 339
click at [958, 167] on span "Añadir pagaré" at bounding box center [986, 162] width 84 height 12
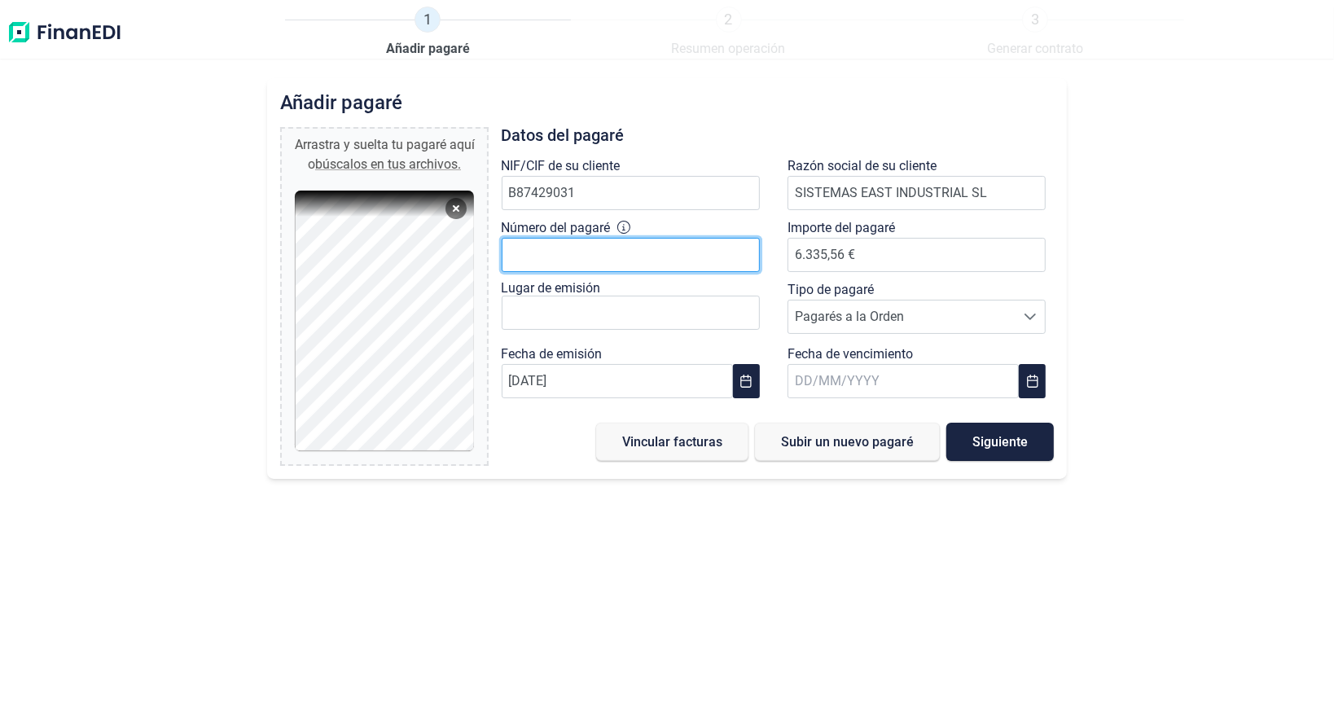
click at [577, 255] on input "Número del pagaré" at bounding box center [630, 255] width 258 height 34
type input "4.737.500 0 8200 3"
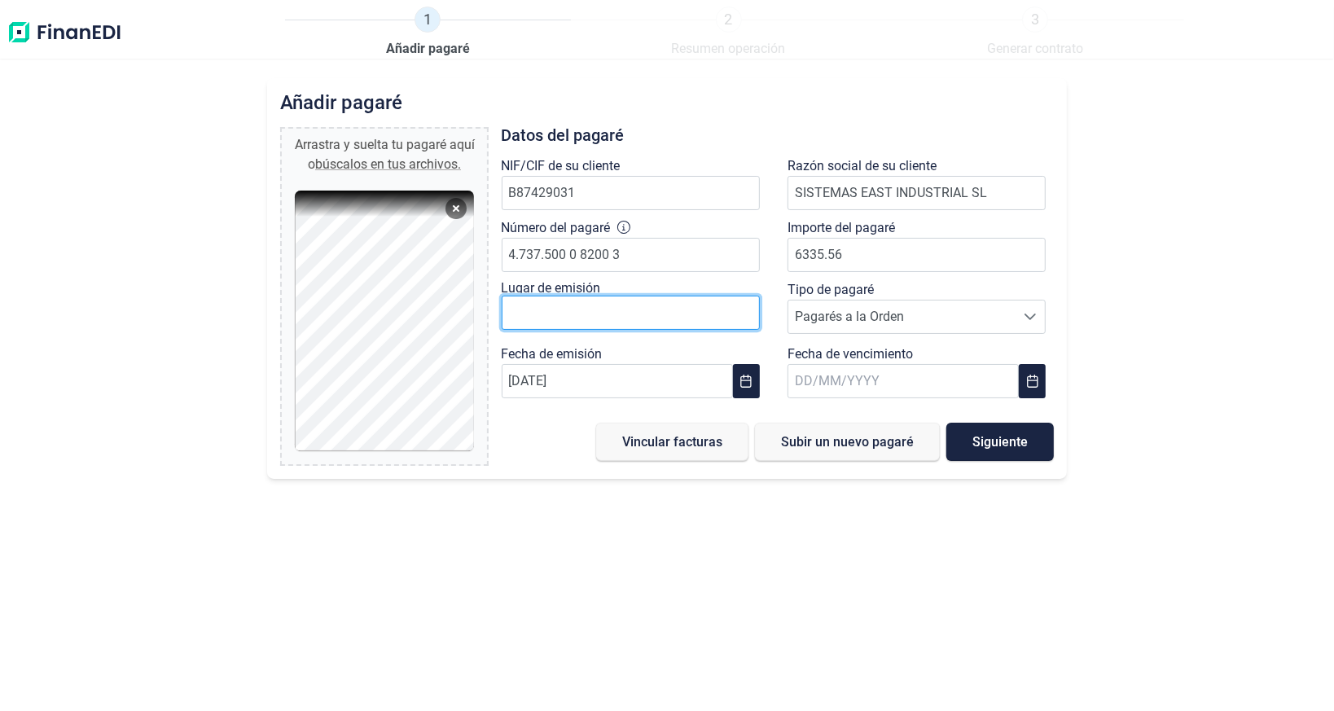
type input "6.335,56 €"
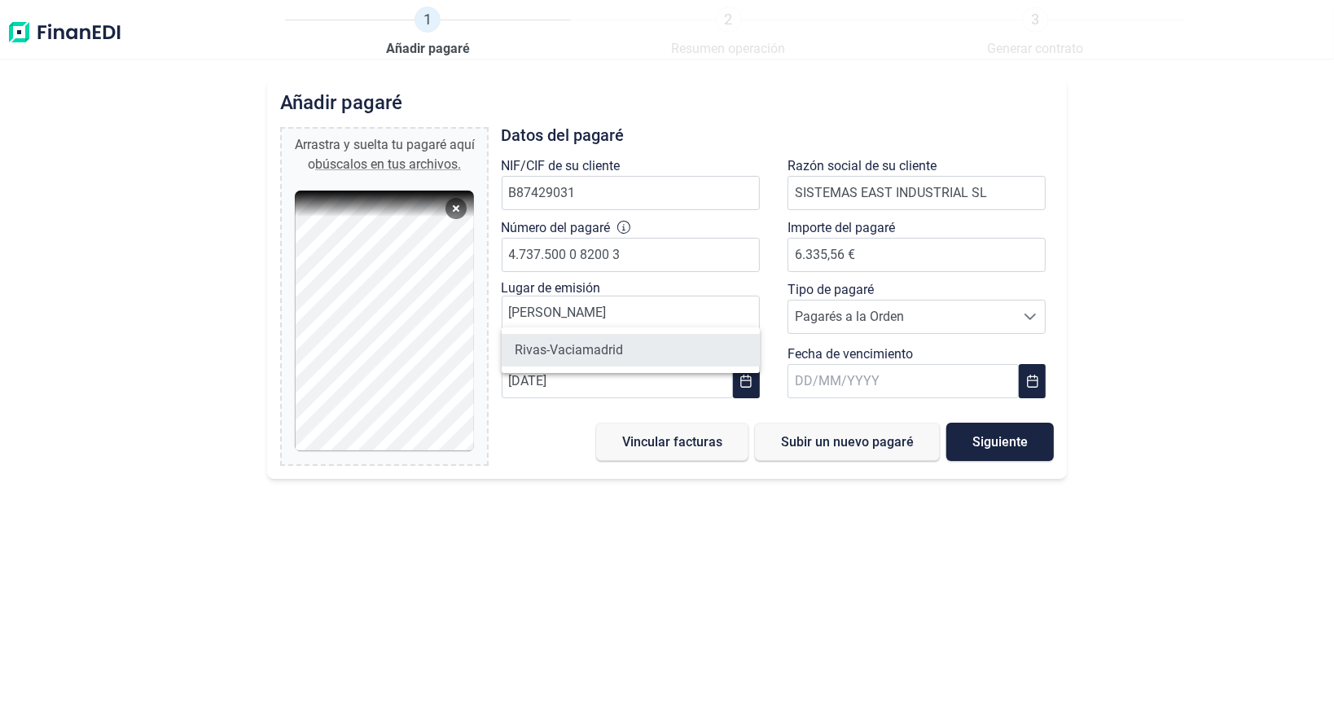
click at [610, 350] on li "Rivas-Vaciamadrid" at bounding box center [630, 350] width 258 height 33
type input "Rivas-Vaciamadrid"
click at [818, 370] on input "text" at bounding box center [902, 381] width 231 height 34
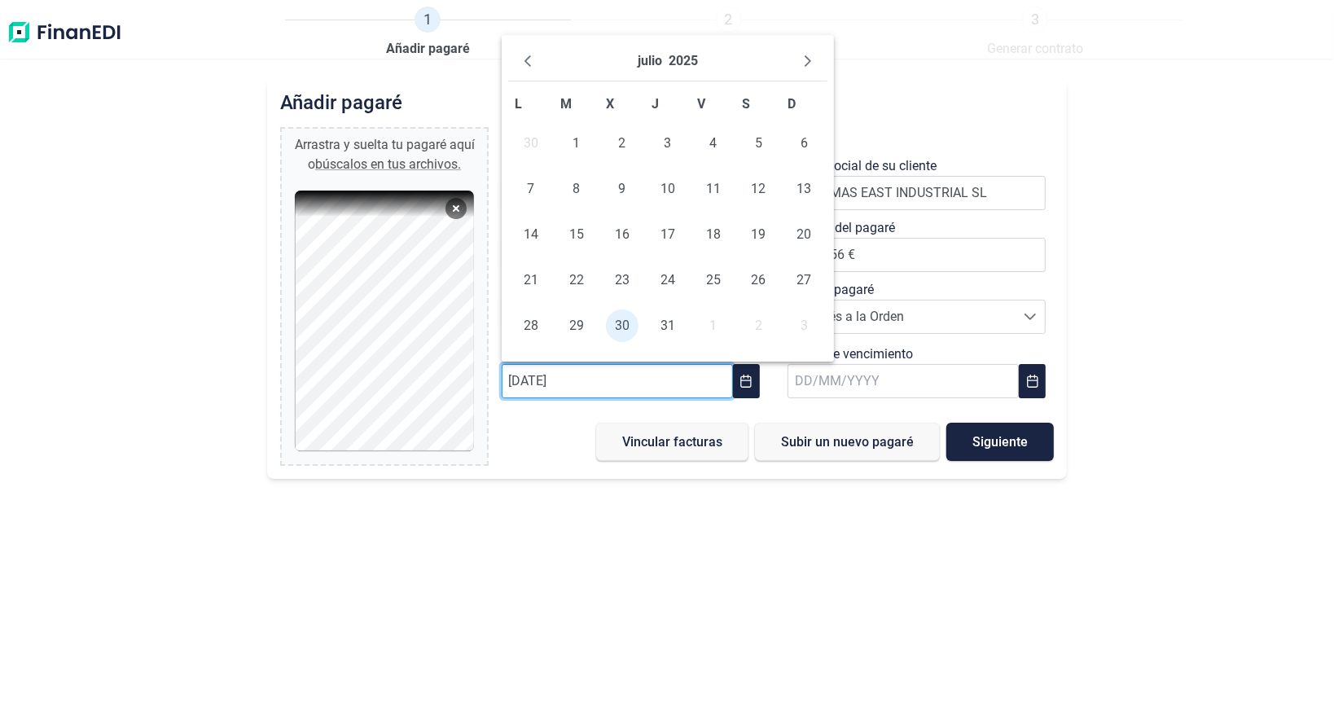
click at [567, 372] on input "30/07/2025" at bounding box center [616, 381] width 231 height 34
click at [801, 57] on icon "Next Month" at bounding box center [807, 61] width 13 height 13
click at [724, 186] on span "8" at bounding box center [713, 189] width 33 height 33
type input "[DATE]"
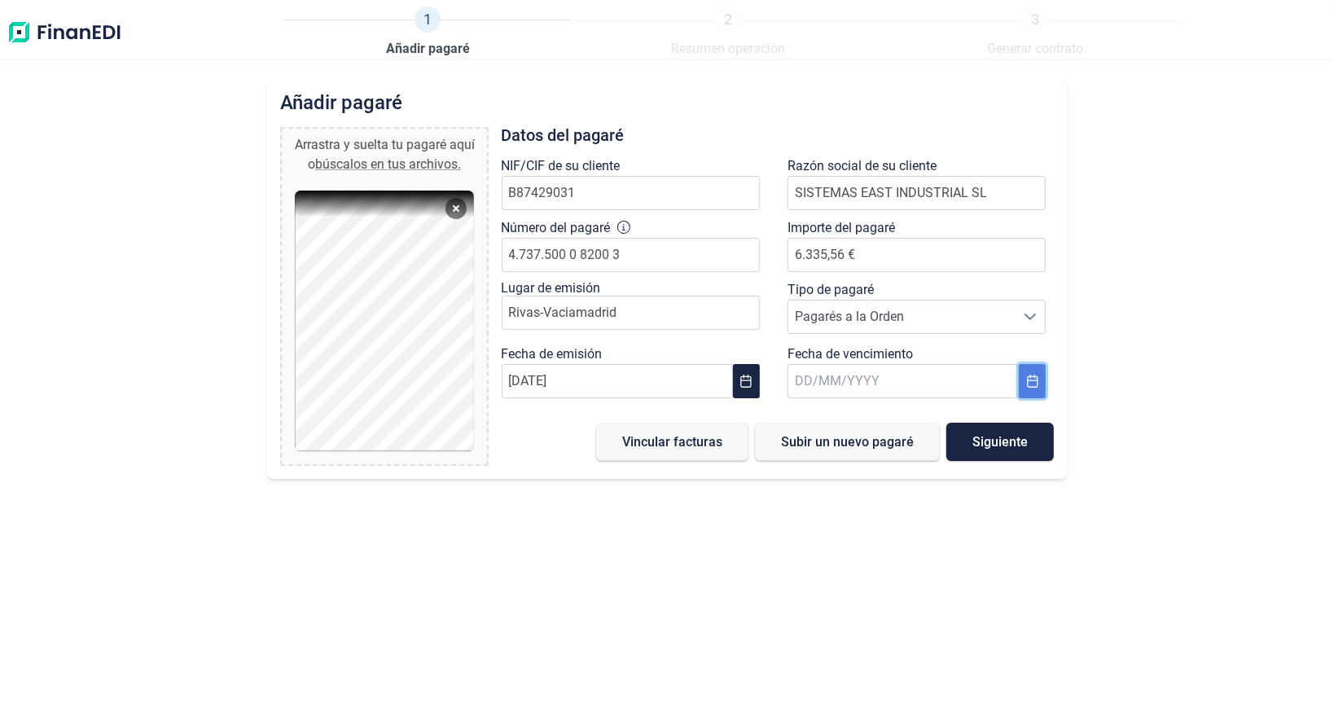
click at [1034, 382] on icon "Choose Date" at bounding box center [1032, 380] width 13 height 13
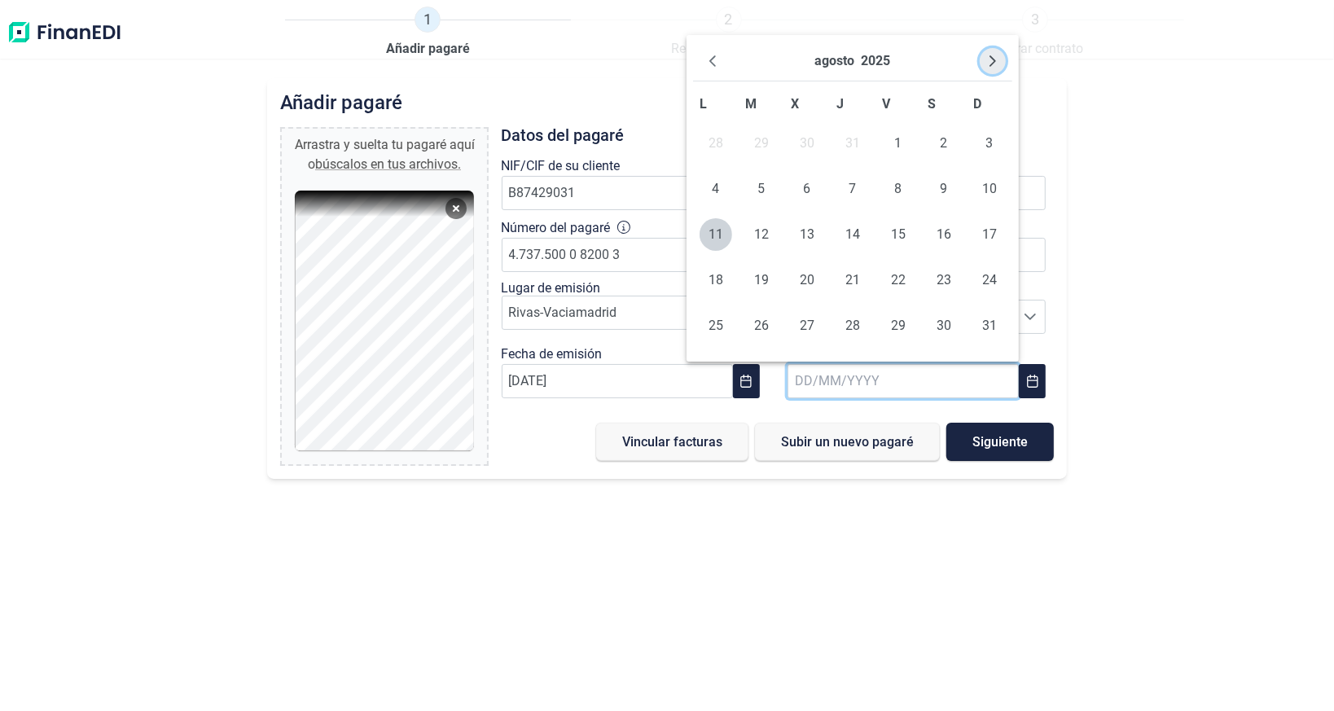
click at [984, 62] on button "Next Month" at bounding box center [992, 61] width 26 height 26
click at [759, 323] on span "30" at bounding box center [761, 325] width 33 height 33
type input "[DATE]"
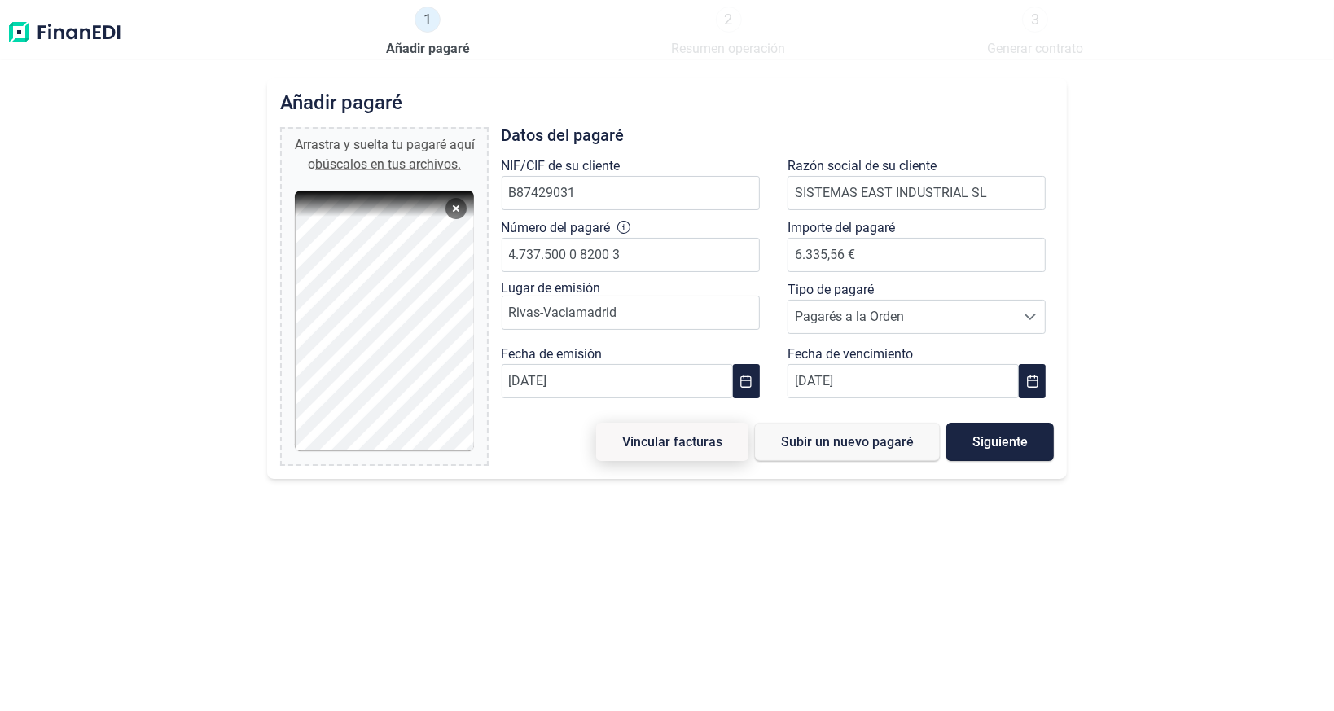
click at [699, 441] on span "Vincular facturas" at bounding box center [672, 442] width 100 height 12
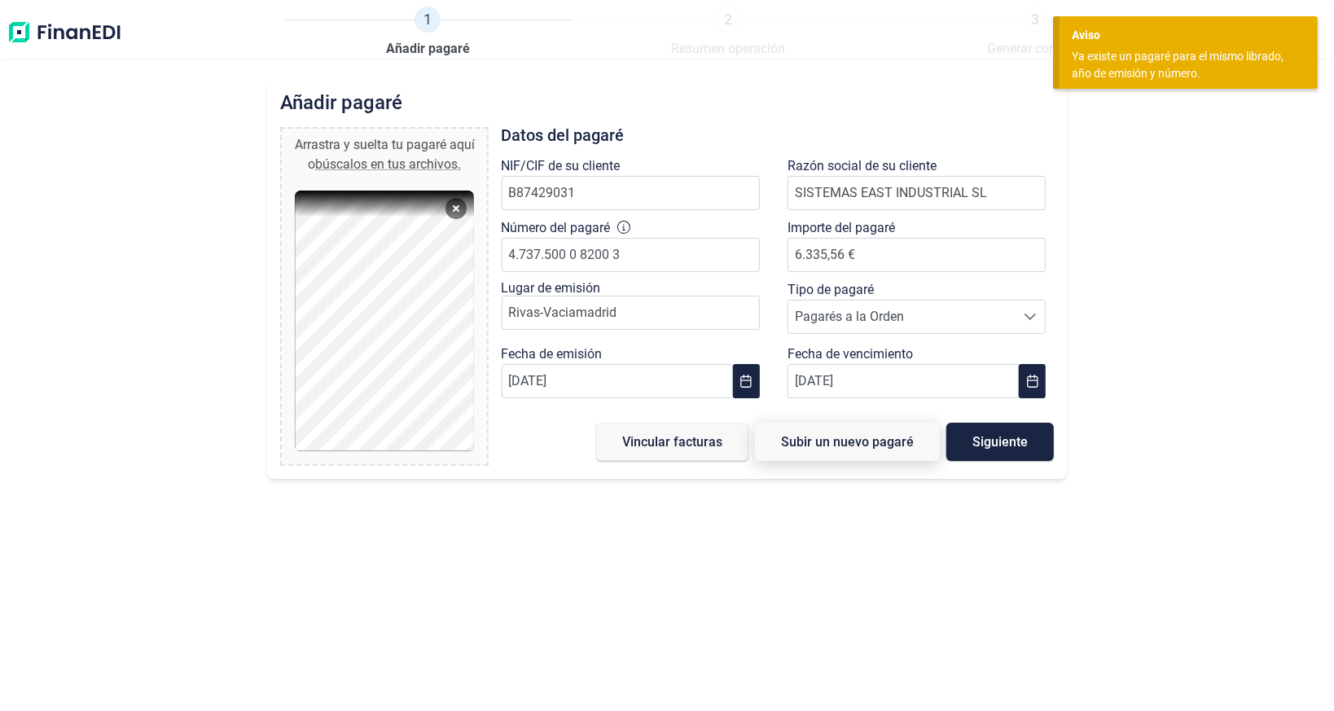
click at [795, 448] on button "Subir un nuevo pagaré" at bounding box center [847, 442] width 185 height 38
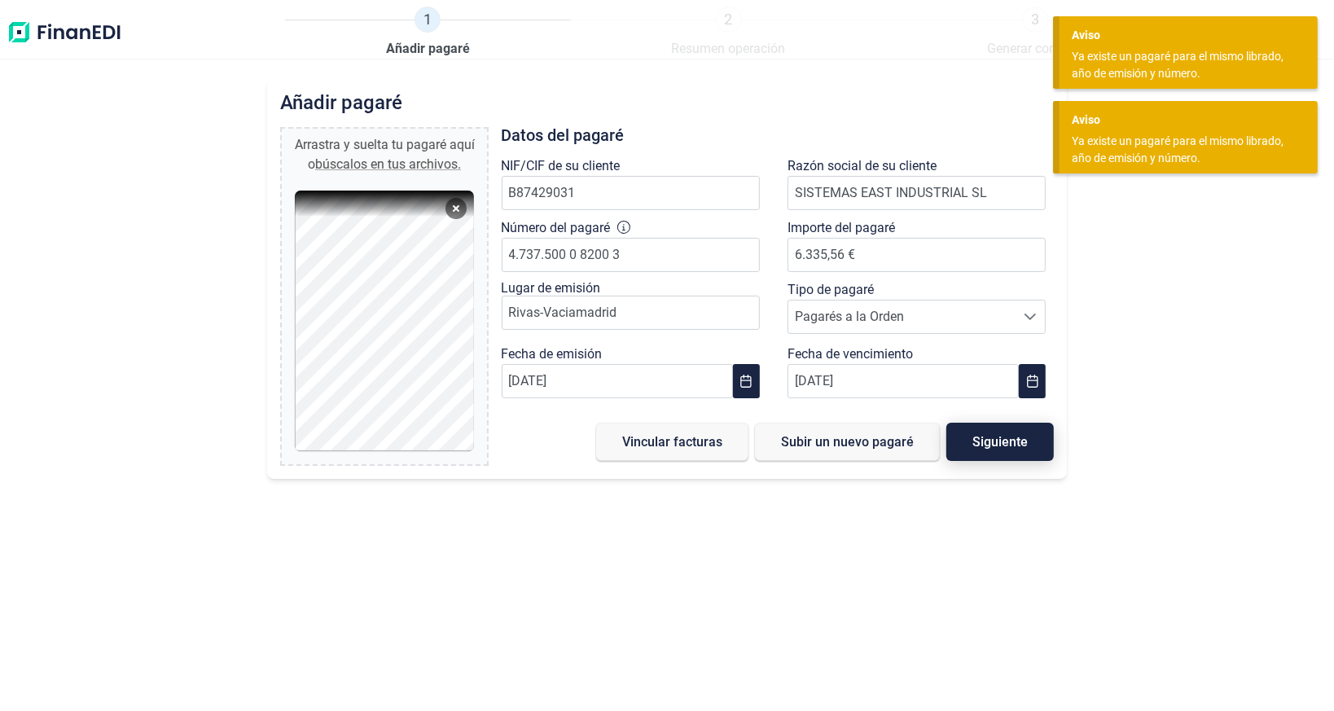
click at [968, 451] on button "Siguiente" at bounding box center [999, 442] width 107 height 38
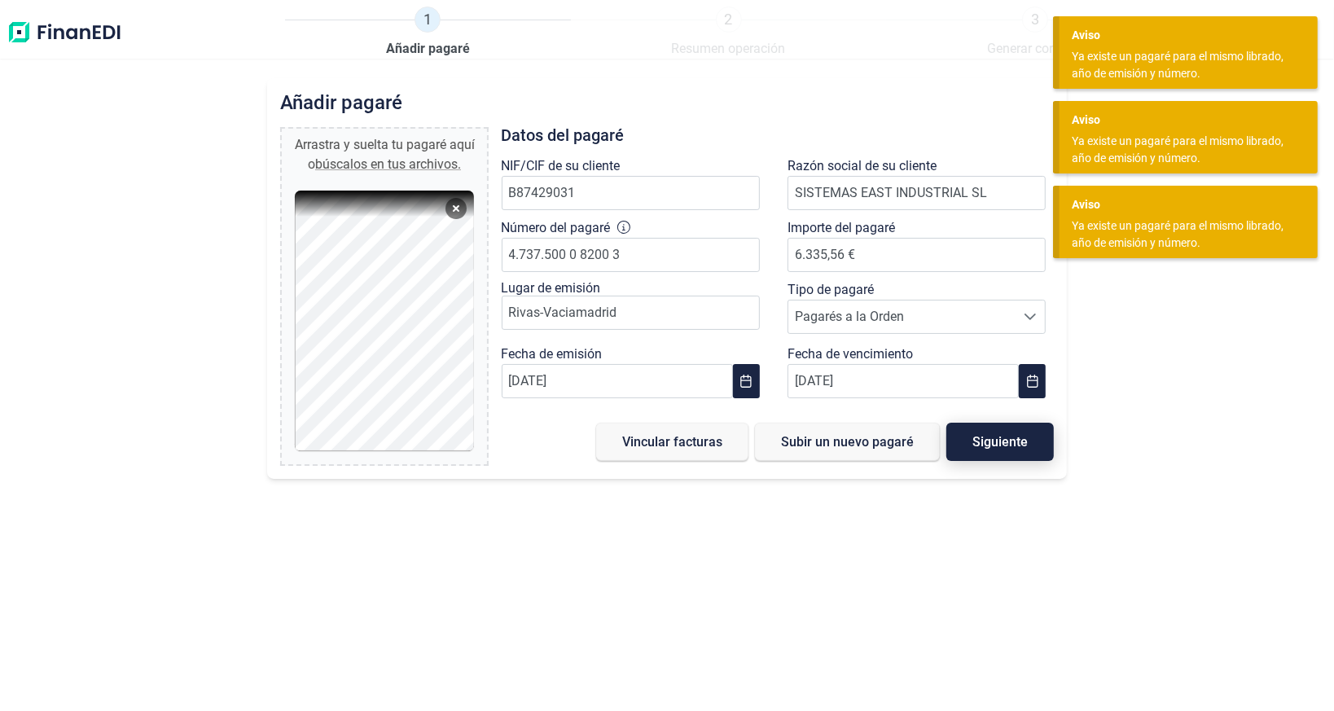
click at [953, 449] on button "Siguiente" at bounding box center [999, 442] width 107 height 38
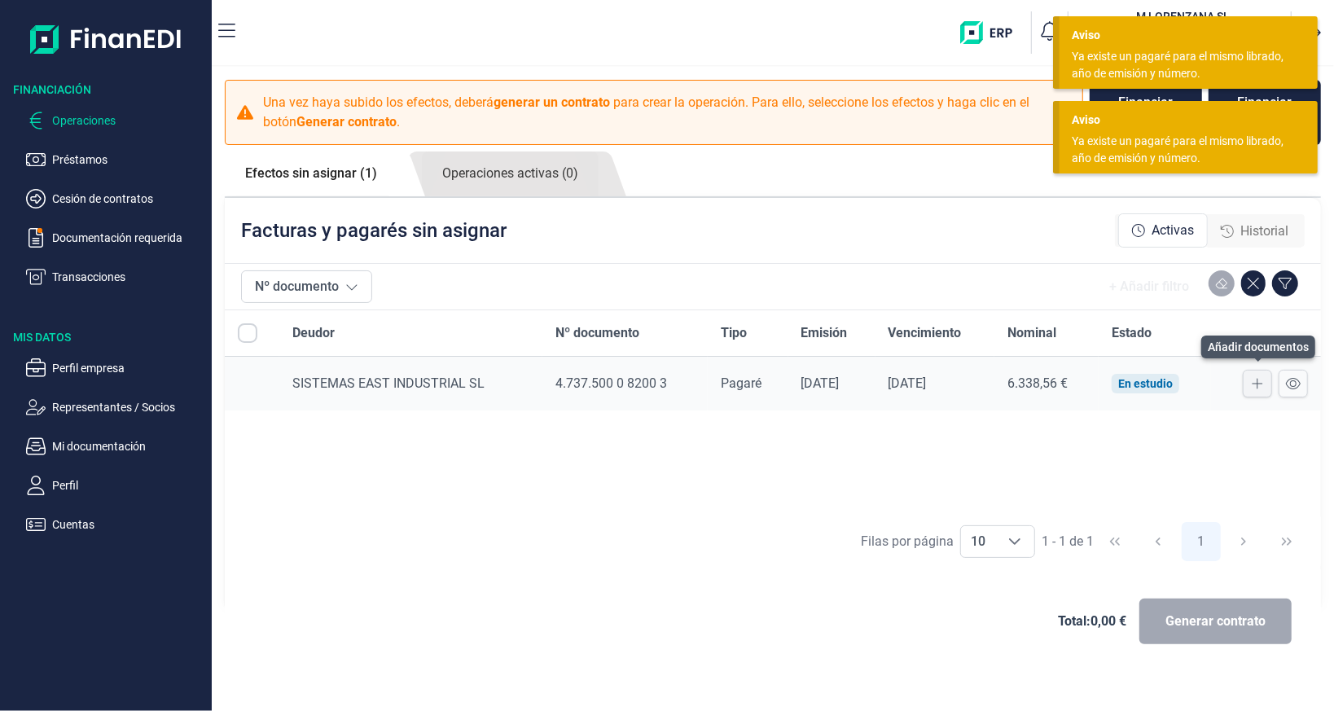
click at [1247, 383] on button at bounding box center [1256, 384] width 29 height 28
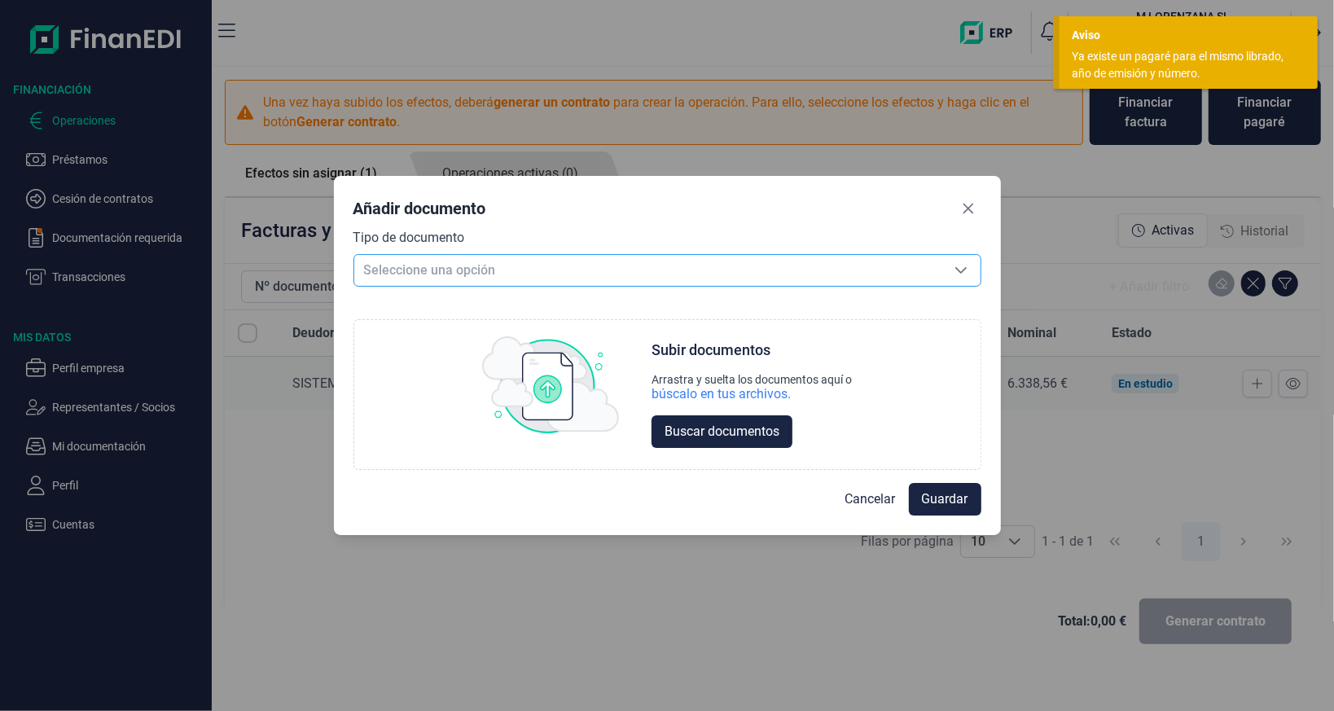
click at [509, 273] on span "Seleccione una opción" at bounding box center [647, 270] width 587 height 31
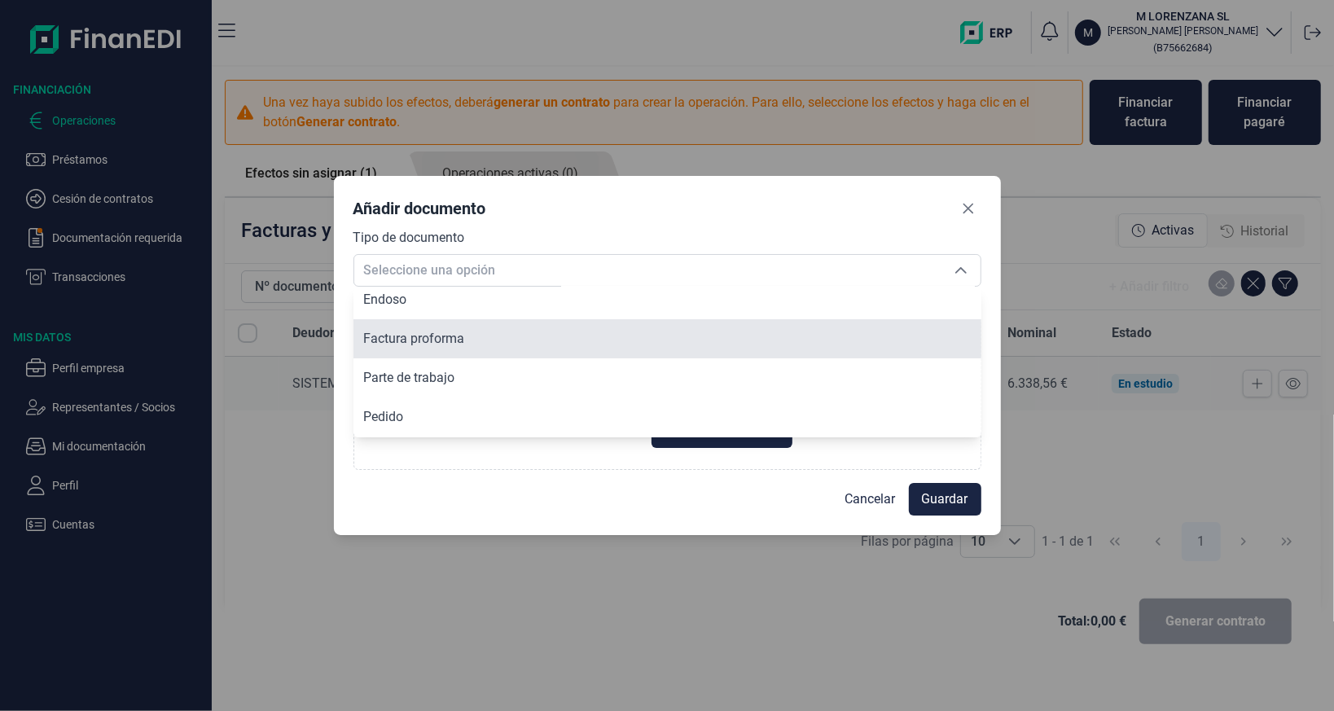
scroll to position [156, 0]
click at [457, 332] on li "Factura proforma" at bounding box center [667, 345] width 628 height 39
type input "Factura proforma"
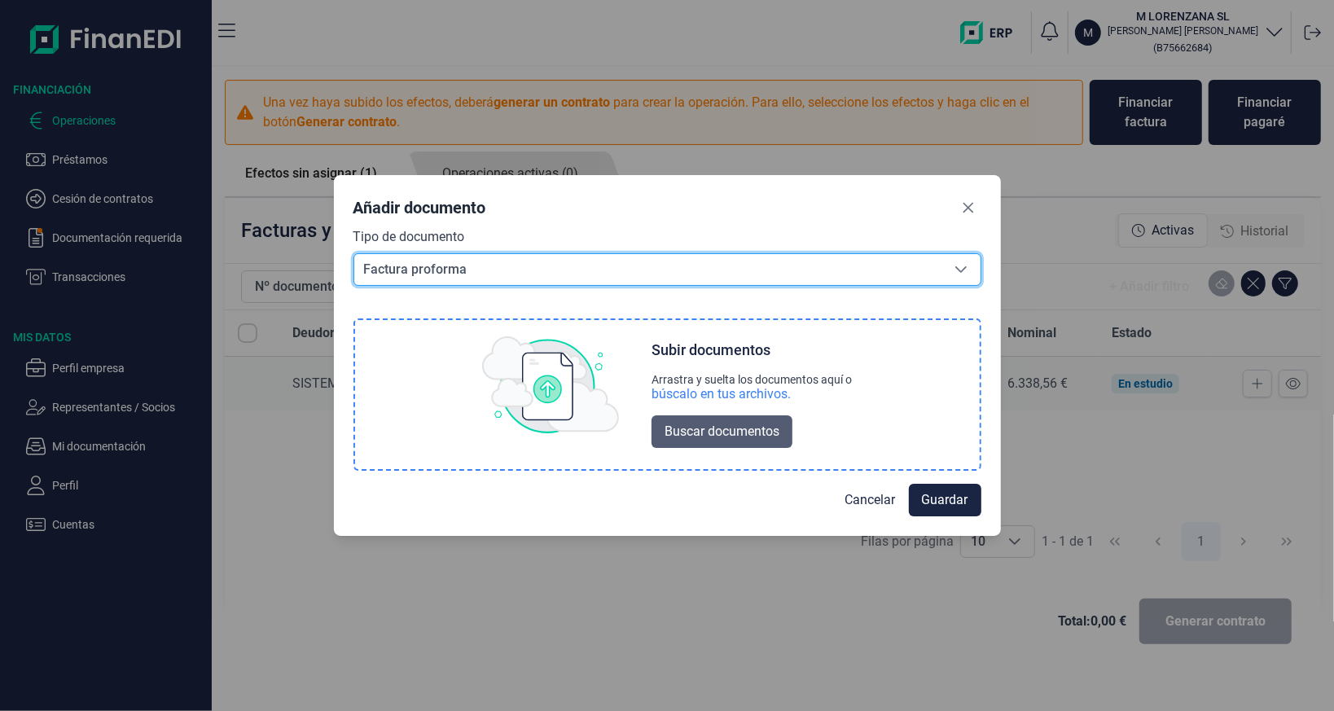
click at [699, 438] on span "Buscar documentos" at bounding box center [721, 432] width 115 height 20
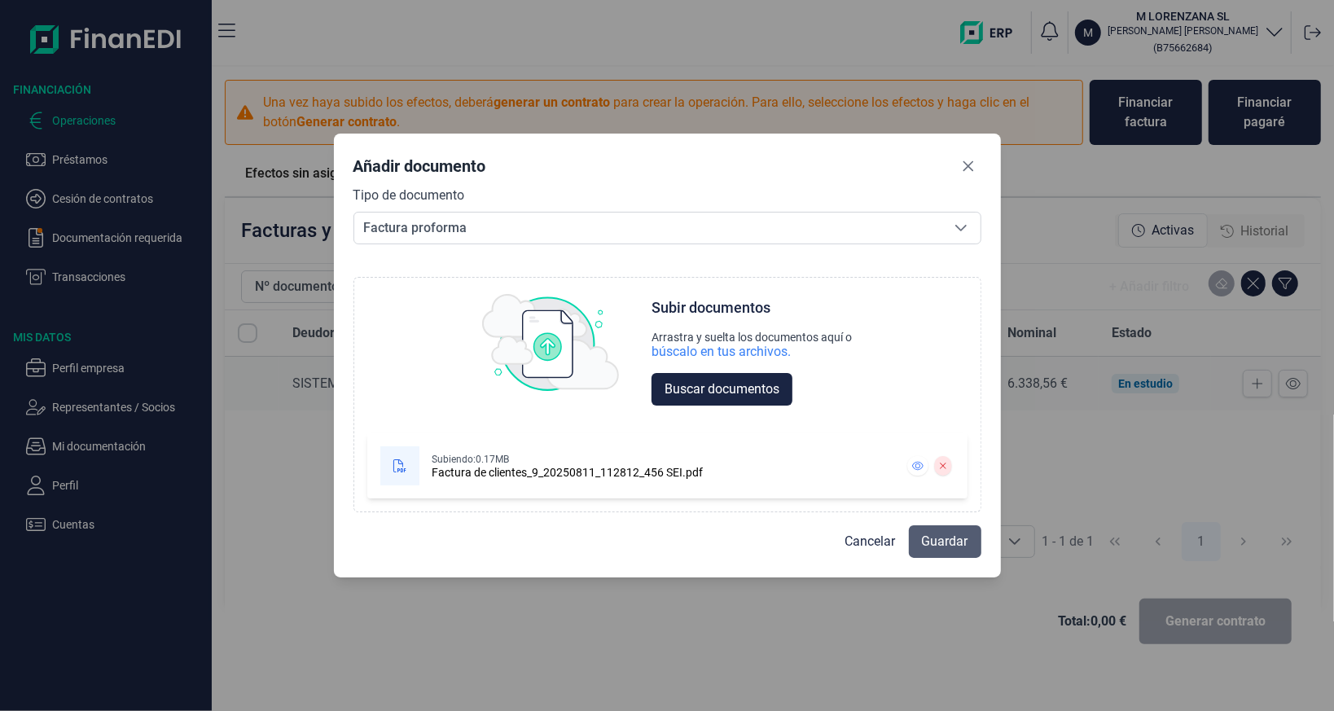
click at [927, 548] on span "Guardar" at bounding box center [945, 542] width 46 height 20
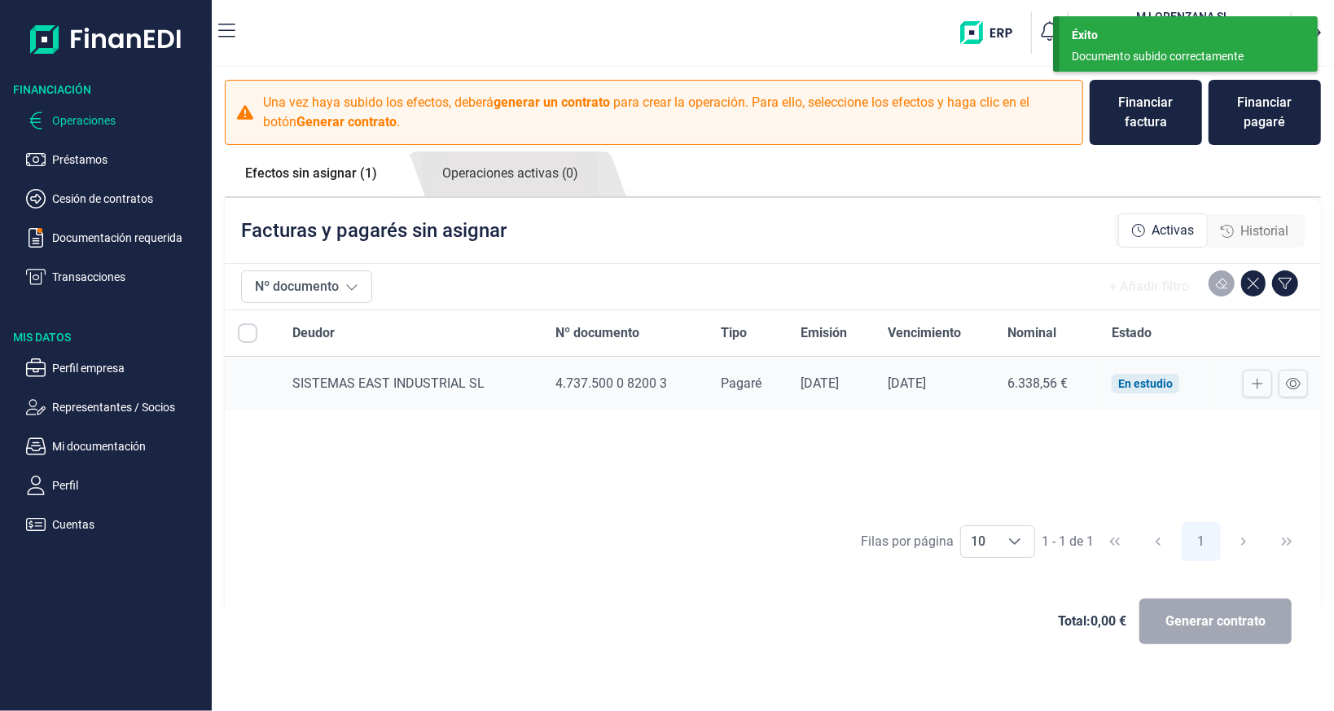
click at [326, 174] on link "Efectos sin asignar (1)" at bounding box center [311, 173] width 173 height 44
click at [245, 326] on input "All items unselected" at bounding box center [248, 333] width 20 height 20
checkbox input "false"
click at [86, 239] on p "Documentación requerida" at bounding box center [128, 238] width 153 height 20
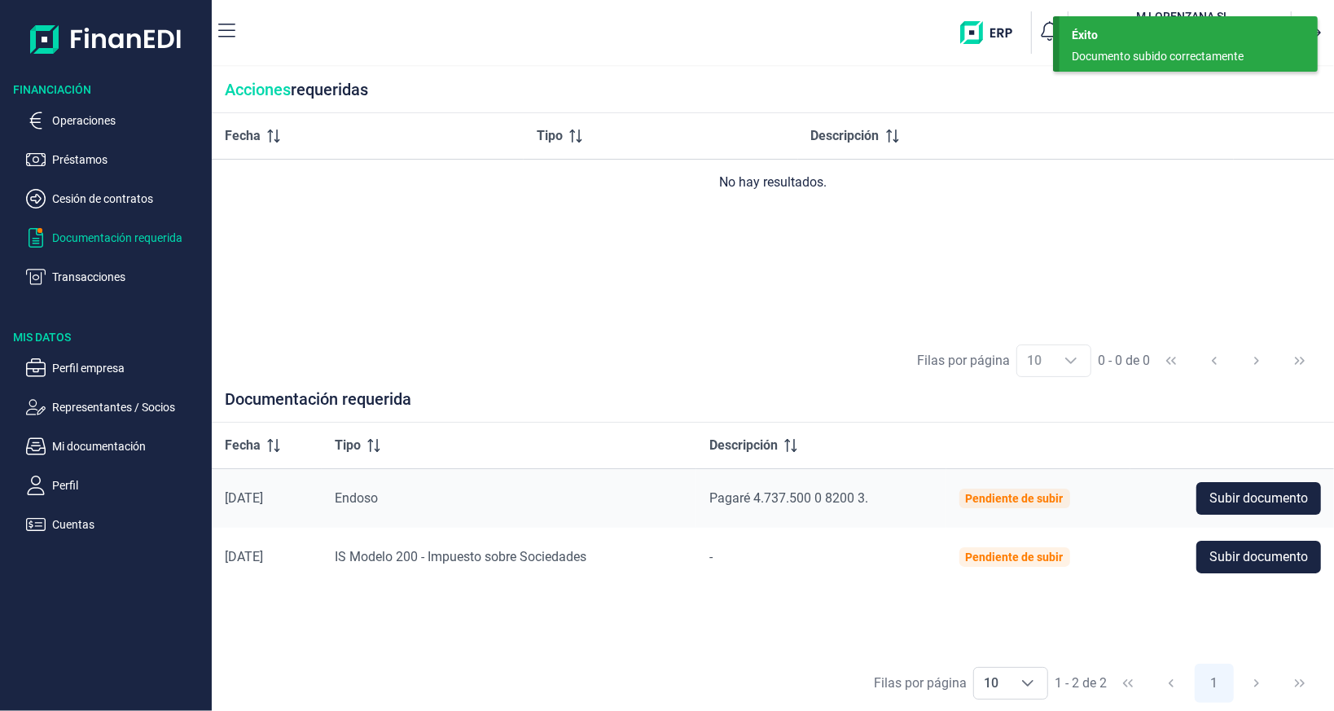
click at [64, 209] on ul "Operaciones Préstamos Cesión de contratos Documentación requerida Transacciones" at bounding box center [106, 192] width 212 height 189
click at [64, 200] on p "Cesión de contratos" at bounding box center [128, 199] width 153 height 20
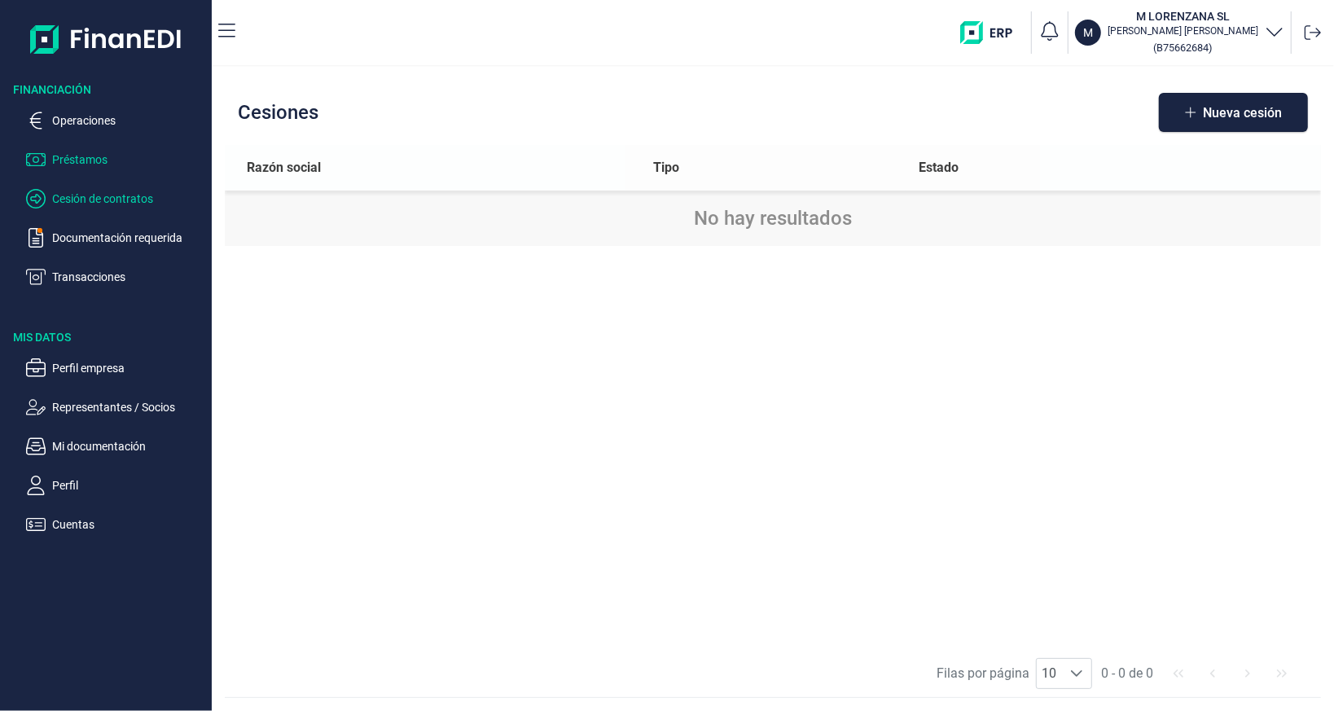
click at [63, 166] on p "Préstamos" at bounding box center [128, 160] width 153 height 20
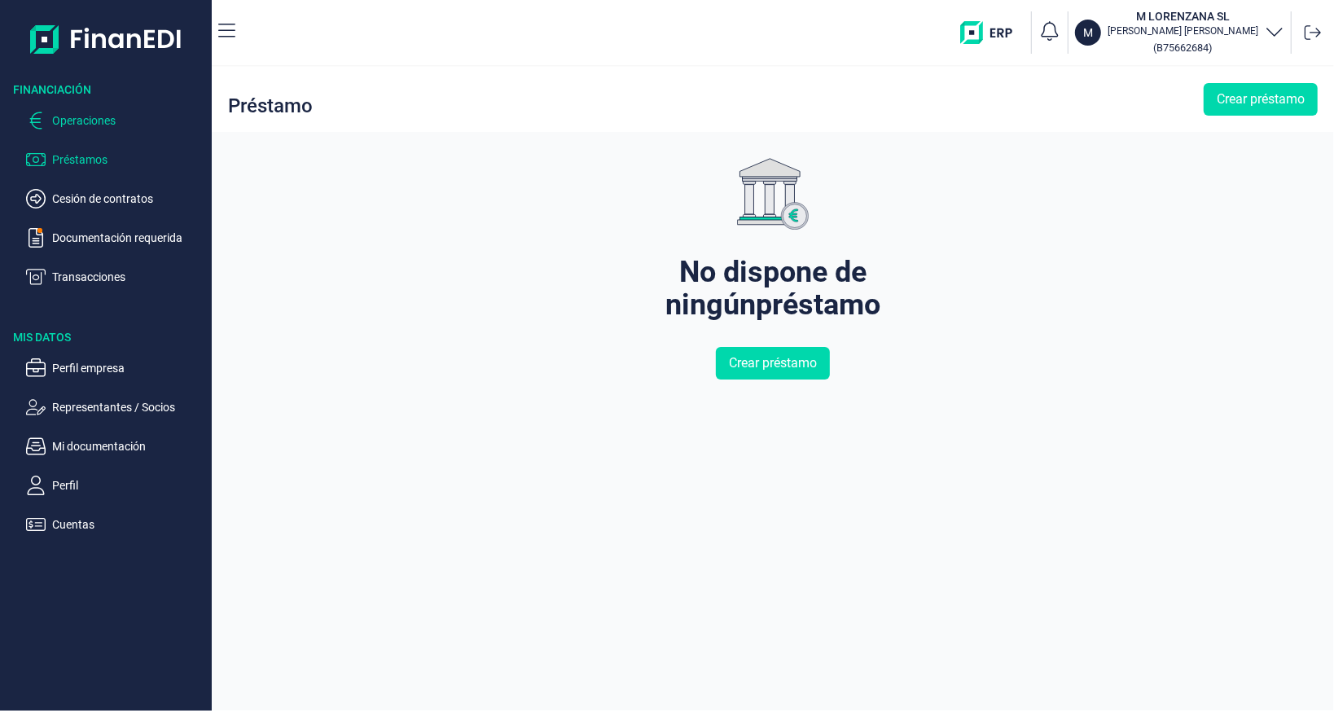
click at [72, 117] on p "Operaciones" at bounding box center [128, 121] width 153 height 20
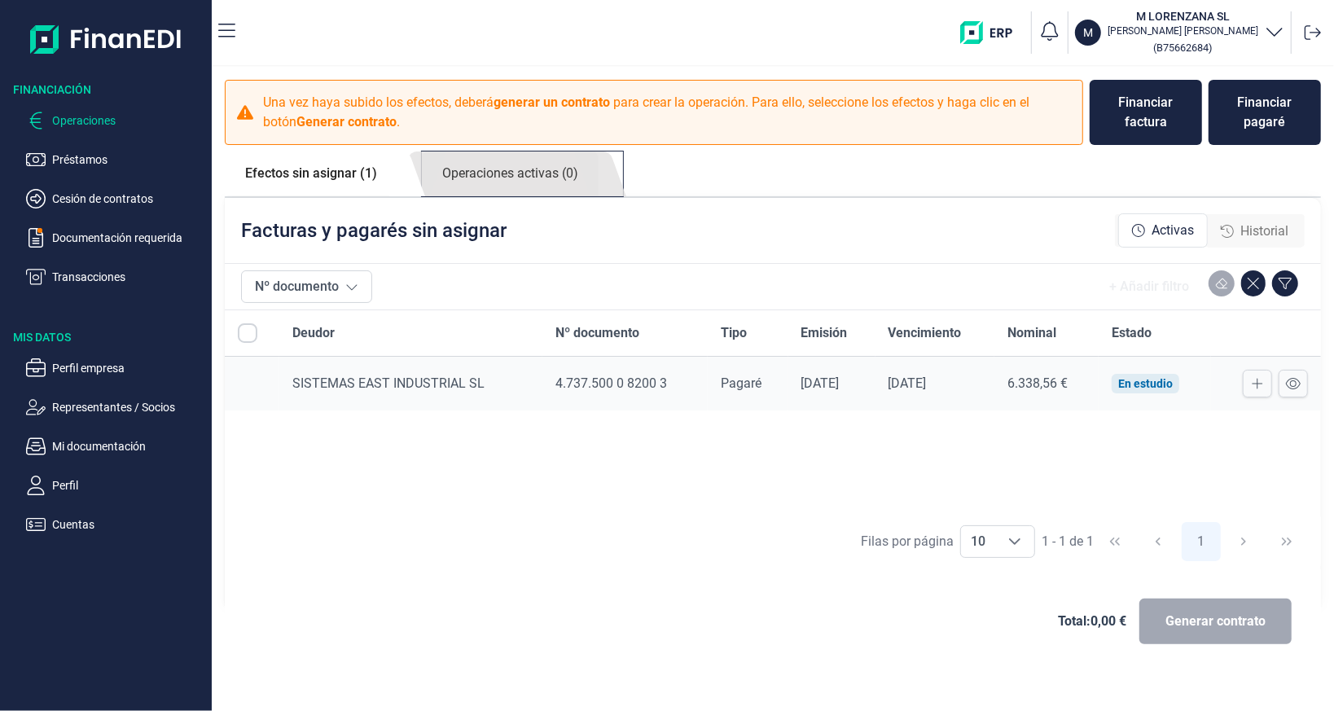
click at [528, 177] on link "Operaciones activas (0)" at bounding box center [510, 173] width 177 height 45
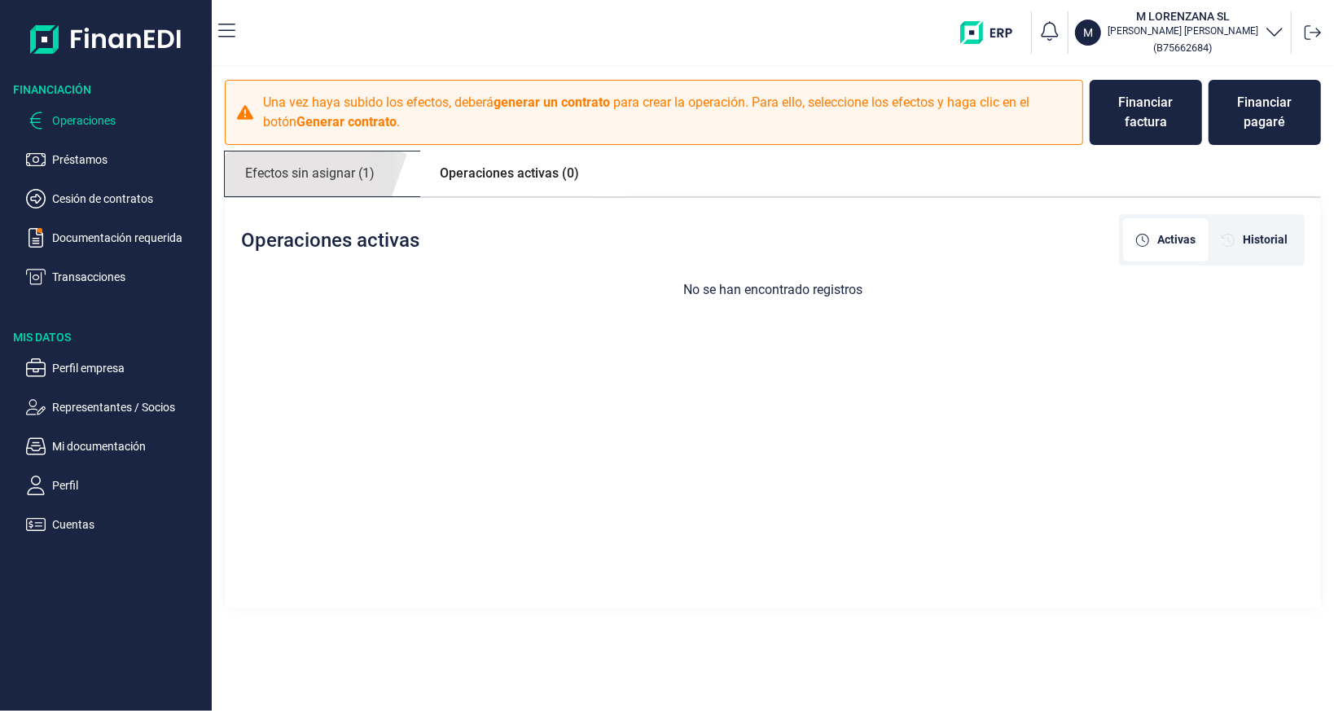
click at [332, 163] on link "Efectos sin asignar (1)" at bounding box center [310, 173] width 170 height 45
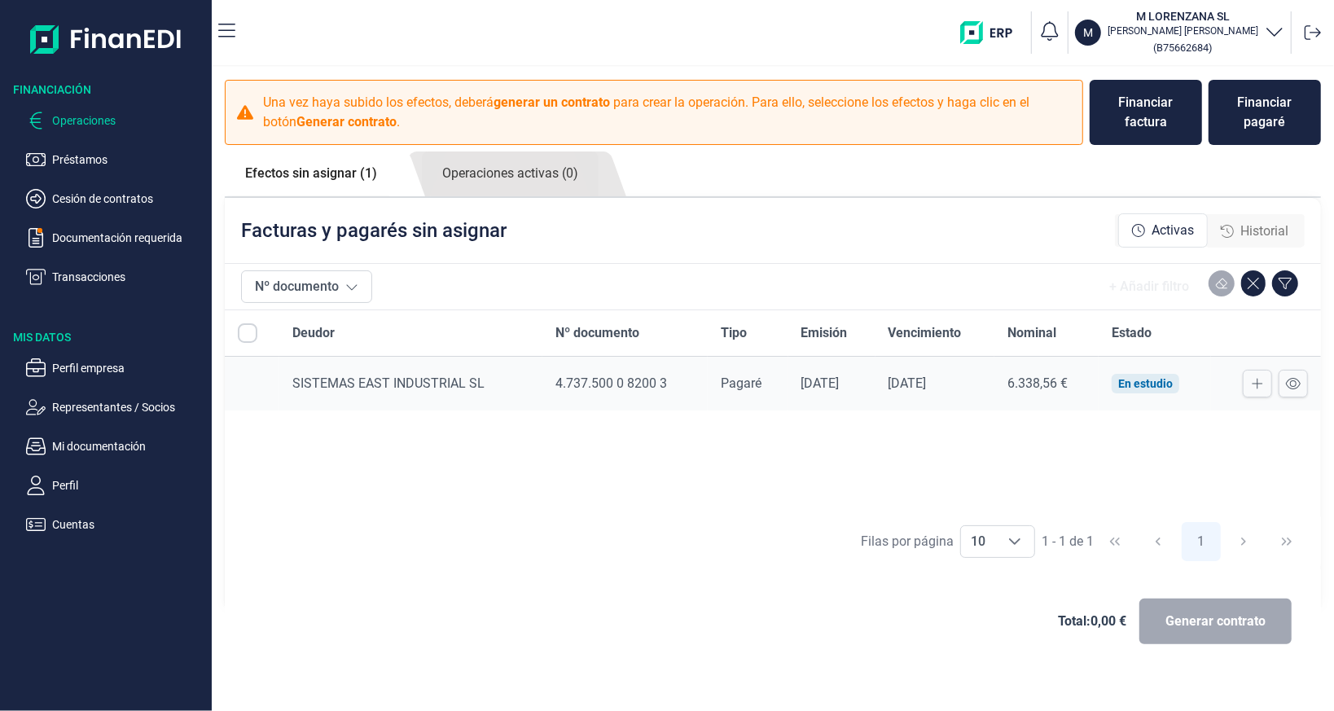
drag, startPoint x: 365, startPoint y: 386, endPoint x: 995, endPoint y: 379, distance: 630.2
click at [995, 379] on td "[DATE]" at bounding box center [935, 384] width 120 height 55
click at [1297, 378] on icon at bounding box center [1292, 383] width 15 height 13
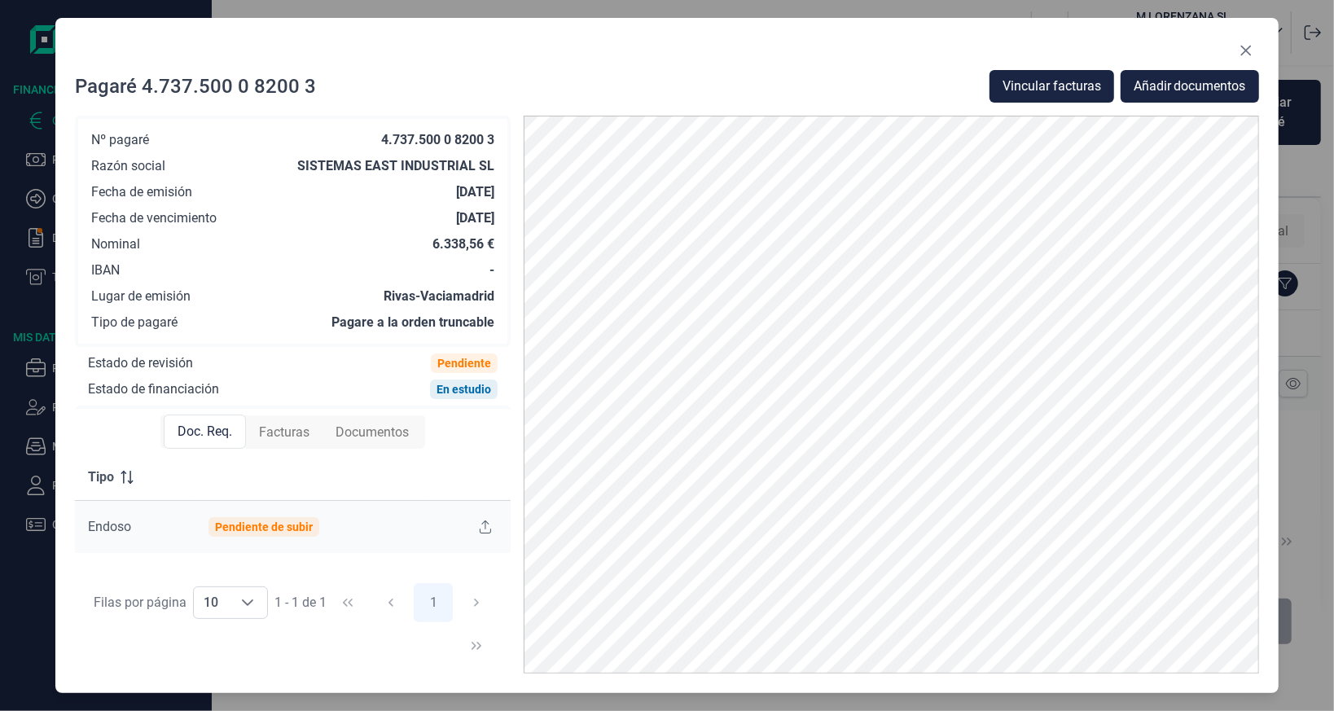
click at [287, 432] on span "Facturas" at bounding box center [284, 433] width 50 height 20
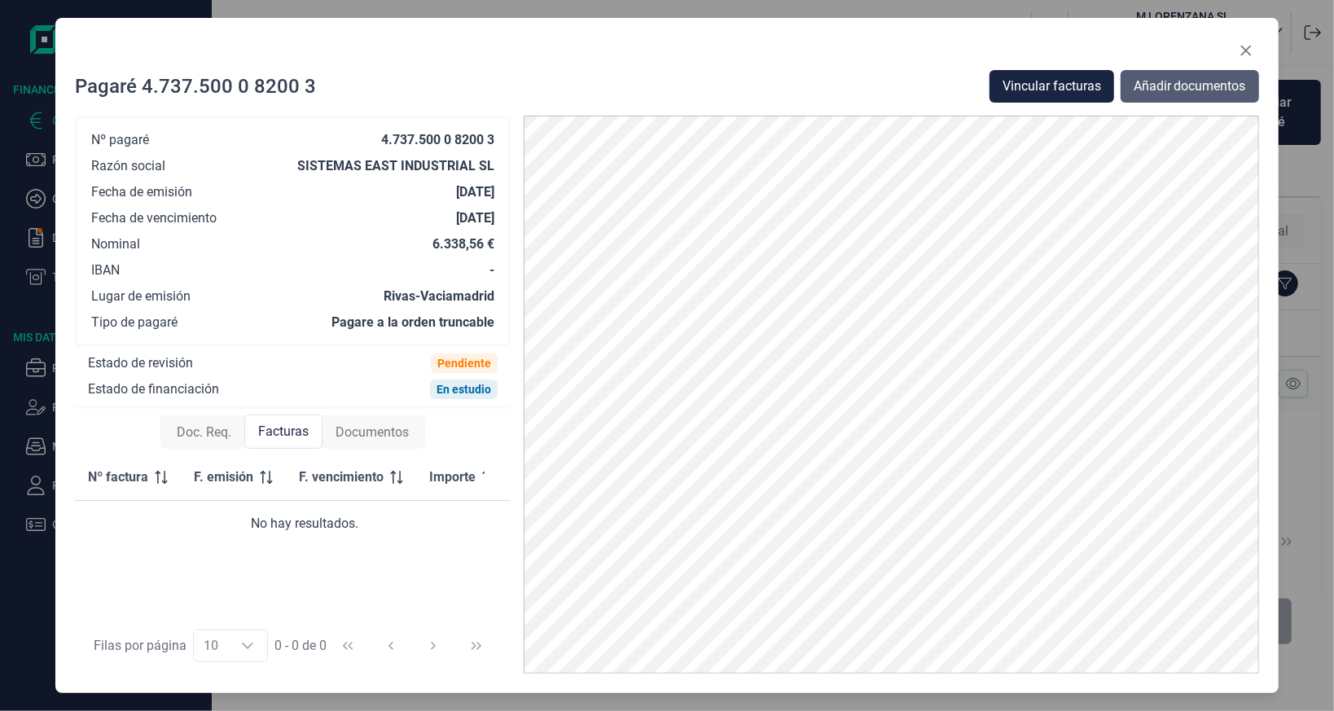
click at [1134, 85] on span "Añadir documentos" at bounding box center [1189, 87] width 112 height 20
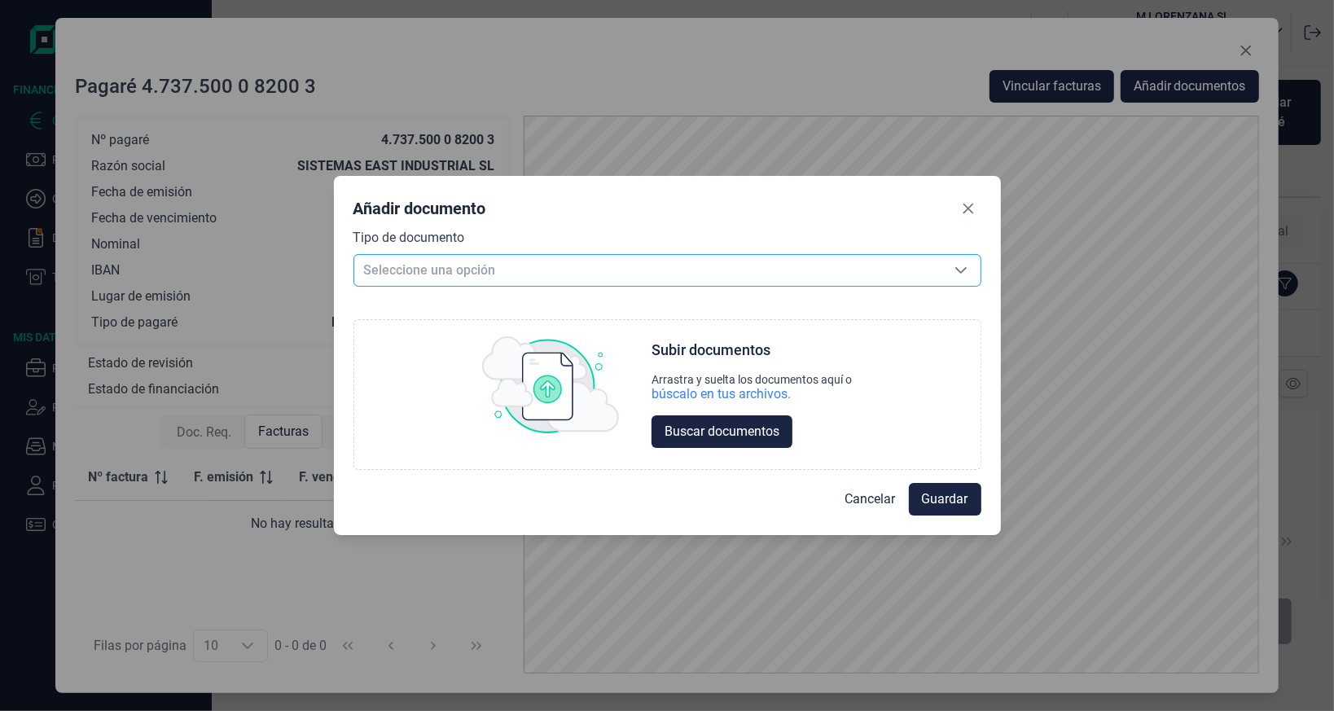
click at [669, 265] on span "Seleccione una opción" at bounding box center [647, 270] width 587 height 31
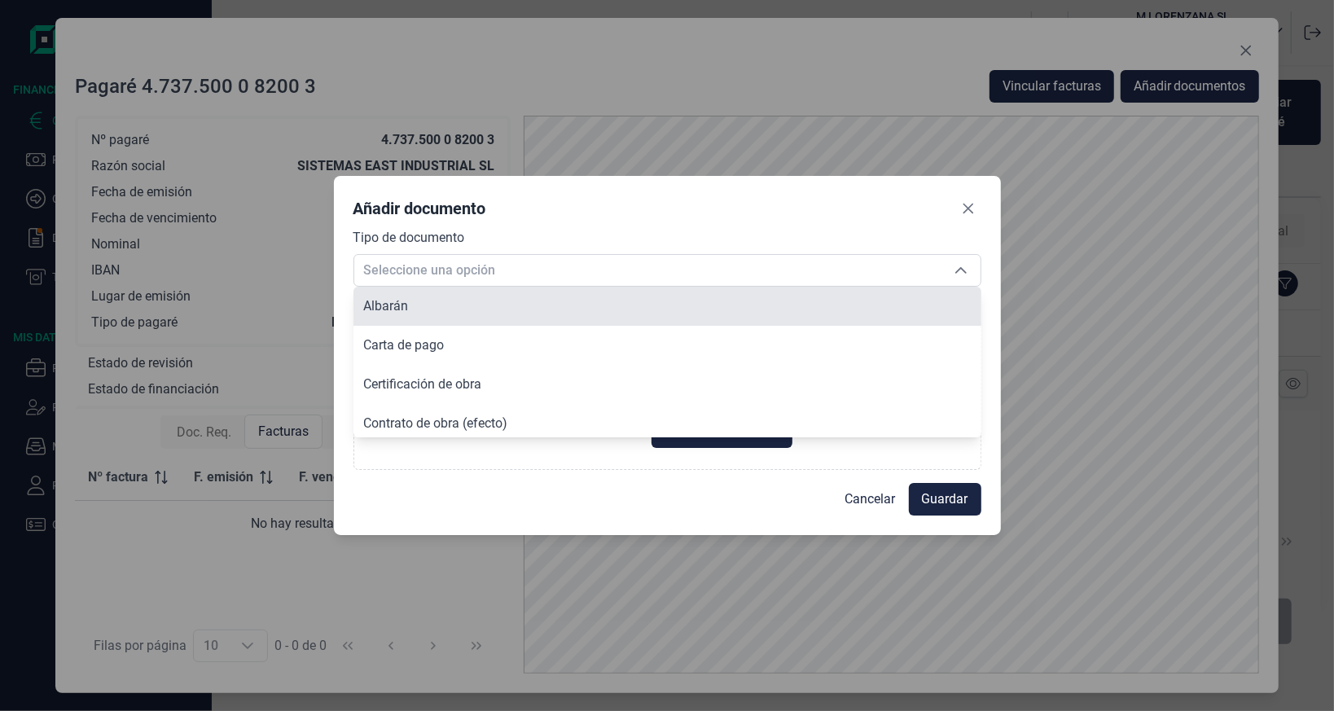
click at [416, 300] on li "Albarán" at bounding box center [667, 306] width 628 height 39
type input "Albarán"
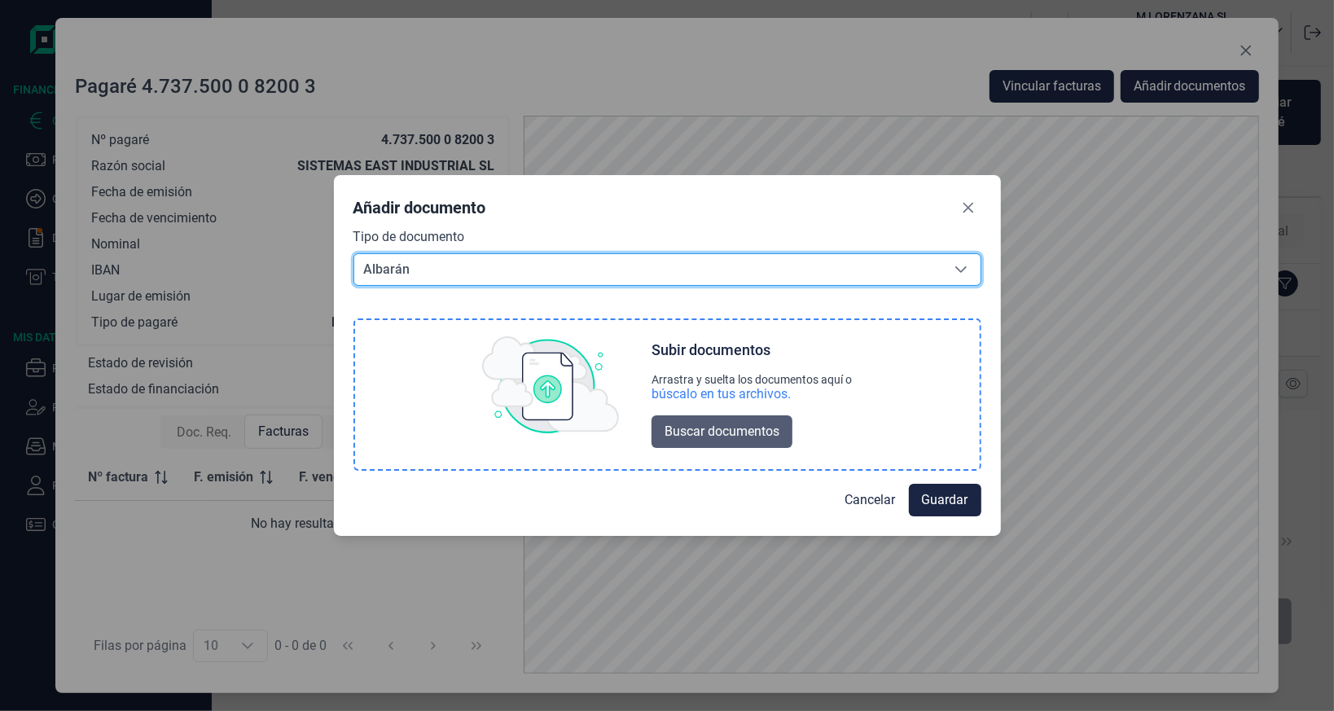
click at [736, 421] on button "Buscar documentos" at bounding box center [721, 431] width 141 height 33
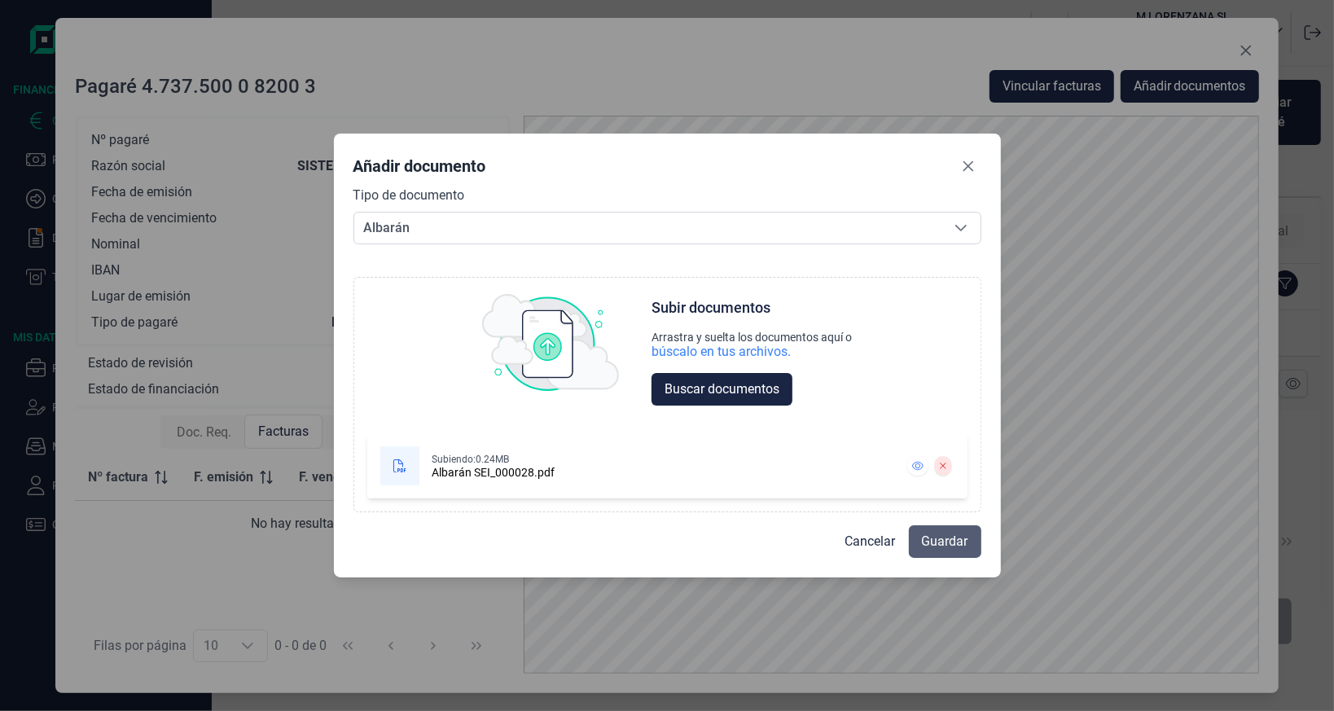
click at [927, 544] on span "Guardar" at bounding box center [945, 542] width 46 height 20
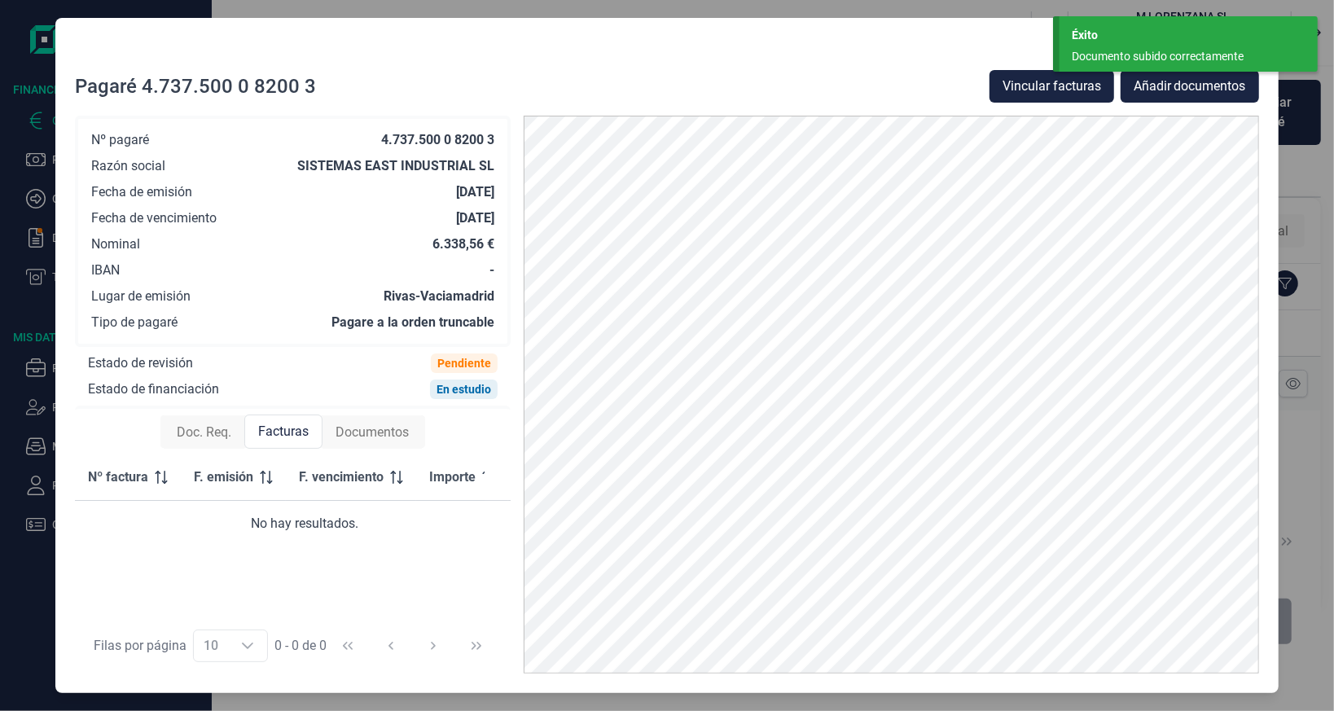
click at [210, 434] on span "Doc. Req." at bounding box center [204, 433] width 55 height 20
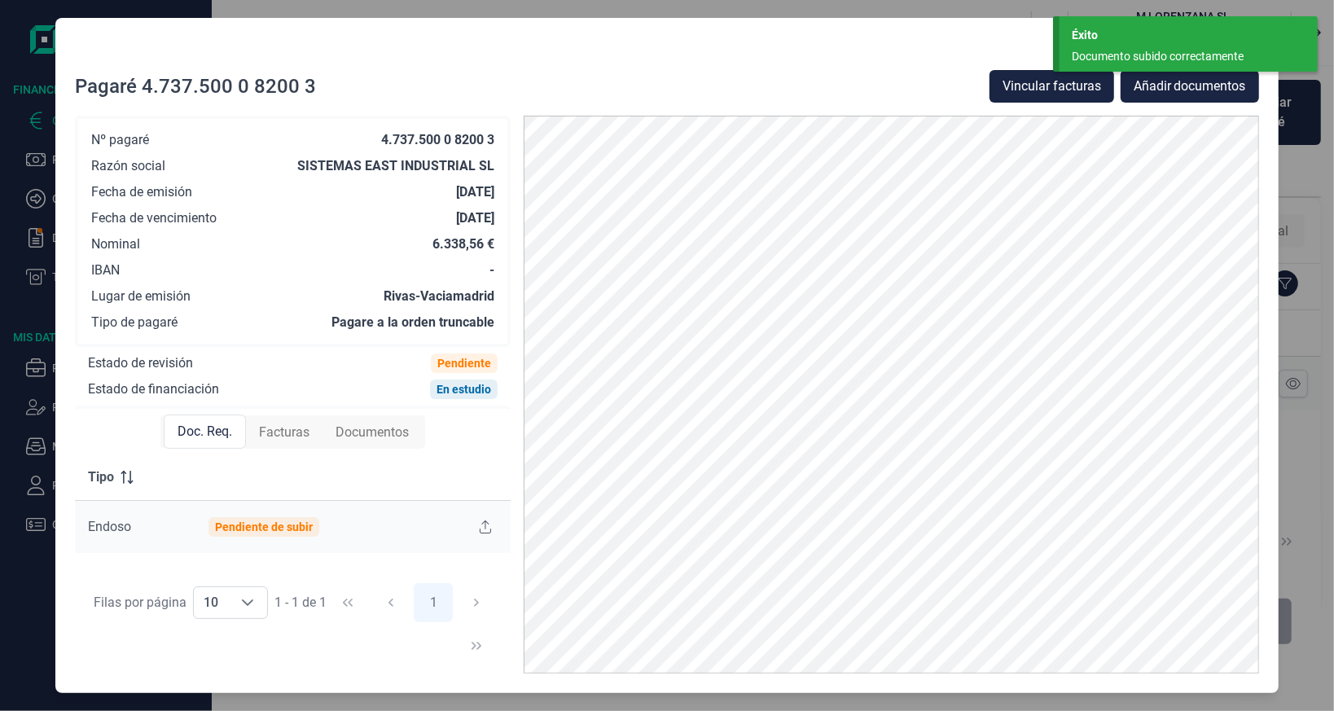
click at [289, 427] on span "Facturas" at bounding box center [284, 433] width 50 height 20
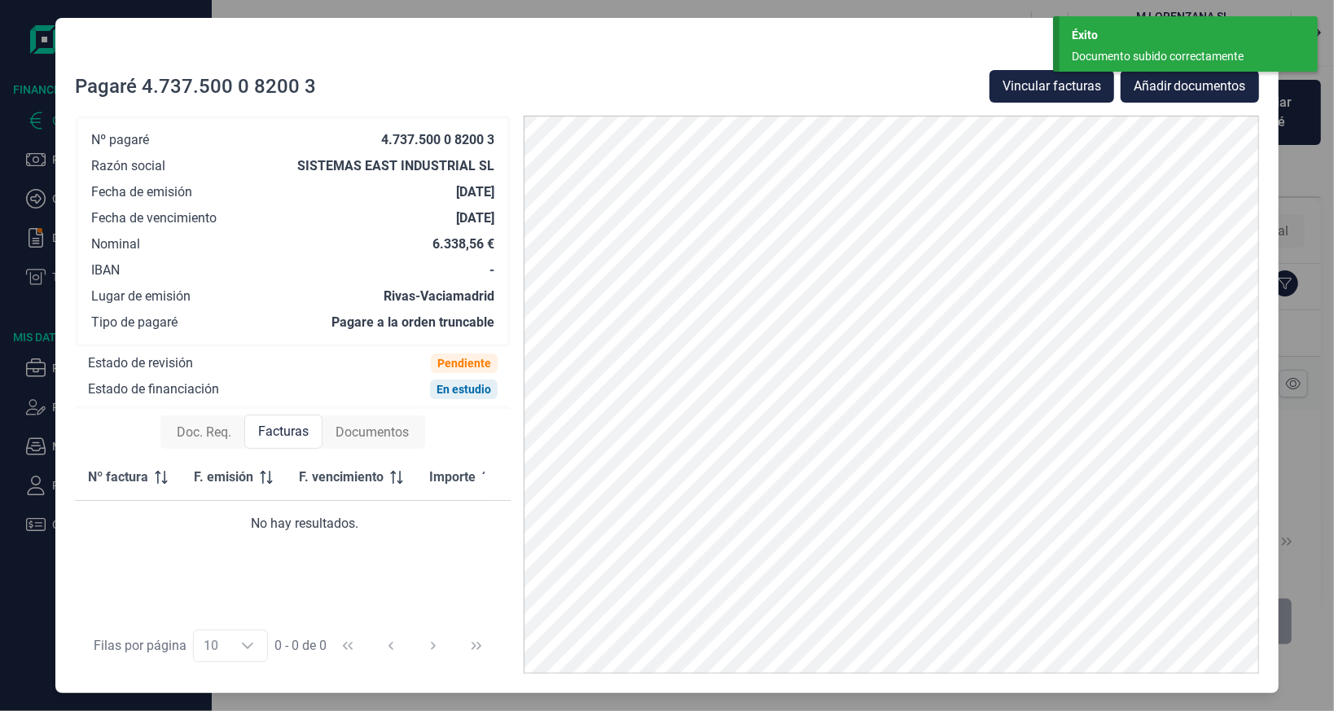
click at [346, 430] on span "Documentos" at bounding box center [371, 433] width 73 height 20
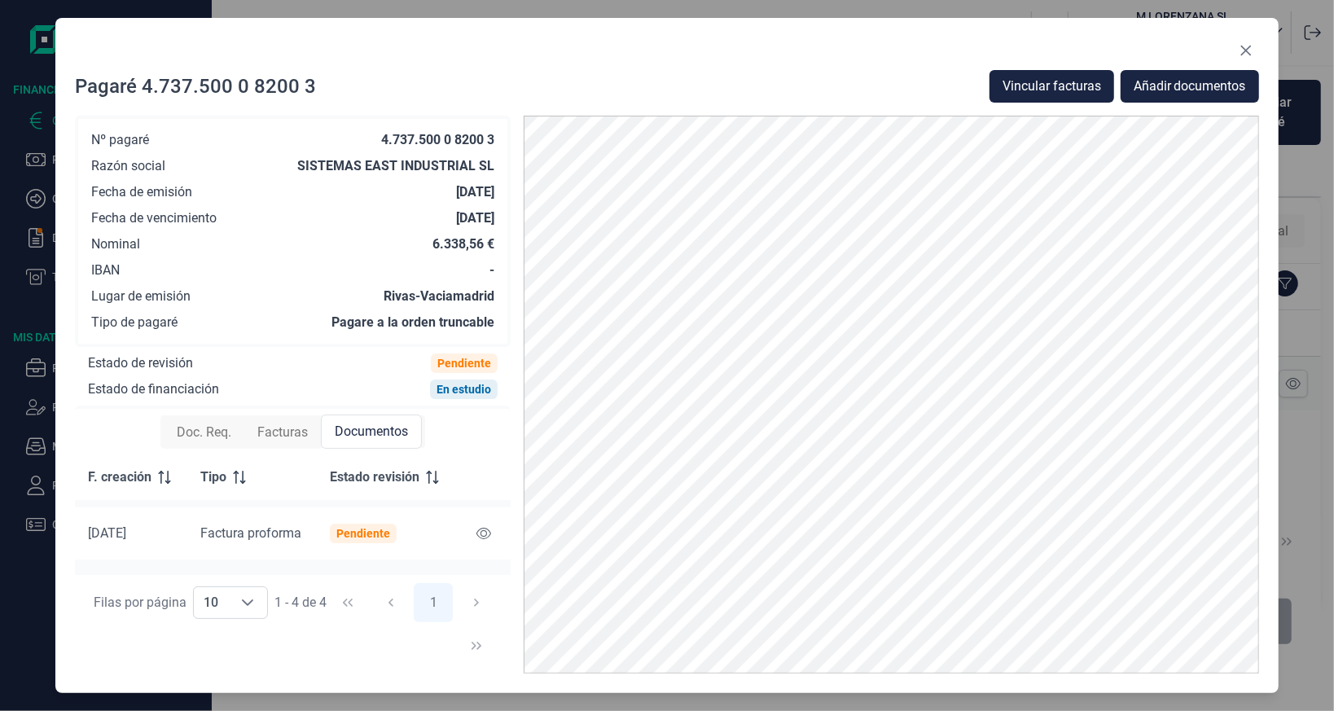
scroll to position [37, 0]
click at [1078, 72] on button "Vincular facturas" at bounding box center [1051, 86] width 125 height 33
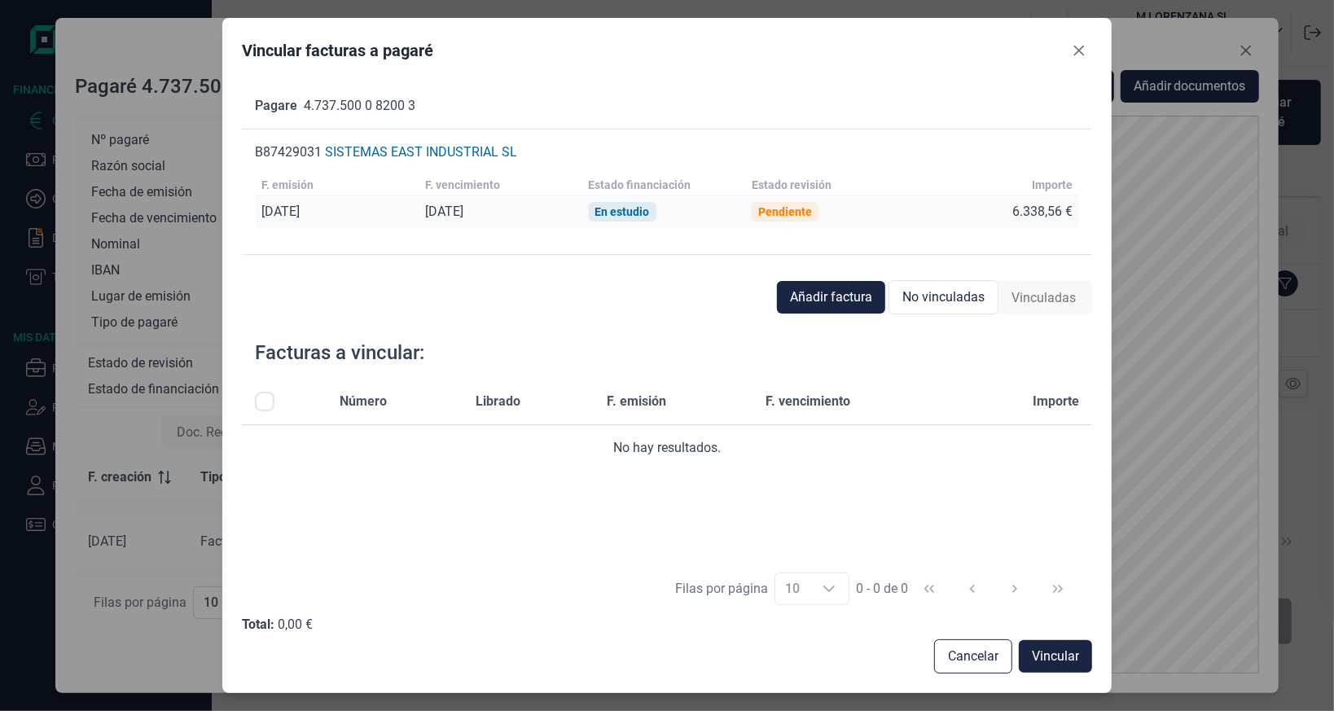
click at [369, 209] on div "[DATE]" at bounding box center [339, 212] width 157 height 16
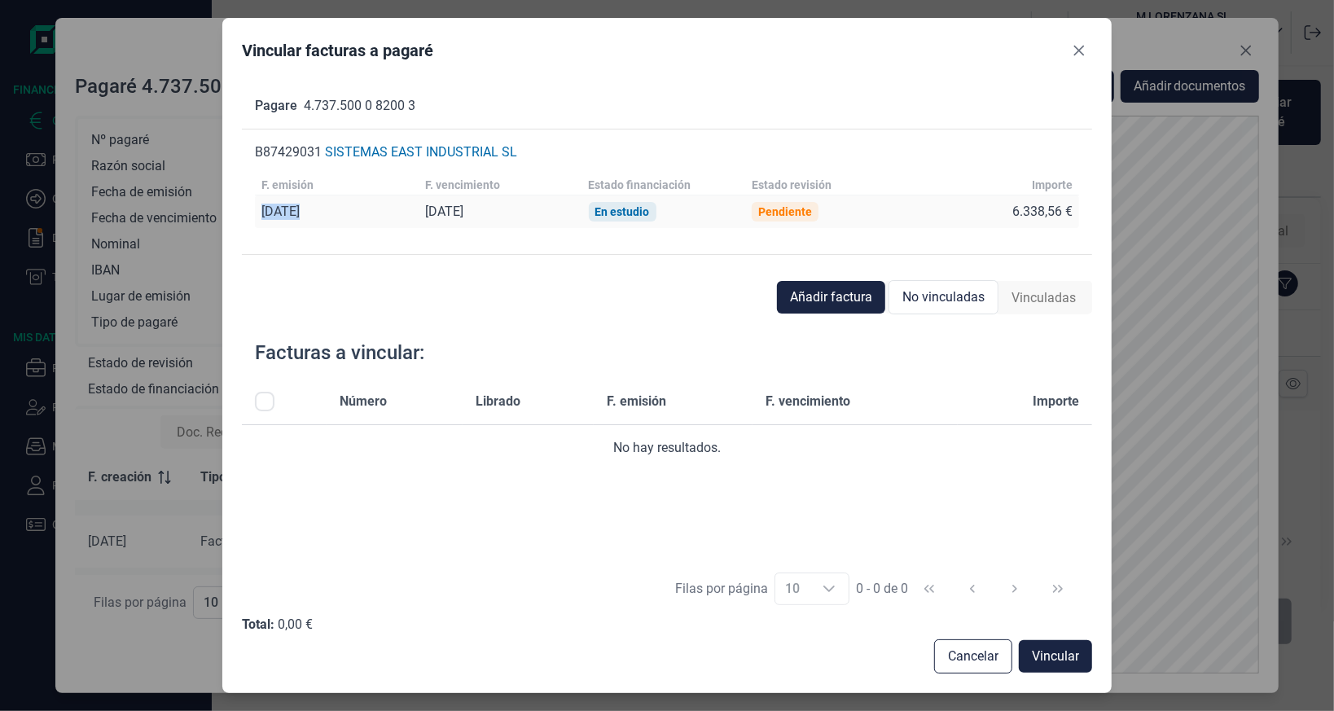
click at [369, 209] on div "[DATE]" at bounding box center [339, 212] width 157 height 16
click at [1031, 646] on span "Vincular" at bounding box center [1054, 656] width 47 height 20
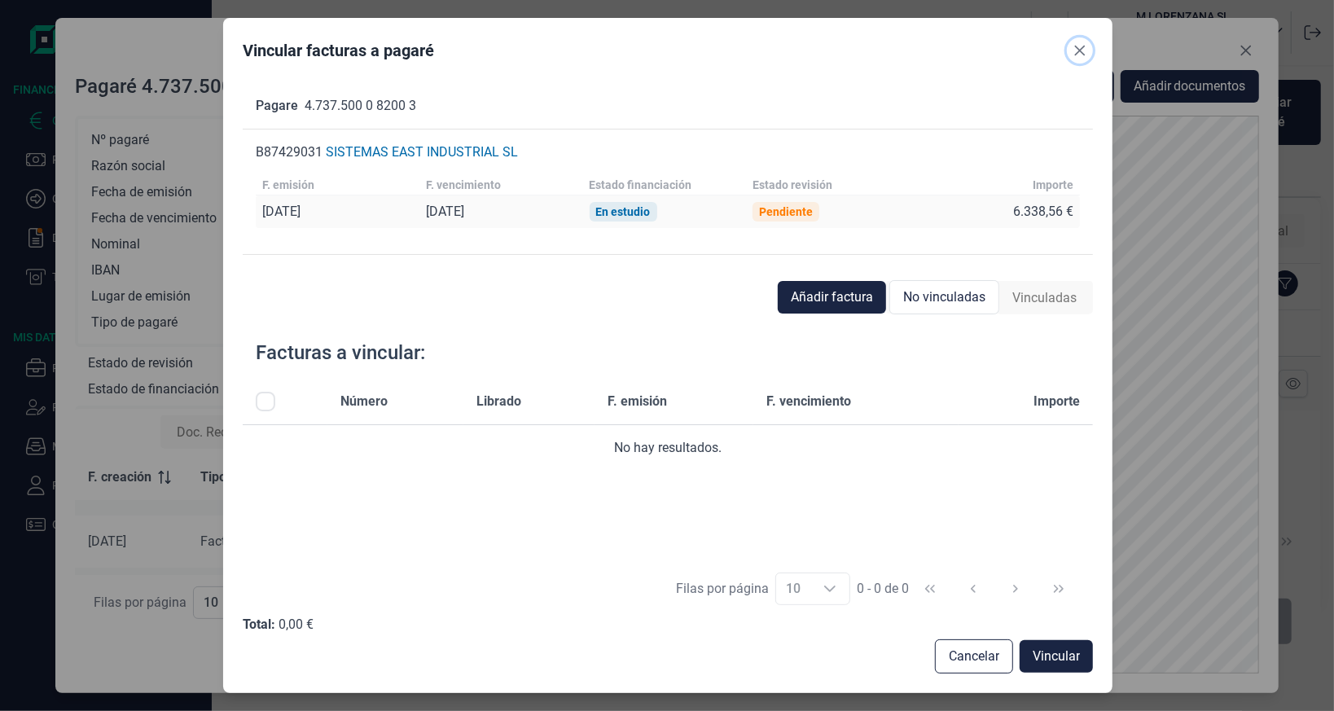
click at [1071, 54] on button "Close" at bounding box center [1079, 50] width 26 height 26
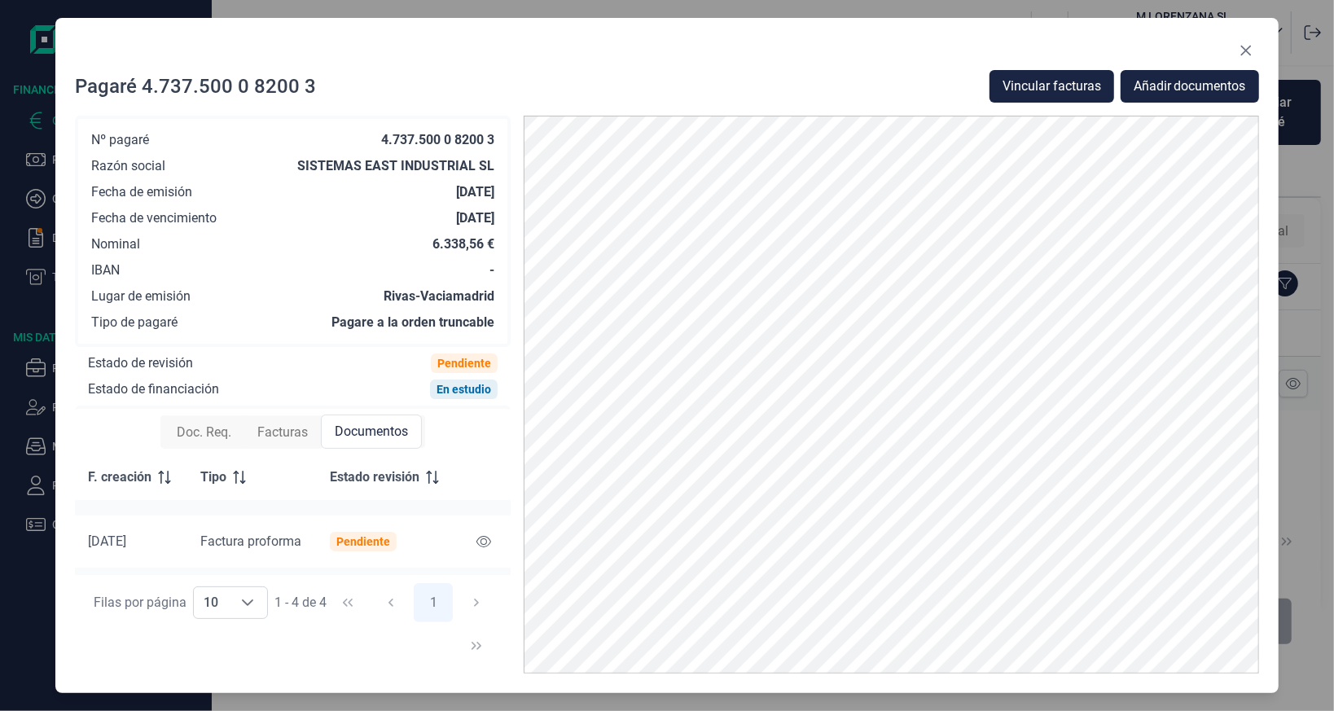
click at [287, 423] on span "Facturas" at bounding box center [282, 433] width 50 height 20
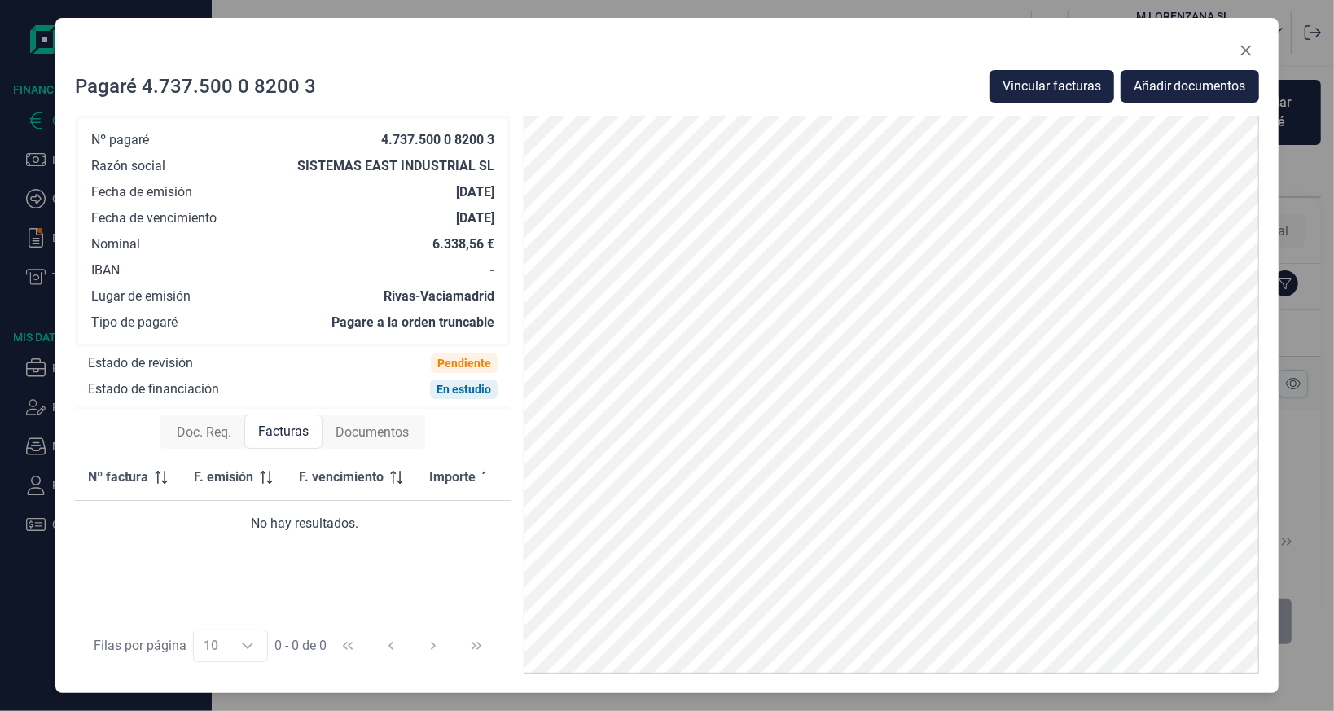
click at [214, 424] on span "Doc. Req." at bounding box center [204, 433] width 55 height 20
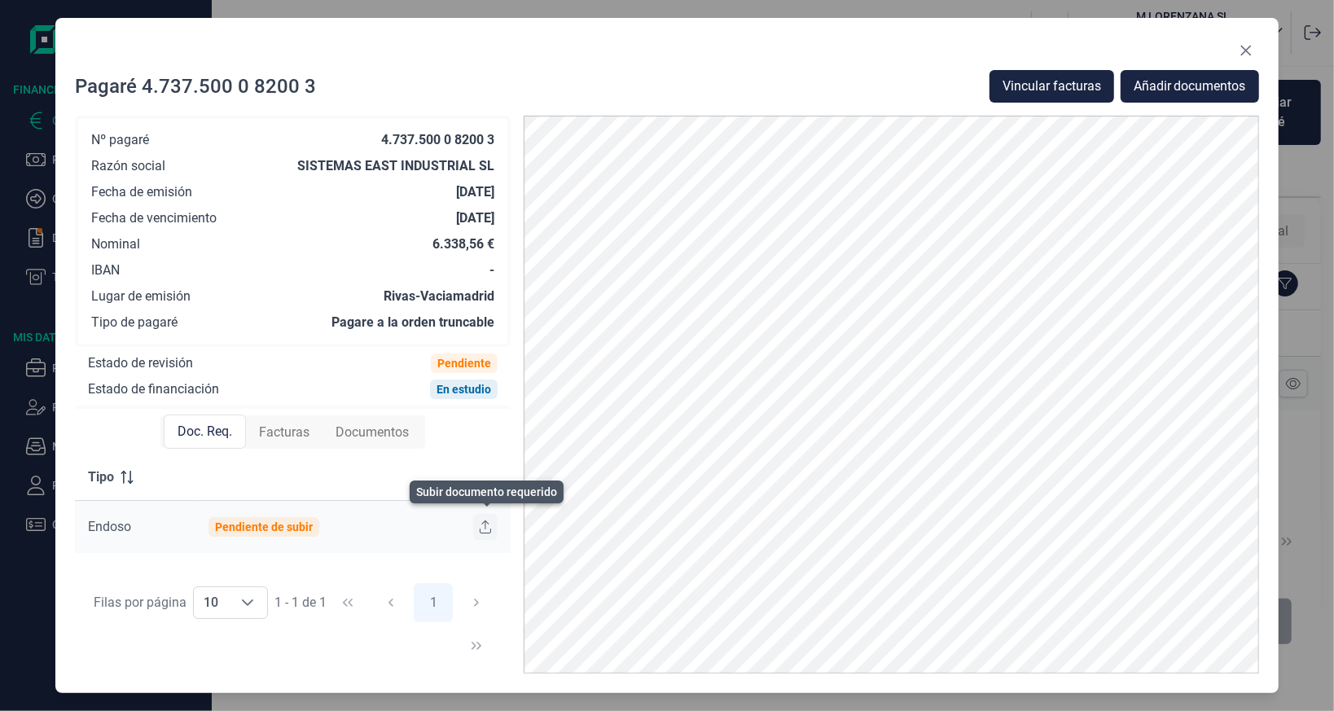
click at [489, 528] on icon at bounding box center [485, 526] width 11 height 13
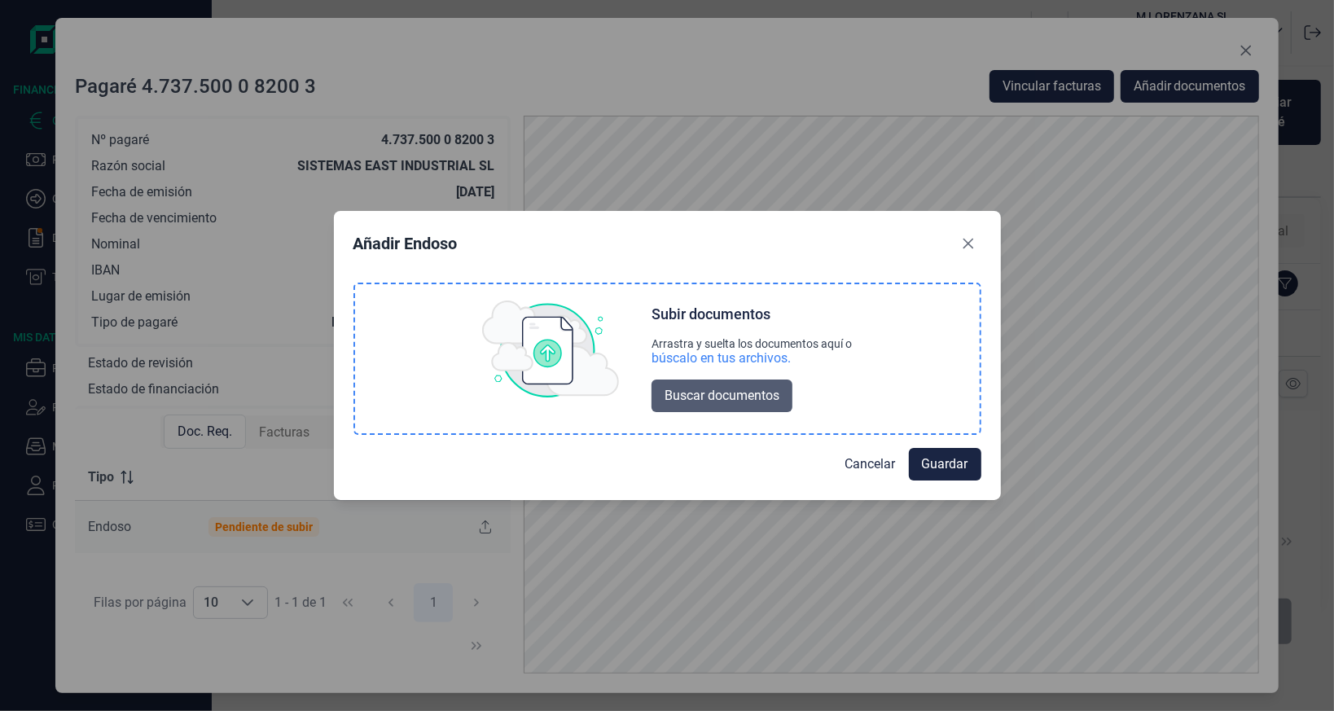
click at [734, 399] on span "Buscar documentos" at bounding box center [721, 396] width 115 height 20
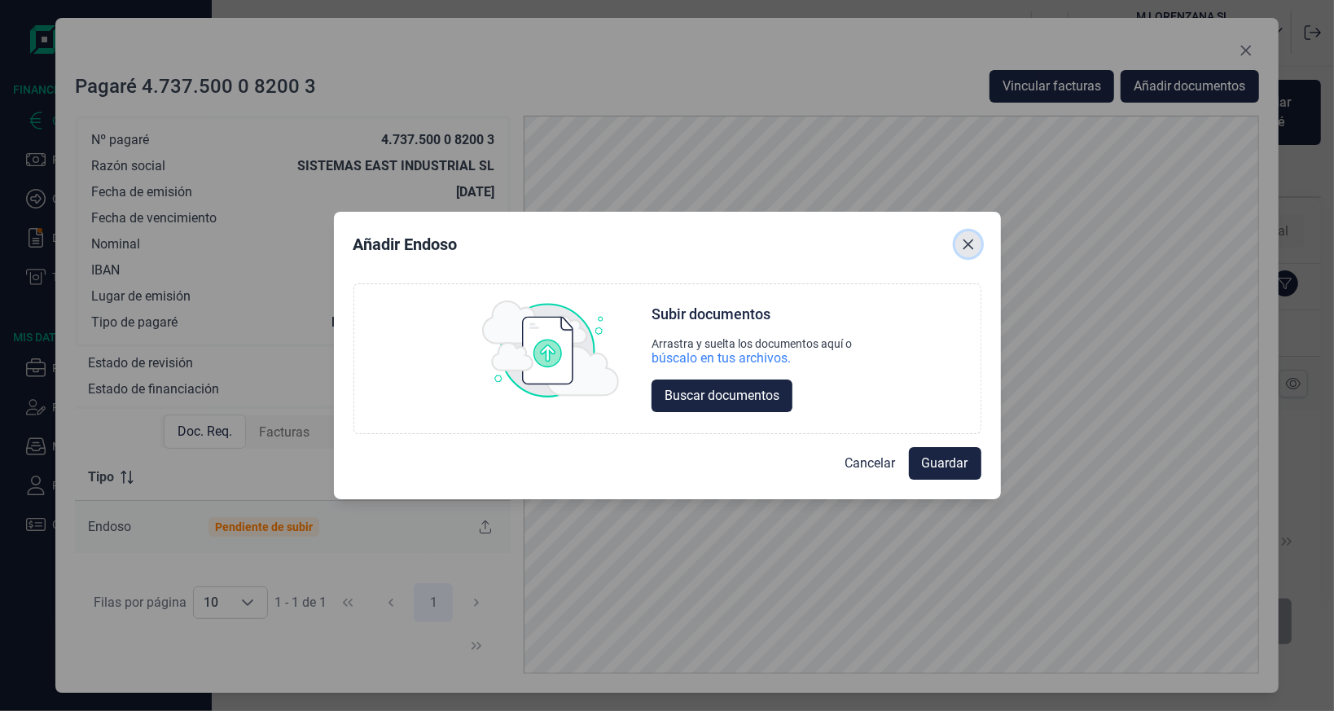
click at [963, 238] on icon "Close" at bounding box center [967, 244] width 13 height 13
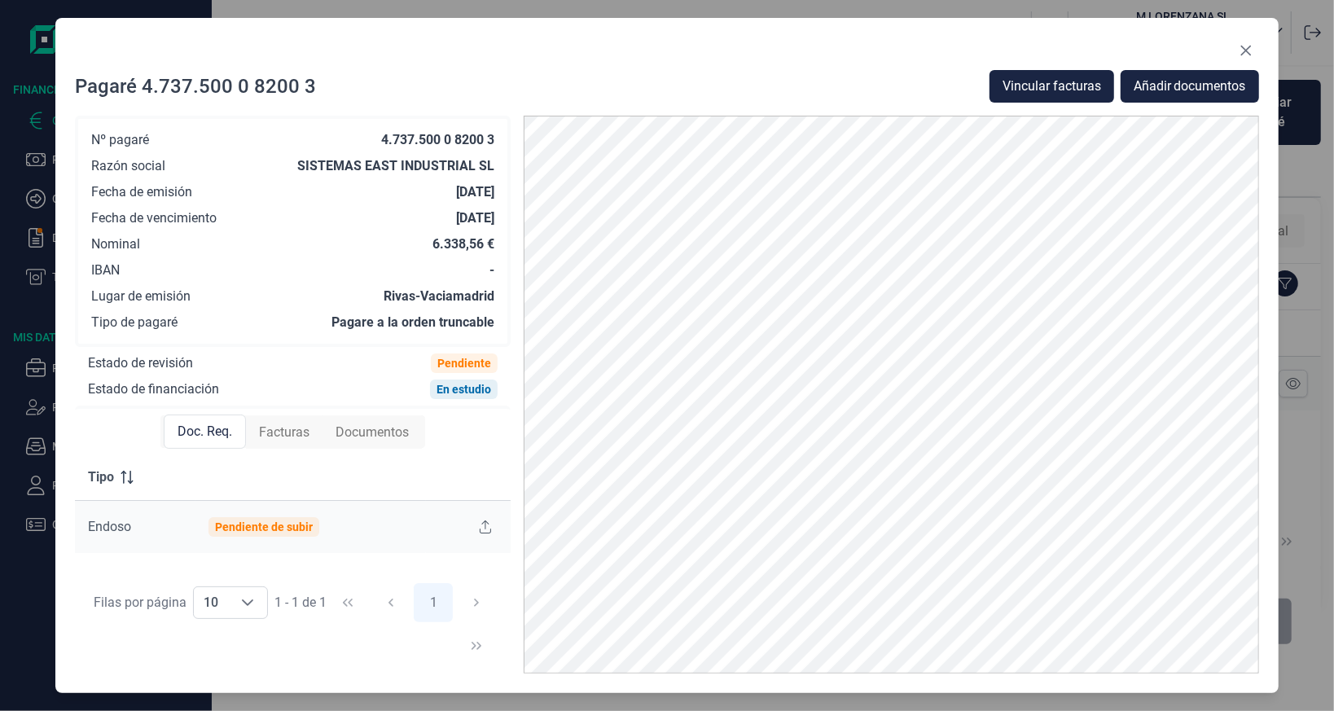
click at [281, 435] on span "Facturas" at bounding box center [284, 433] width 50 height 20
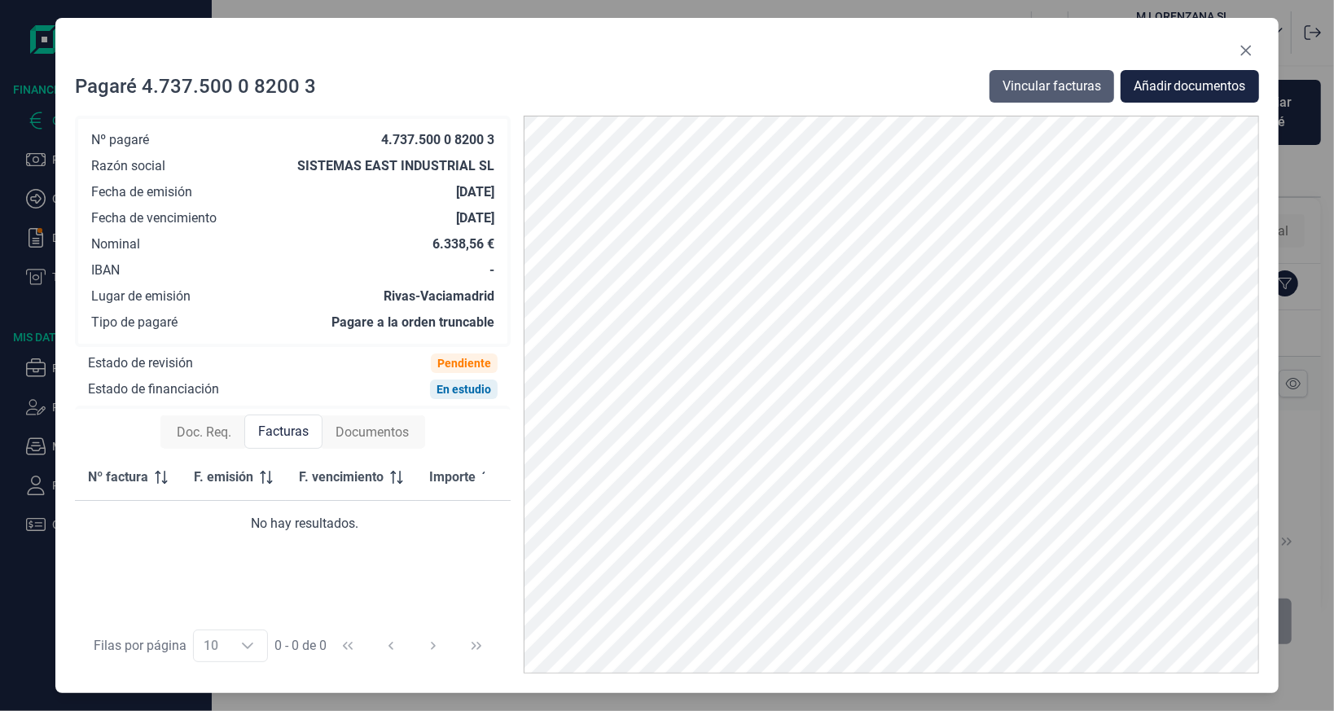
click at [1084, 82] on span "Vincular facturas" at bounding box center [1051, 87] width 99 height 20
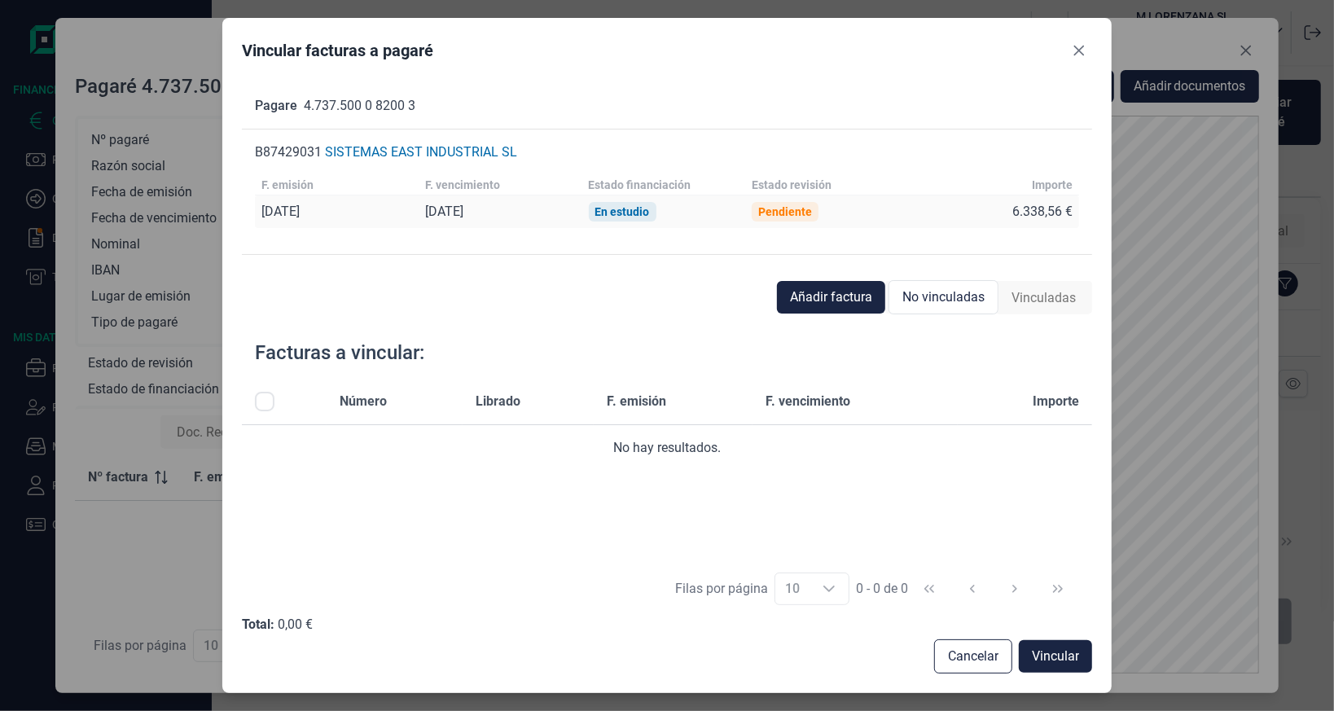
click at [909, 287] on span "No vinculadas" at bounding box center [943, 297] width 82 height 20
click at [918, 291] on span "No vinculadas" at bounding box center [943, 297] width 82 height 20
click at [839, 294] on span "Añadir factura" at bounding box center [831, 297] width 82 height 20
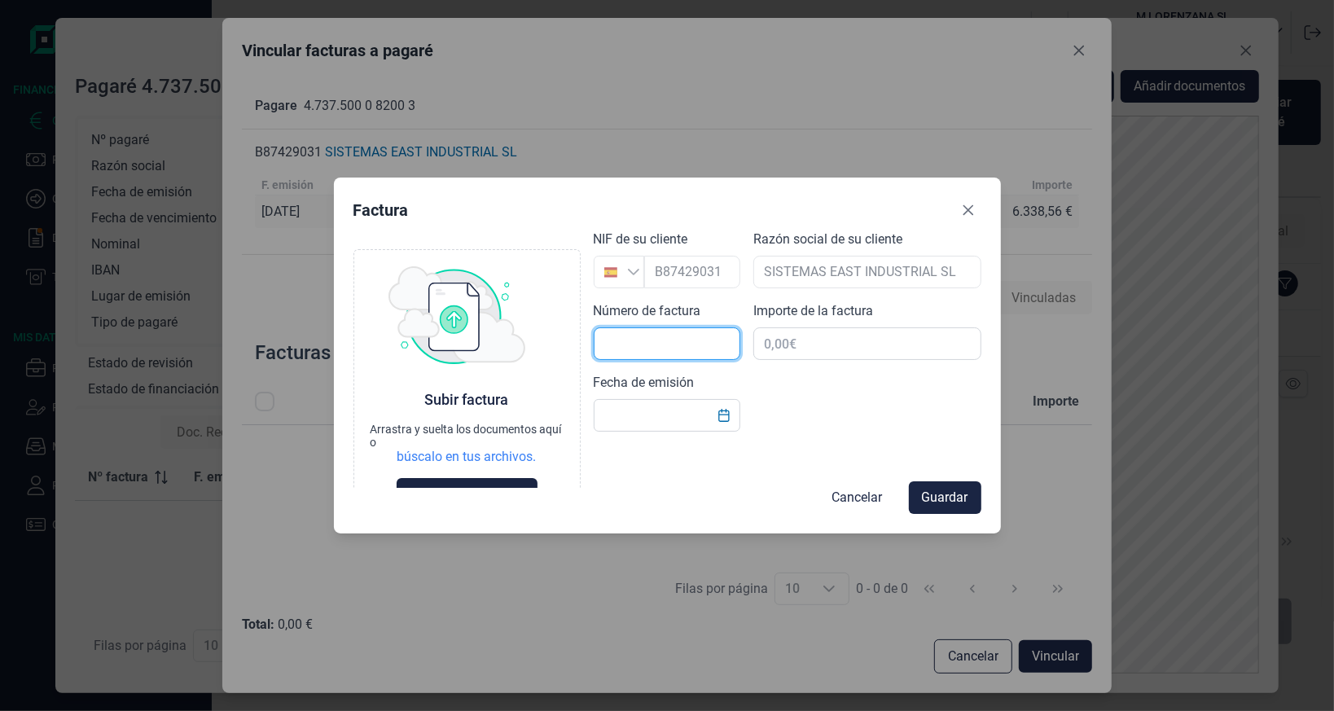
click at [643, 343] on input "text" at bounding box center [666, 343] width 147 height 33
type input "9"
type input "6.335,56 €"
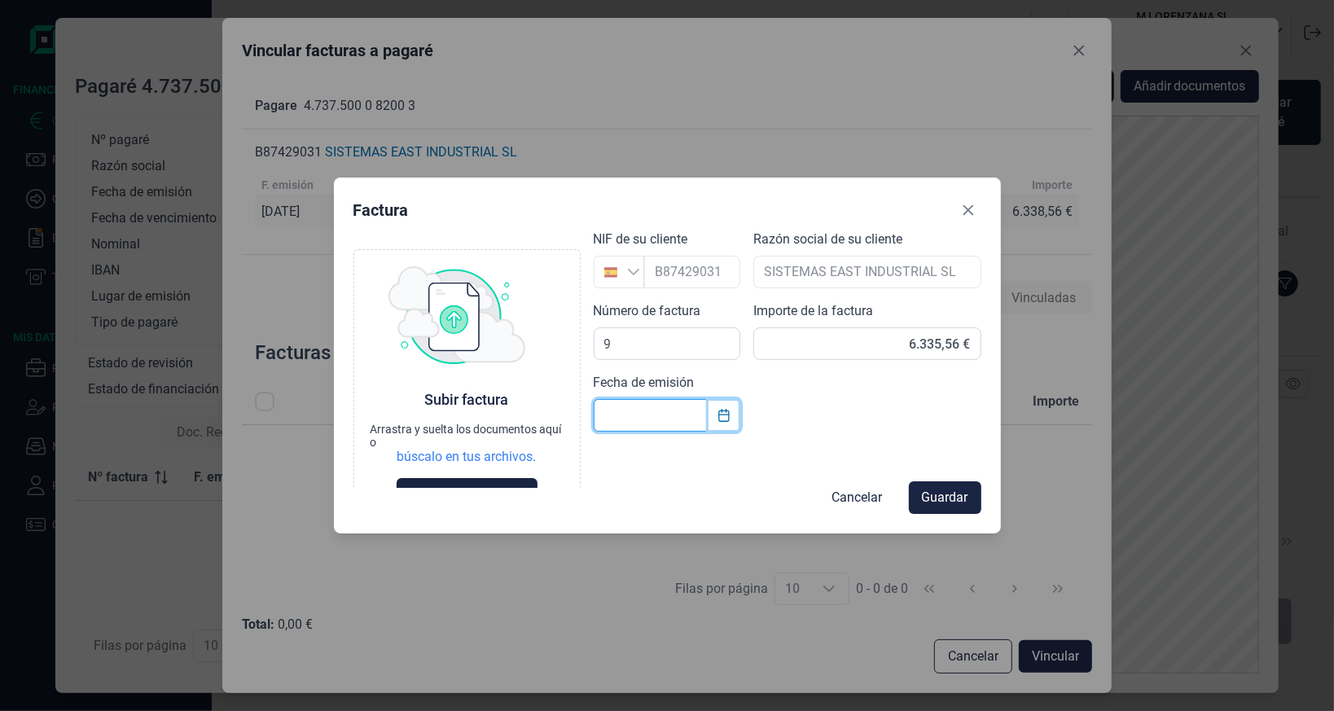
click at [717, 416] on icon "Choose Date" at bounding box center [723, 415] width 13 height 13
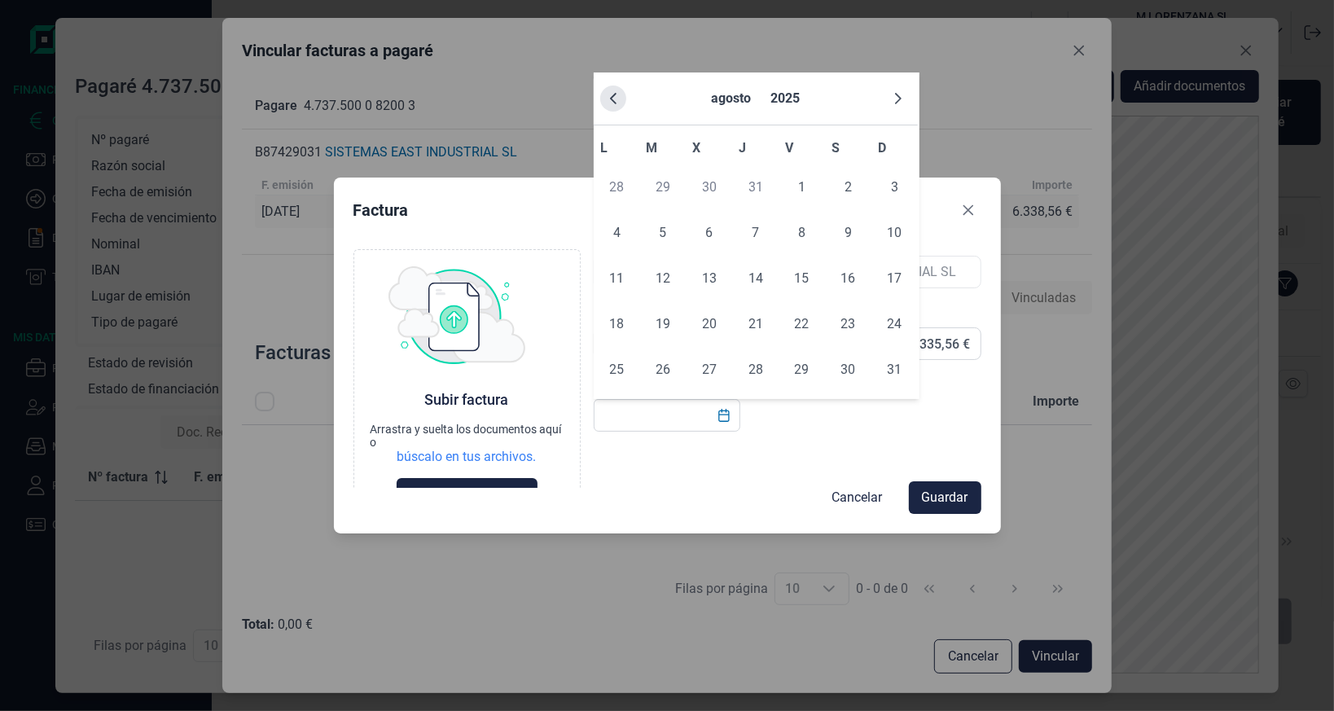
click at [610, 103] on icon "Previous Month" at bounding box center [613, 98] width 13 height 13
click at [723, 367] on span "30" at bounding box center [709, 369] width 33 height 33
type input "30/07/2025"
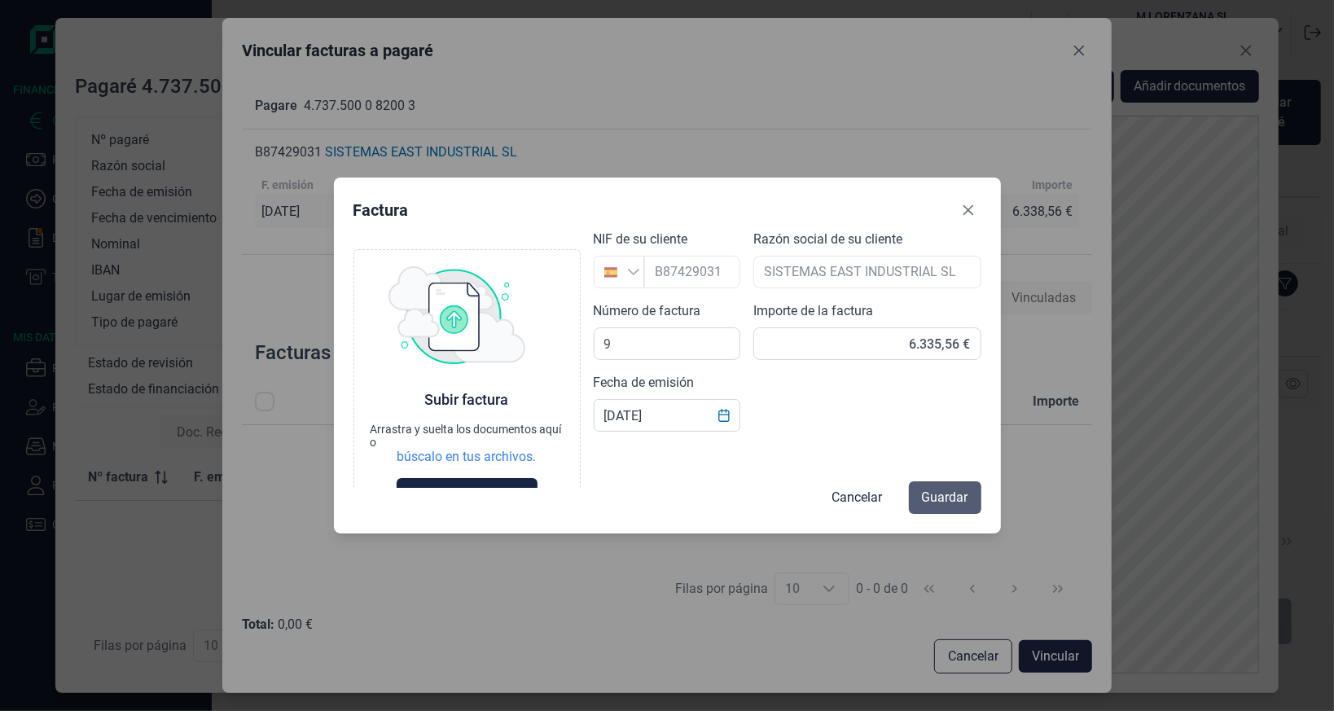
click at [941, 513] on div "Factura Choose Subir factura Arrastra y suelta los documentos aquí o búscalo en…" at bounding box center [667, 355] width 667 height 356
click at [941, 506] on span "Guardar" at bounding box center [945, 498] width 46 height 20
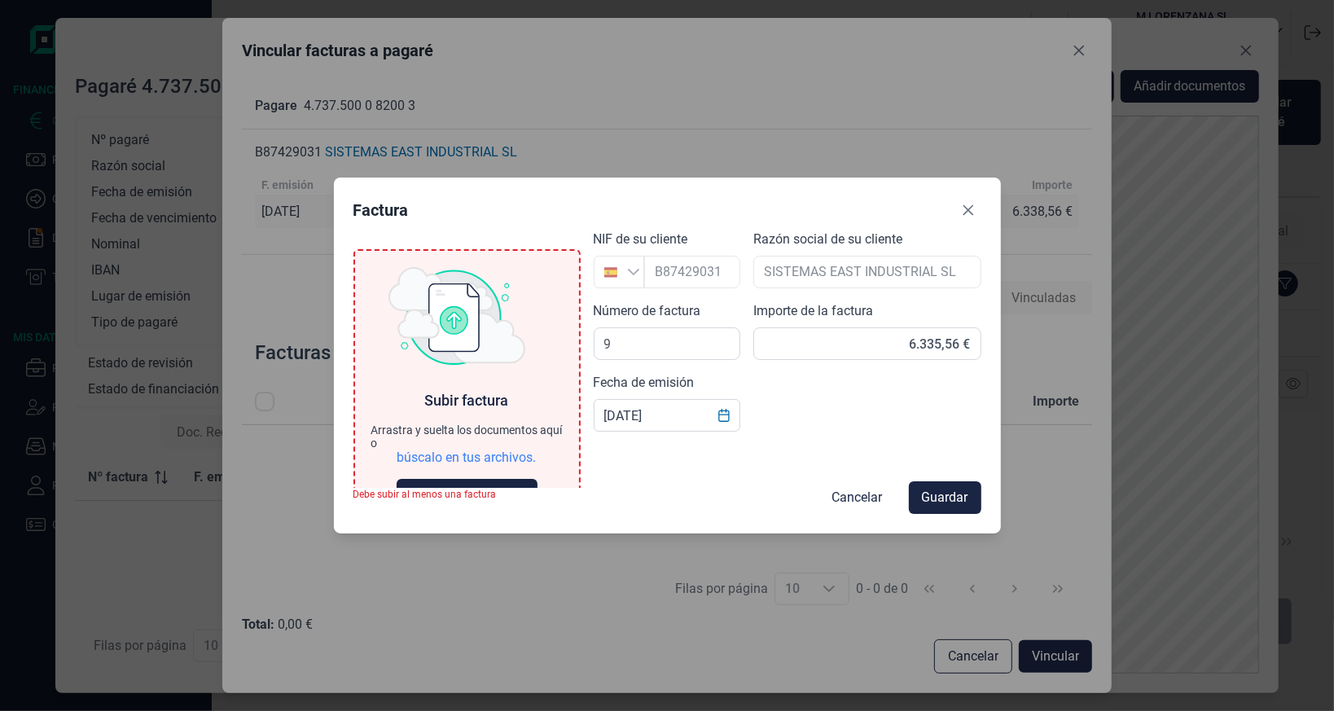
click at [499, 436] on div "Arrastra y suelta los documentos aquí o" at bounding box center [466, 436] width 191 height 26
click at [488, 457] on div "búscalo en tus archivos." at bounding box center [466, 457] width 139 height 16
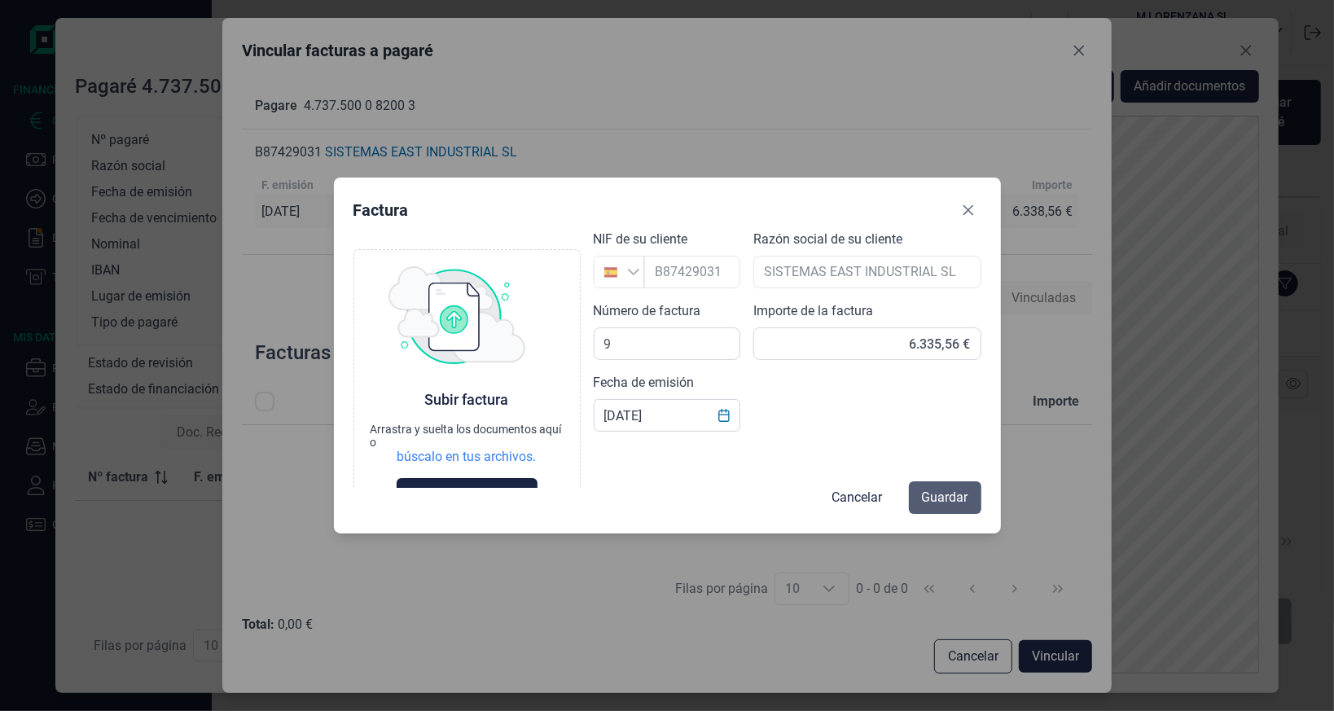
click at [932, 492] on span "Guardar" at bounding box center [945, 498] width 46 height 20
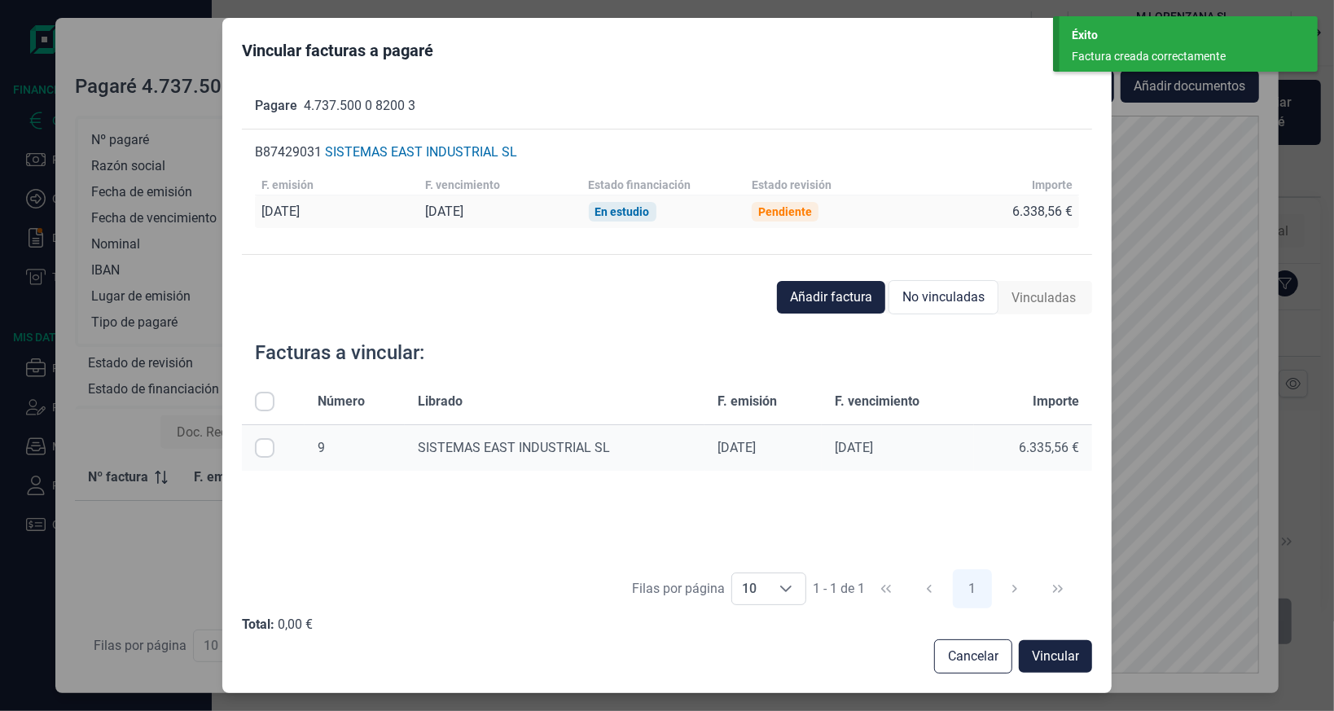
click at [269, 438] on input "Row Selected null" at bounding box center [265, 448] width 20 height 20
checkbox input "true"
click at [1043, 660] on span "Vincular" at bounding box center [1054, 656] width 47 height 20
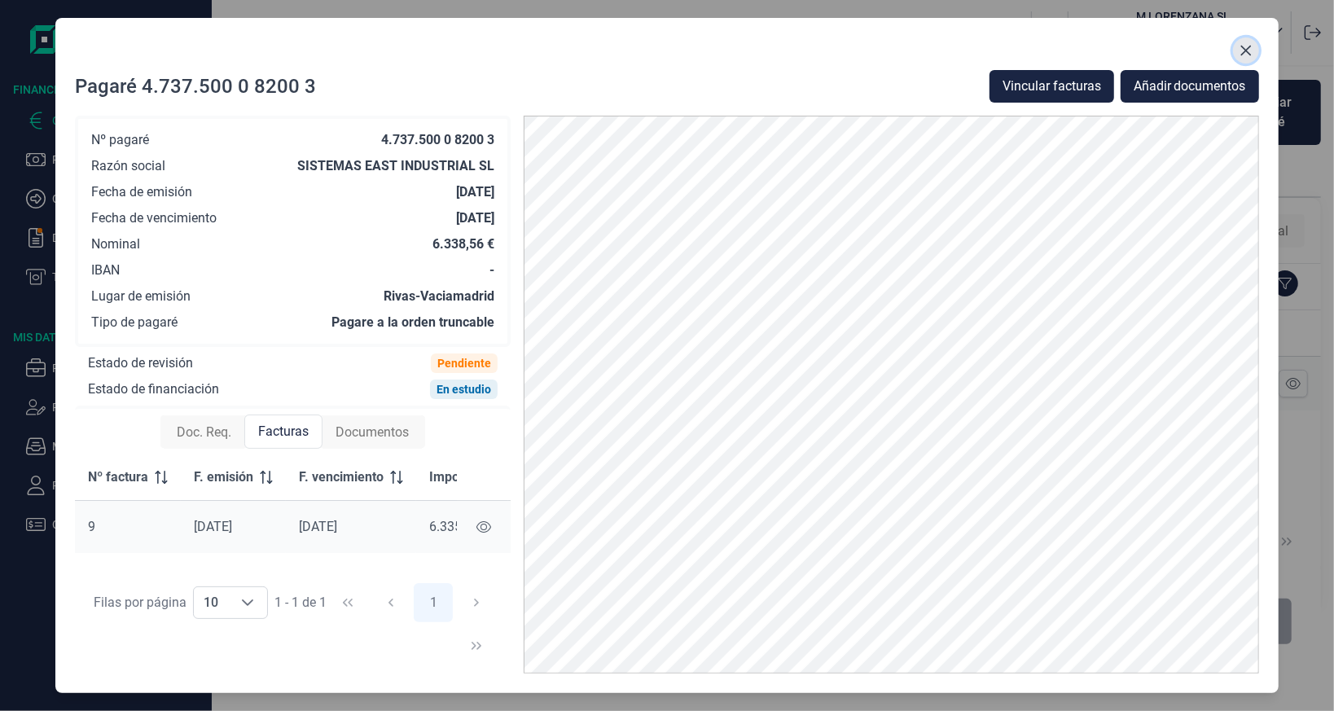
click at [1242, 56] on icon "Close" at bounding box center [1245, 50] width 13 height 13
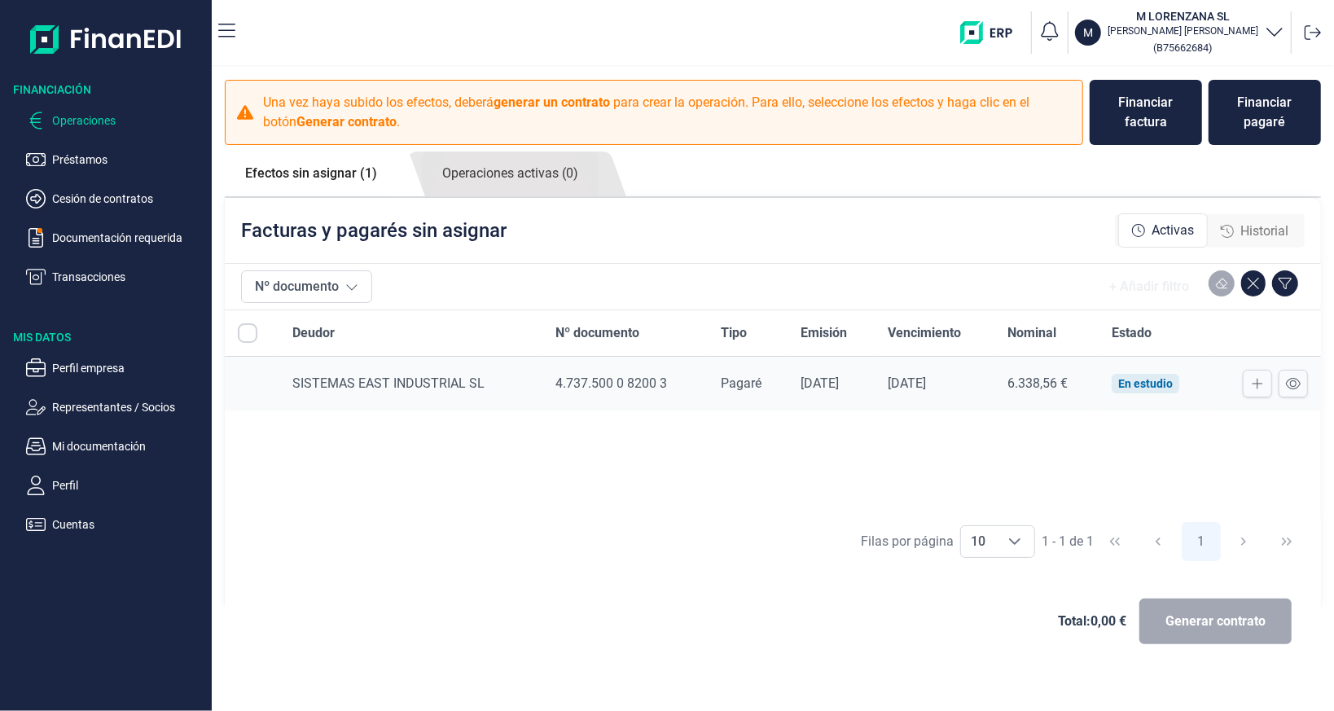
click at [251, 337] on input "All items unselected" at bounding box center [248, 333] width 20 height 20
checkbox input "false"
click at [78, 231] on p "Documentación requerida" at bounding box center [128, 238] width 153 height 20
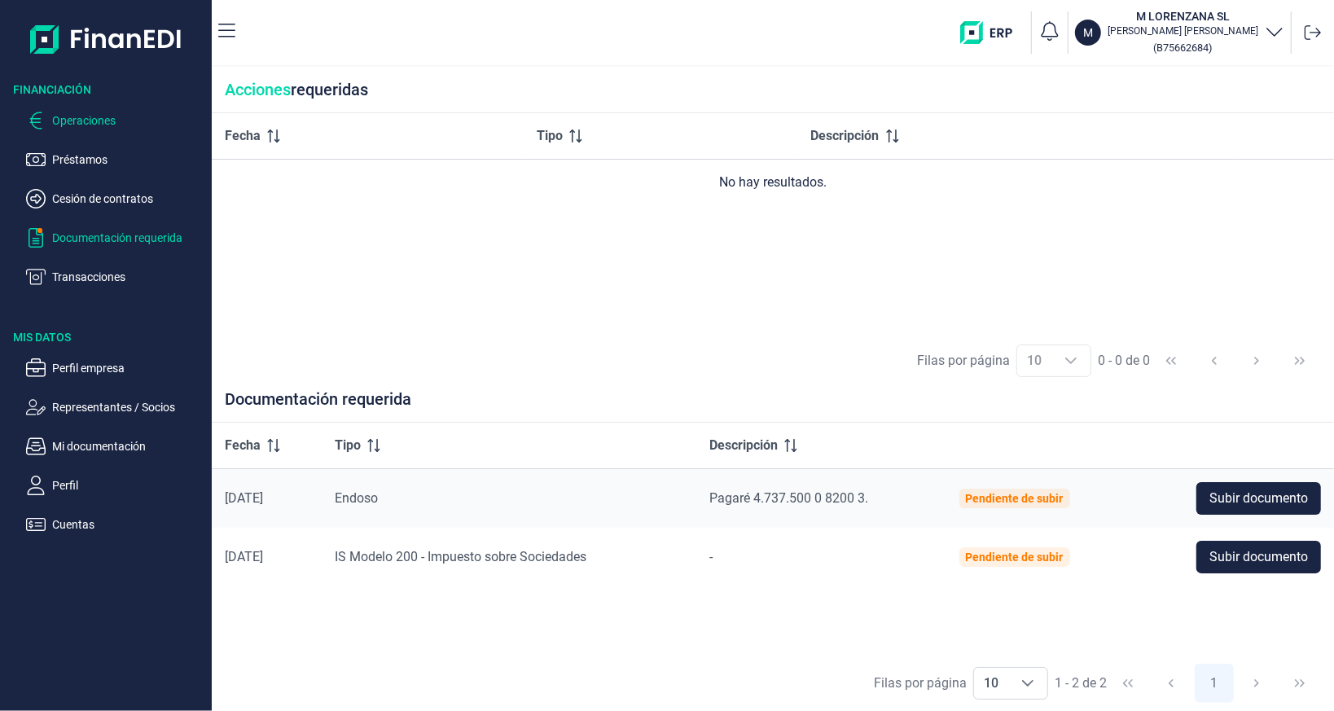
click at [88, 125] on p "Operaciones" at bounding box center [128, 121] width 153 height 20
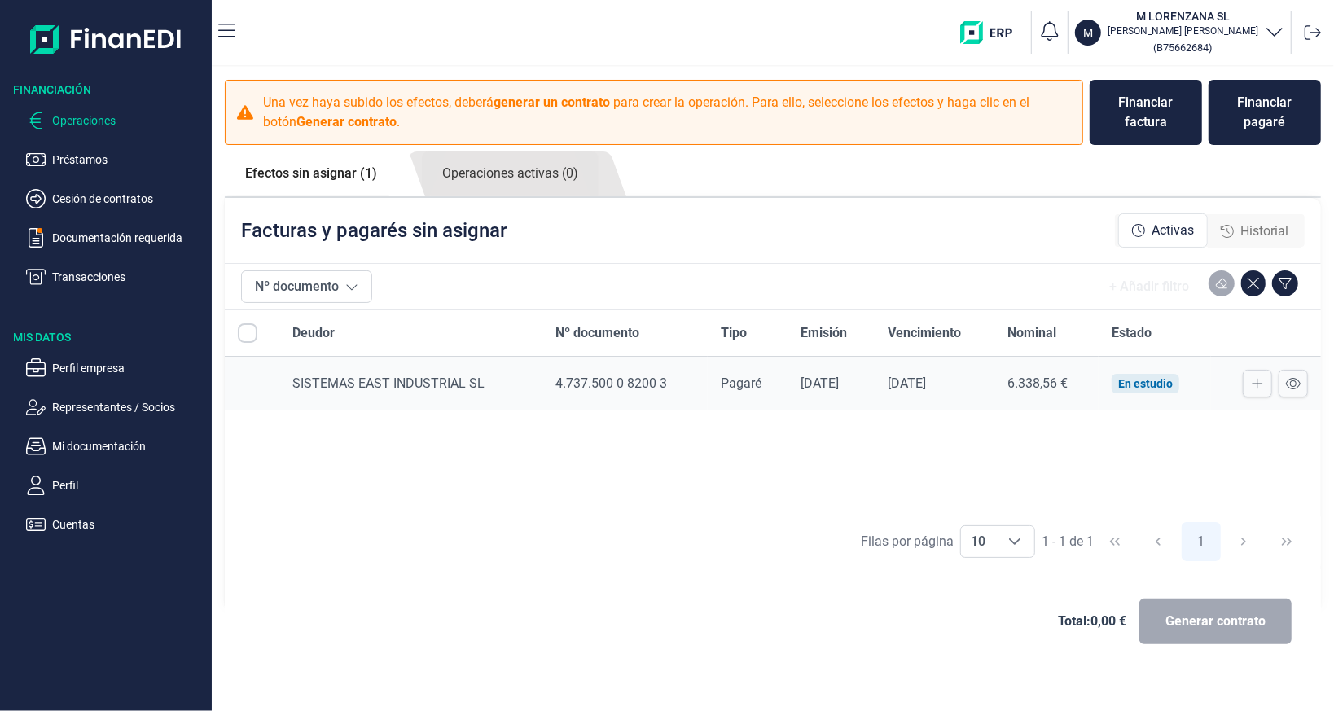
click at [249, 336] on input "All items unselected" at bounding box center [248, 333] width 20 height 20
click at [249, 335] on input "All items unselected" at bounding box center [248, 333] width 20 height 20
checkbox input "false"
click at [1228, 117] on div "Financiar pagaré" at bounding box center [1264, 112] width 86 height 39
click at [322, 182] on link "Efectos sin asignar (1)" at bounding box center [311, 173] width 173 height 44
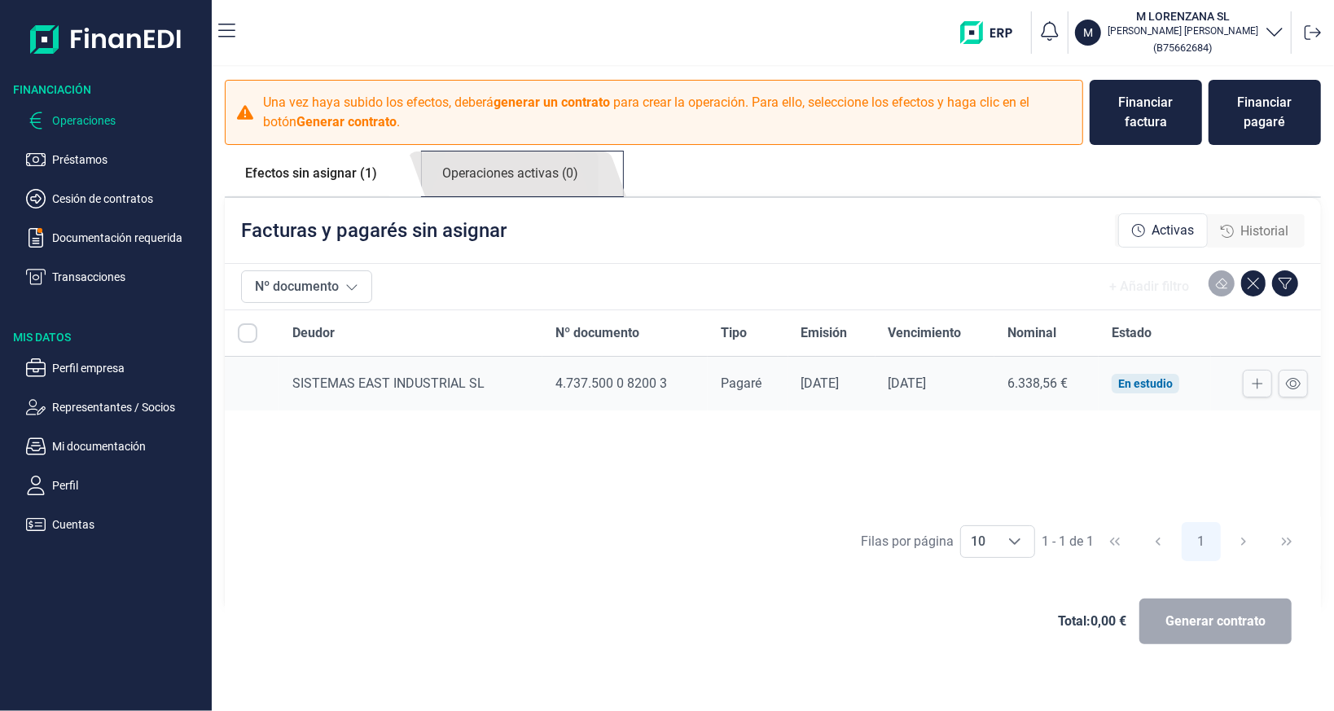
click at [462, 172] on link "Operaciones activas (0)" at bounding box center [510, 173] width 177 height 45
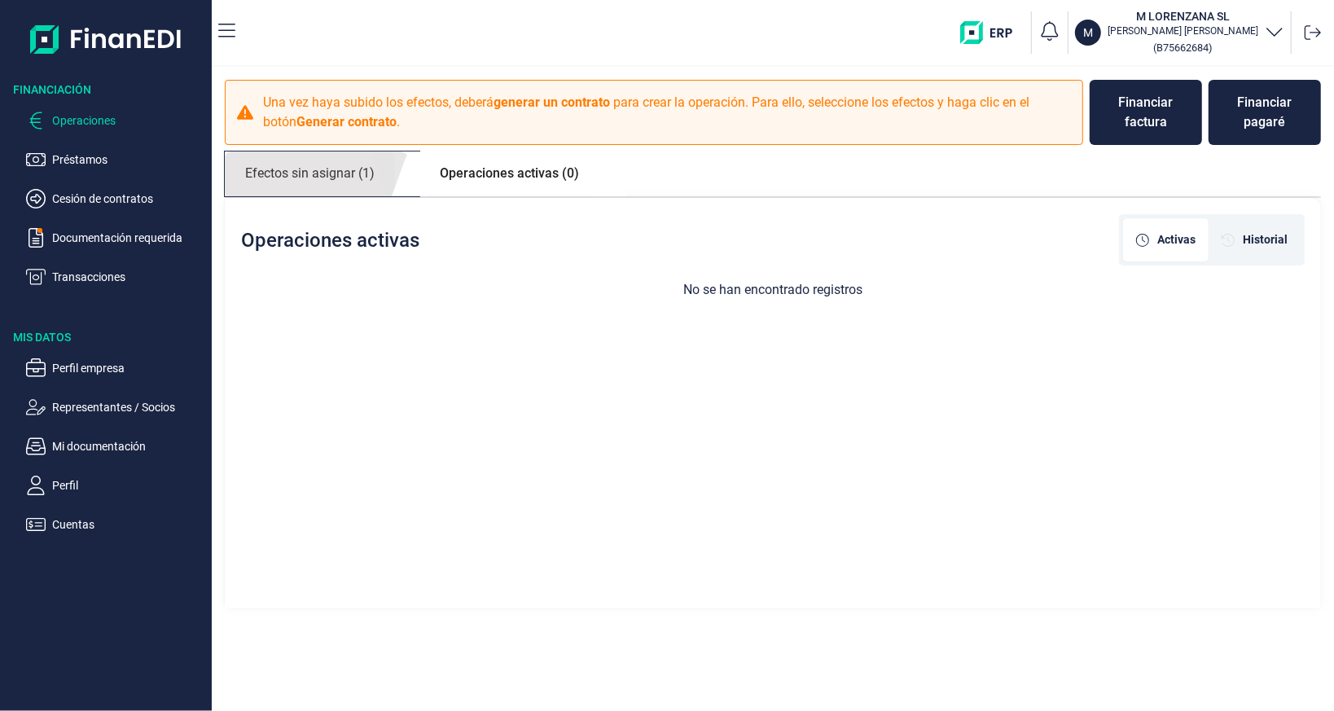
click at [326, 177] on link "Efectos sin asignar (1)" at bounding box center [310, 173] width 170 height 45
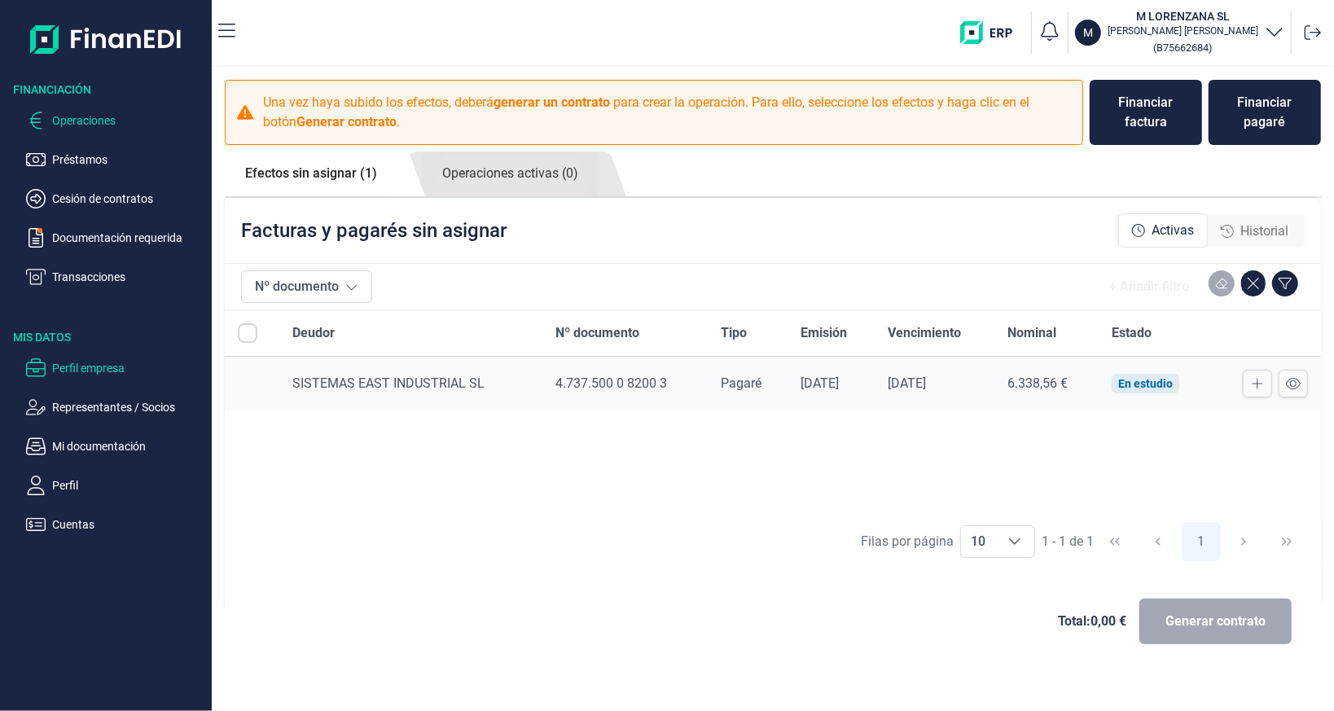
click at [99, 366] on p "Perfil empresa" at bounding box center [128, 368] width 153 height 20
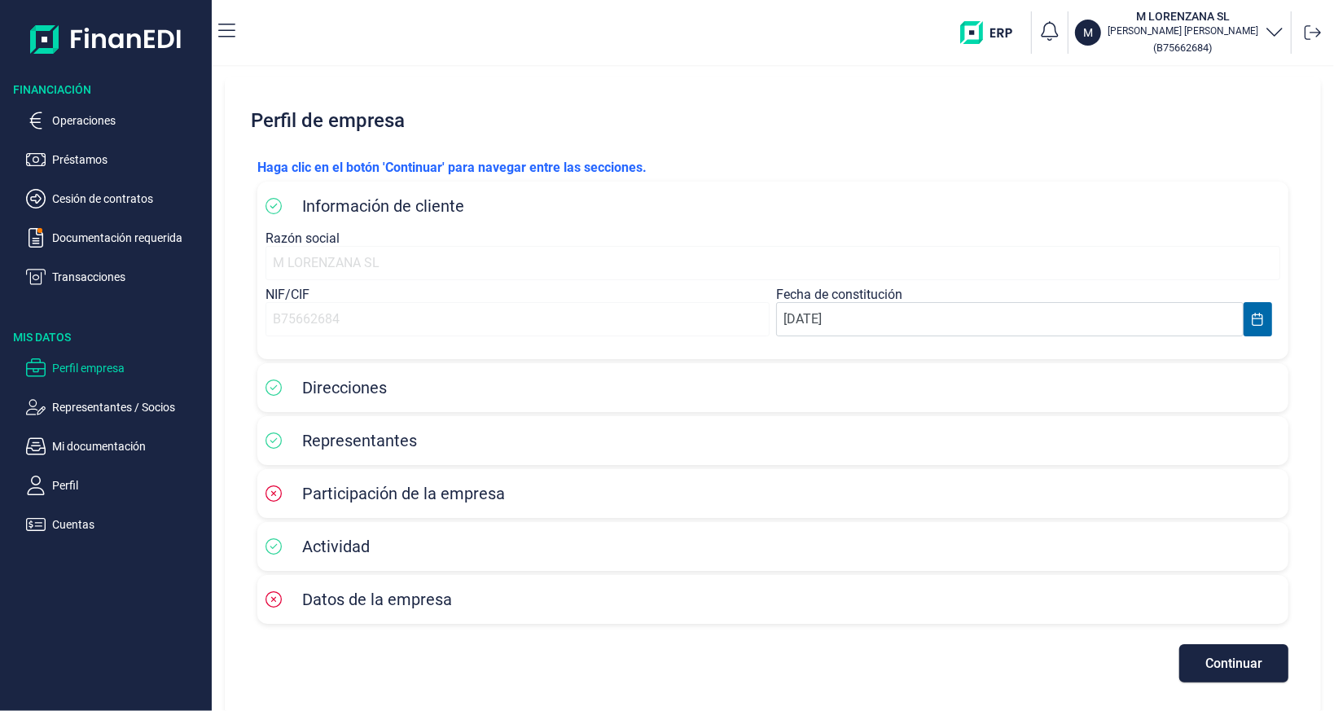
scroll to position [5, 0]
click at [391, 593] on span "Datos de la empresa" at bounding box center [377, 598] width 150 height 20
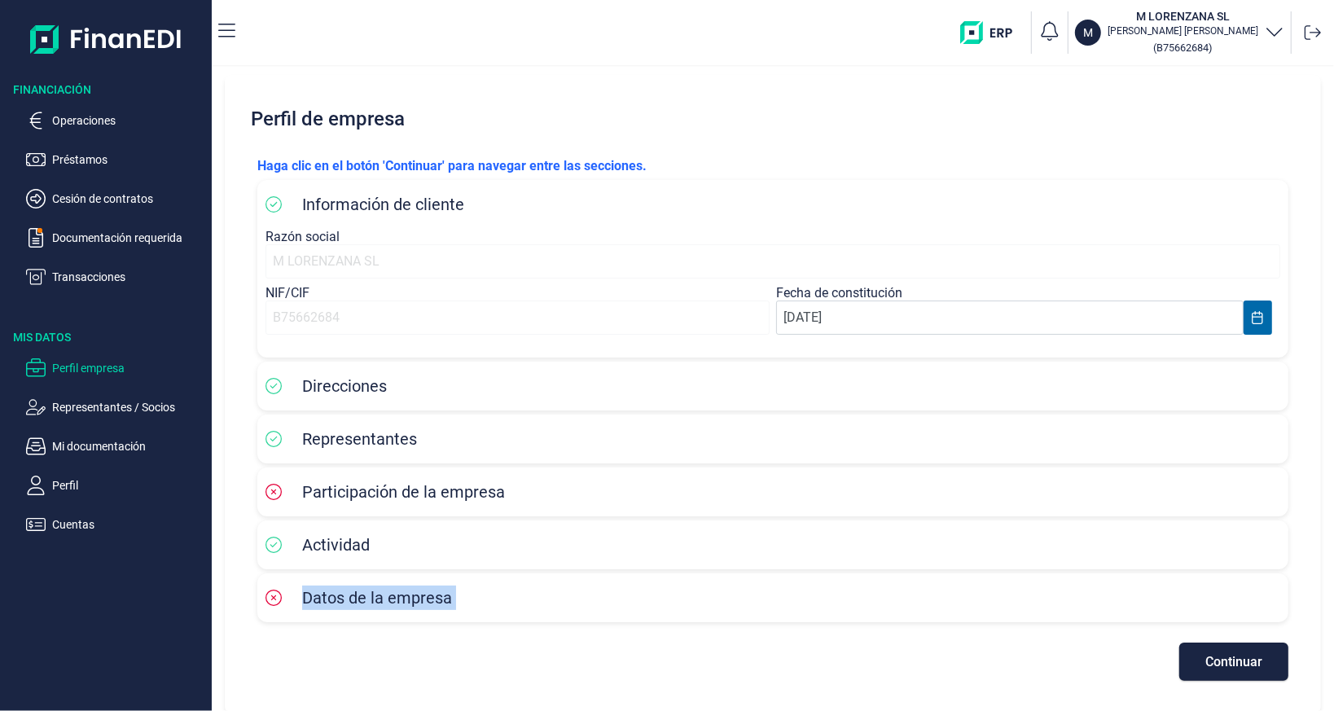
click at [391, 593] on span "Datos de la empresa" at bounding box center [377, 598] width 150 height 20
click at [389, 589] on span "Datos de la empresa" at bounding box center [377, 598] width 150 height 20
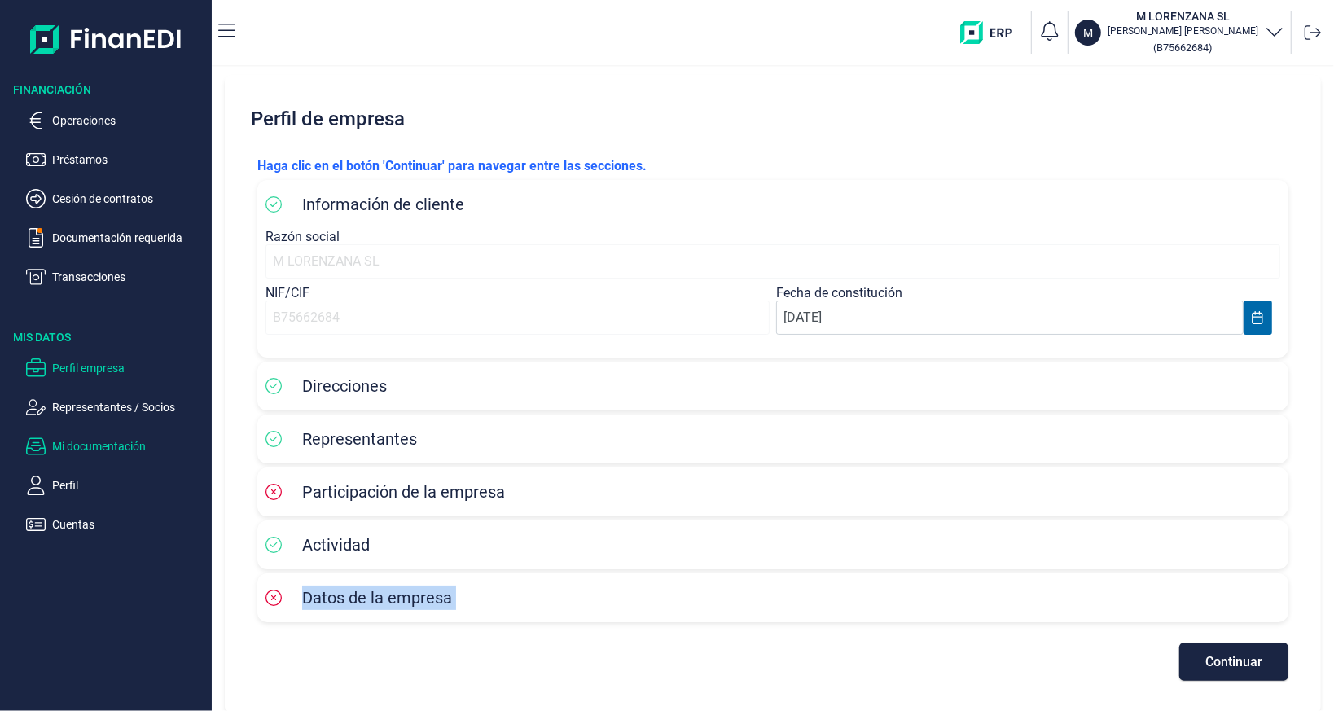
click at [145, 440] on p "Mi documentación" at bounding box center [128, 446] width 153 height 20
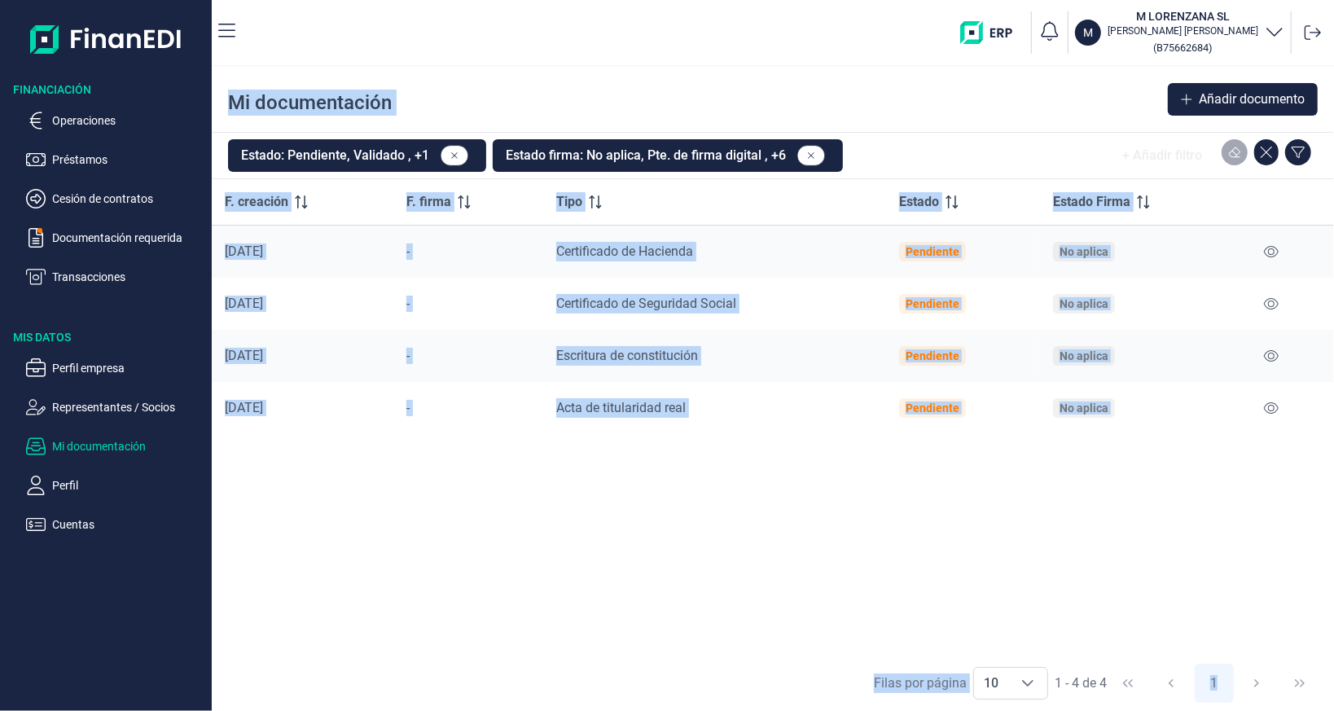
click at [518, 411] on div "-" at bounding box center [468, 408] width 125 height 16
click at [515, 424] on td "-" at bounding box center [468, 408] width 151 height 52
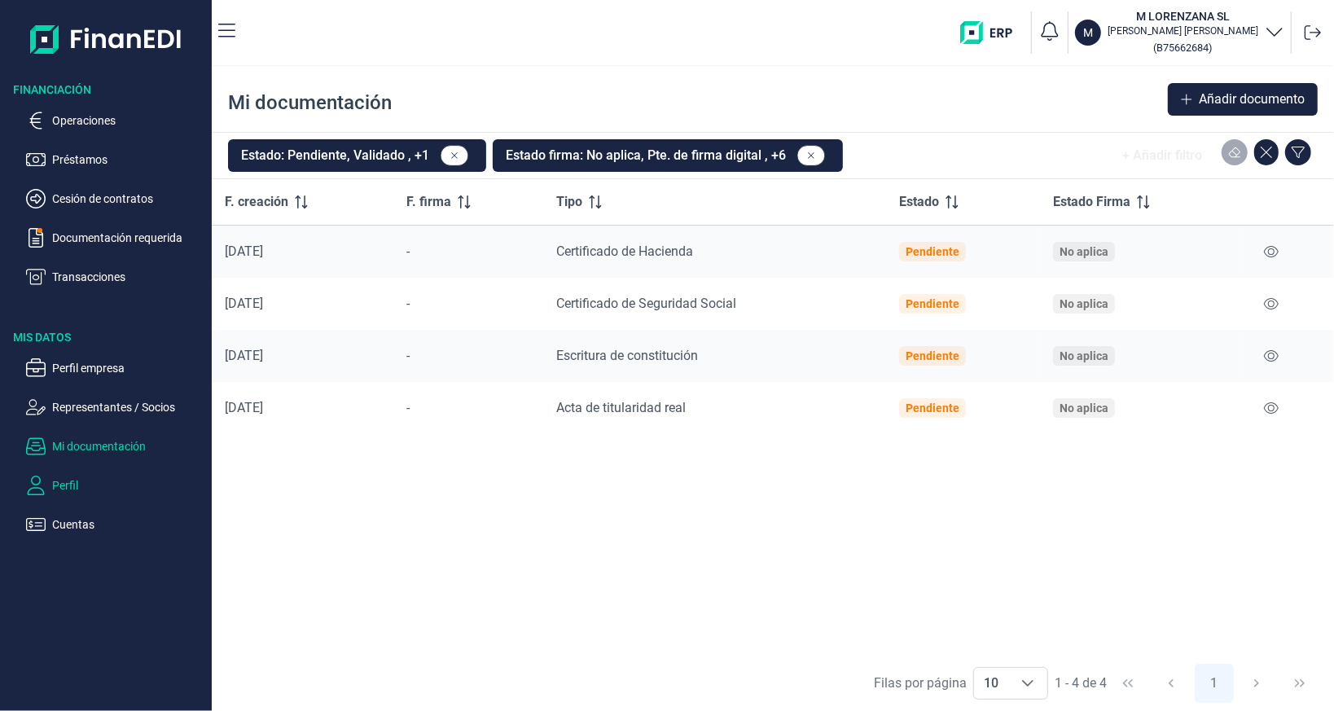
click at [63, 488] on p "Perfil" at bounding box center [128, 485] width 153 height 20
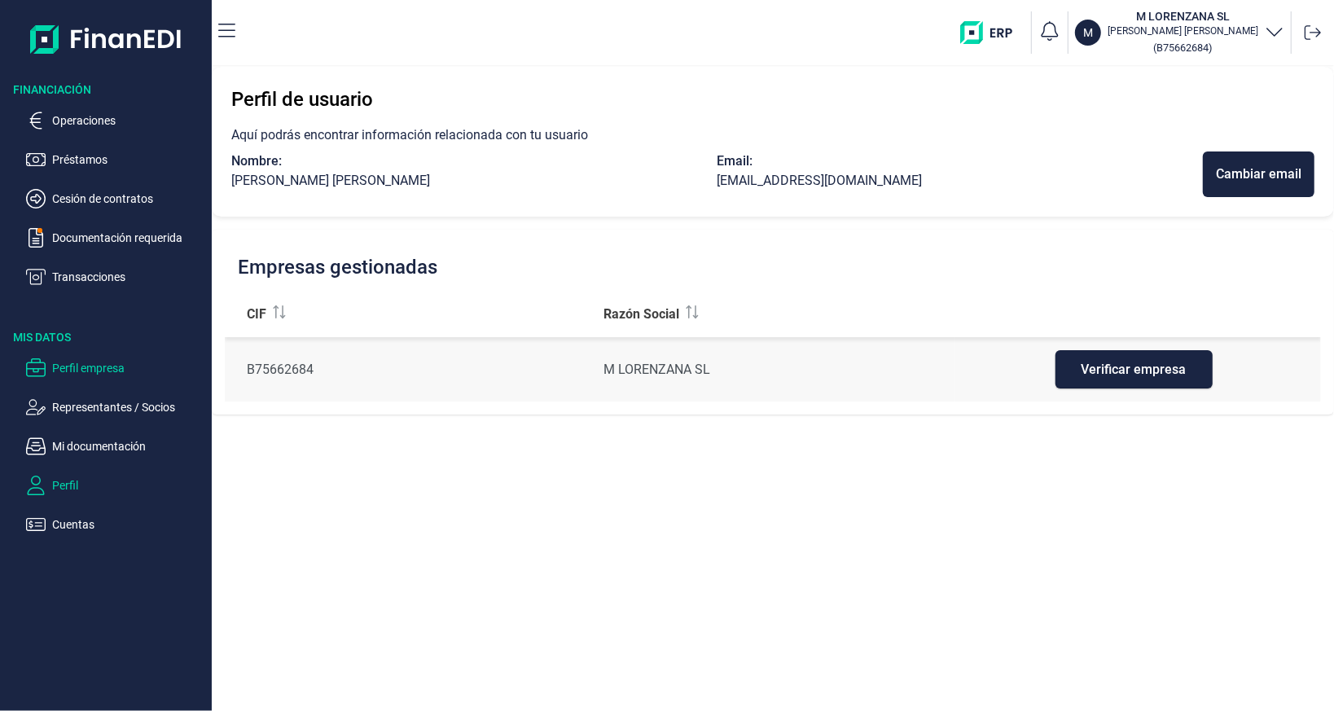
click at [70, 373] on p "Perfil empresa" at bounding box center [128, 368] width 153 height 20
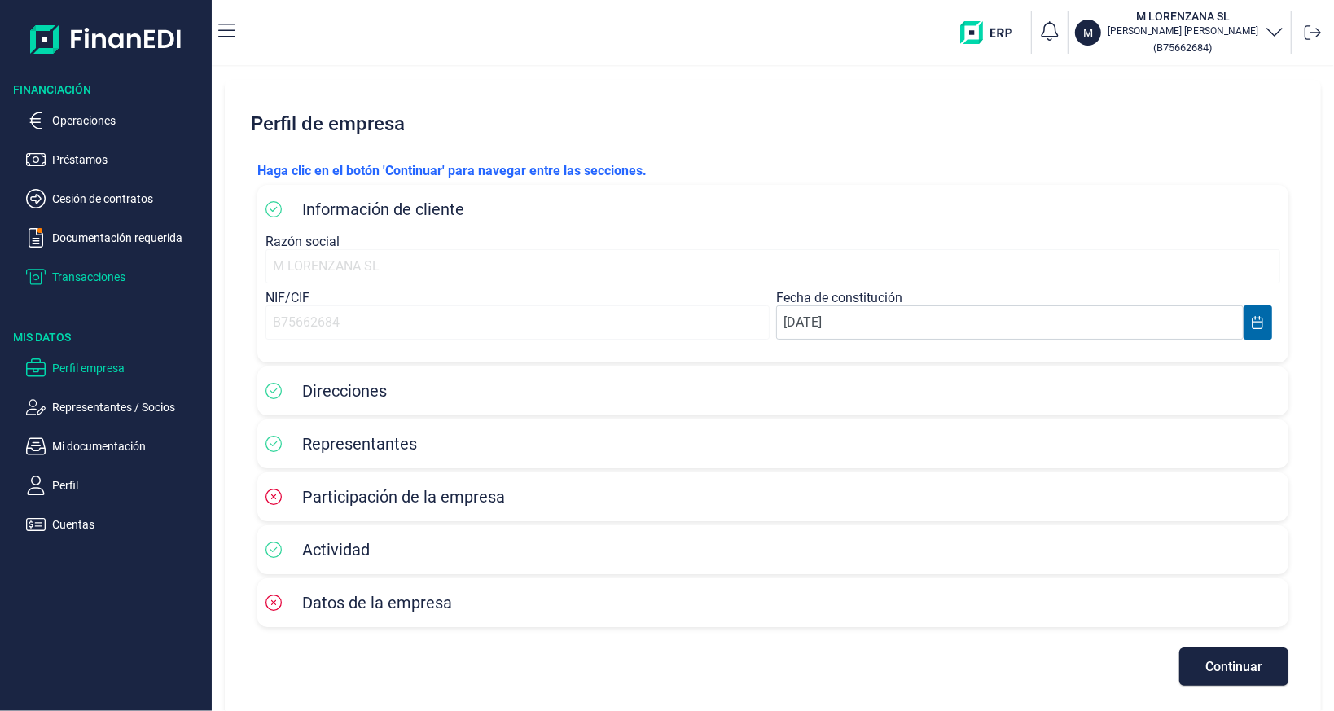
click at [106, 272] on p "Transacciones" at bounding box center [128, 277] width 153 height 20
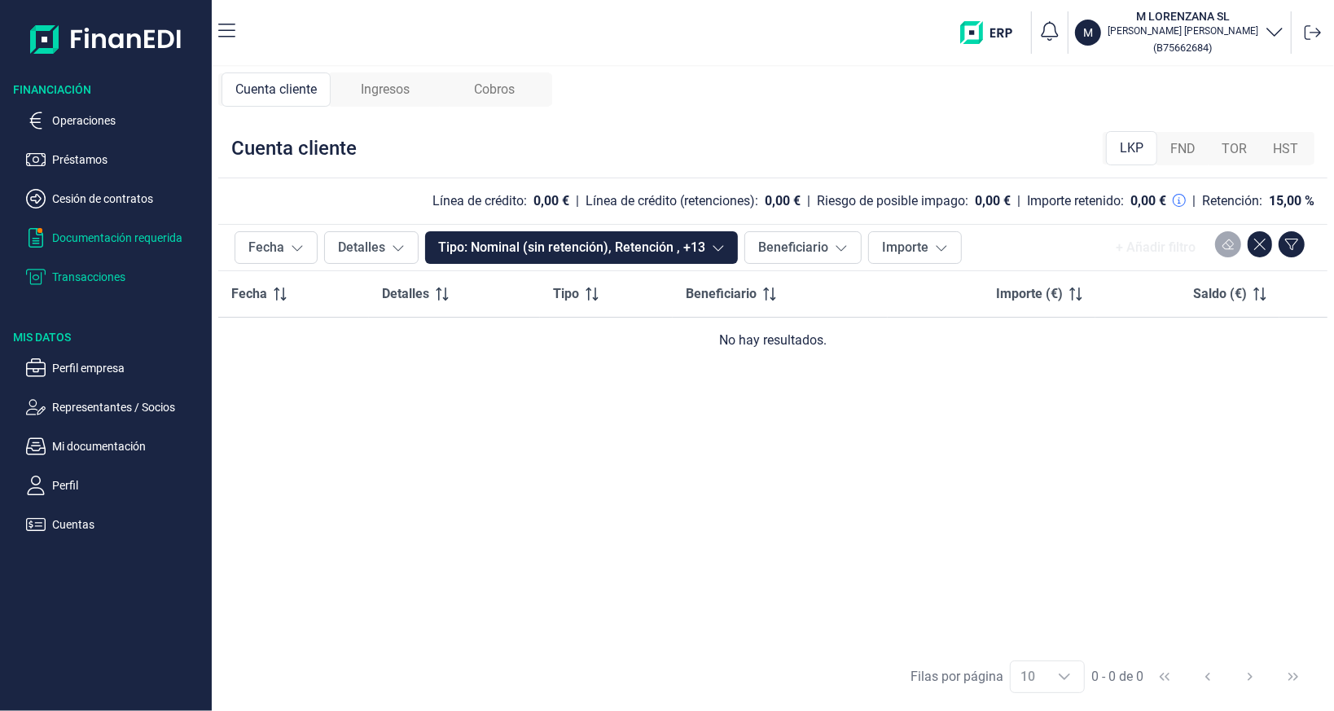
click at [102, 234] on p "Documentación requerida" at bounding box center [128, 238] width 153 height 20
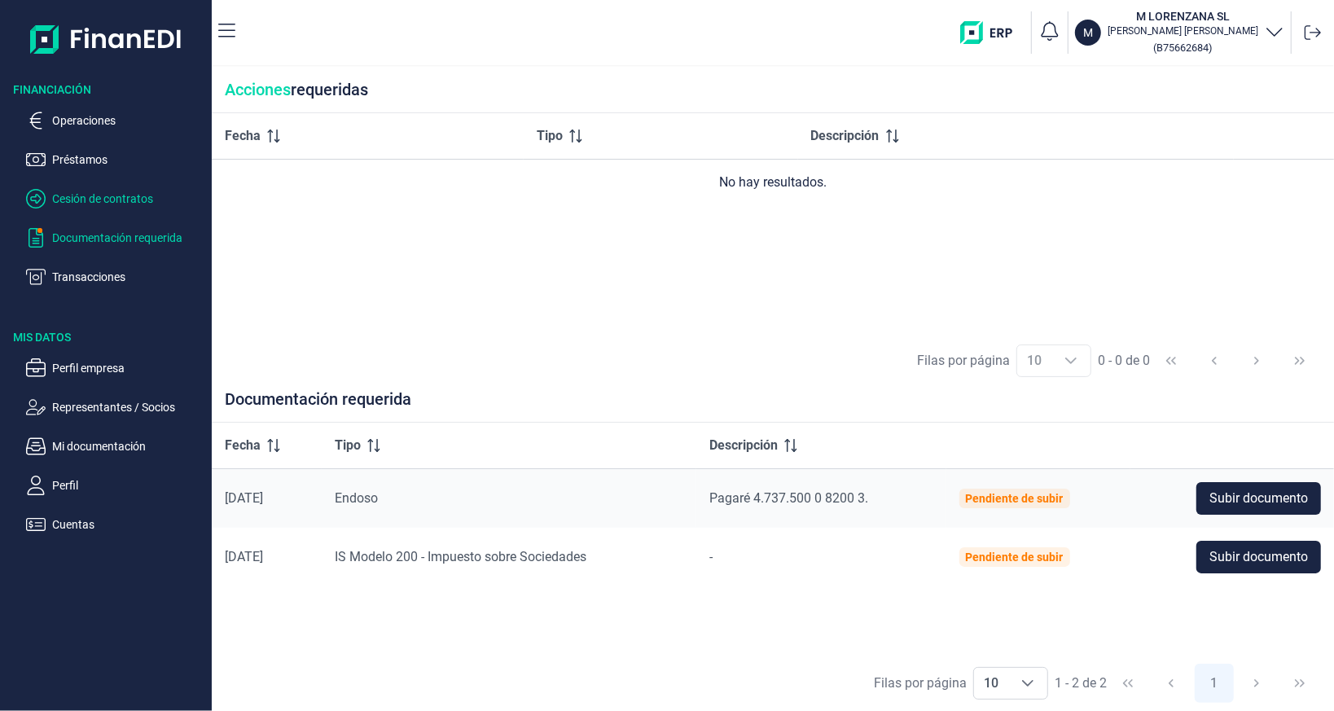
click at [95, 202] on p "Cesión de contratos" at bounding box center [128, 199] width 153 height 20
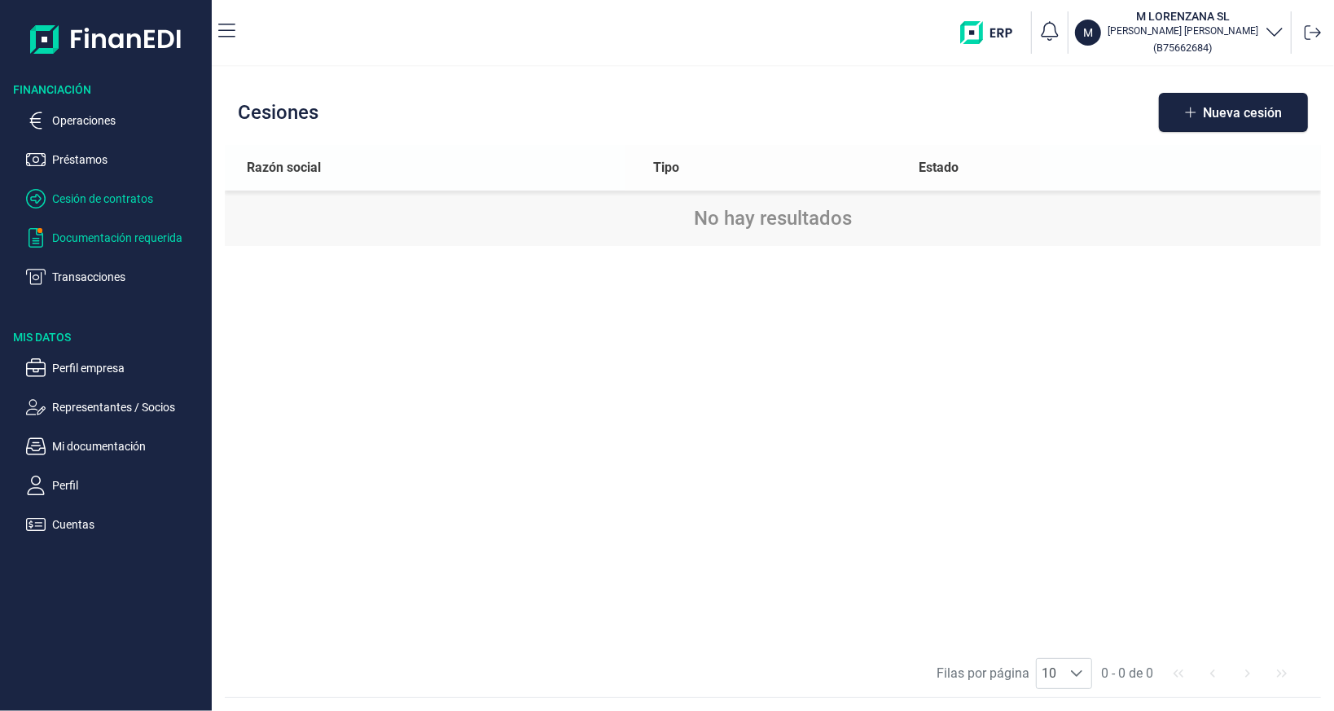
click at [90, 242] on p "Documentación requerida" at bounding box center [128, 238] width 153 height 20
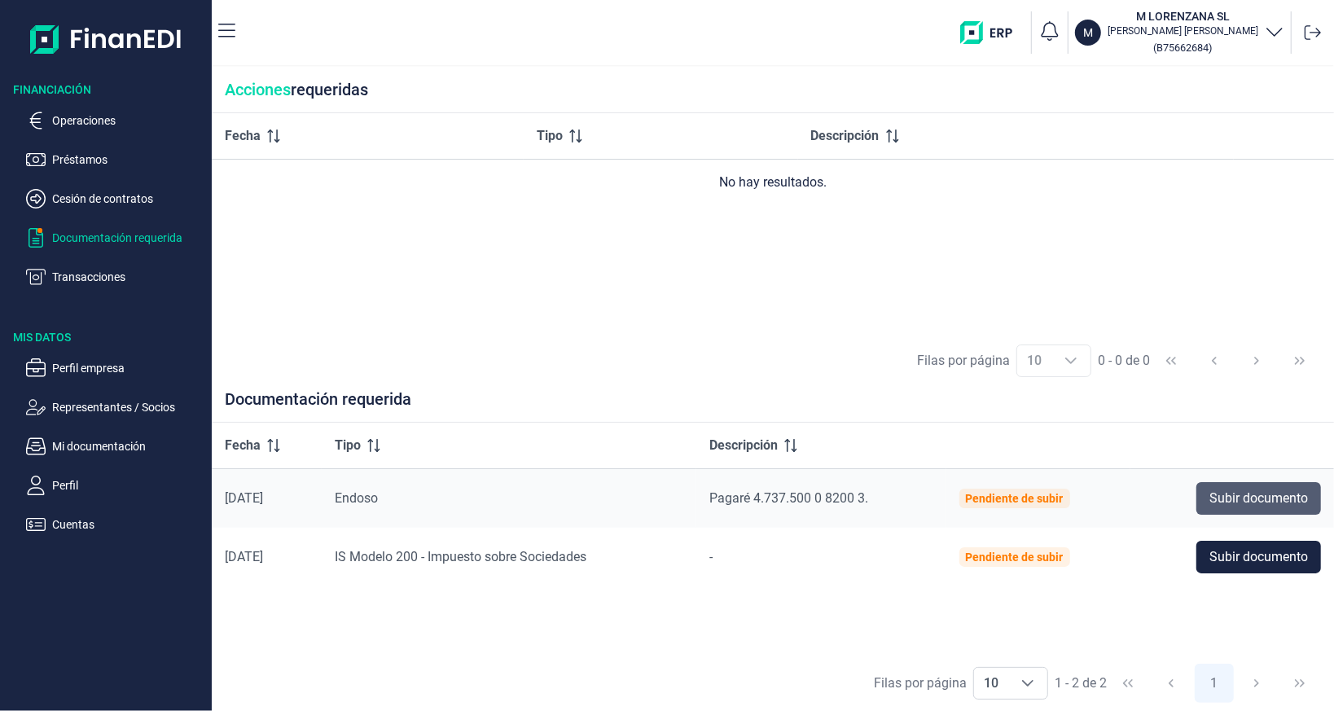
click at [1251, 497] on span "Subir documento" at bounding box center [1258, 498] width 99 height 20
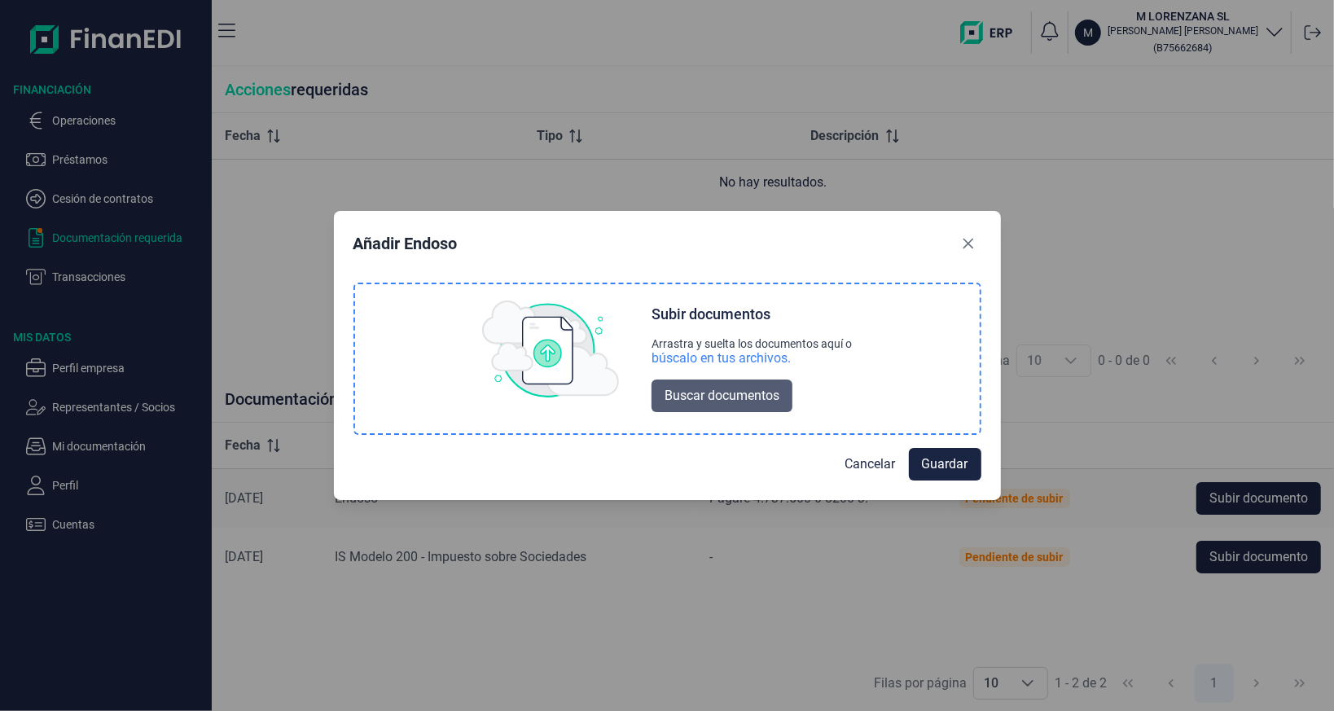
click at [676, 392] on span "Buscar documentos" at bounding box center [721, 396] width 115 height 20
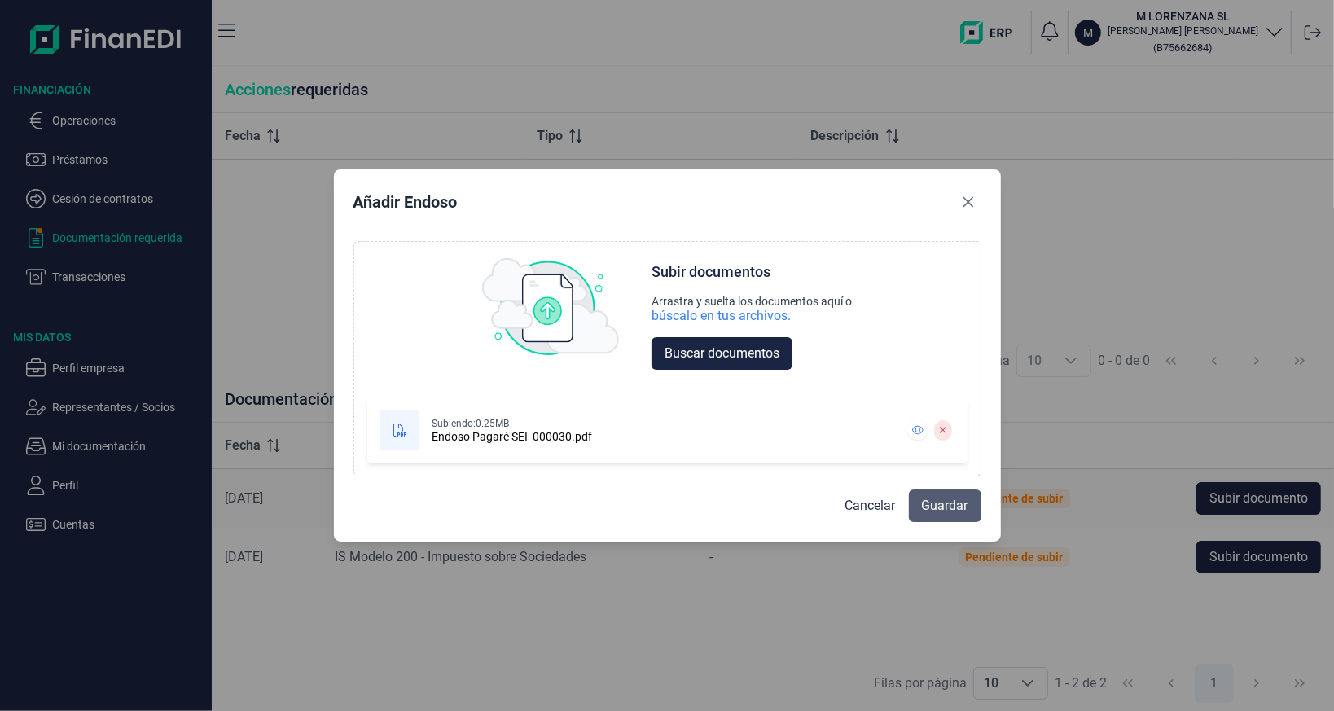
click at [931, 502] on span "Guardar" at bounding box center [945, 506] width 46 height 20
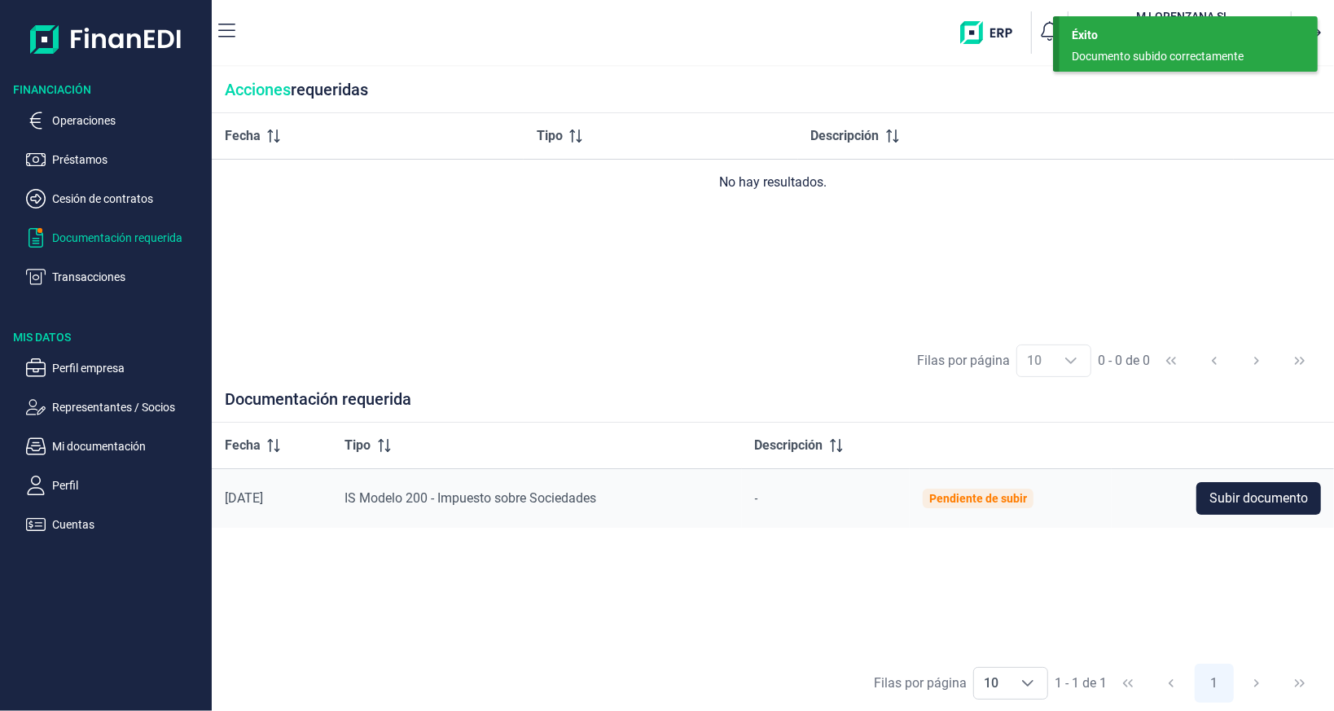
click at [97, 234] on p "Documentación requerida" at bounding box center [128, 238] width 153 height 20
click at [102, 237] on p "Documentación requerida" at bounding box center [128, 238] width 153 height 20
click at [94, 154] on p "Préstamos" at bounding box center [128, 160] width 153 height 20
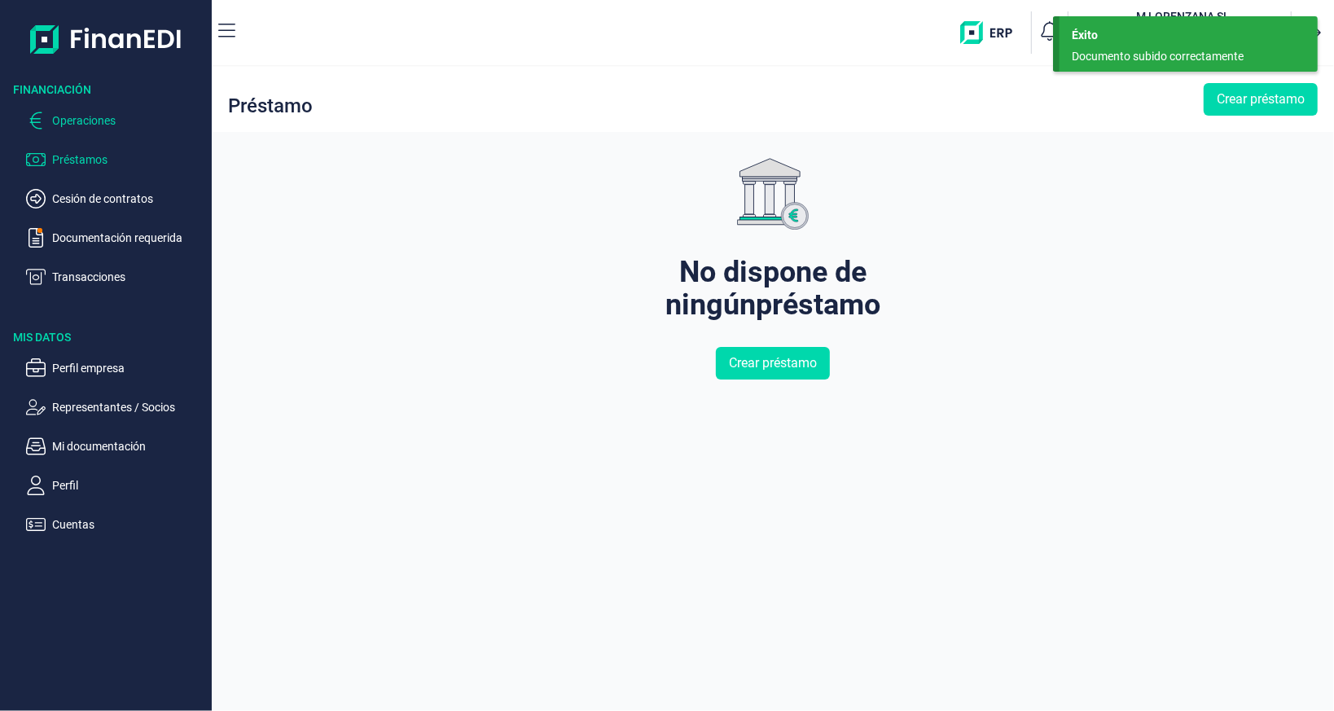
click at [94, 129] on p "Operaciones" at bounding box center [128, 121] width 153 height 20
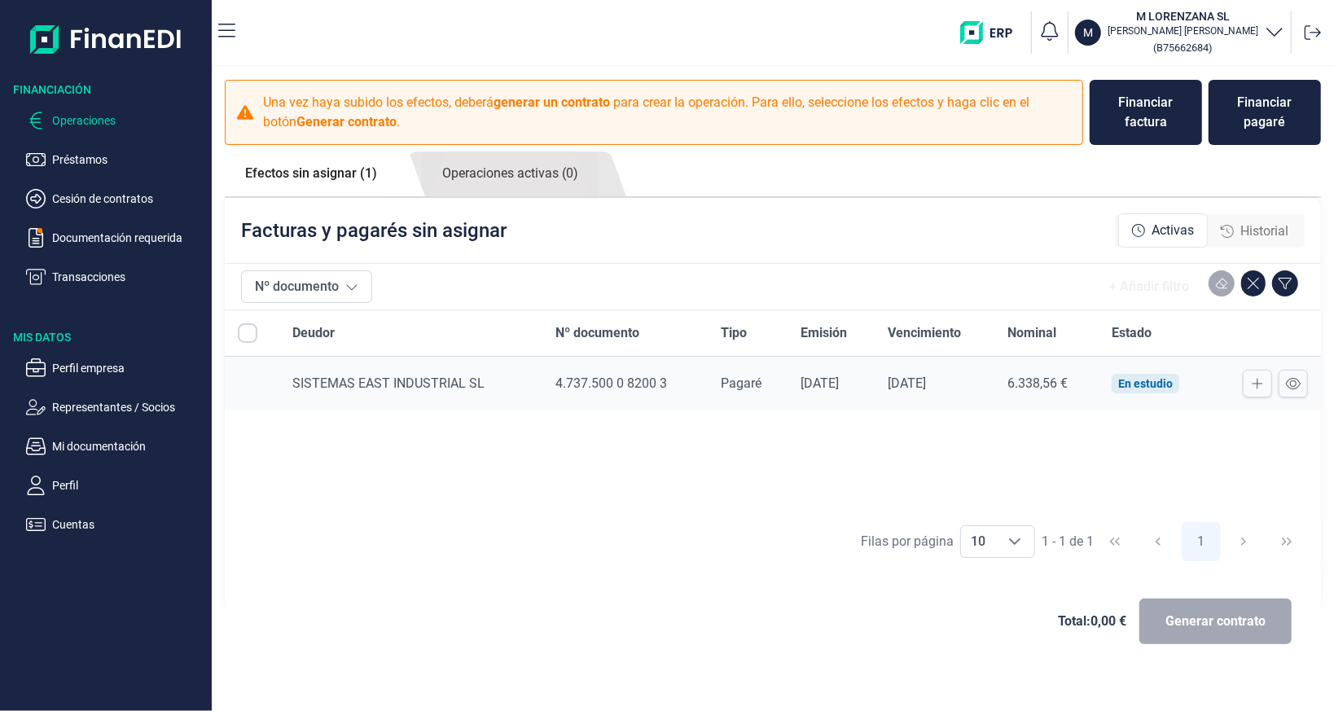
click at [249, 332] on input "All items unselected" at bounding box center [248, 333] width 20 height 20
checkbox input "false"
click at [1290, 382] on icon at bounding box center [1292, 383] width 15 height 11
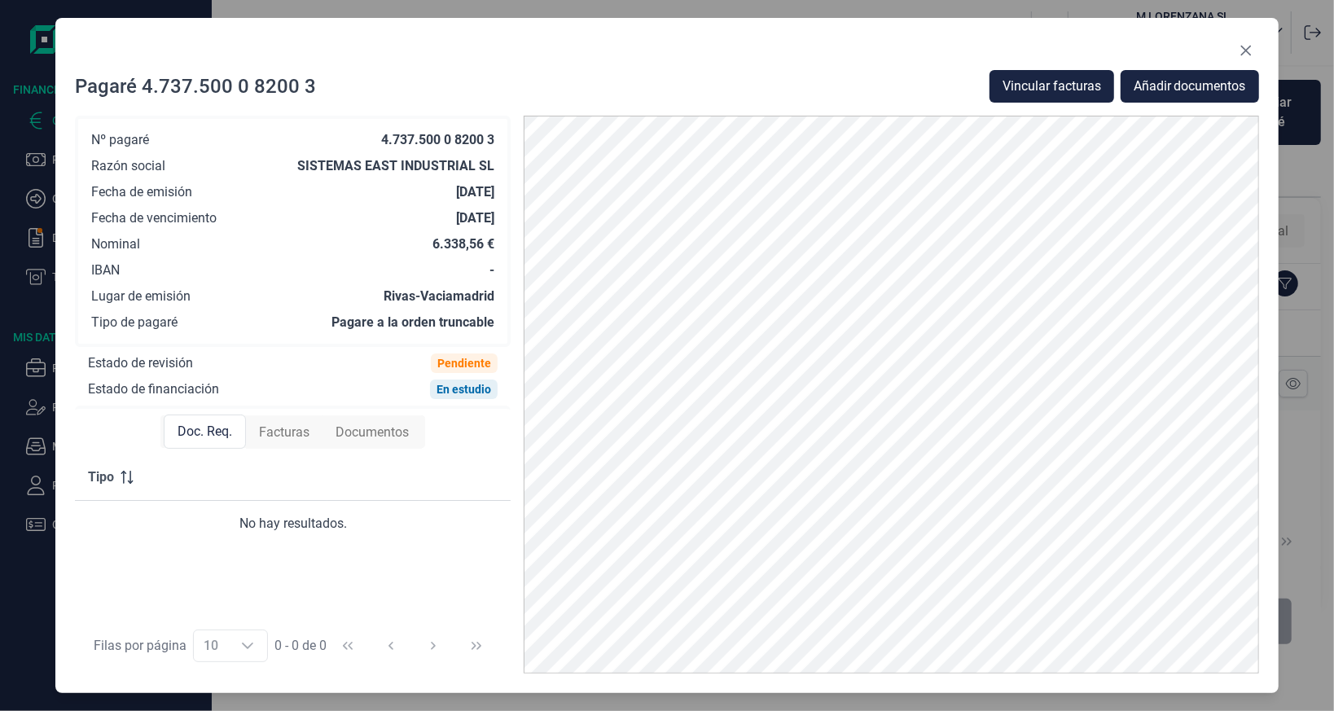
click at [304, 437] on span "Facturas" at bounding box center [284, 433] width 50 height 20
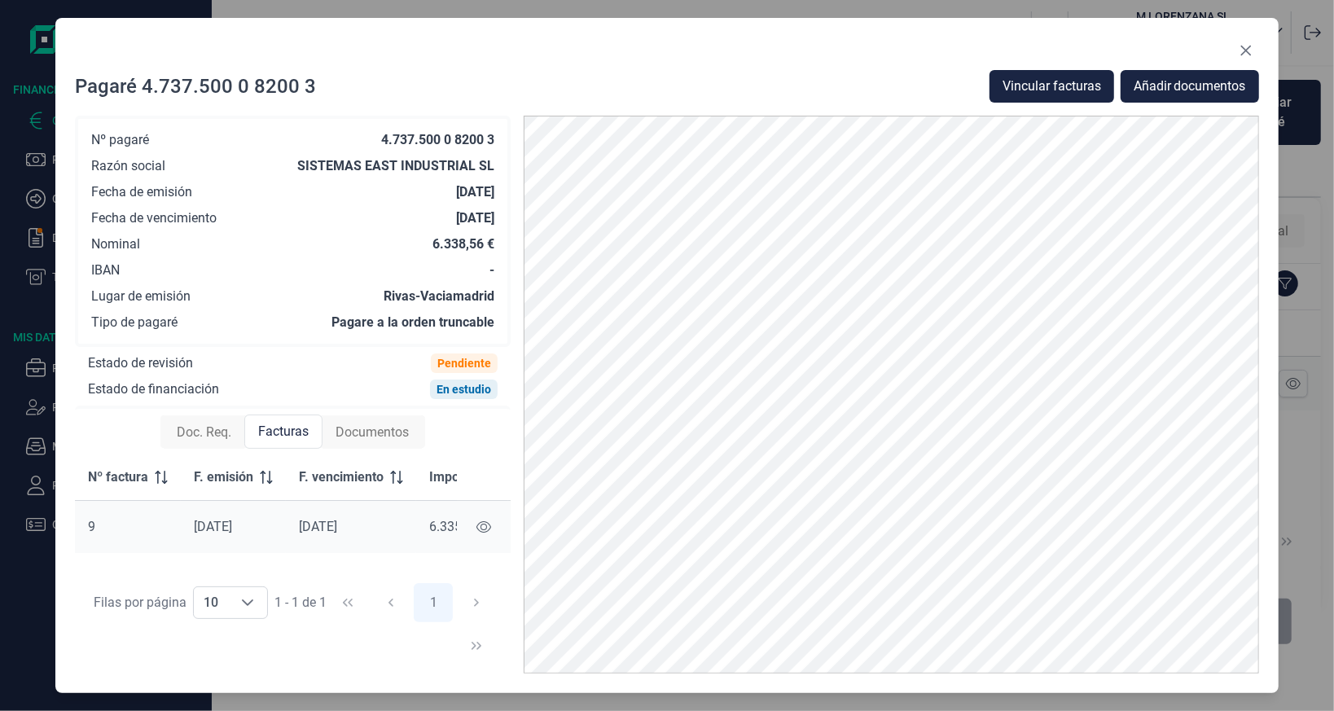
click at [341, 436] on span "Documentos" at bounding box center [371, 433] width 73 height 20
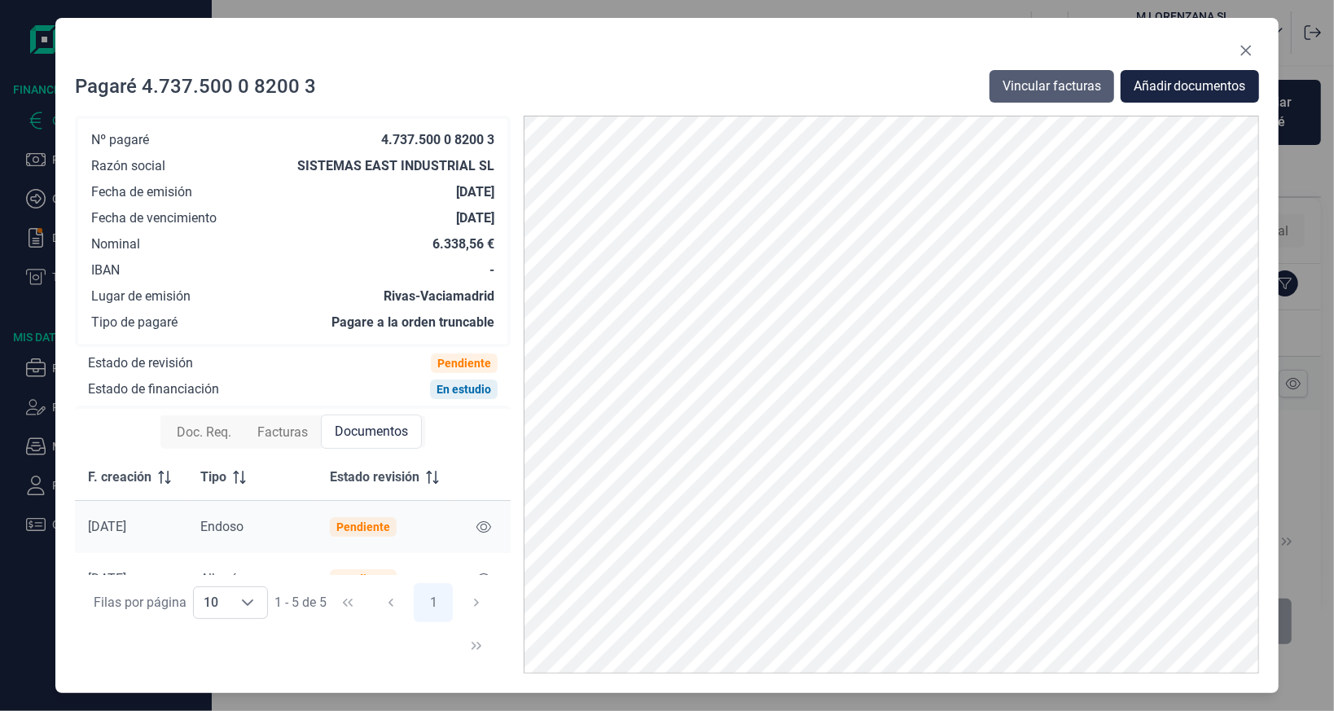
click at [1059, 77] on span "Vincular facturas" at bounding box center [1051, 87] width 99 height 20
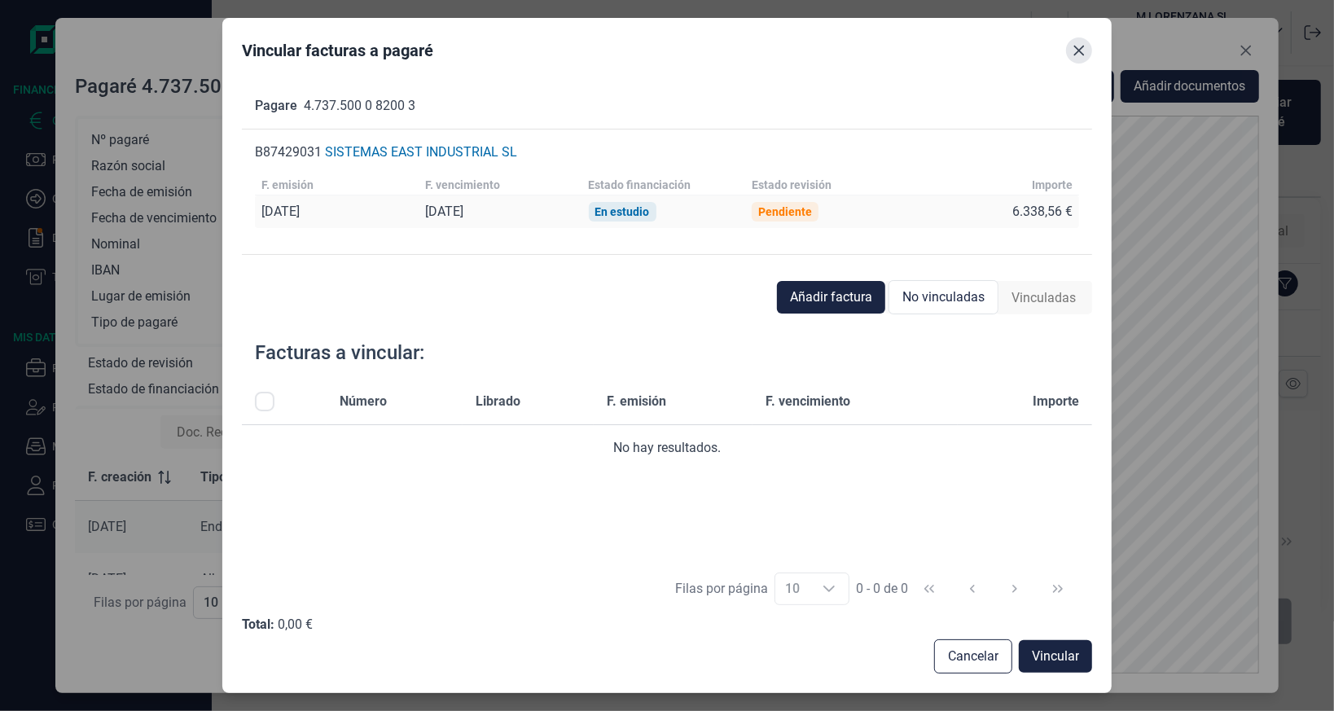
click at [1079, 48] on icon "Close" at bounding box center [1078, 50] width 13 height 13
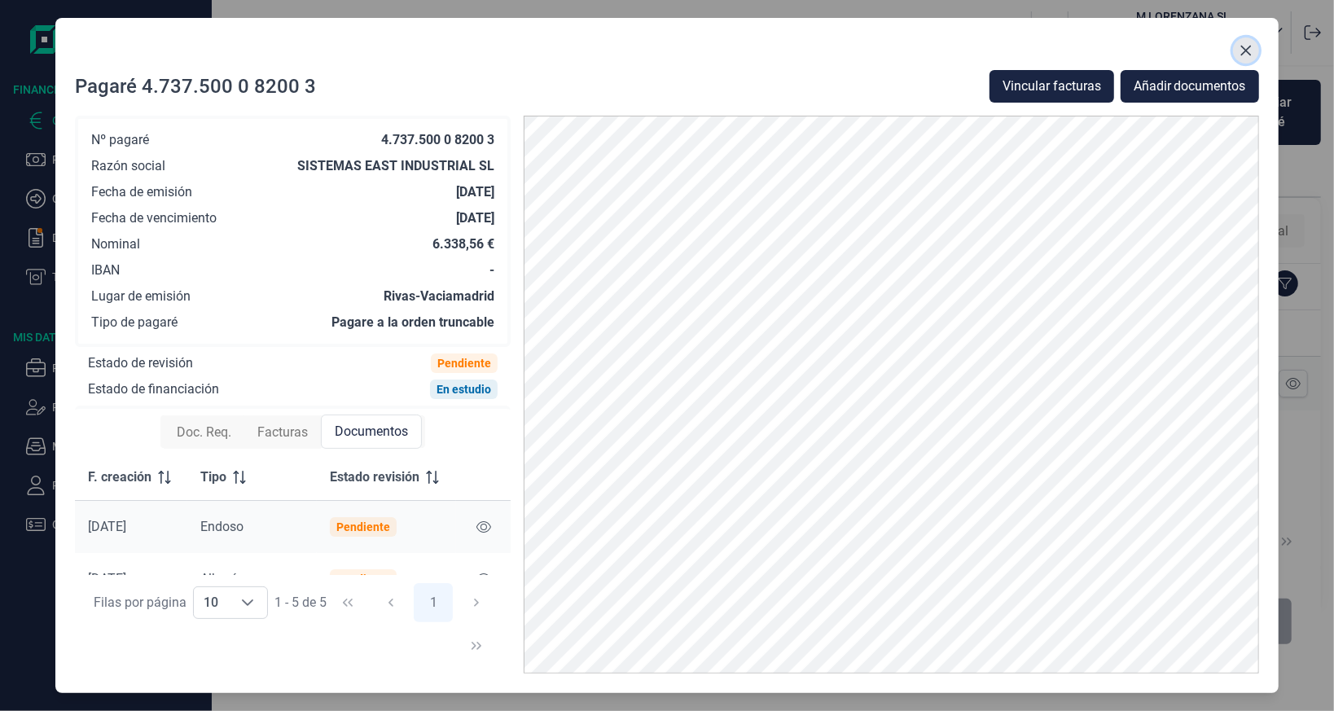
click at [1246, 46] on icon "Close" at bounding box center [1245, 50] width 13 height 13
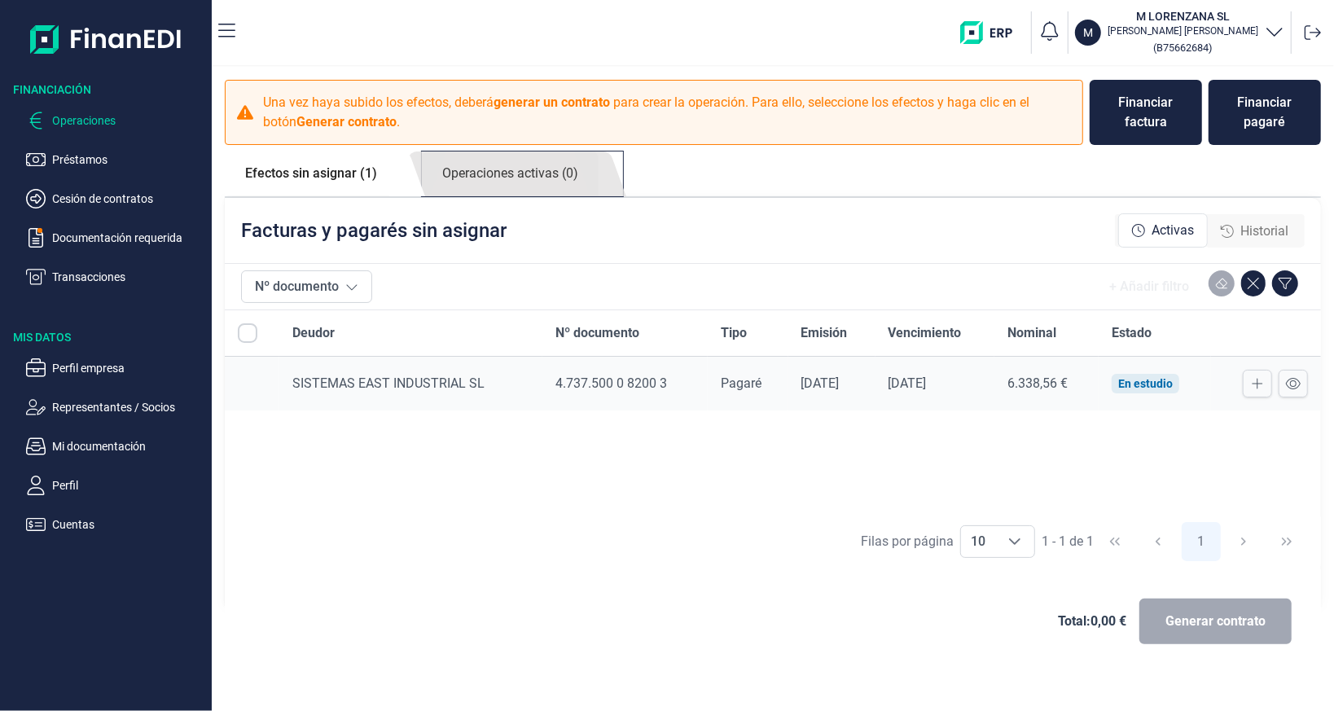
click at [469, 180] on link "Operaciones activas (0)" at bounding box center [510, 173] width 177 height 45
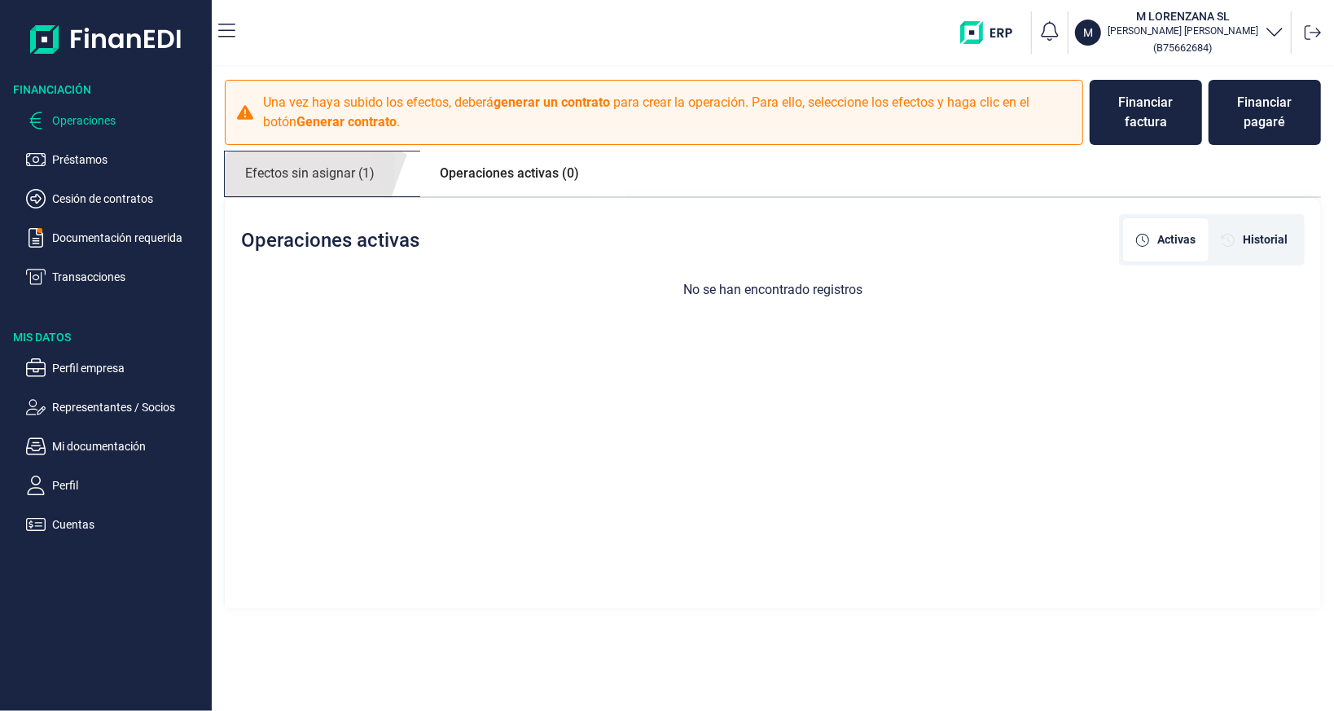
click at [331, 186] on link "Efectos sin asignar (1)" at bounding box center [310, 173] width 170 height 45
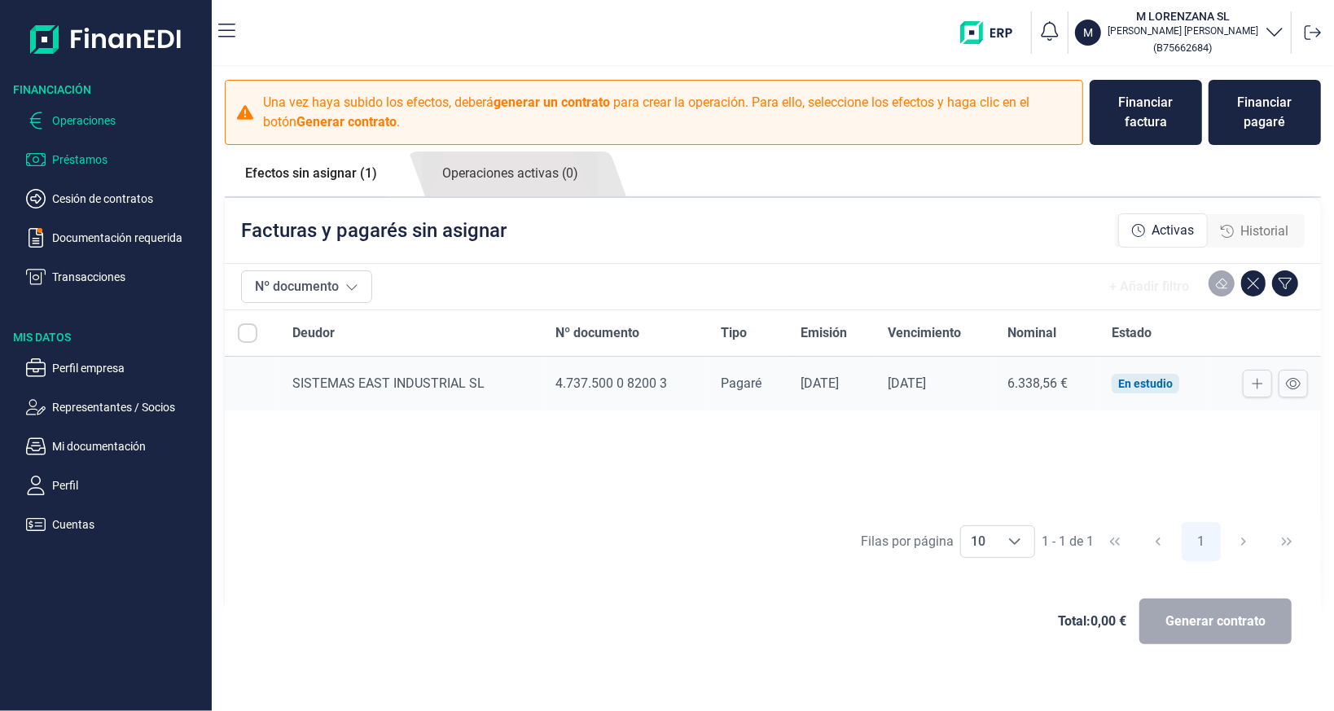
click at [90, 157] on p "Préstamos" at bounding box center [128, 160] width 153 height 20
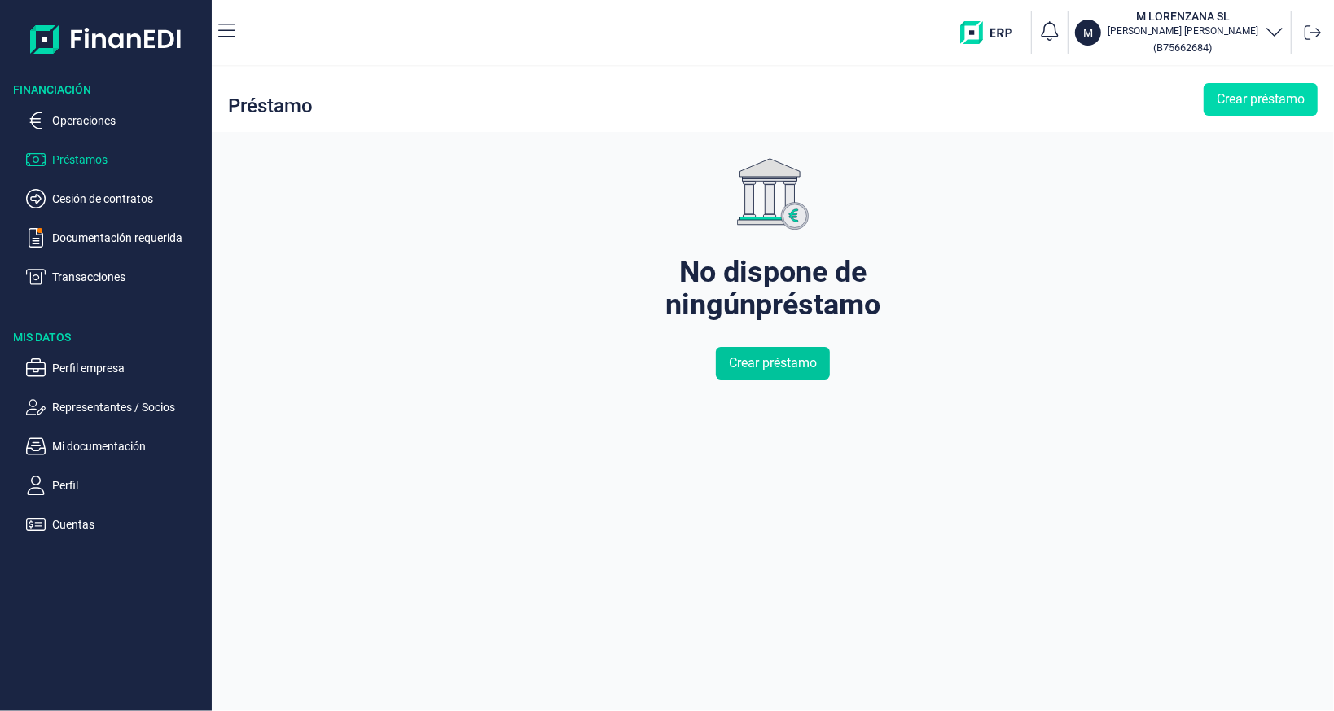
click at [753, 356] on span "Crear préstamo" at bounding box center [773, 363] width 88 height 20
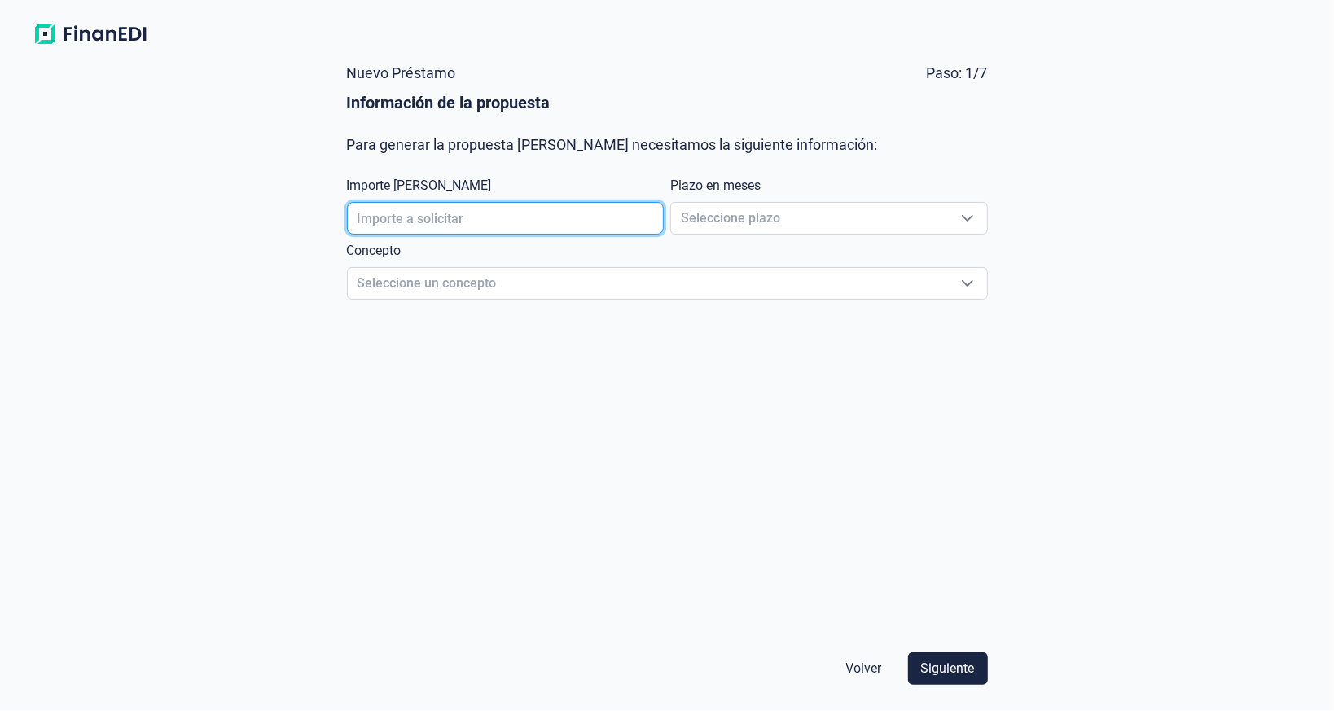
click at [486, 222] on input "text" at bounding box center [506, 218] width 318 height 33
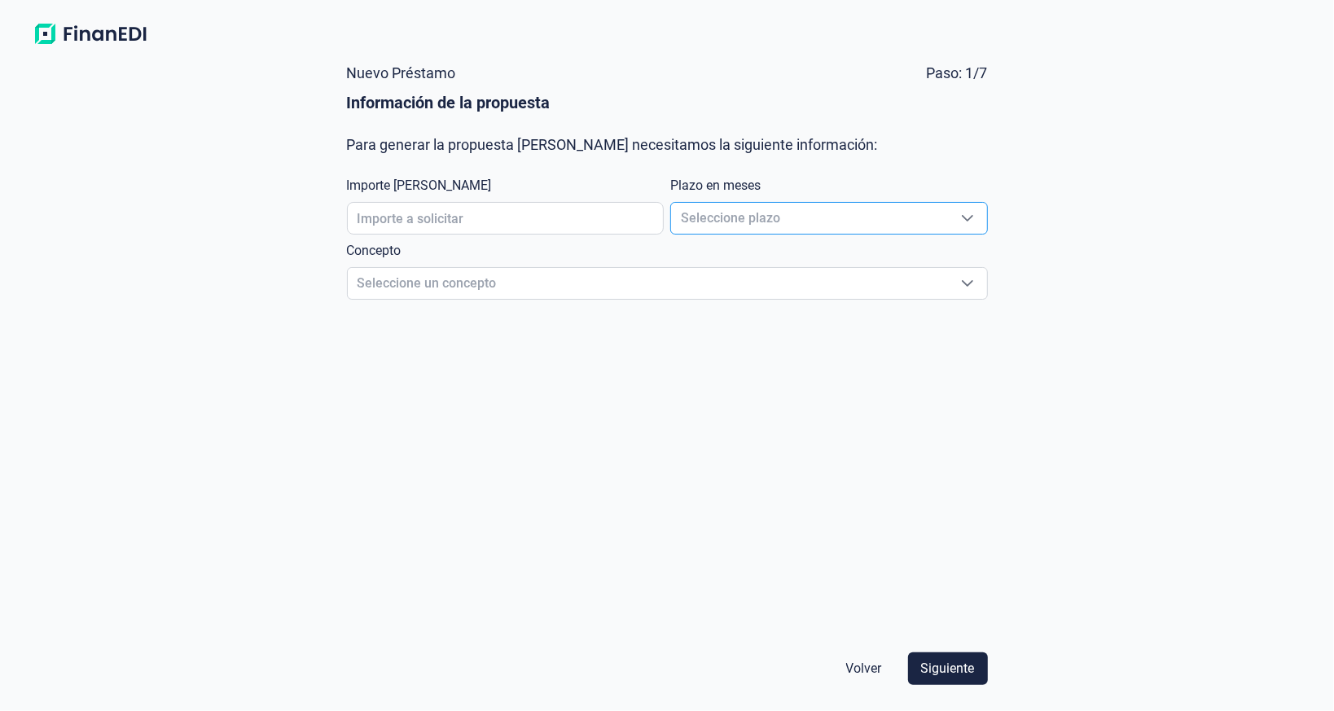
click at [718, 215] on span "Seleccione plazo" at bounding box center [809, 218] width 277 height 31
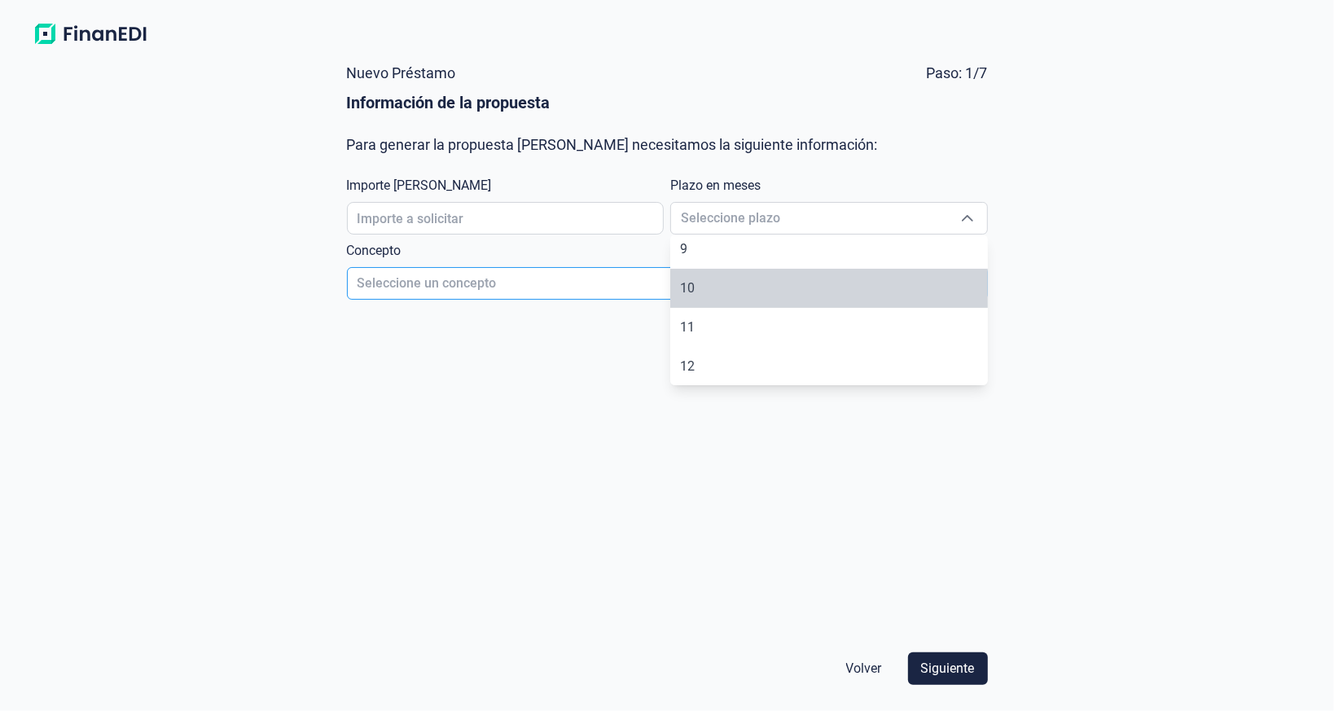
click at [462, 276] on span "Seleccione un concepto" at bounding box center [648, 283] width 600 height 31
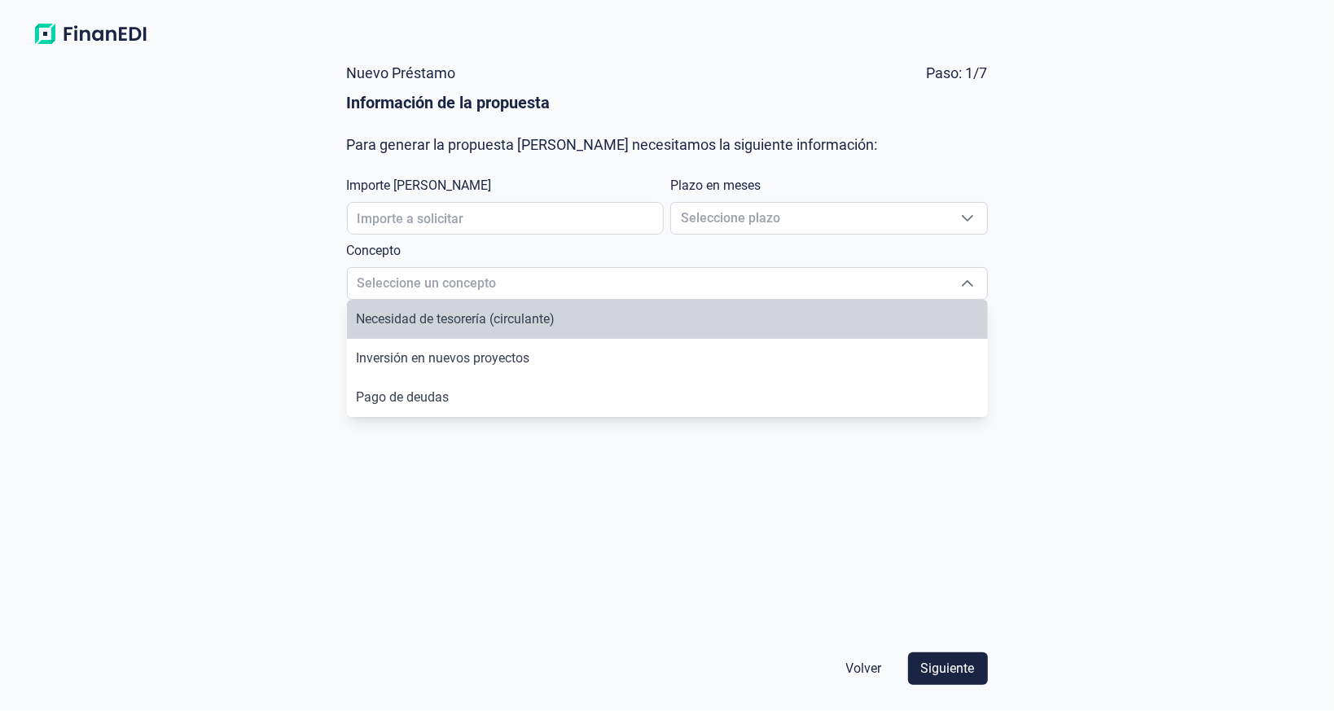
click at [297, 322] on div "Nuevo Préstamo Paso: 1/7 Información de la propuesta Para generar la propuesta …" at bounding box center [667, 381] width 1334 height 659
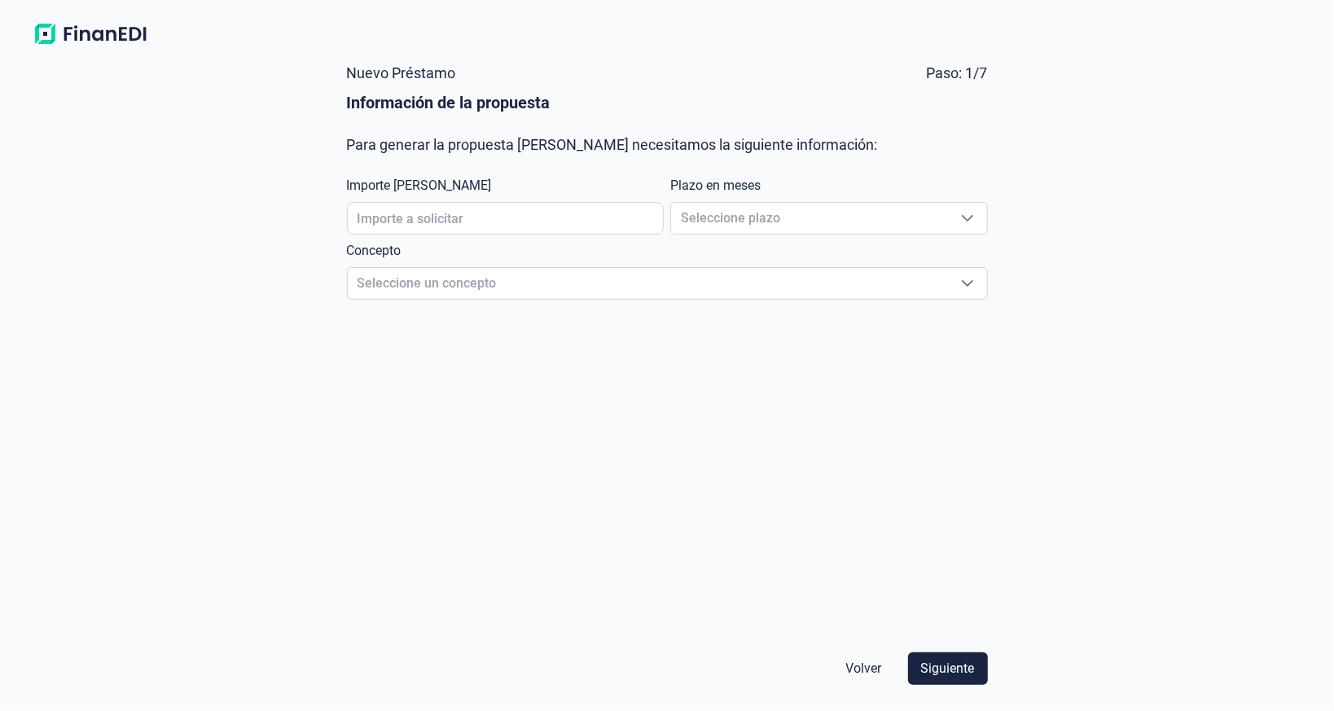
click at [859, 668] on span "Volver" at bounding box center [864, 669] width 36 height 20
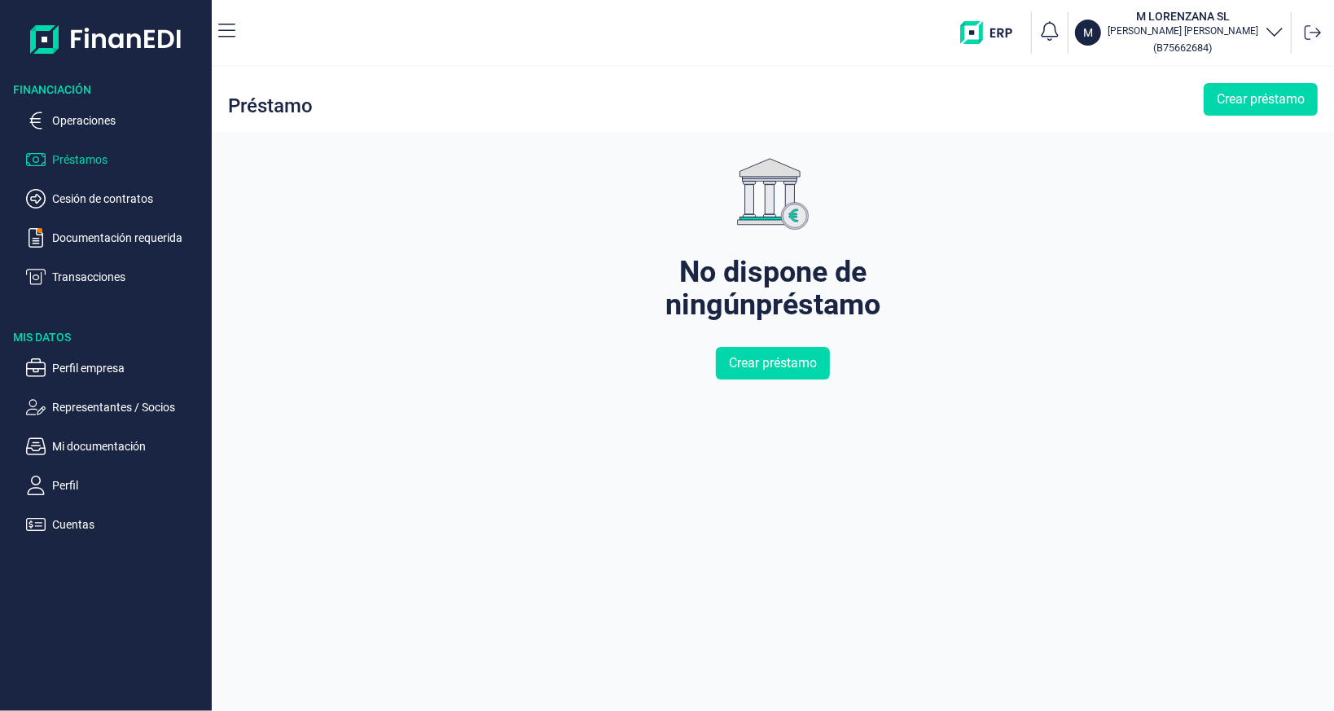
click at [1257, 31] on p "CARLOS NOVILLO RUIZ" at bounding box center [1182, 30] width 151 height 13
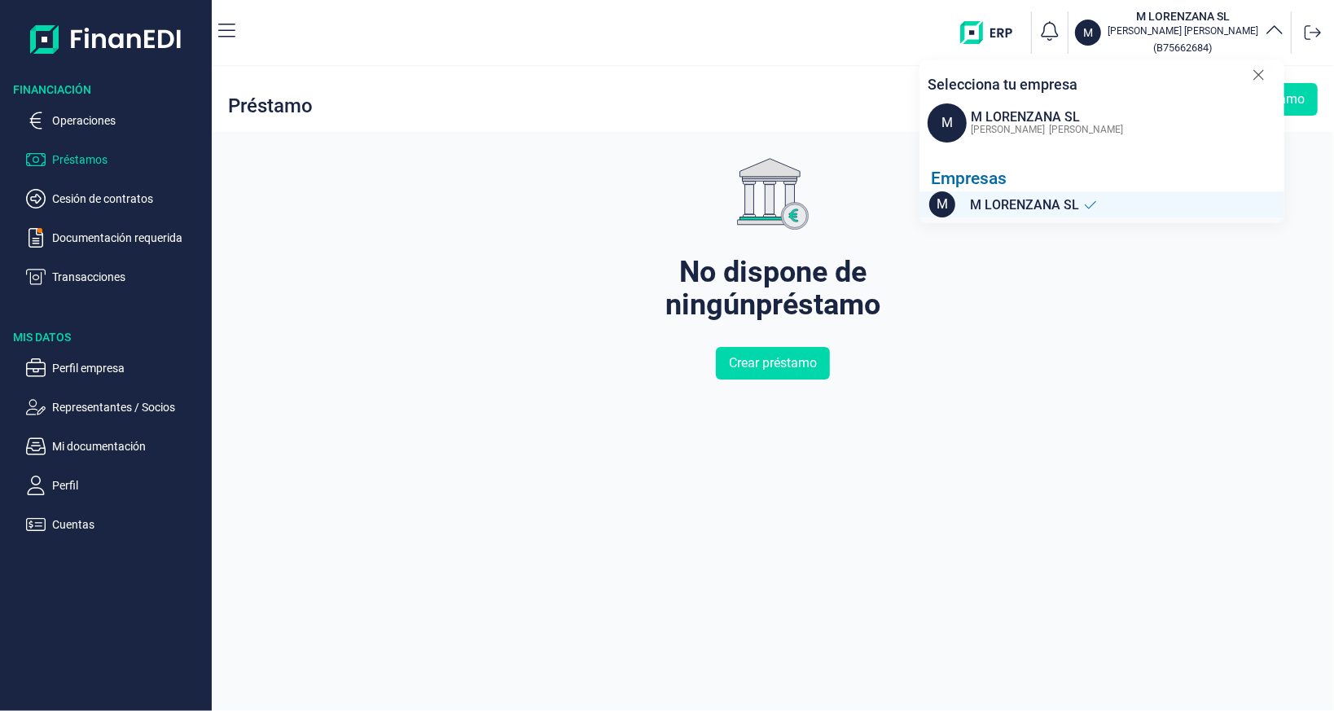
click at [1018, 120] on div "CARLOS NOVILLO RUIZ" at bounding box center [1044, 129] width 156 height 20
click at [995, 208] on span "M LORENZANA SL" at bounding box center [1024, 205] width 109 height 20
click at [257, 238] on div "No dispone de ningún préstamo Crear préstamo" at bounding box center [773, 421] width 1122 height 579
click at [112, 128] on p "Operaciones" at bounding box center [128, 121] width 153 height 20
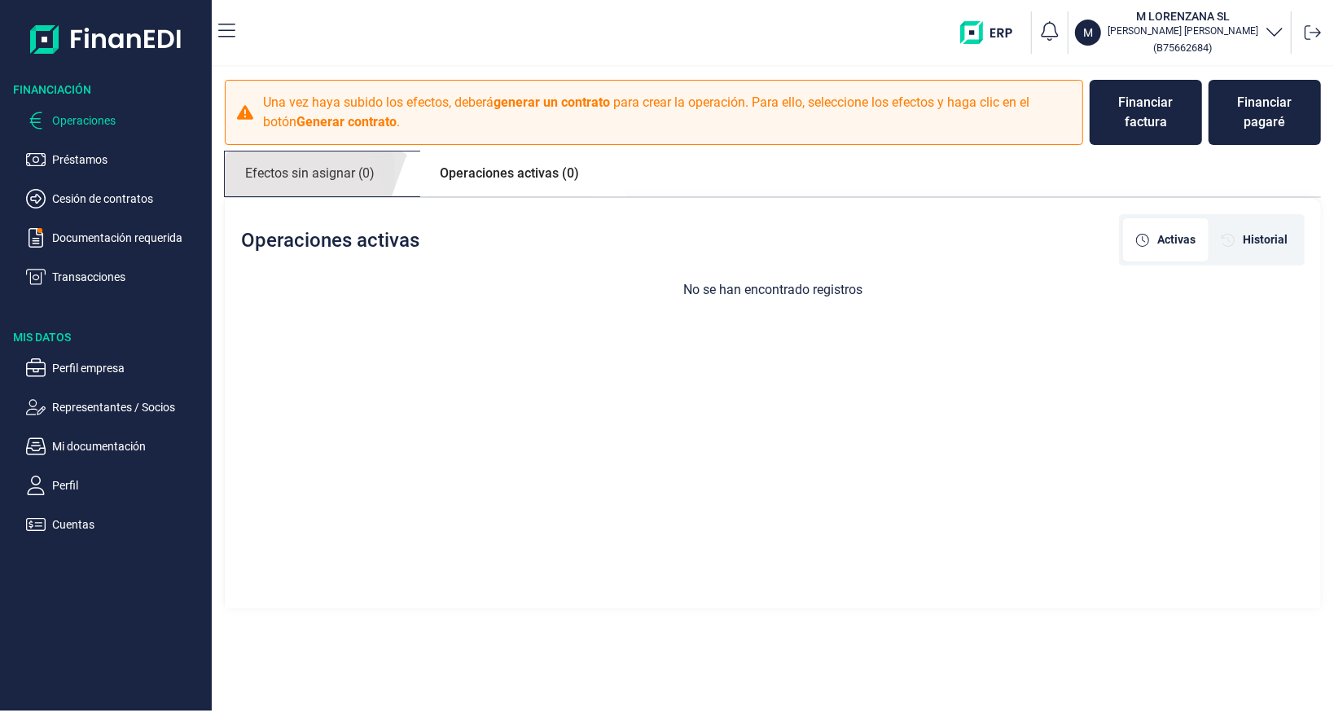
click at [348, 169] on link "Efectos sin asignar (0)" at bounding box center [310, 173] width 170 height 45
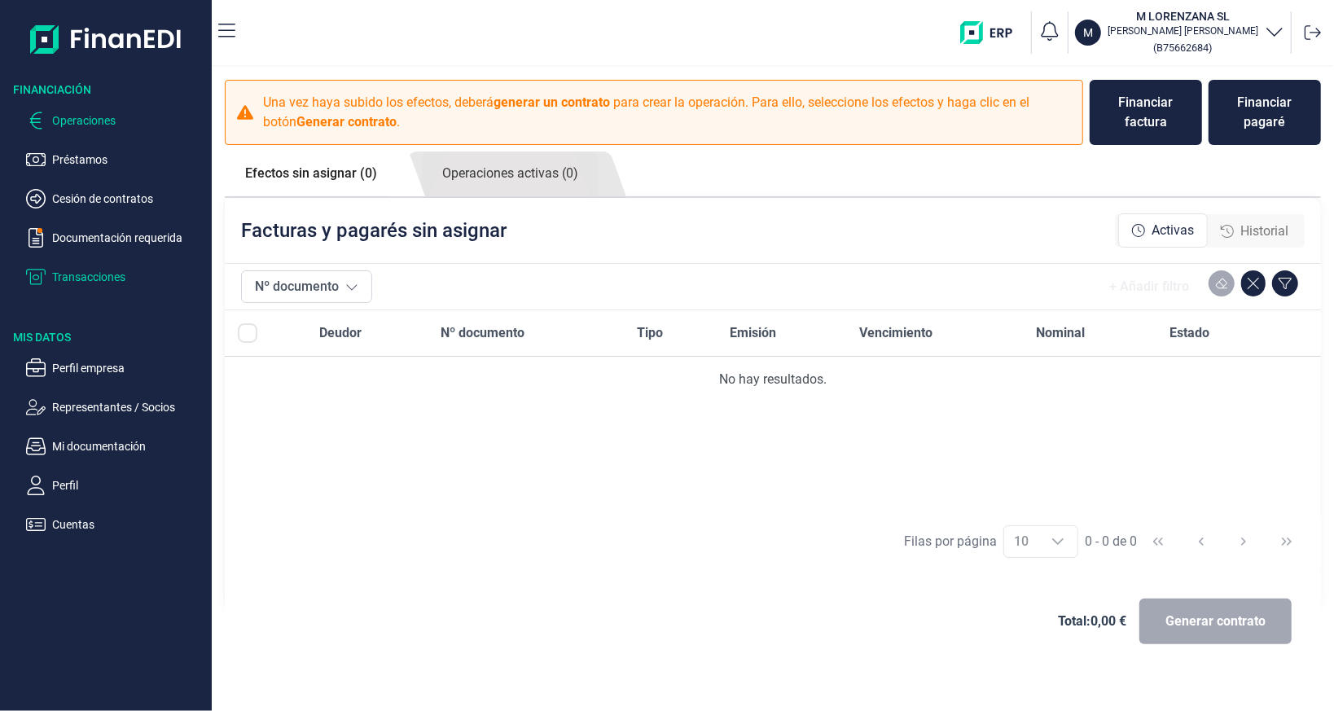
click at [112, 272] on p "Transacciones" at bounding box center [128, 277] width 153 height 20
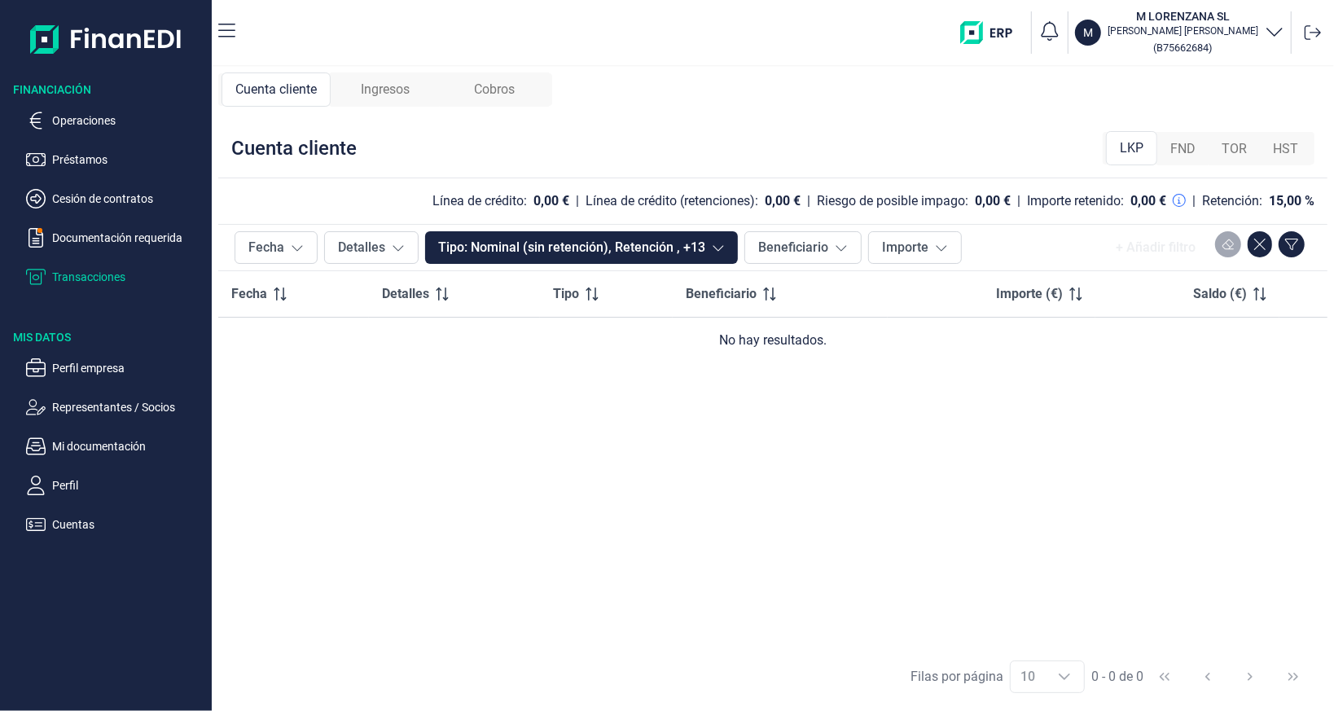
click at [103, 130] on ul "Operaciones Préstamos Cesión de contratos Documentación requerida Transacciones" at bounding box center [106, 192] width 212 height 189
click at [103, 117] on p "Operaciones" at bounding box center [128, 121] width 153 height 20
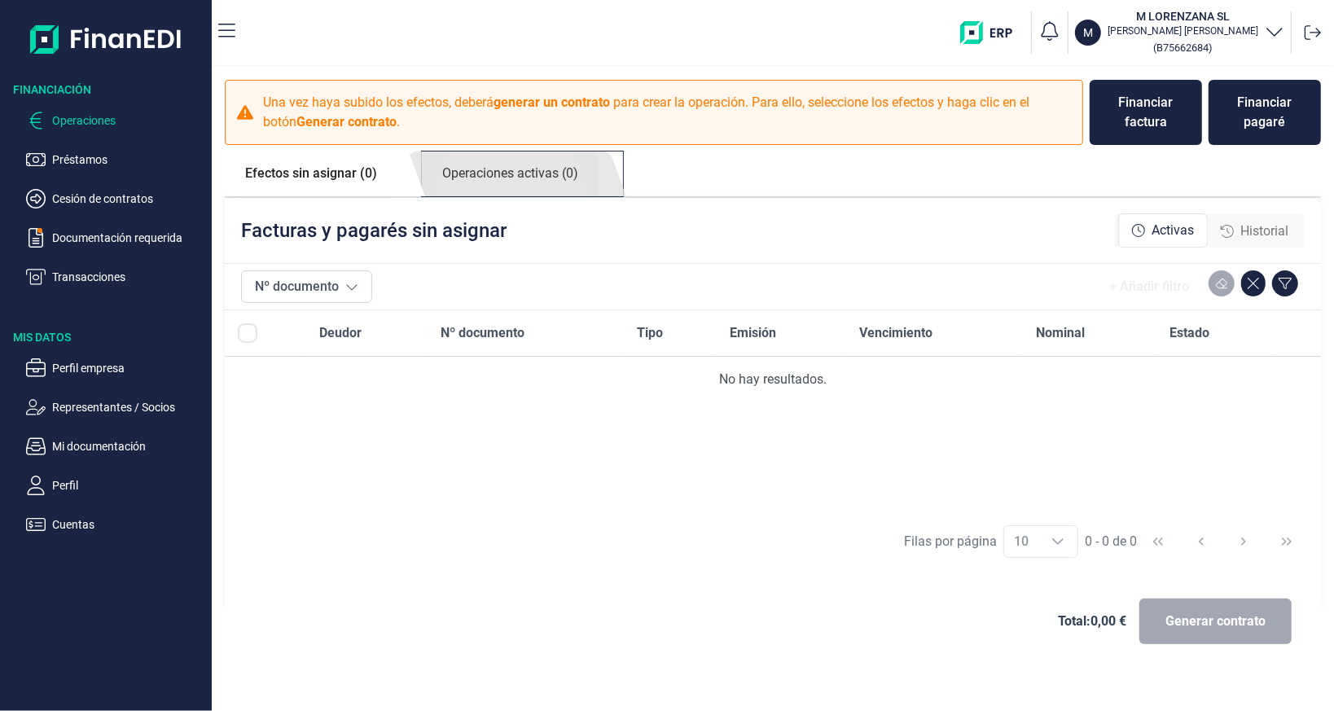
click at [528, 176] on link "Operaciones activas (0)" at bounding box center [510, 173] width 177 height 45
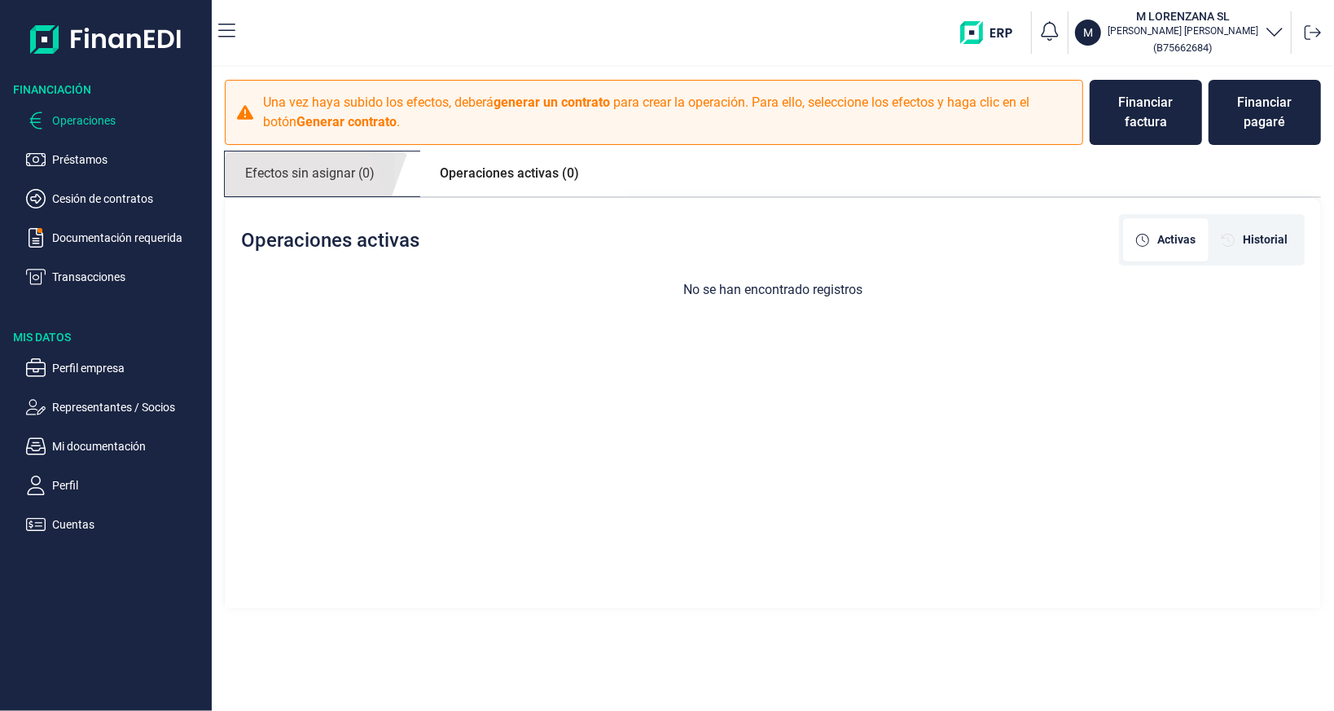
click at [363, 173] on link "Efectos sin asignar (0)" at bounding box center [310, 173] width 170 height 45
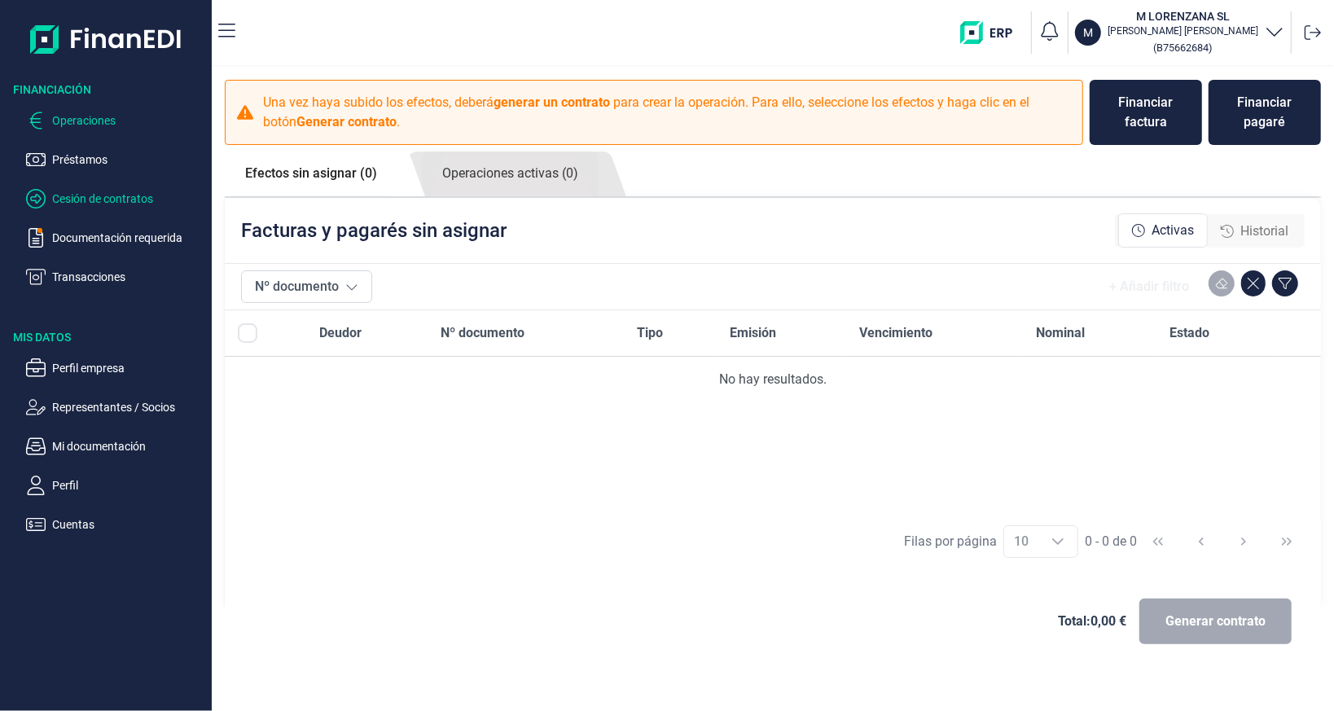
click at [112, 197] on p "Cesión de contratos" at bounding box center [128, 199] width 153 height 20
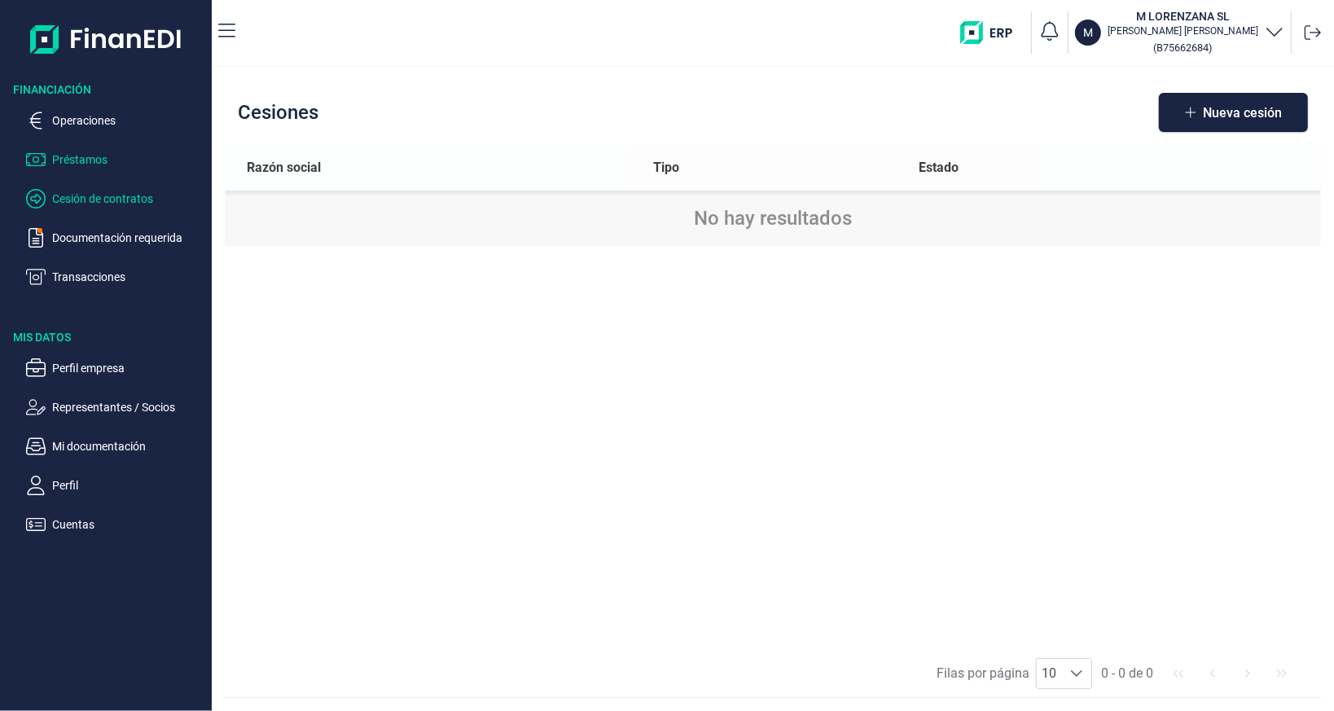
click at [99, 168] on p "Préstamos" at bounding box center [128, 160] width 153 height 20
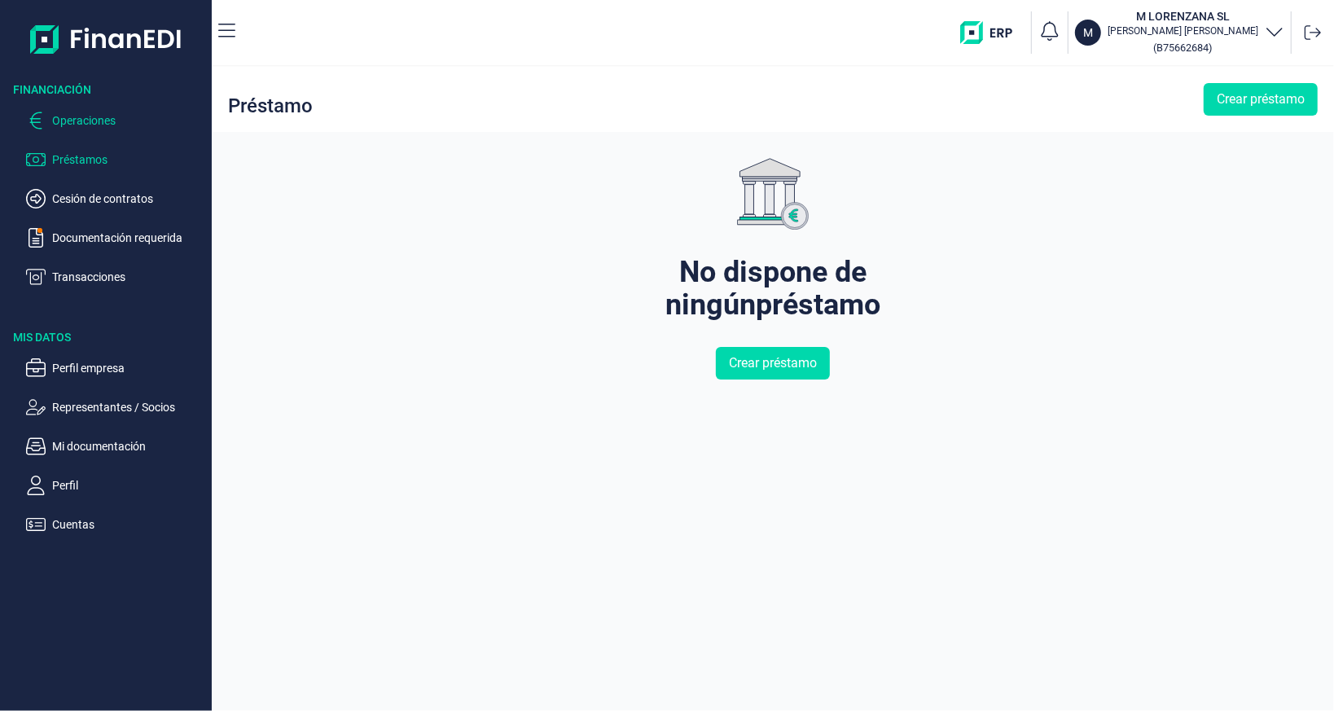
click at [102, 123] on p "Operaciones" at bounding box center [128, 121] width 153 height 20
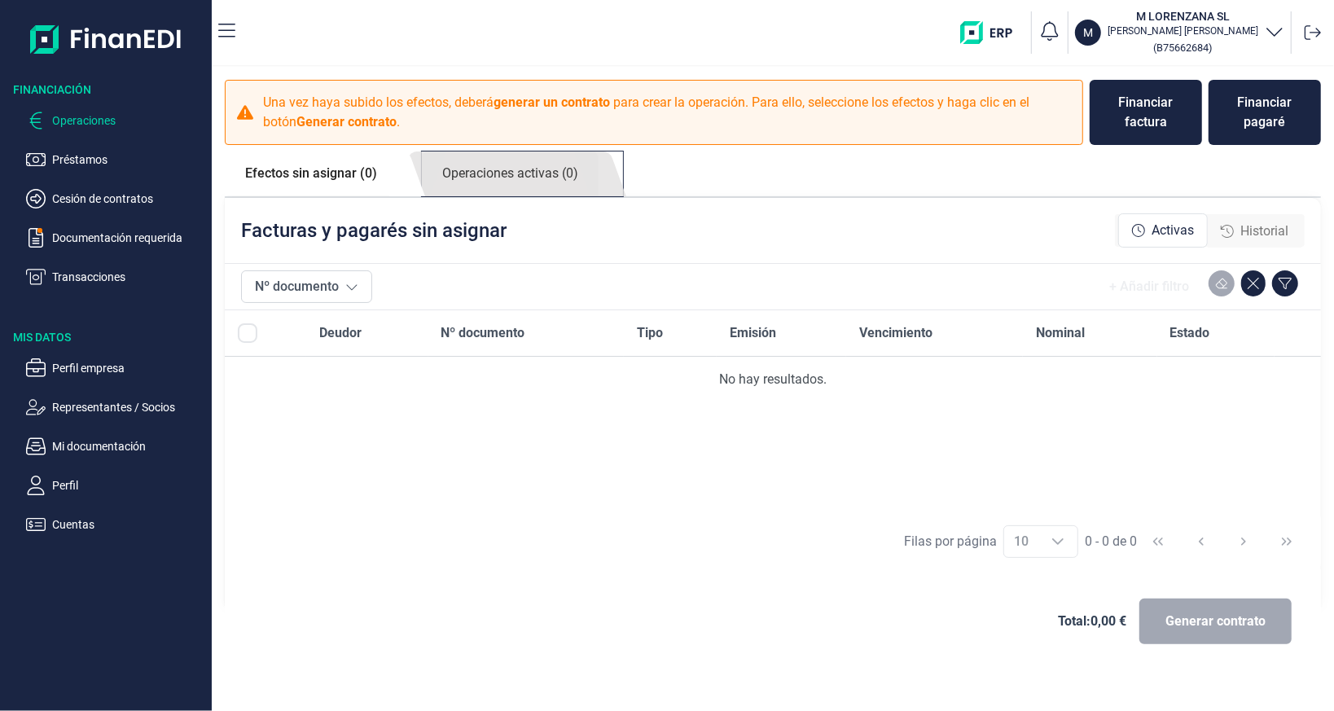
click at [479, 176] on link "Operaciones activas (0)" at bounding box center [510, 173] width 177 height 45
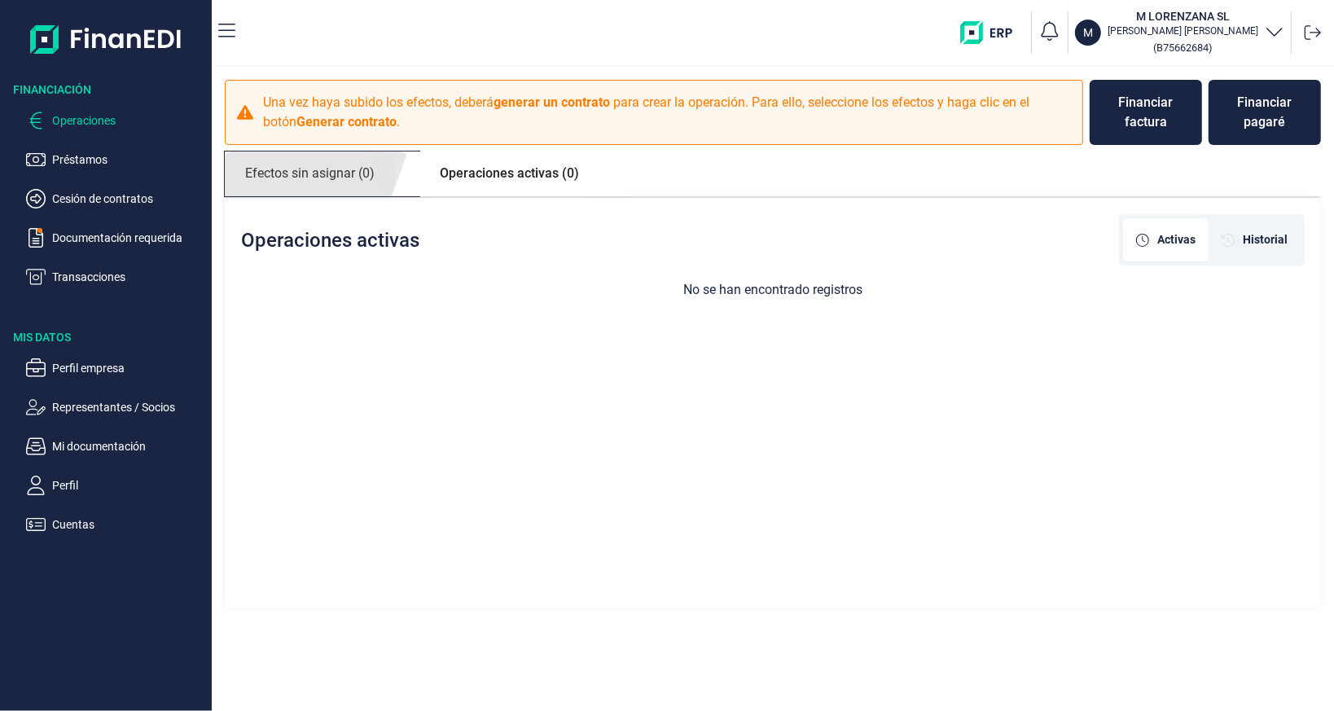
click at [380, 169] on link "Efectos sin asignar (0)" at bounding box center [310, 173] width 170 height 45
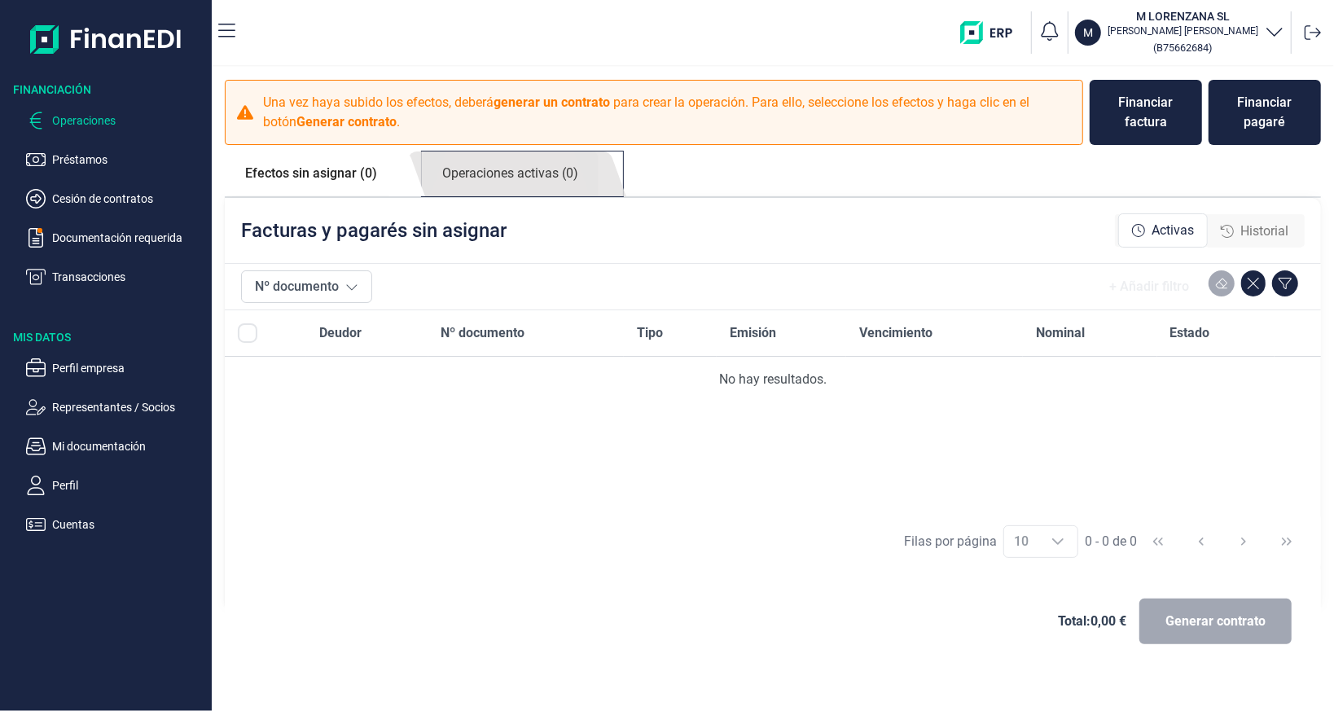
click at [482, 177] on link "Operaciones activas (0)" at bounding box center [510, 173] width 177 height 45
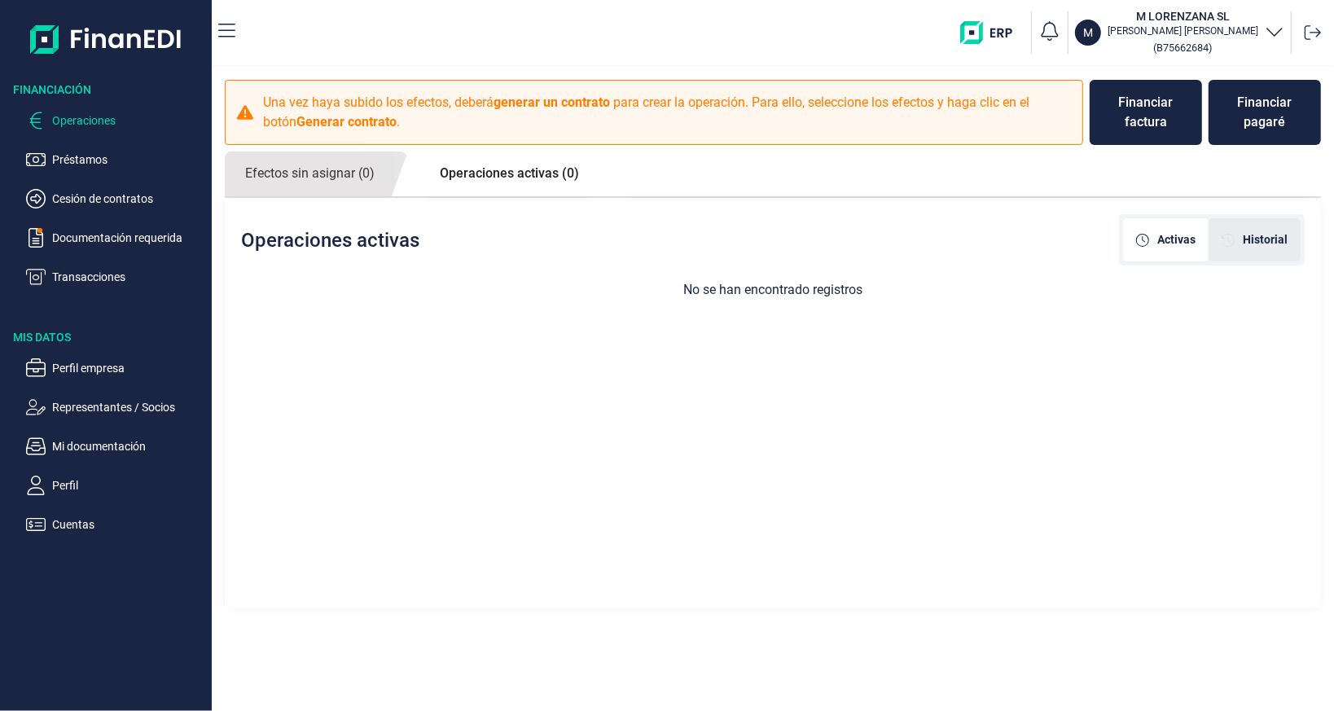
click at [1264, 243] on span "Historial" at bounding box center [1264, 239] width 45 height 17
click at [466, 177] on link "Operaciones activas (0)" at bounding box center [509, 173] width 180 height 44
click at [309, 161] on link "Efectos sin asignar (0)" at bounding box center [310, 173] width 170 height 45
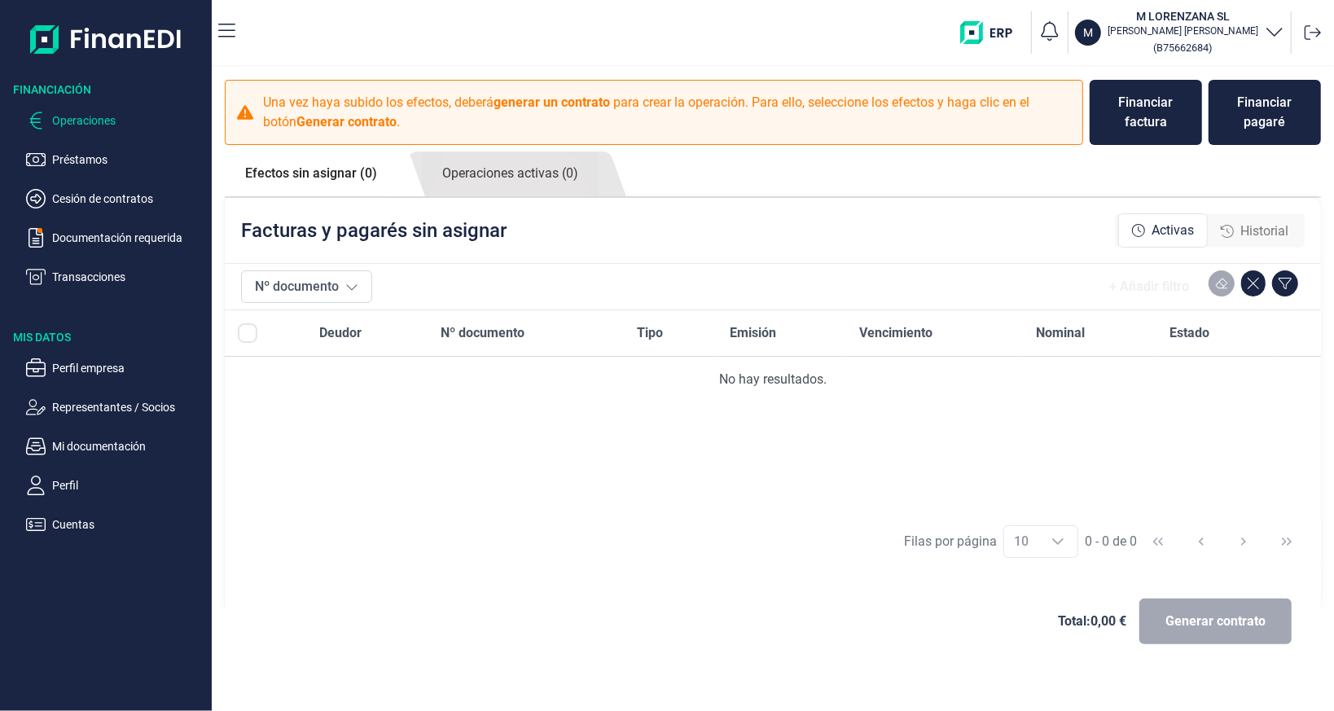
click at [1234, 231] on div "Historial" at bounding box center [1254, 231] width 68 height 20
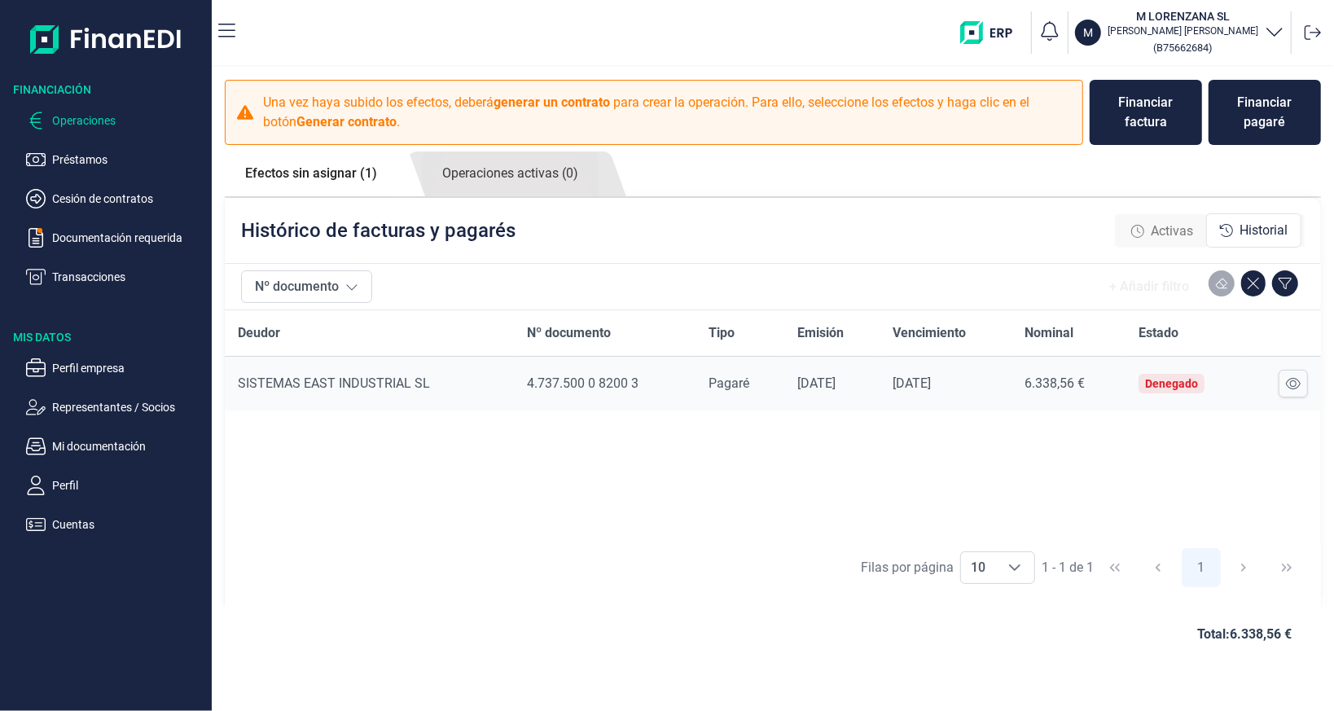
click at [1278, 37] on icon "button" at bounding box center [1274, 31] width 20 height 20
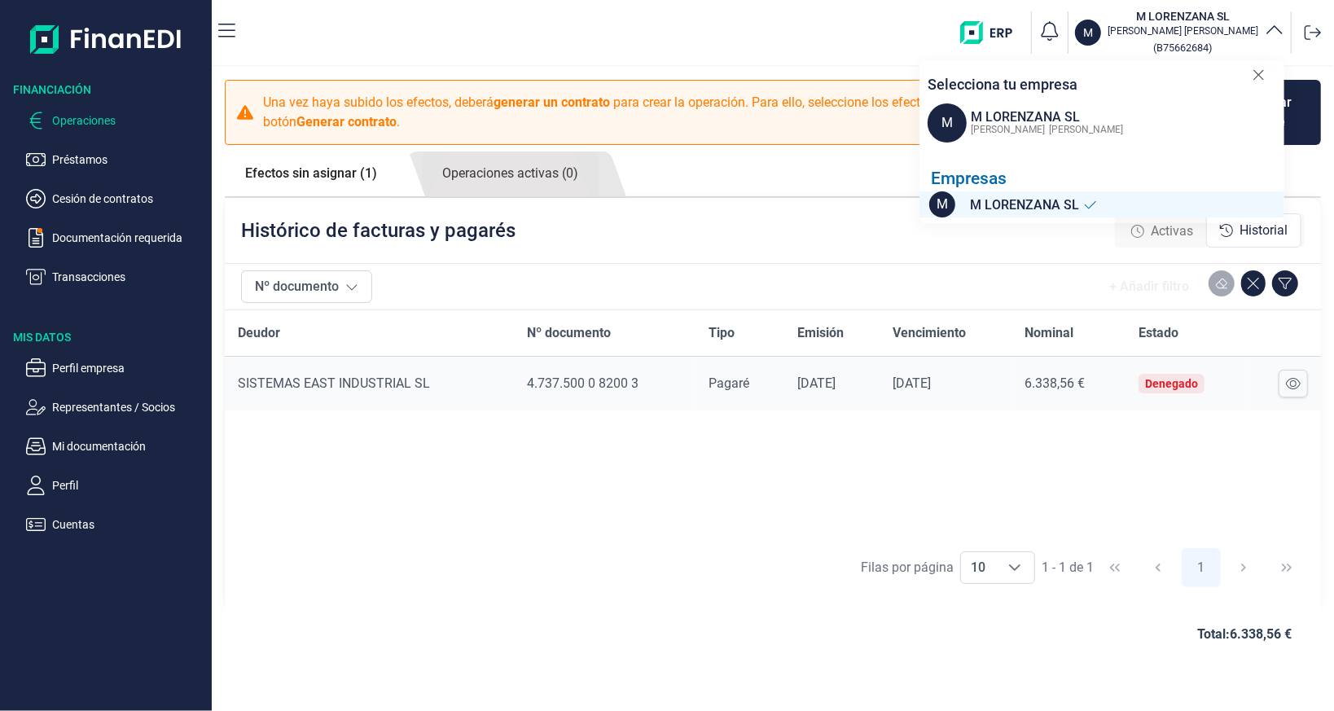
click at [1277, 33] on icon "button" at bounding box center [1274, 31] width 20 height 20
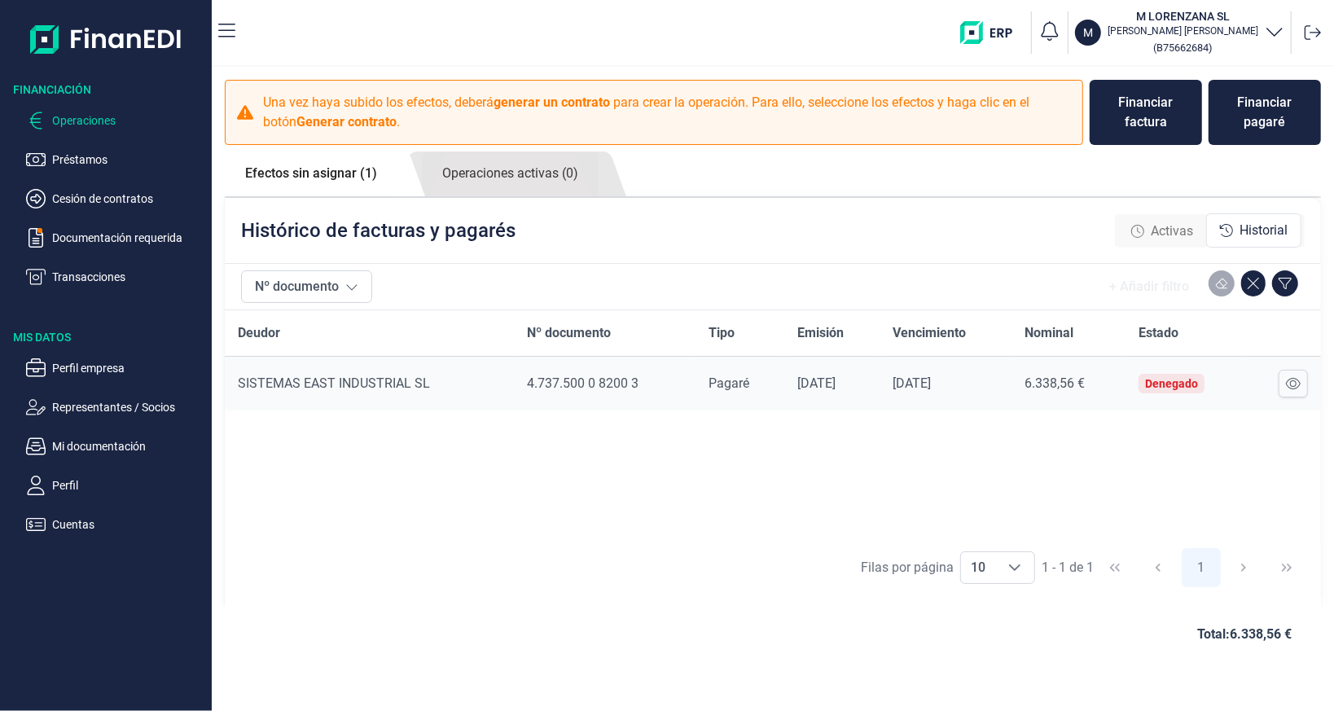
click at [1277, 33] on icon "button" at bounding box center [1273, 32] width 15 height 8
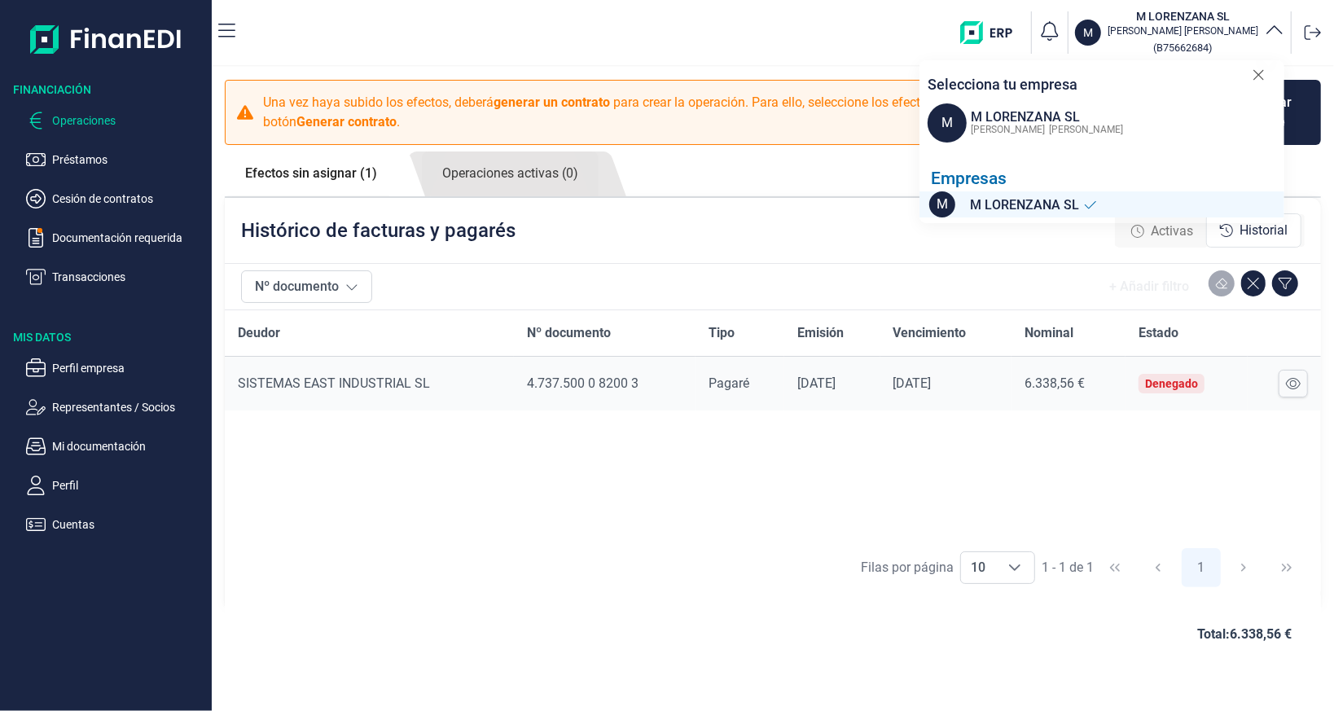
click at [1277, 33] on icon "button" at bounding box center [1274, 31] width 20 height 20
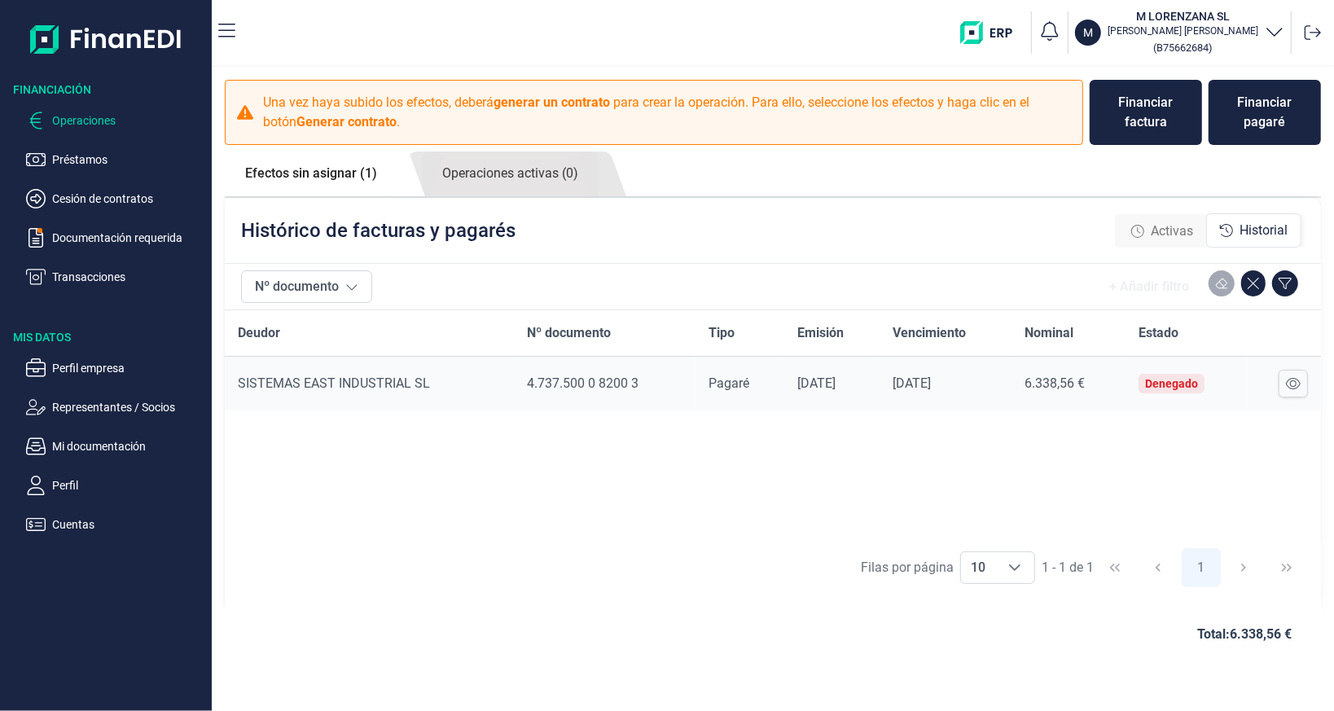
click at [1277, 33] on icon "button" at bounding box center [1273, 32] width 15 height 8
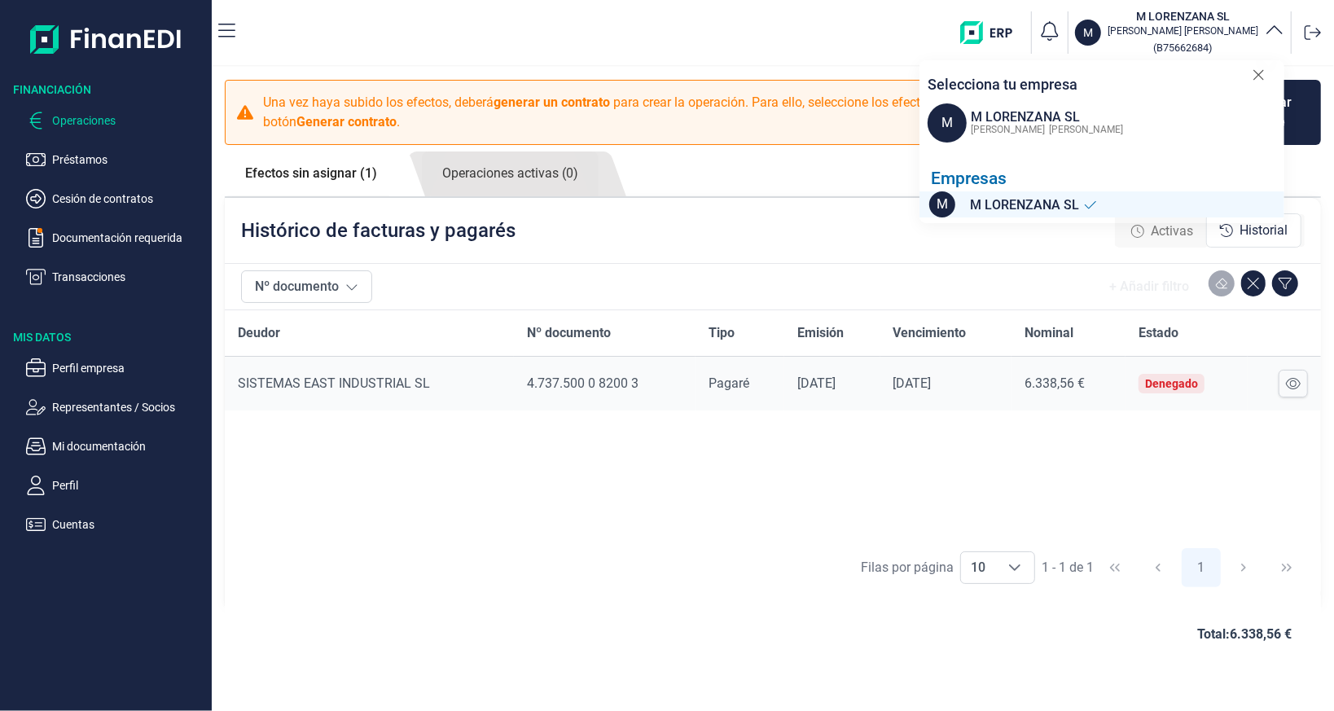
click at [1277, 33] on icon "button" at bounding box center [1274, 31] width 20 height 20
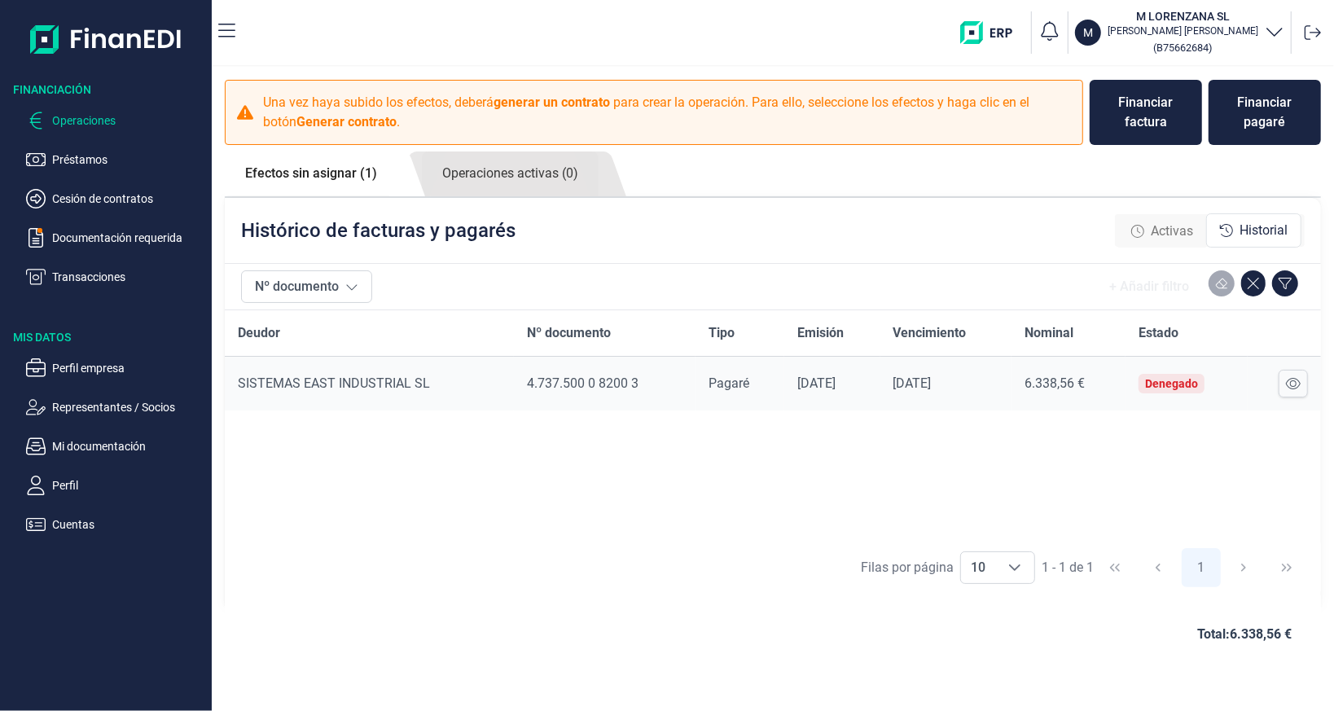
click at [1277, 33] on icon "button" at bounding box center [1273, 32] width 15 height 8
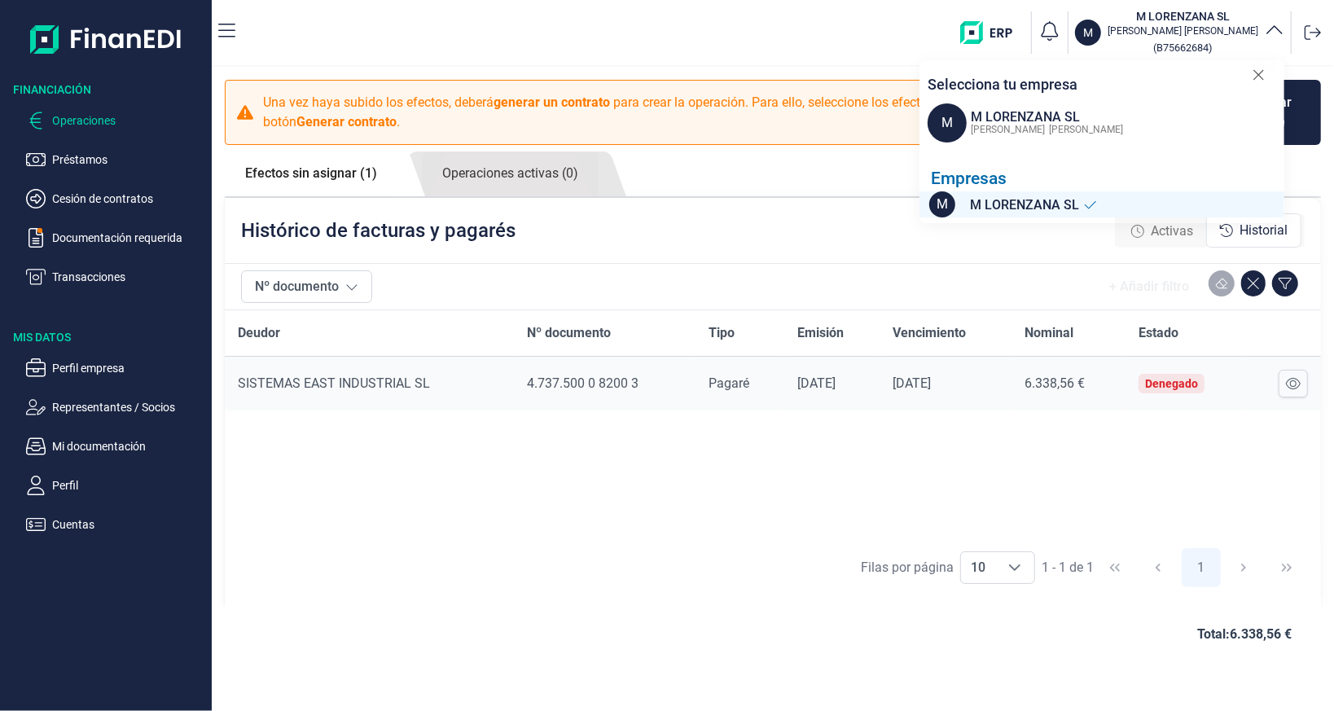
click at [1277, 33] on icon "button" at bounding box center [1274, 31] width 20 height 20
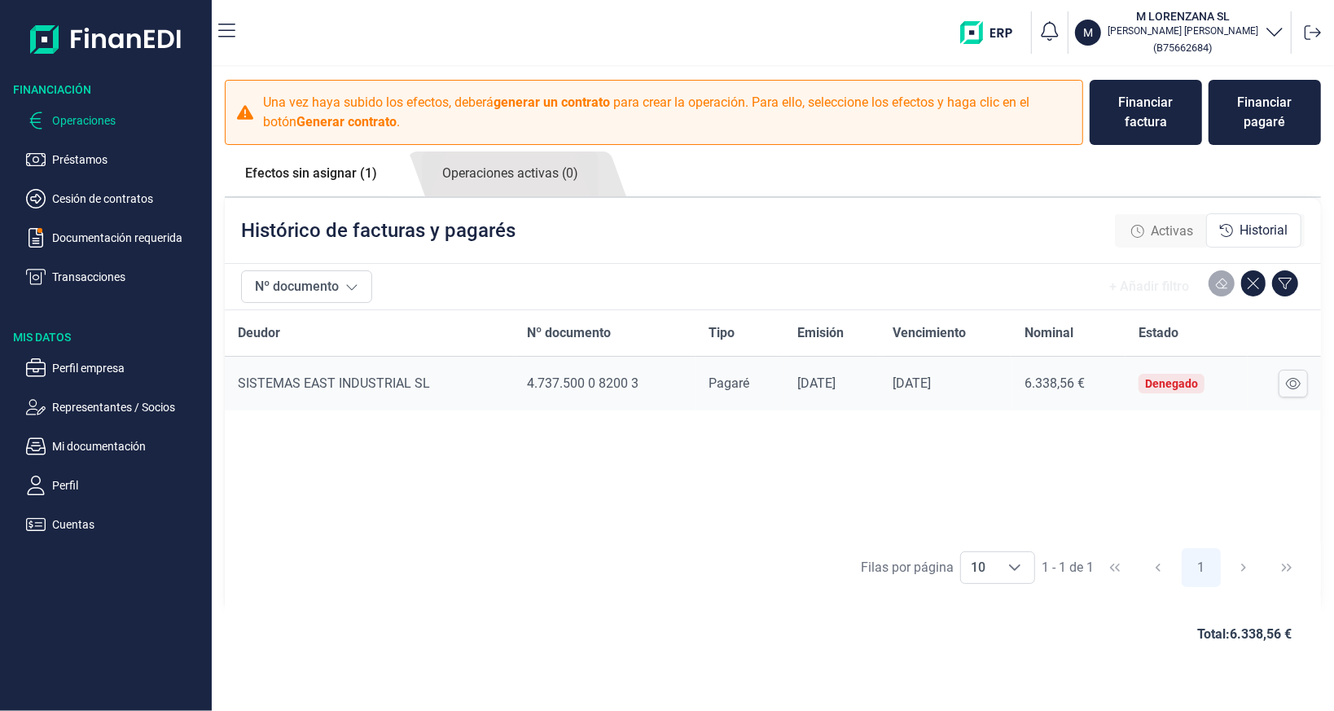
click at [1277, 33] on icon "button" at bounding box center [1273, 32] width 15 height 8
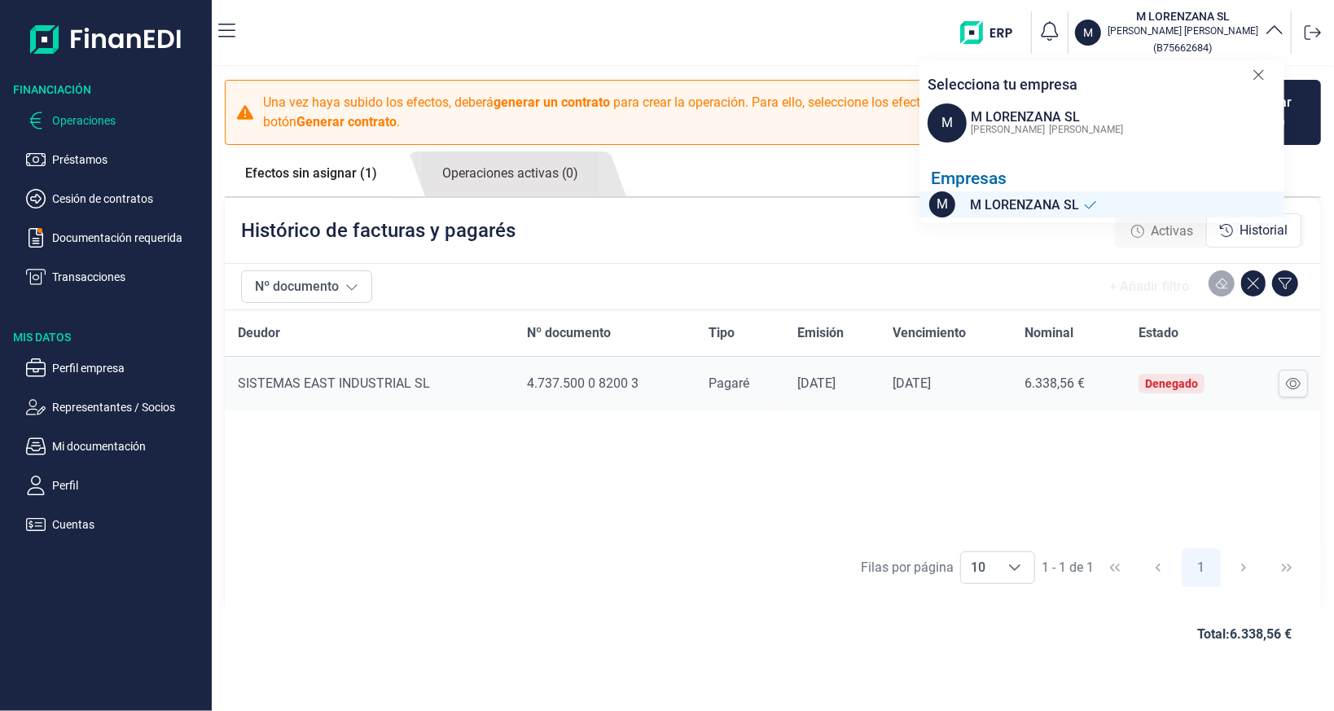
click at [1277, 33] on icon "button" at bounding box center [1274, 31] width 20 height 20
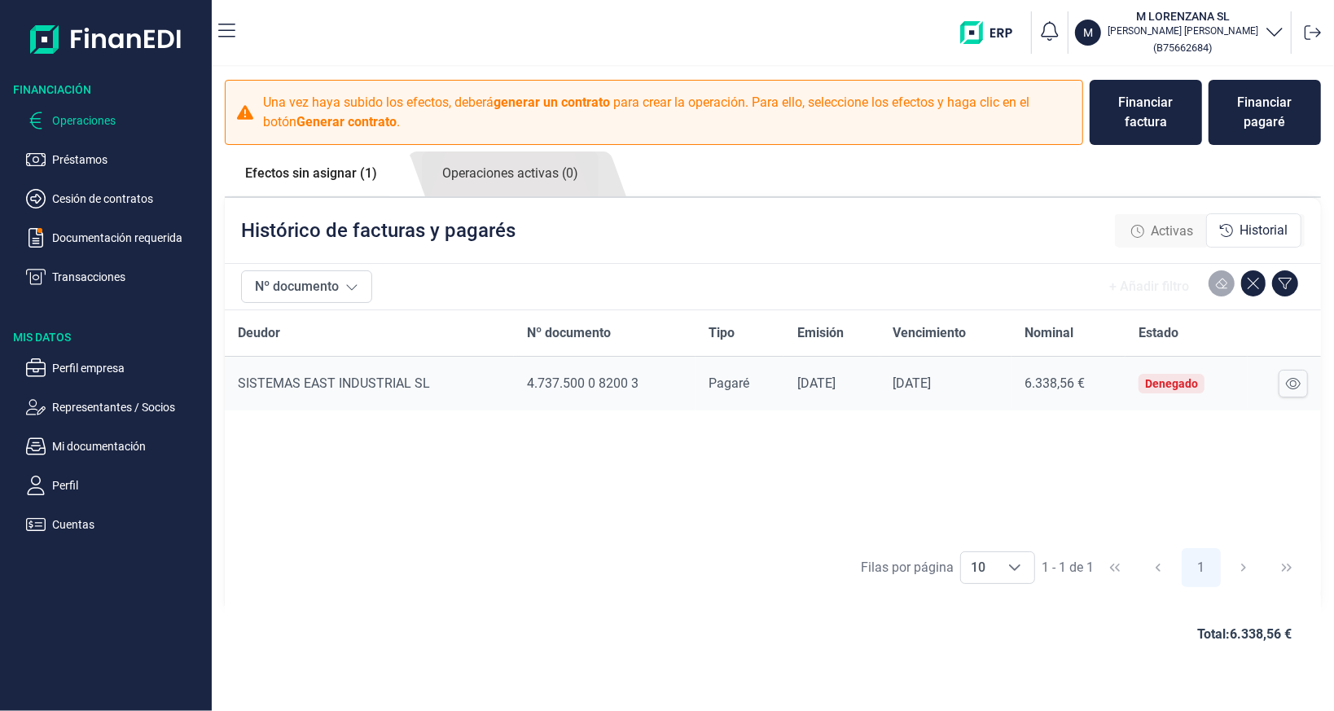
click at [1277, 33] on icon "button" at bounding box center [1273, 32] width 15 height 8
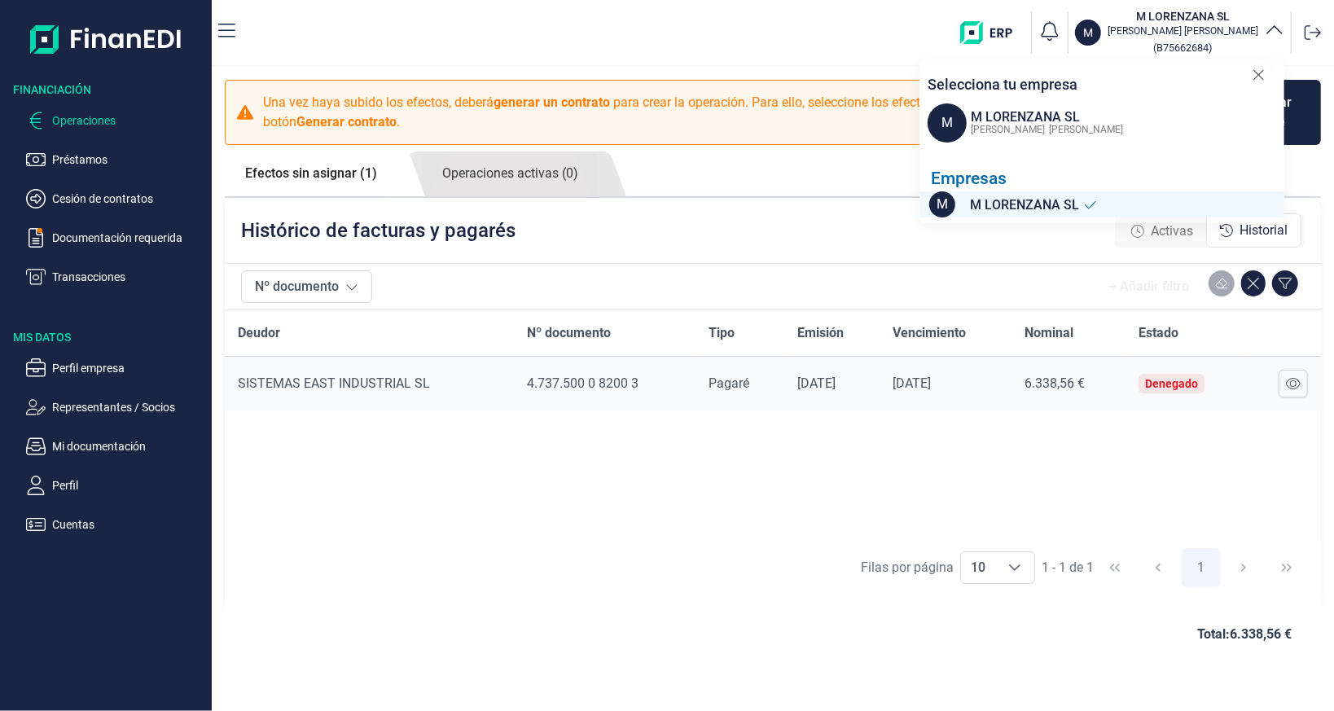
click at [1277, 33] on icon "button" at bounding box center [1274, 31] width 20 height 20
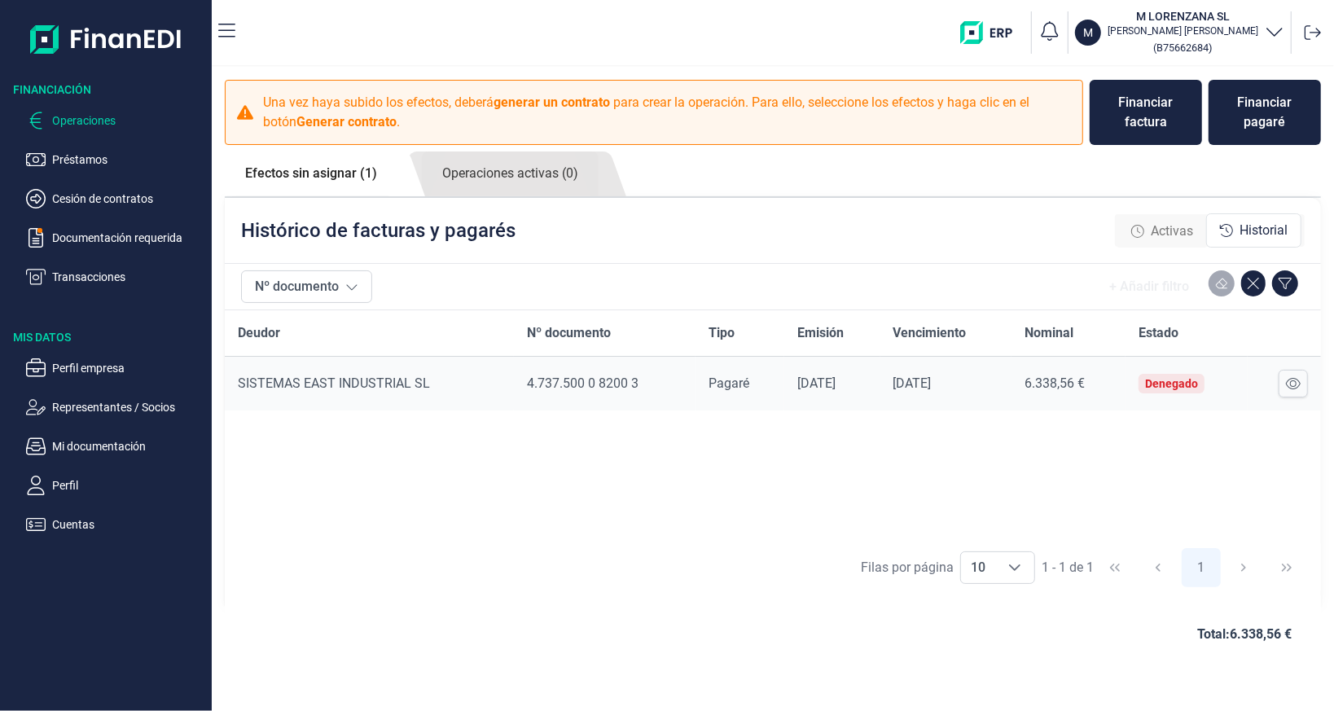
click at [1277, 33] on icon "button" at bounding box center [1273, 32] width 15 height 8
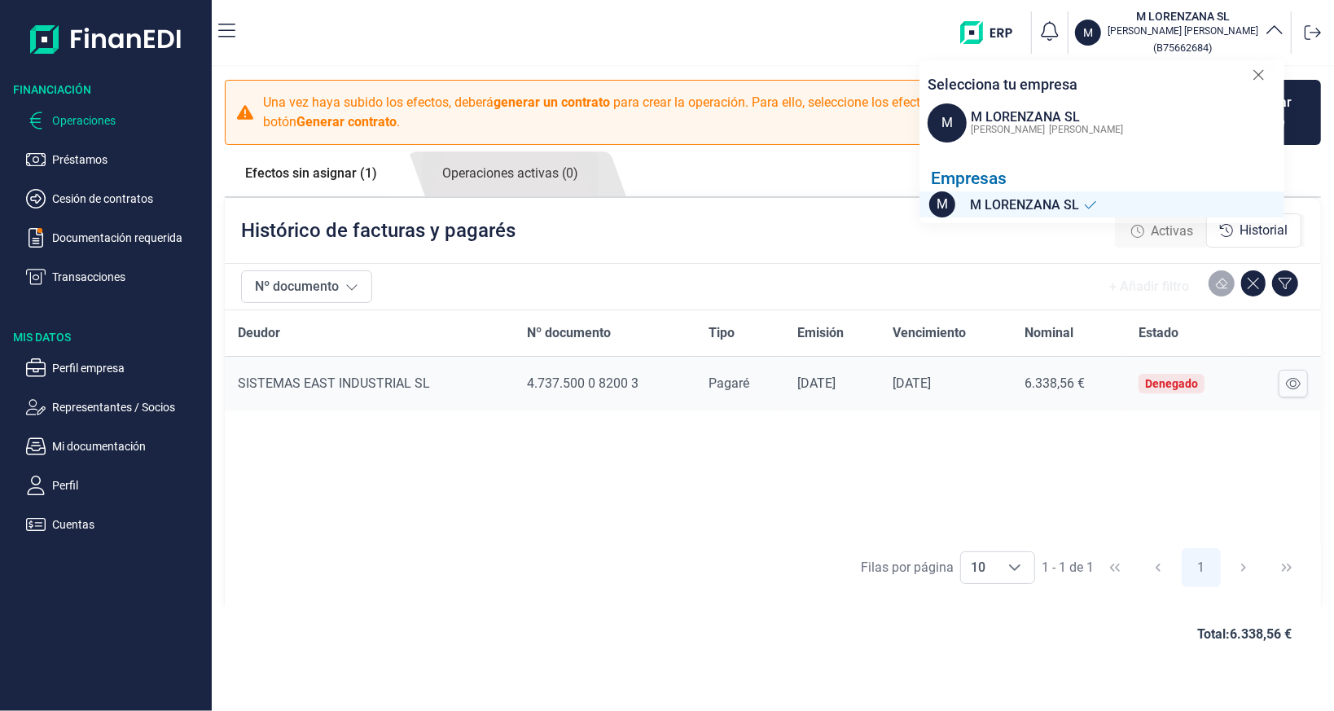
click at [1277, 33] on icon "button" at bounding box center [1274, 31] width 20 height 20
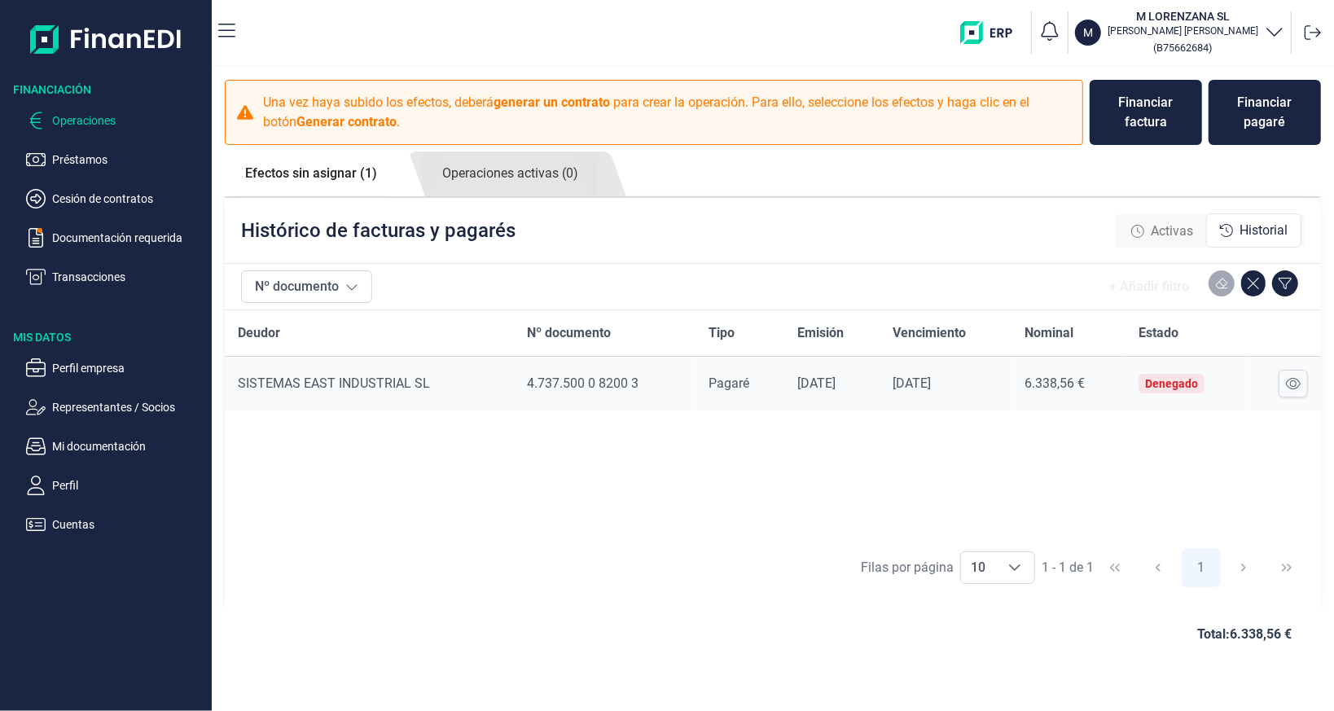
click at [1277, 33] on icon "button" at bounding box center [1273, 32] width 15 height 8
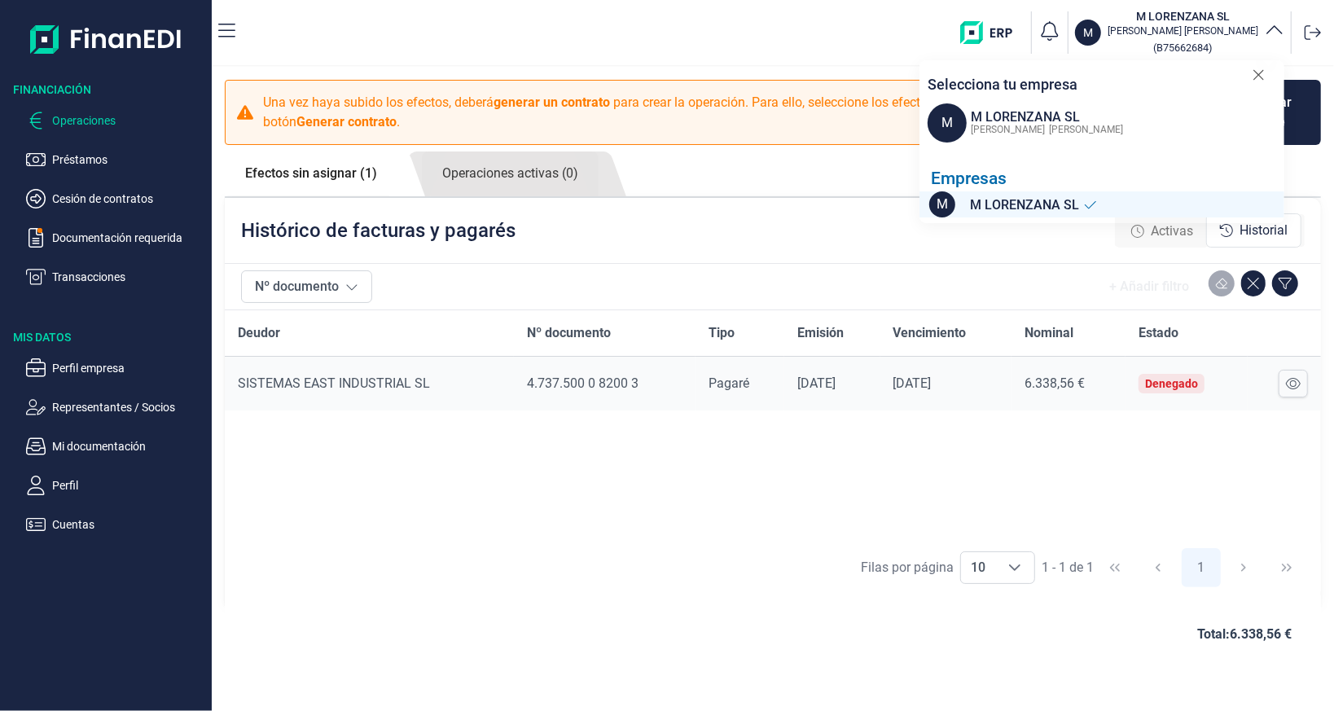
click at [1277, 33] on icon "button" at bounding box center [1274, 31] width 20 height 20
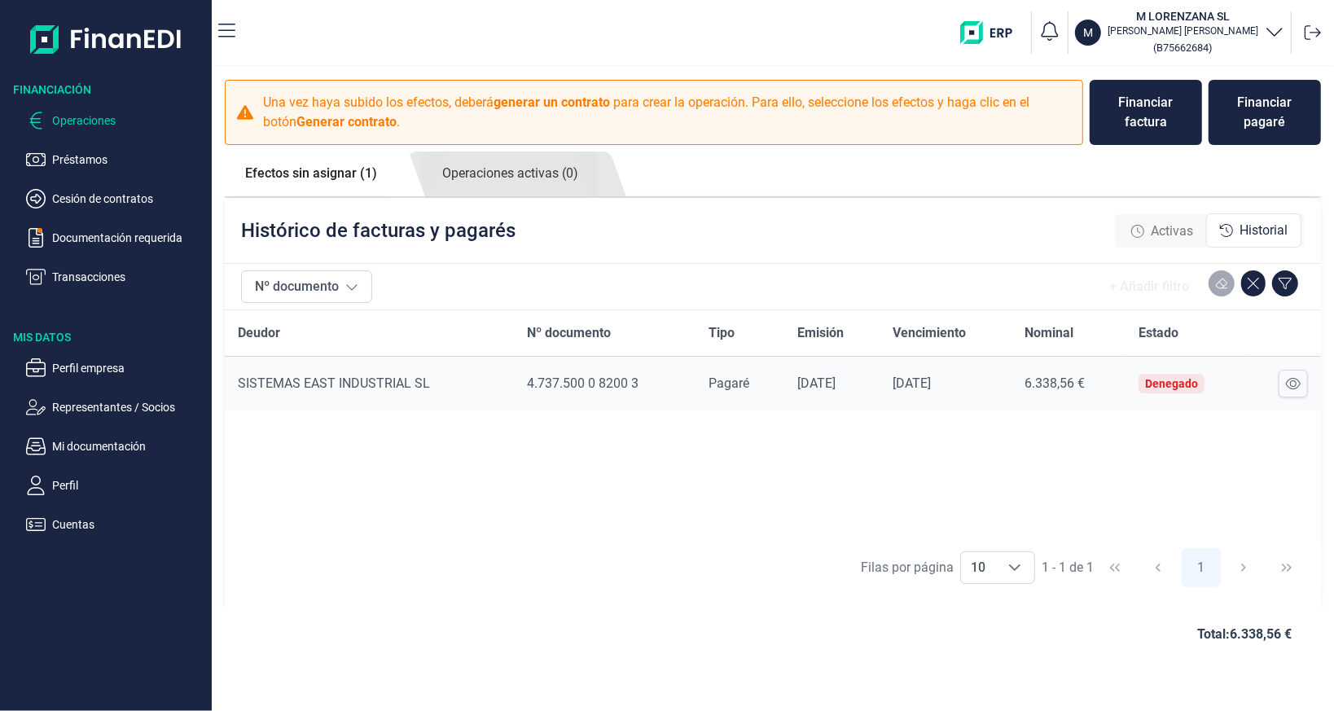
click at [1277, 33] on icon "button" at bounding box center [1273, 32] width 15 height 8
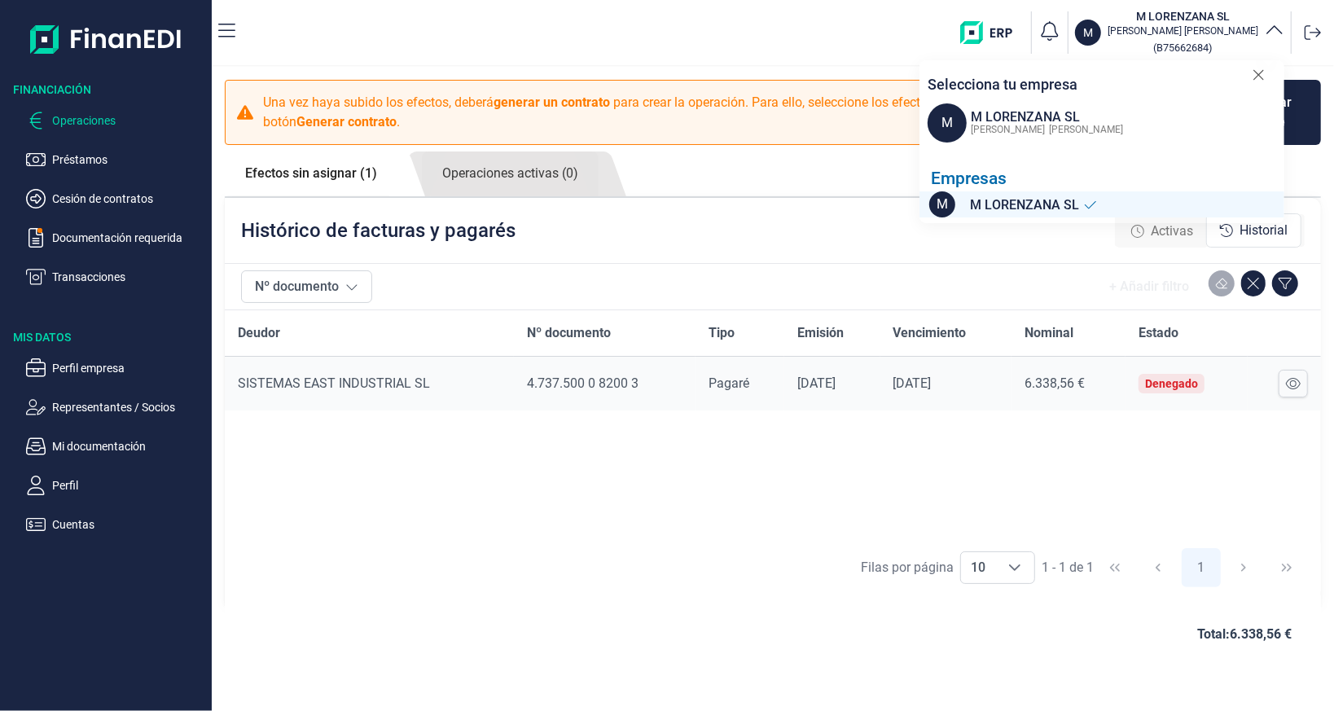
click at [1277, 33] on icon "button" at bounding box center [1274, 31] width 20 height 20
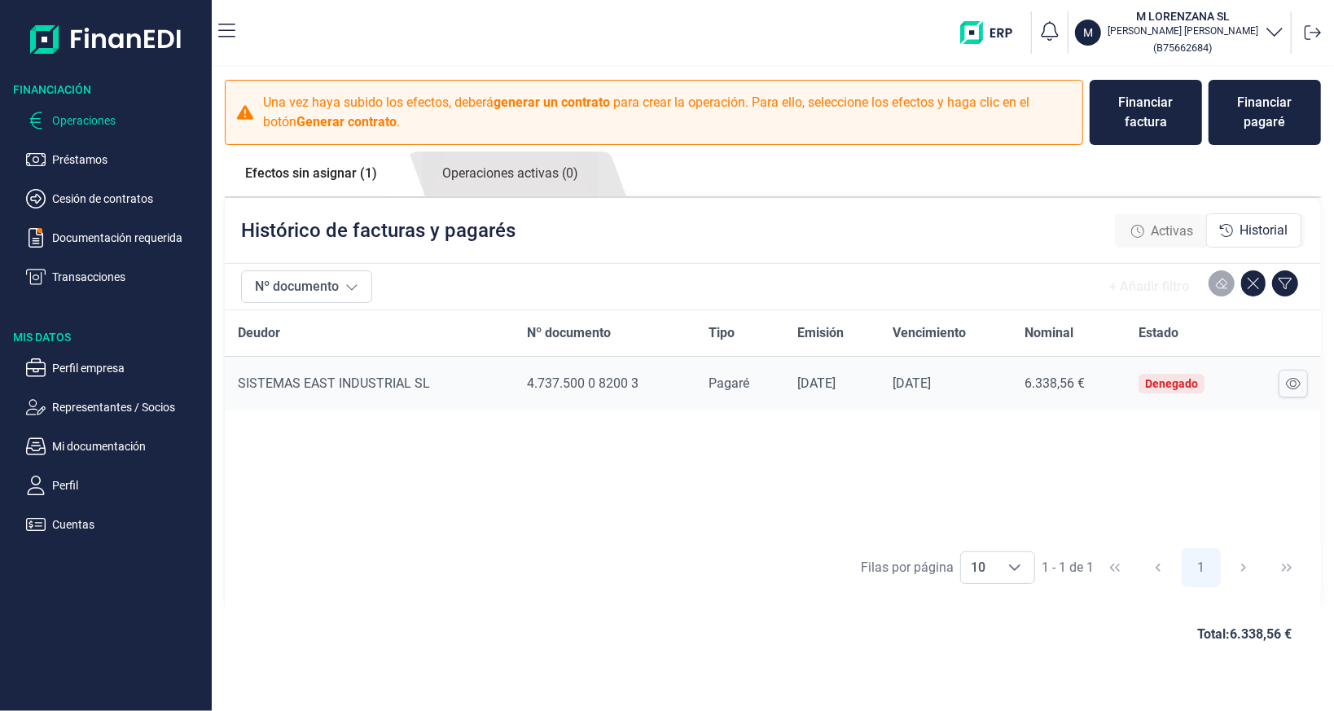
click at [1277, 33] on icon "button" at bounding box center [1273, 32] width 15 height 8
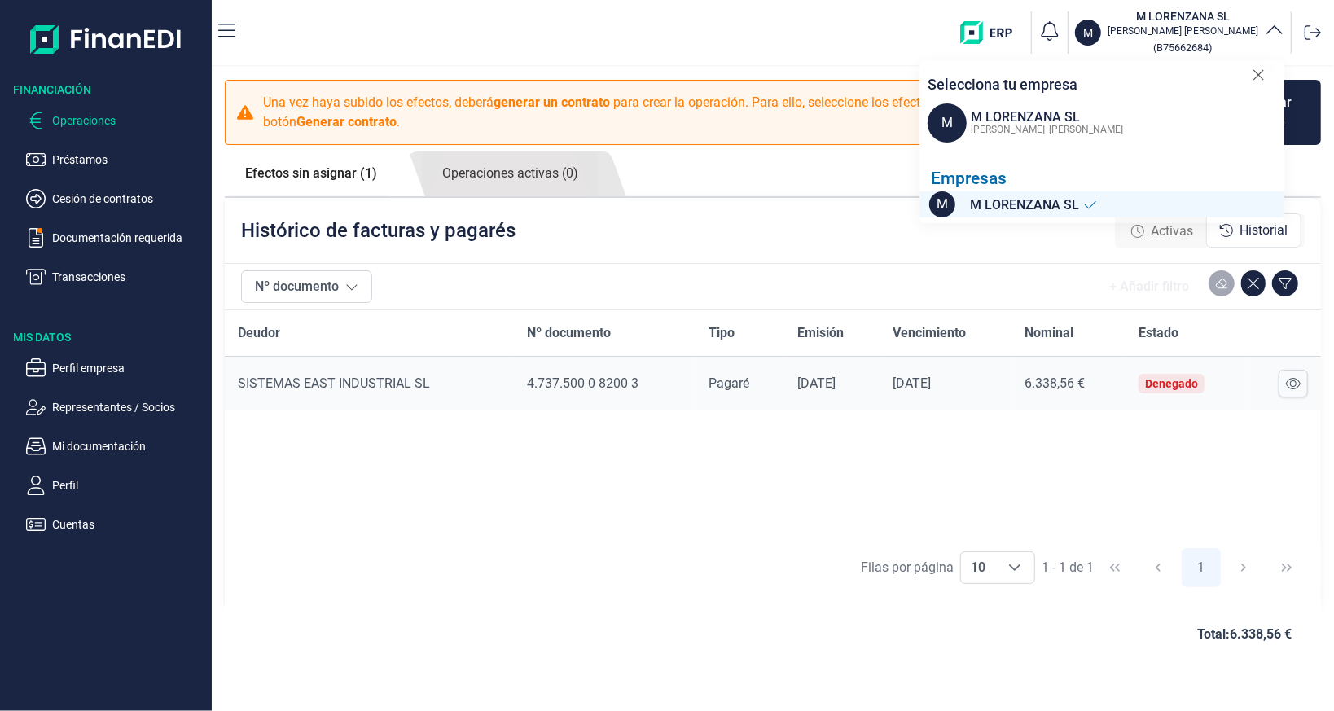
click at [1277, 33] on icon "button" at bounding box center [1274, 31] width 20 height 20
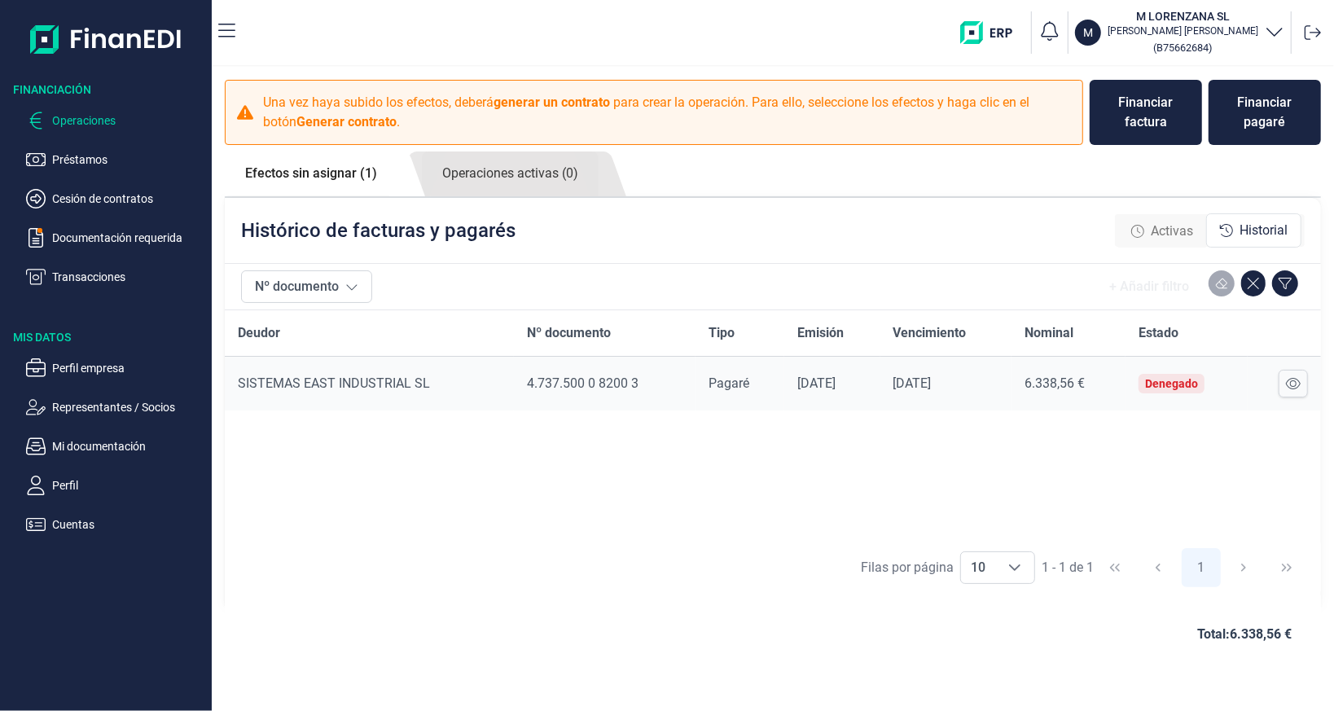
click at [1277, 33] on icon "button" at bounding box center [1273, 32] width 15 height 8
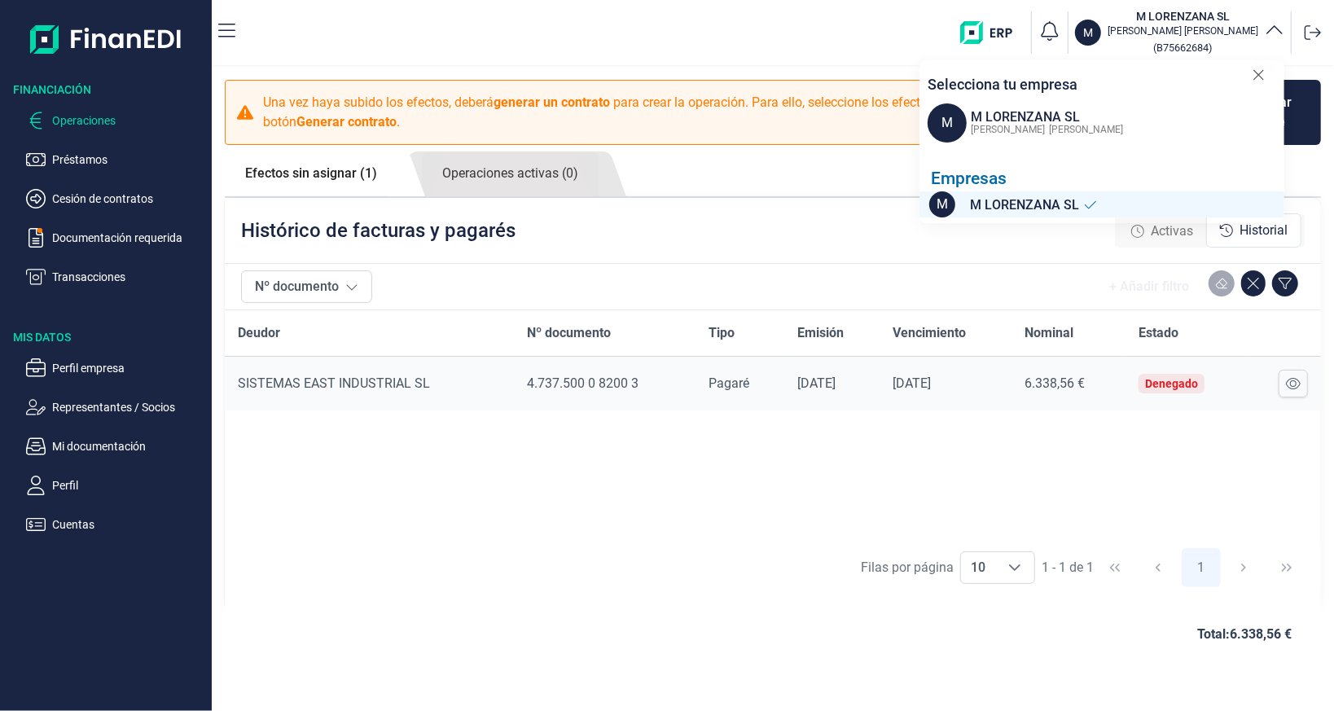
click at [1277, 33] on icon "button" at bounding box center [1274, 31] width 20 height 20
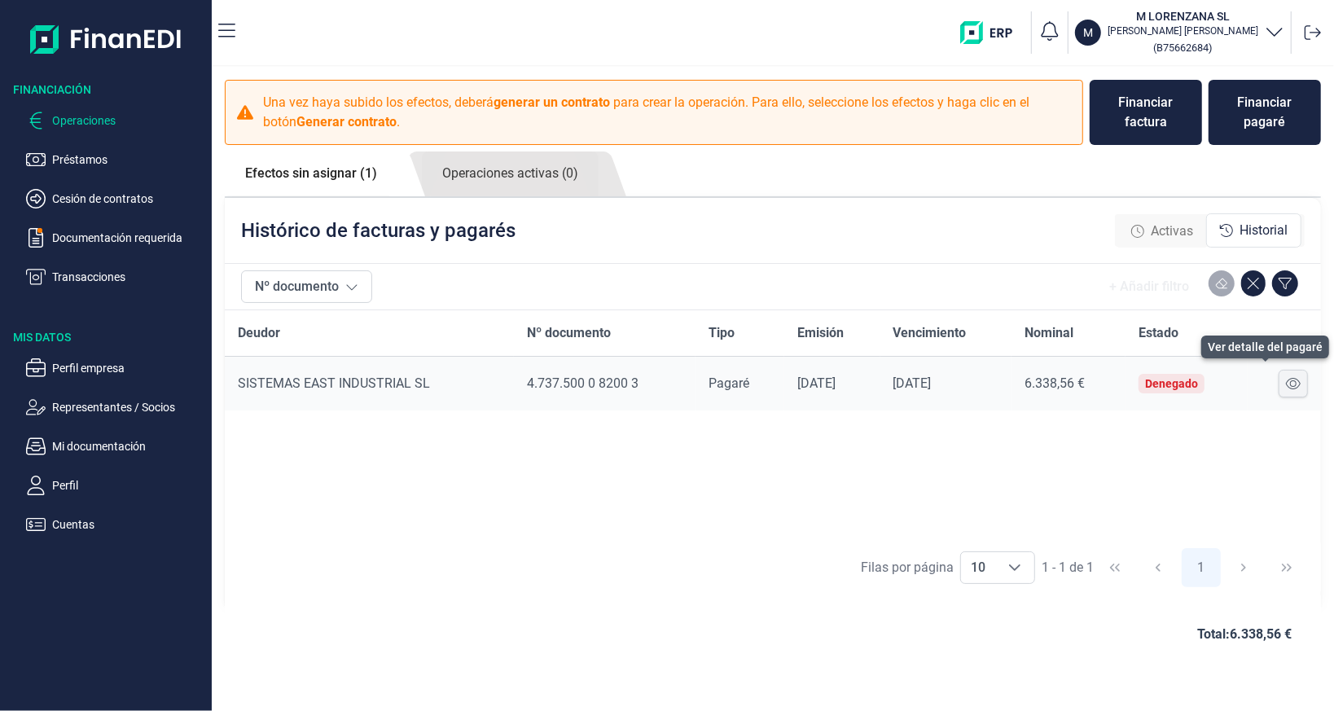
click at [1296, 382] on icon at bounding box center [1292, 383] width 15 height 13
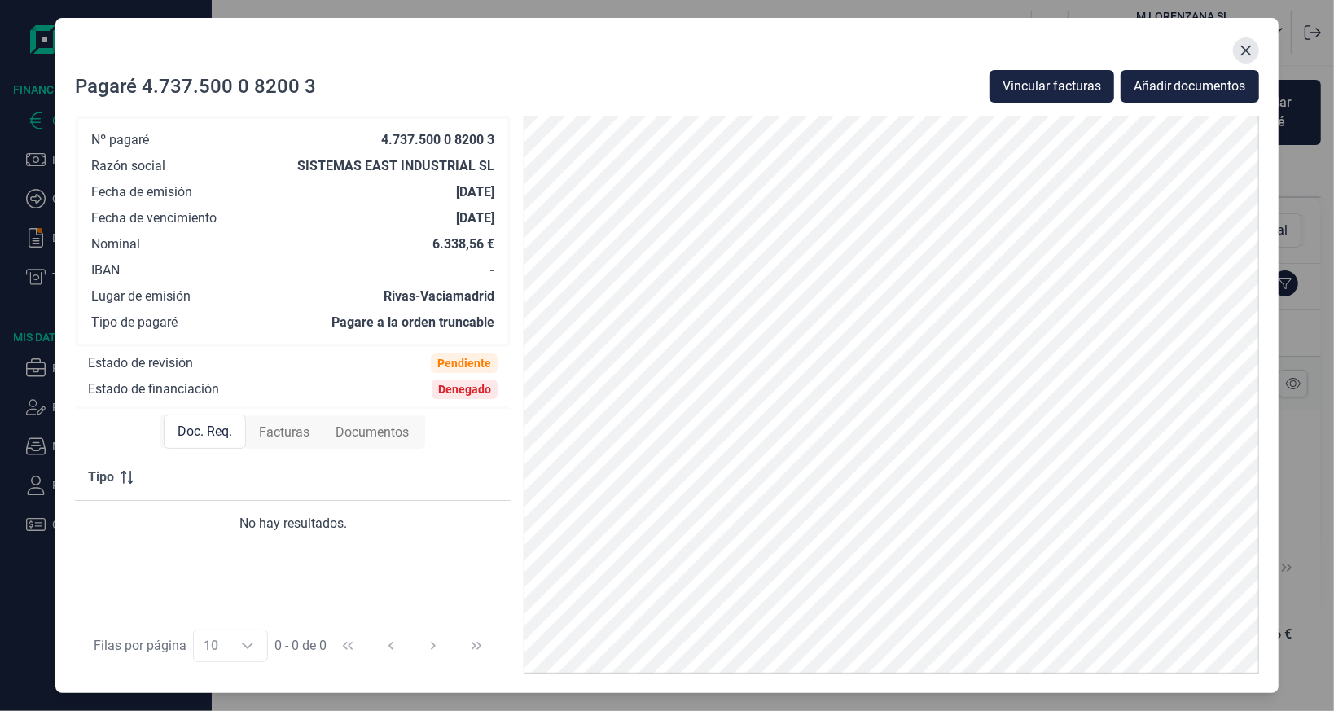
click at [1250, 44] on icon "Close" at bounding box center [1245, 50] width 13 height 13
